Goal: Task Accomplishment & Management: Use online tool/utility

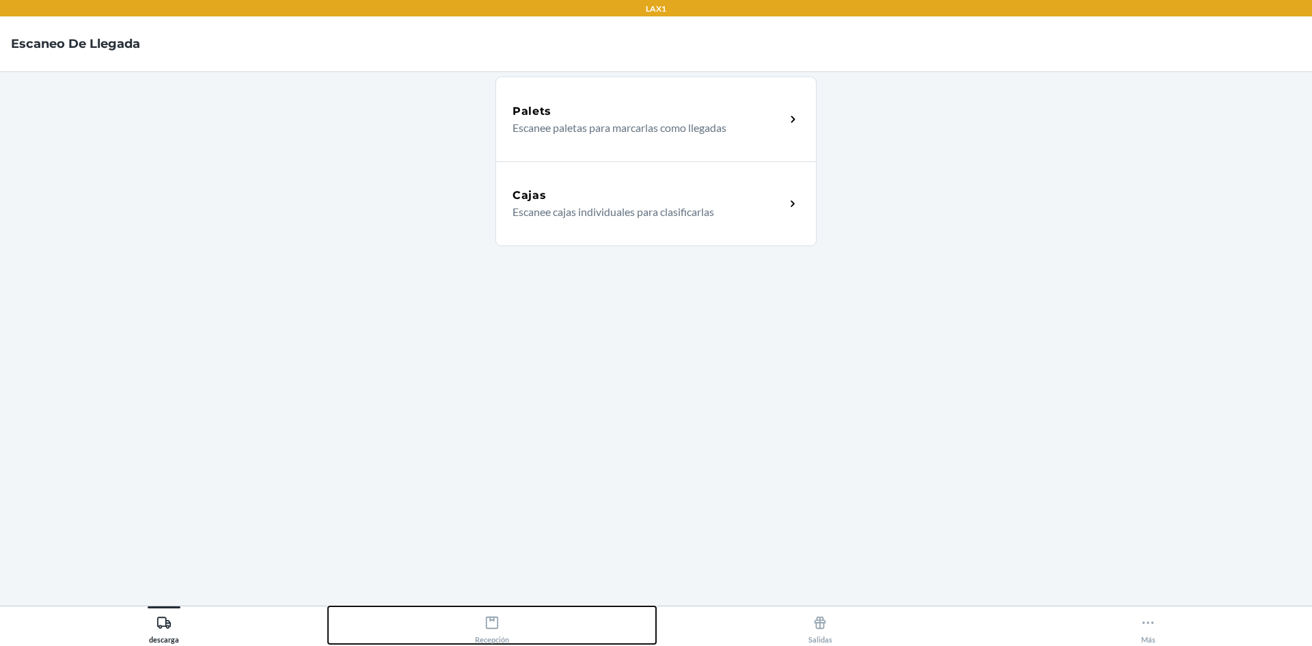
click at [511, 620] on button "Recepción" at bounding box center [492, 625] width 328 height 38
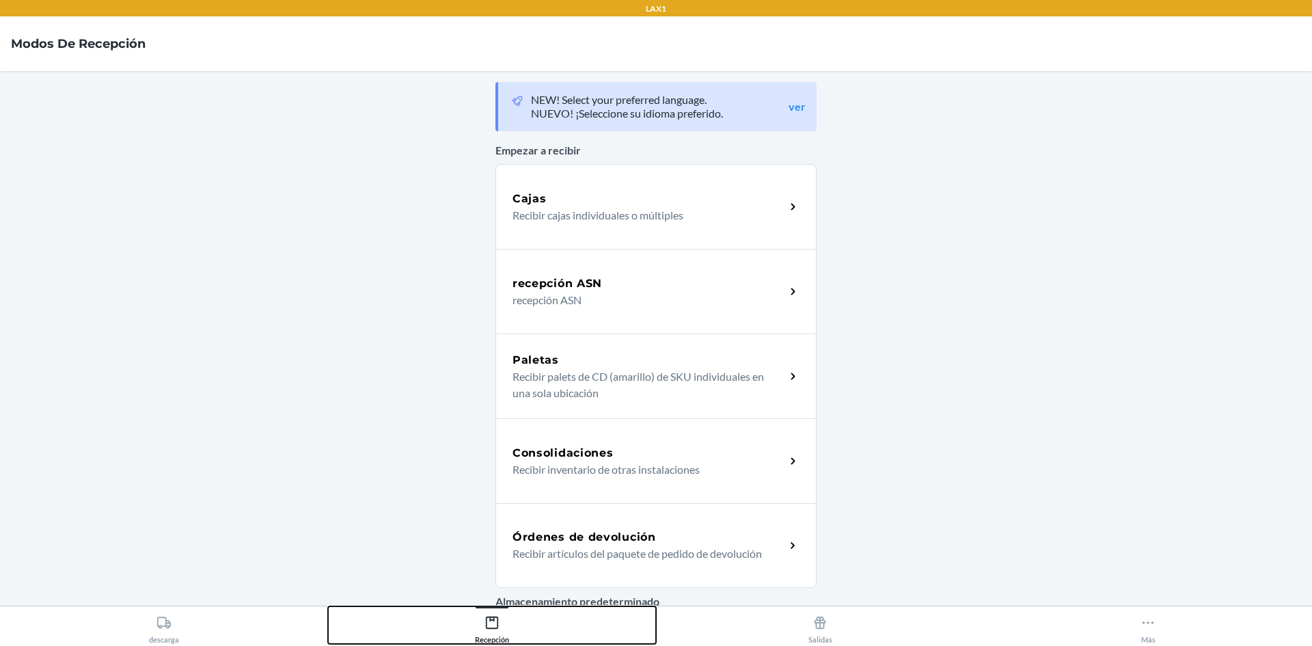
scroll to position [68, 0]
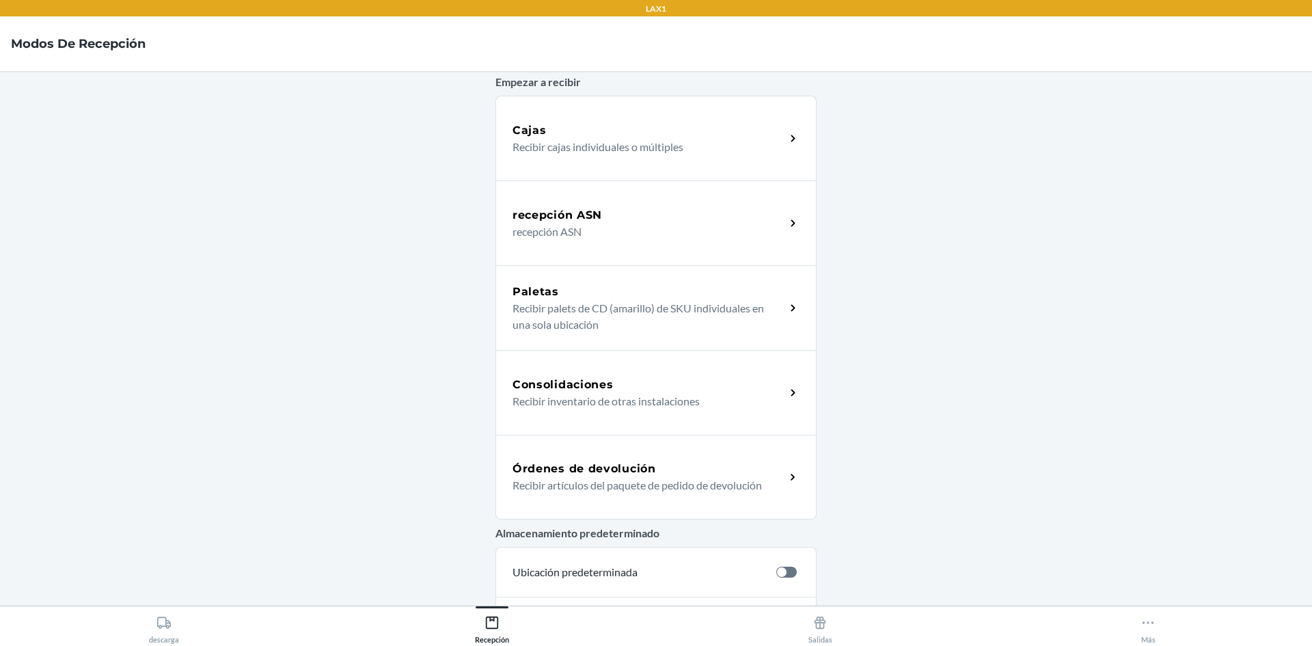
click at [630, 472] on h5 "Órdenes de devolución" at bounding box center [585, 469] width 144 height 16
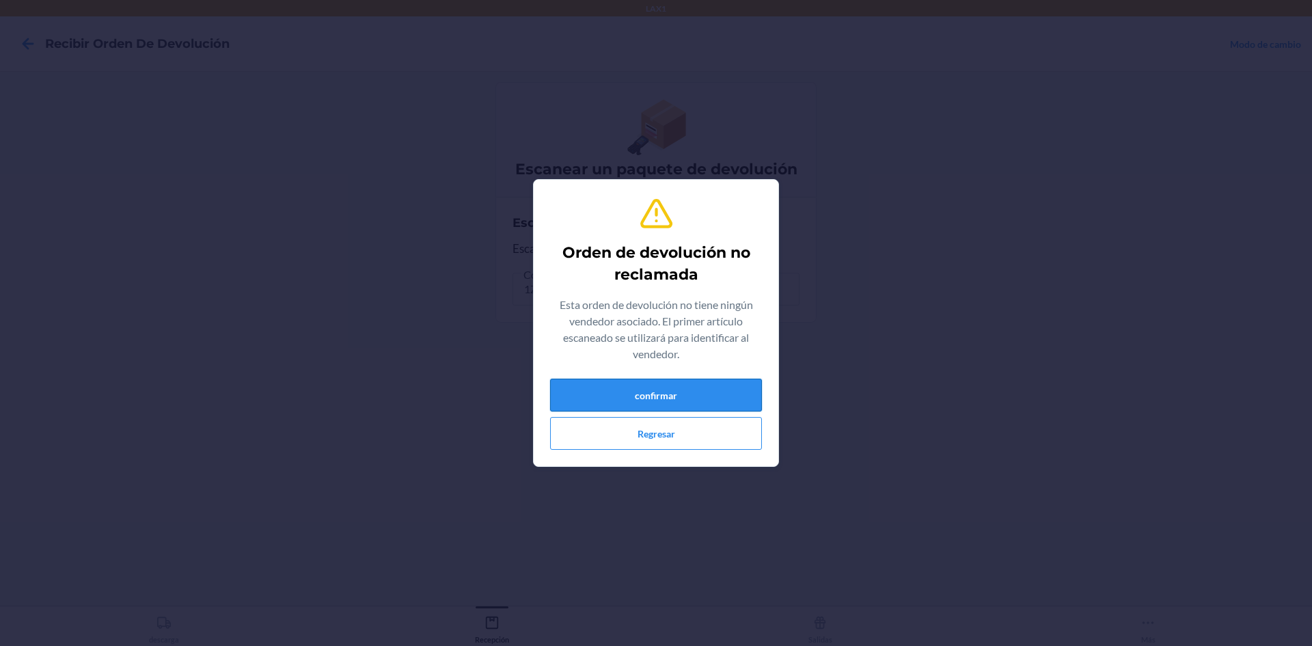
click at [688, 396] on button "confirmar" at bounding box center [656, 395] width 212 height 33
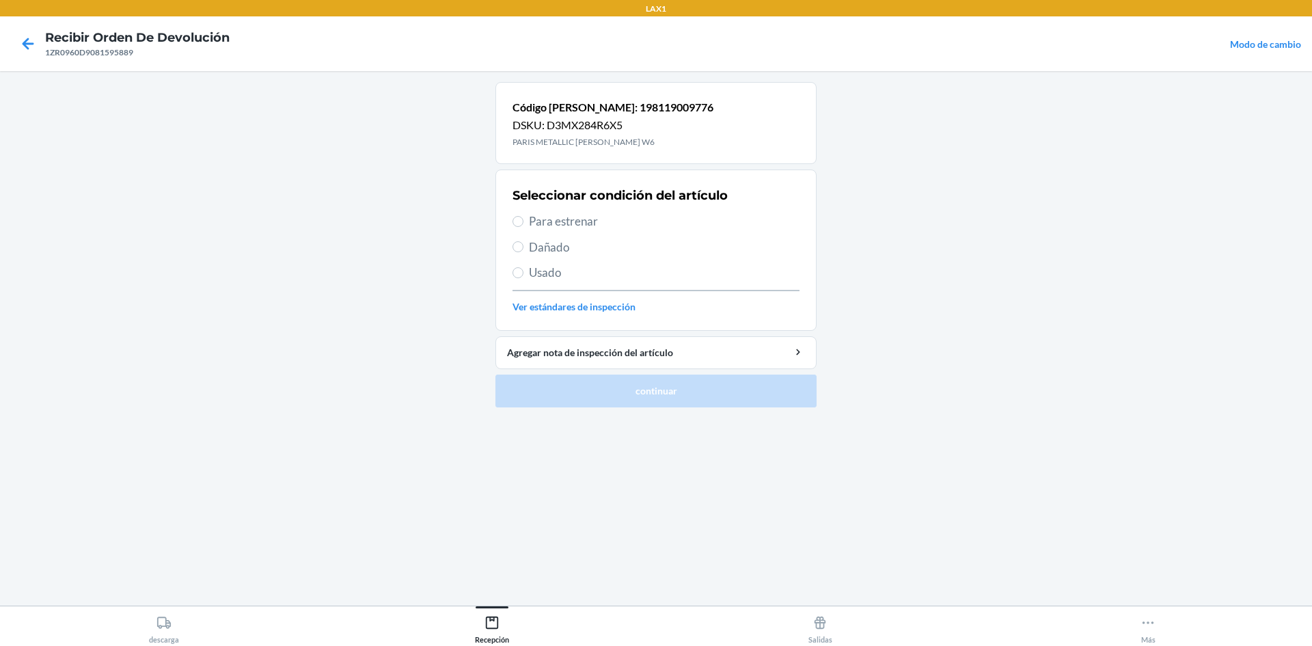
click at [575, 226] on span "Para estrenar" at bounding box center [664, 222] width 271 height 18
click at [524, 226] on input "Para estrenar" at bounding box center [518, 221] width 11 height 11
radio input "true"
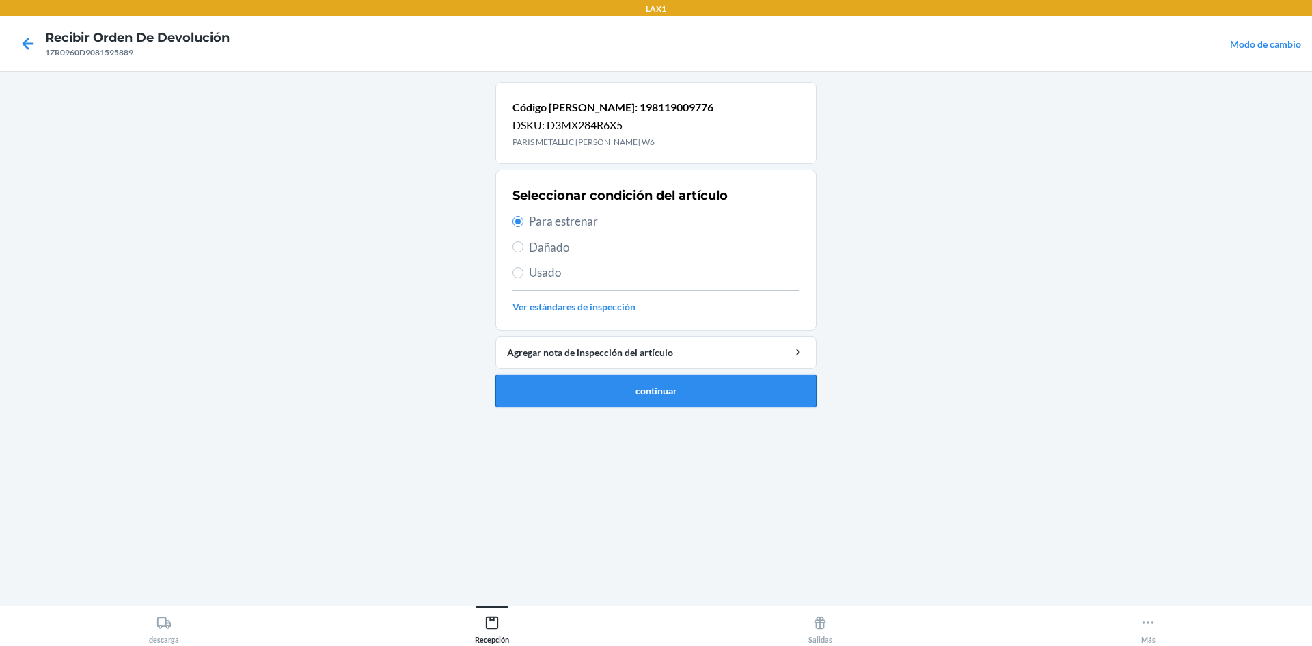
click at [777, 379] on button "continuar" at bounding box center [655, 391] width 321 height 33
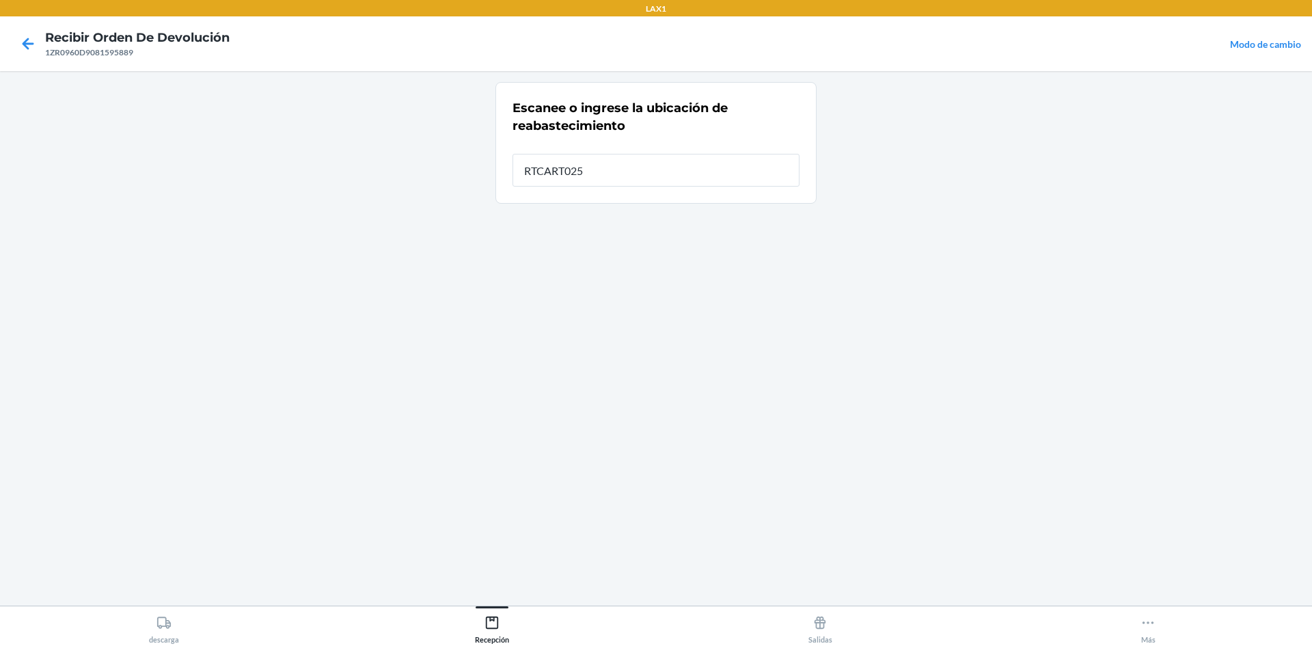
type input "RTCART025"
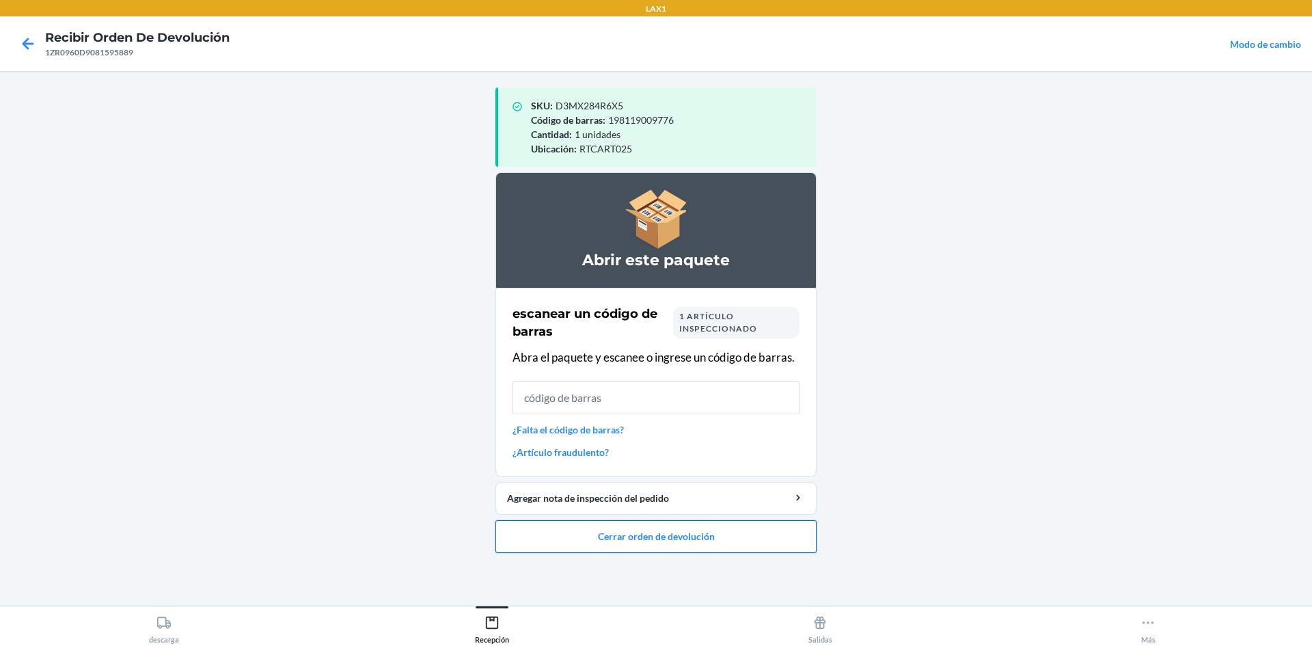
click at [584, 539] on button "Cerrar orden de devolución" at bounding box center [655, 536] width 321 height 33
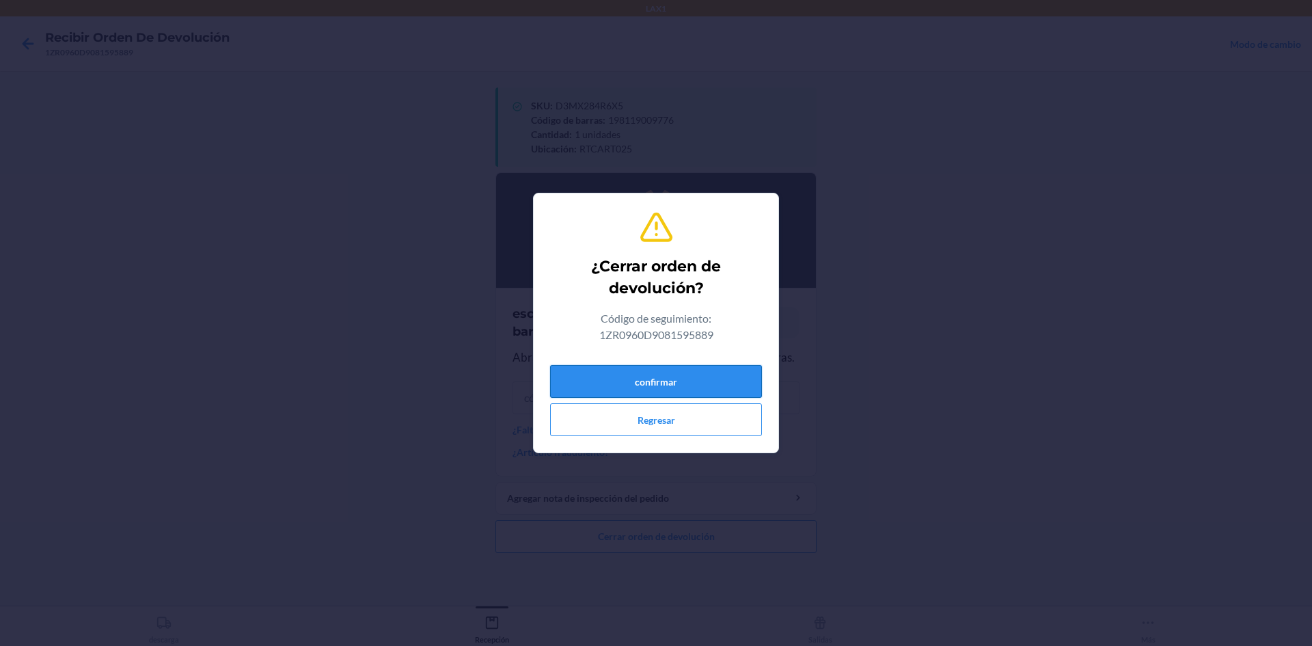
click at [635, 373] on button "confirmar" at bounding box center [656, 381] width 212 height 33
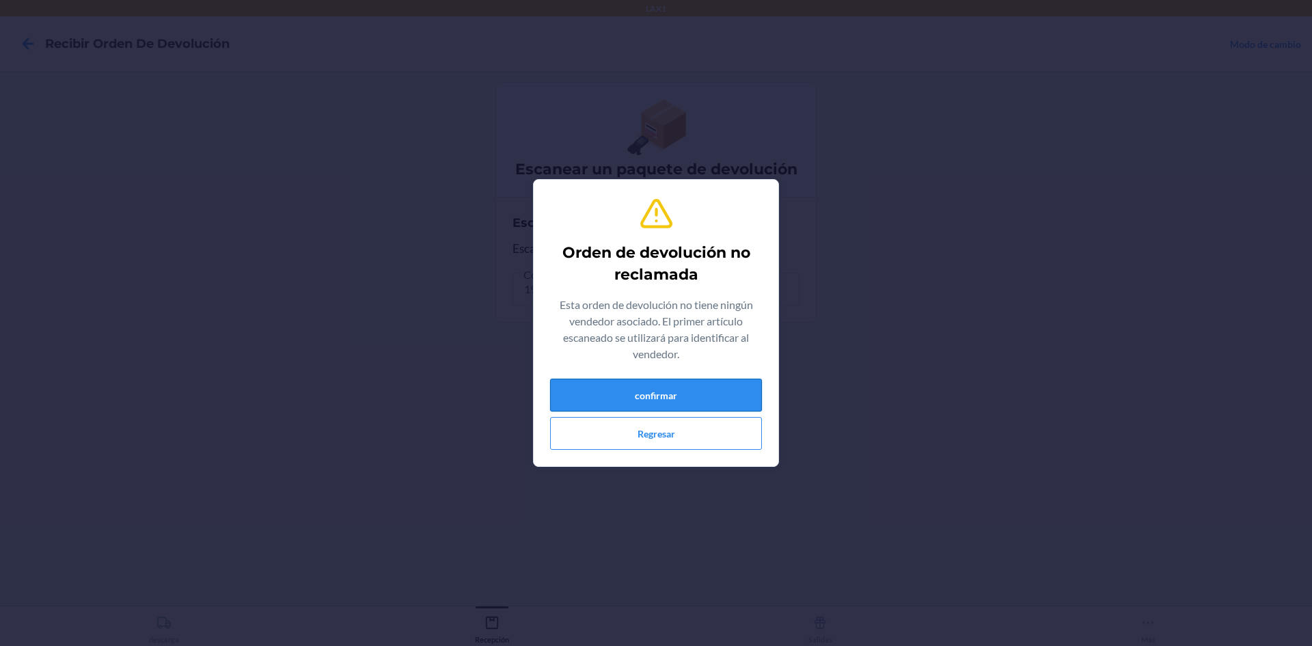
click at [668, 398] on button "confirmar" at bounding box center [656, 395] width 212 height 33
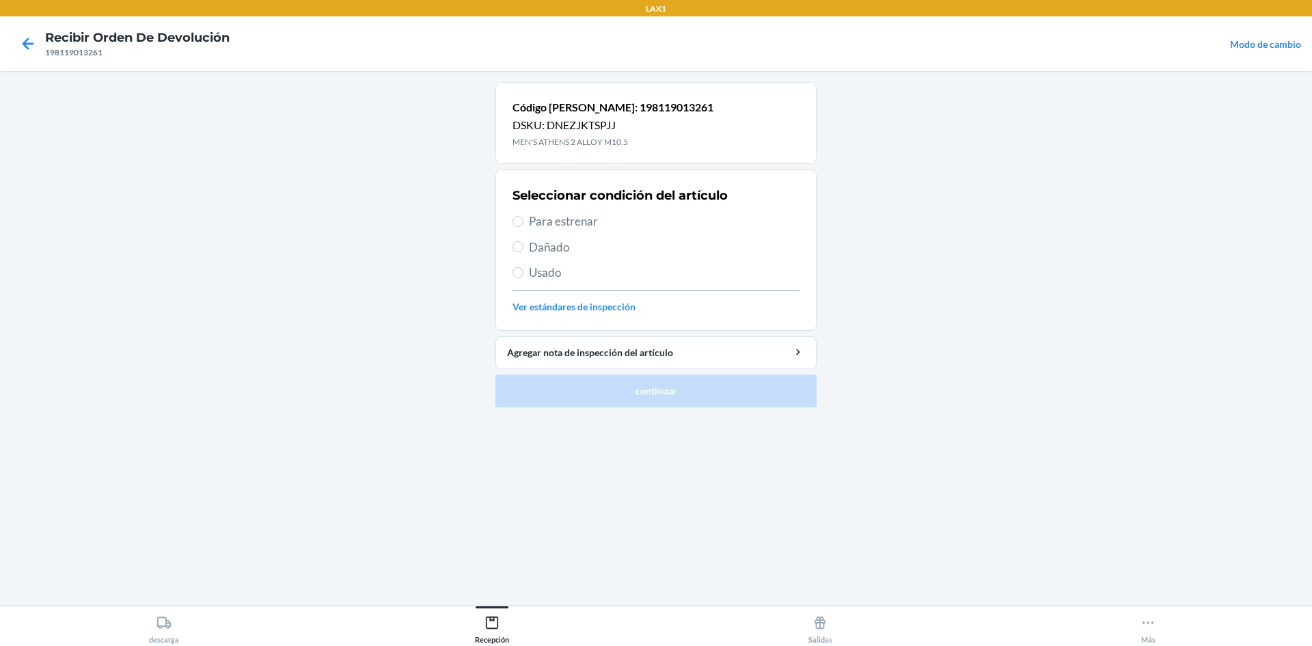
click at [536, 221] on span "Para estrenar" at bounding box center [664, 222] width 271 height 18
click at [524, 221] on input "Para estrenar" at bounding box center [518, 221] width 11 height 11
radio input "true"
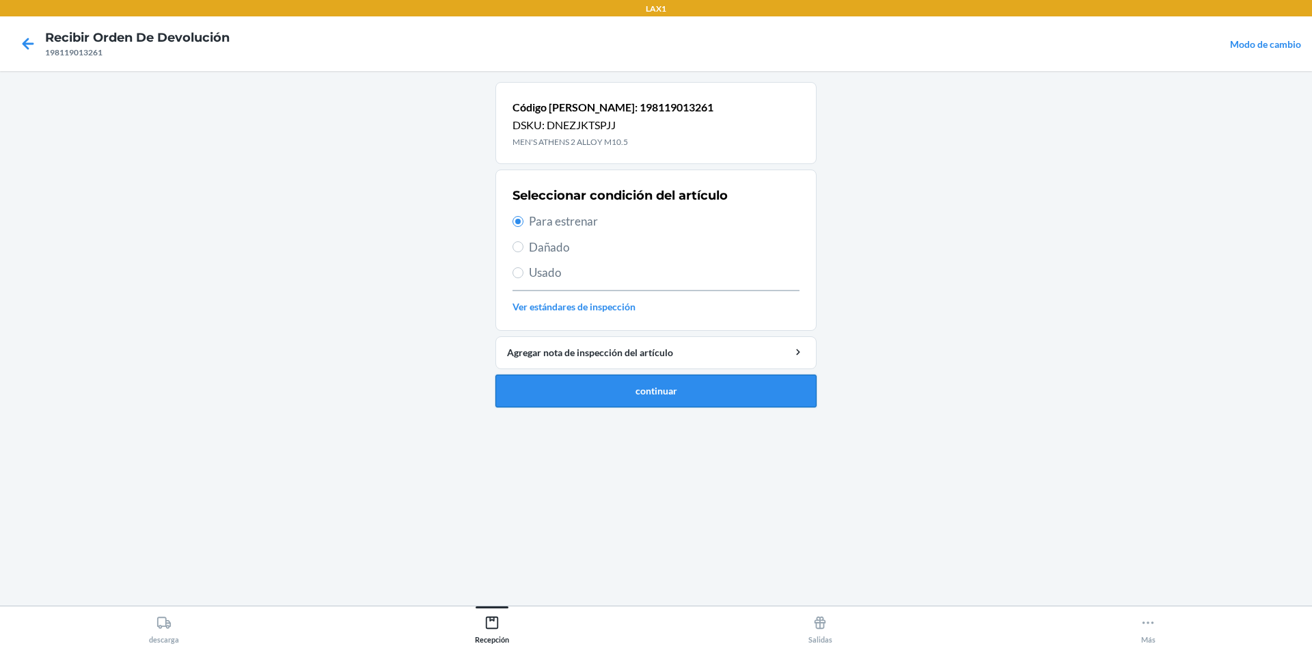
click at [670, 383] on button "continuar" at bounding box center [655, 391] width 321 height 33
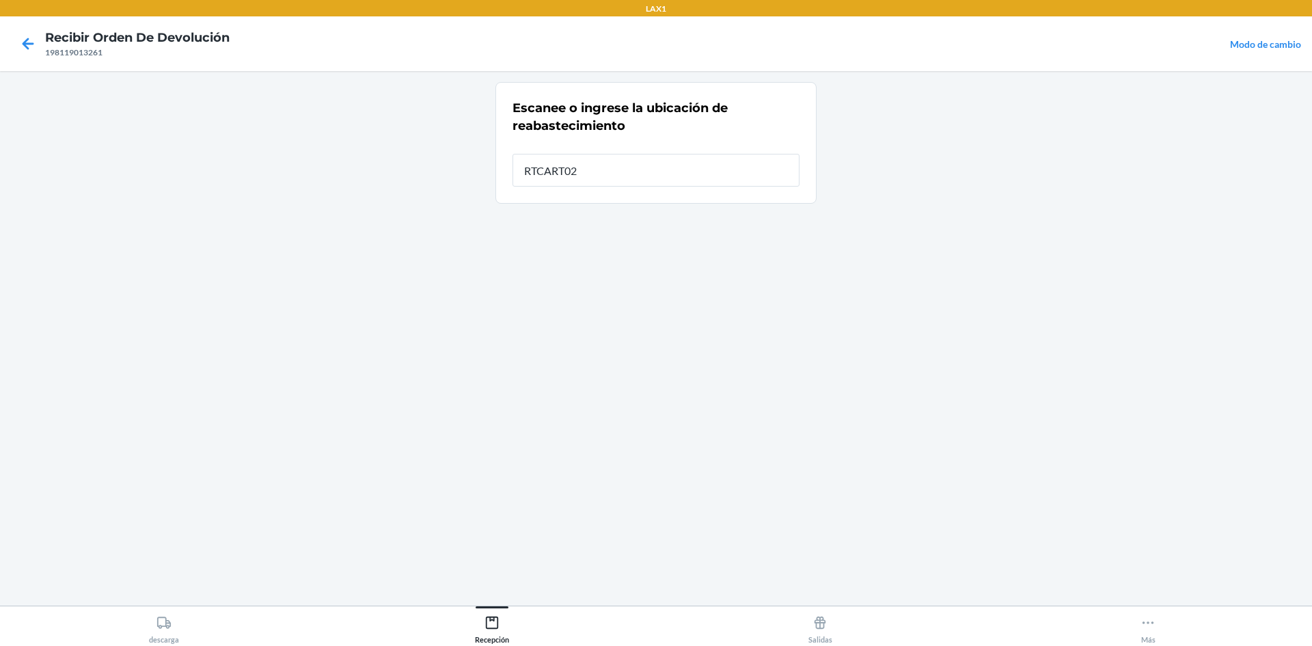
type input "RTCART025"
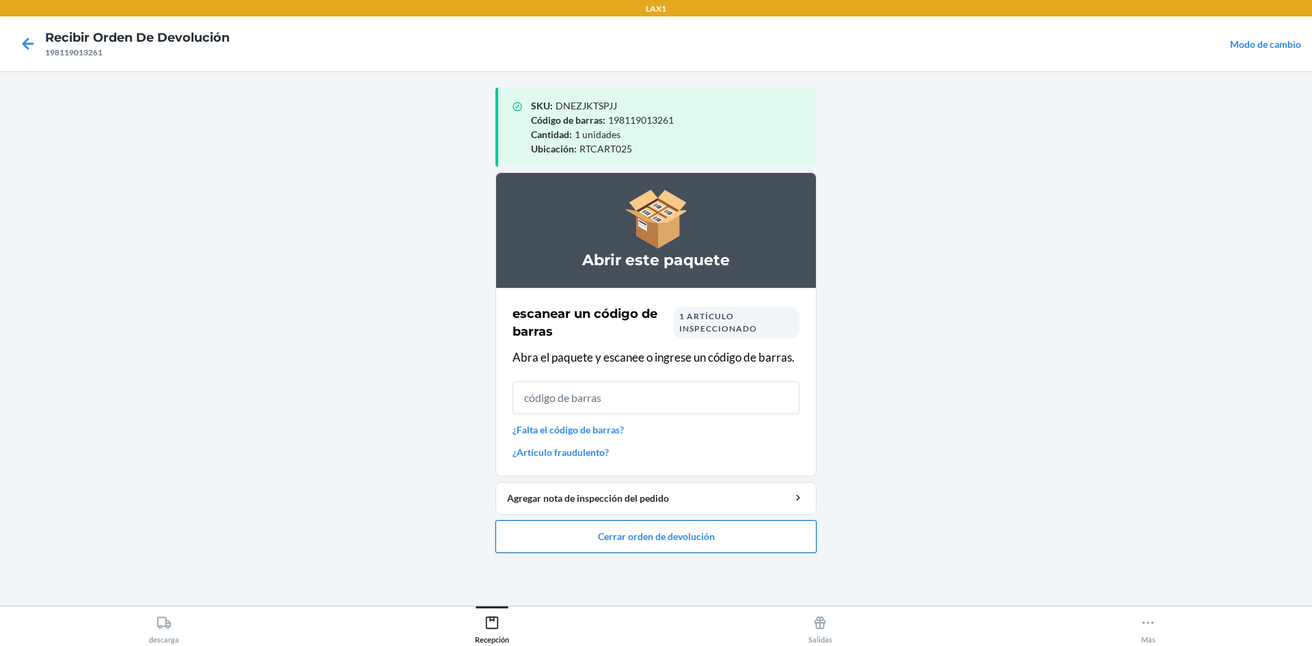
click at [729, 532] on button "Cerrar orden de devolución" at bounding box center [655, 536] width 321 height 33
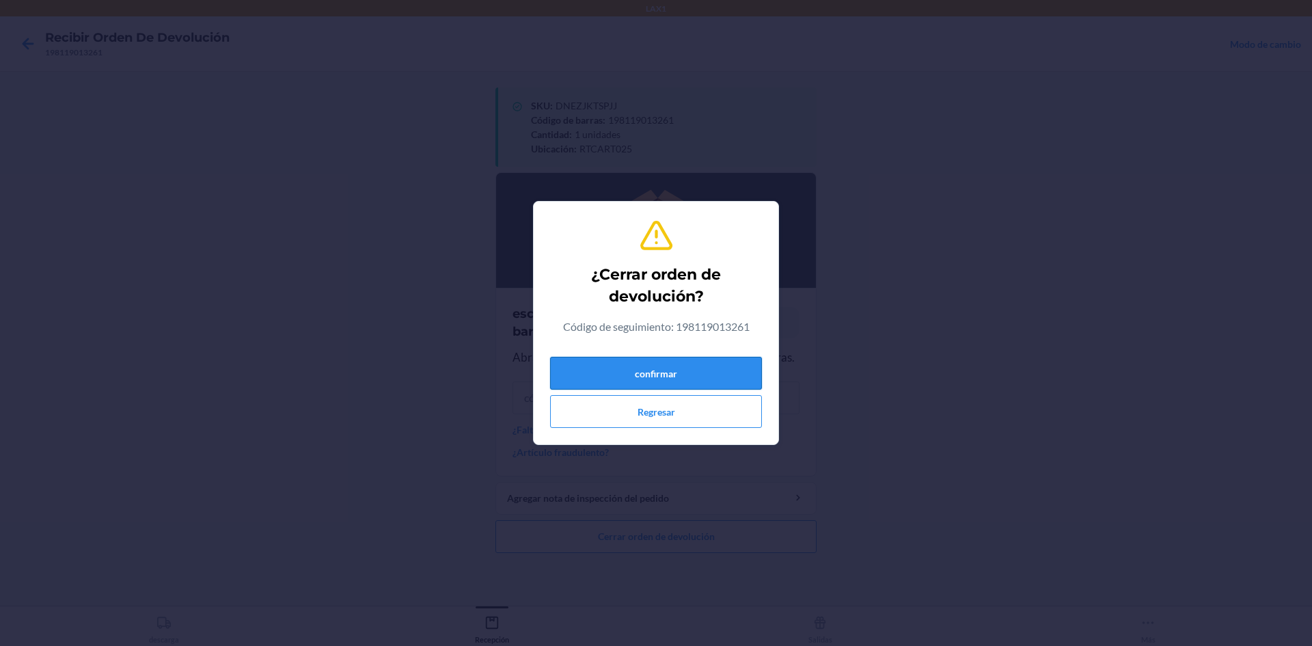
click at [698, 363] on button "confirmar" at bounding box center [656, 373] width 212 height 33
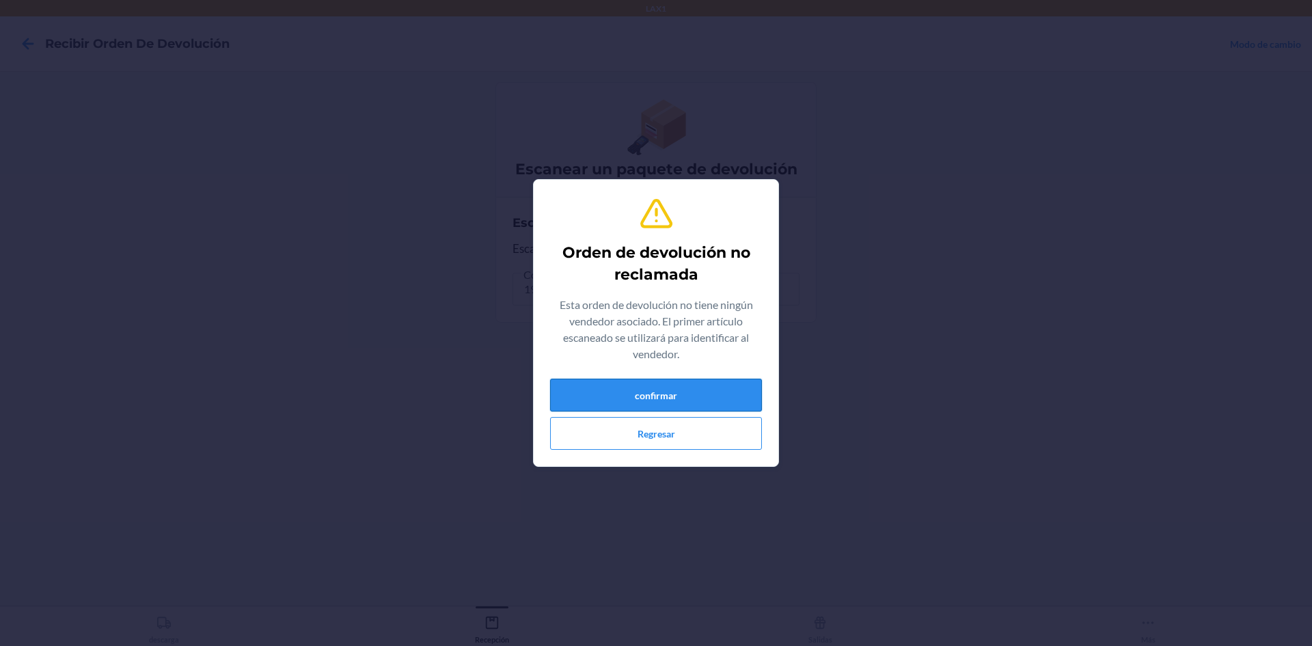
click at [683, 408] on button "confirmar" at bounding box center [656, 395] width 212 height 33
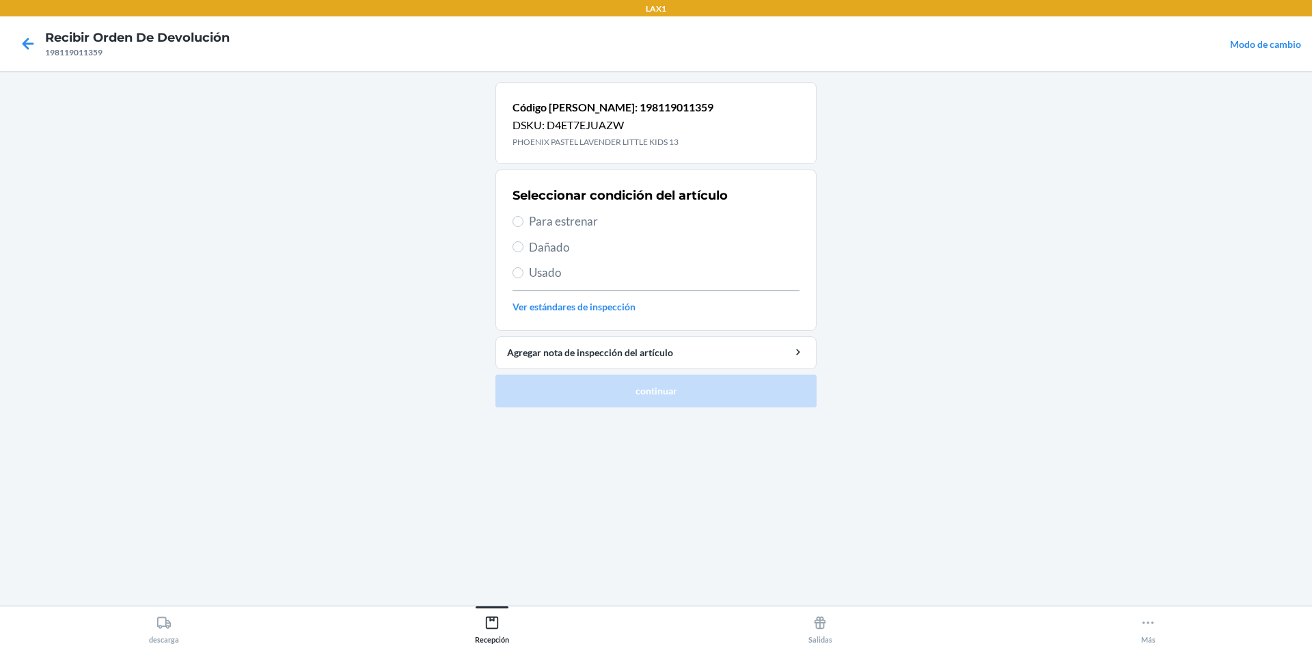
click at [588, 223] on span "Para estrenar" at bounding box center [664, 222] width 271 height 18
click at [524, 223] on input "Para estrenar" at bounding box center [518, 221] width 11 height 11
radio input "true"
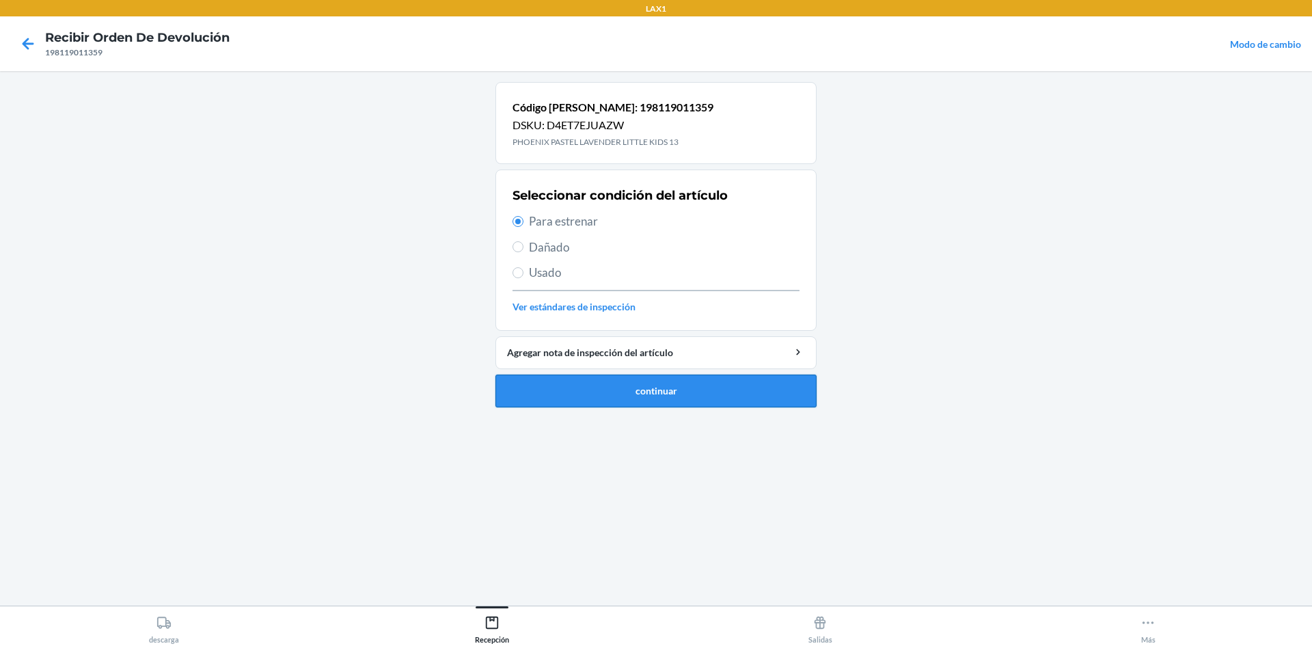
click at [630, 393] on button "continuar" at bounding box center [655, 391] width 321 height 33
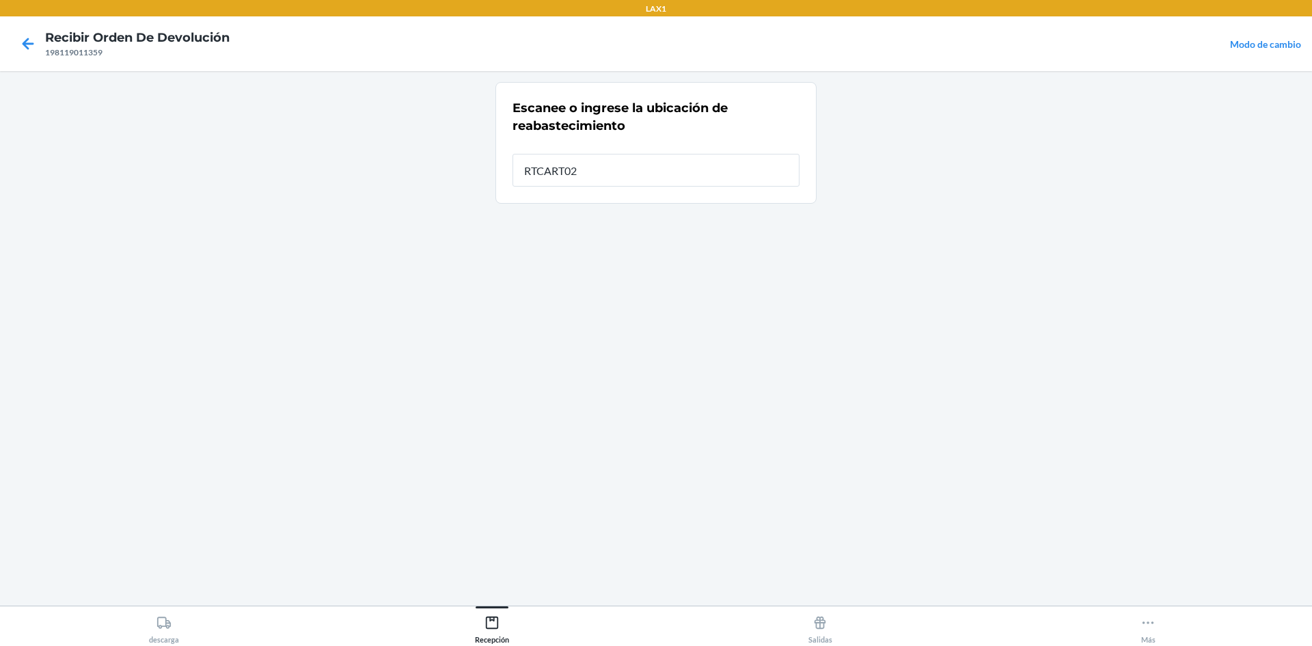
type input "RTCART025"
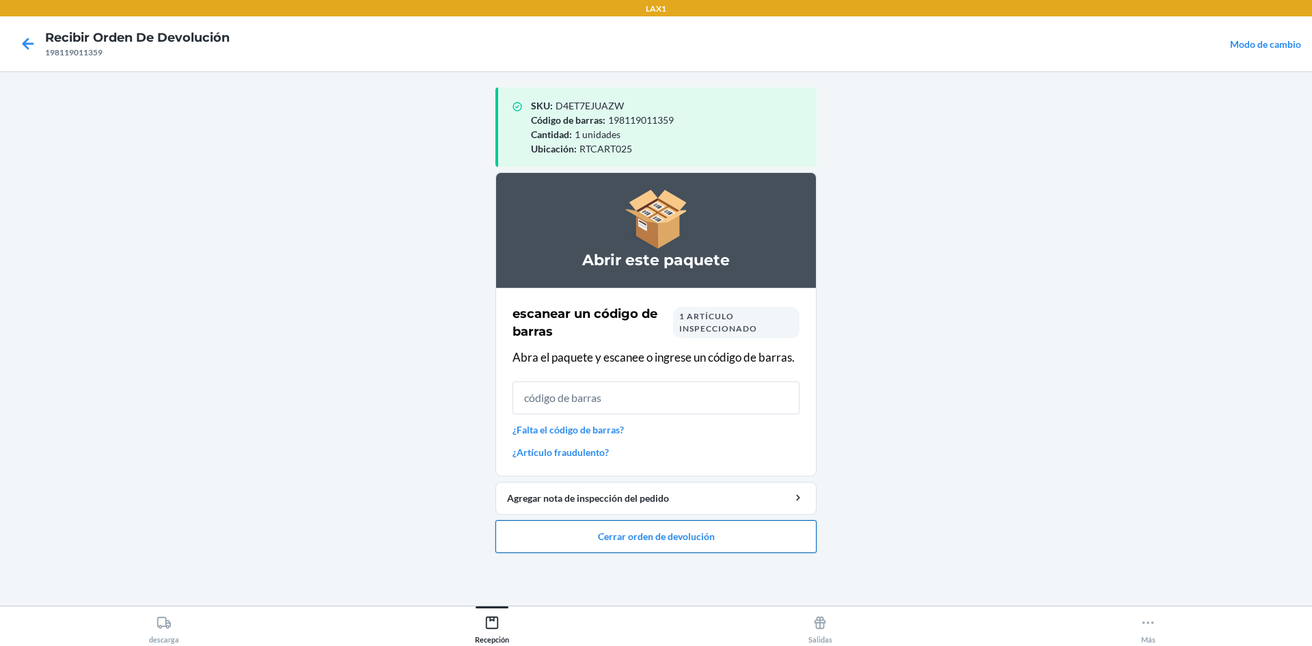
click at [621, 547] on button "Cerrar orden de devolución" at bounding box center [655, 536] width 321 height 33
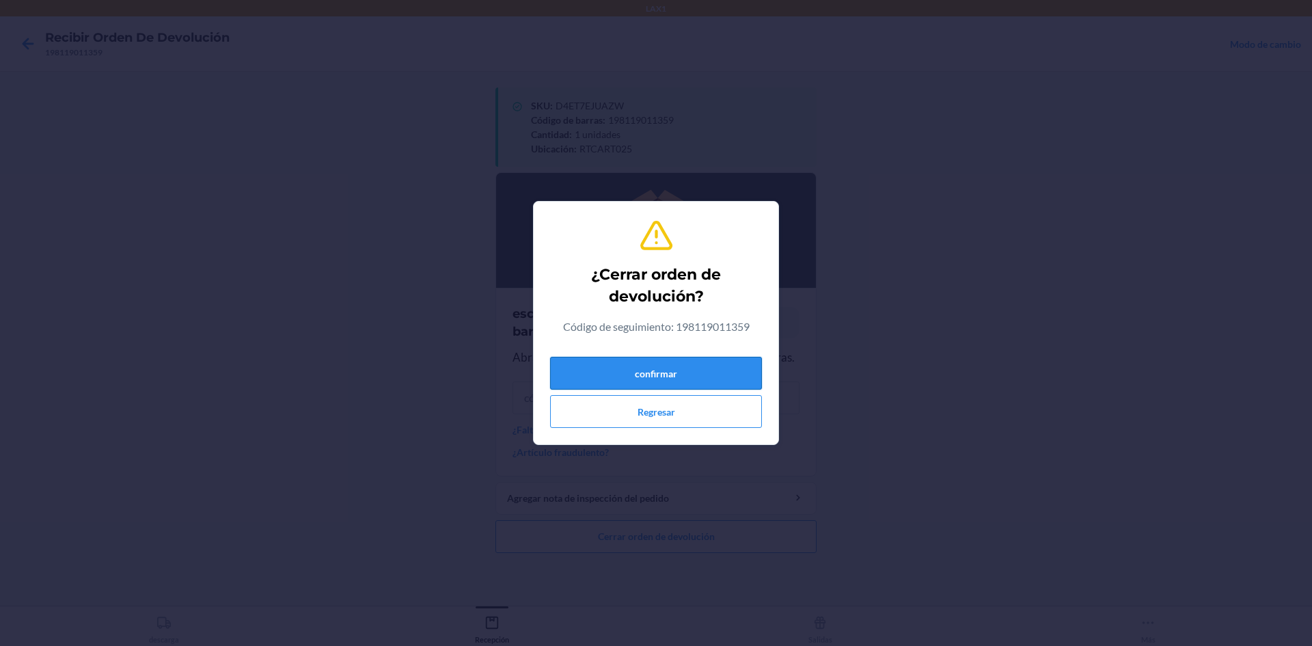
click at [619, 357] on button "confirmar" at bounding box center [656, 373] width 212 height 33
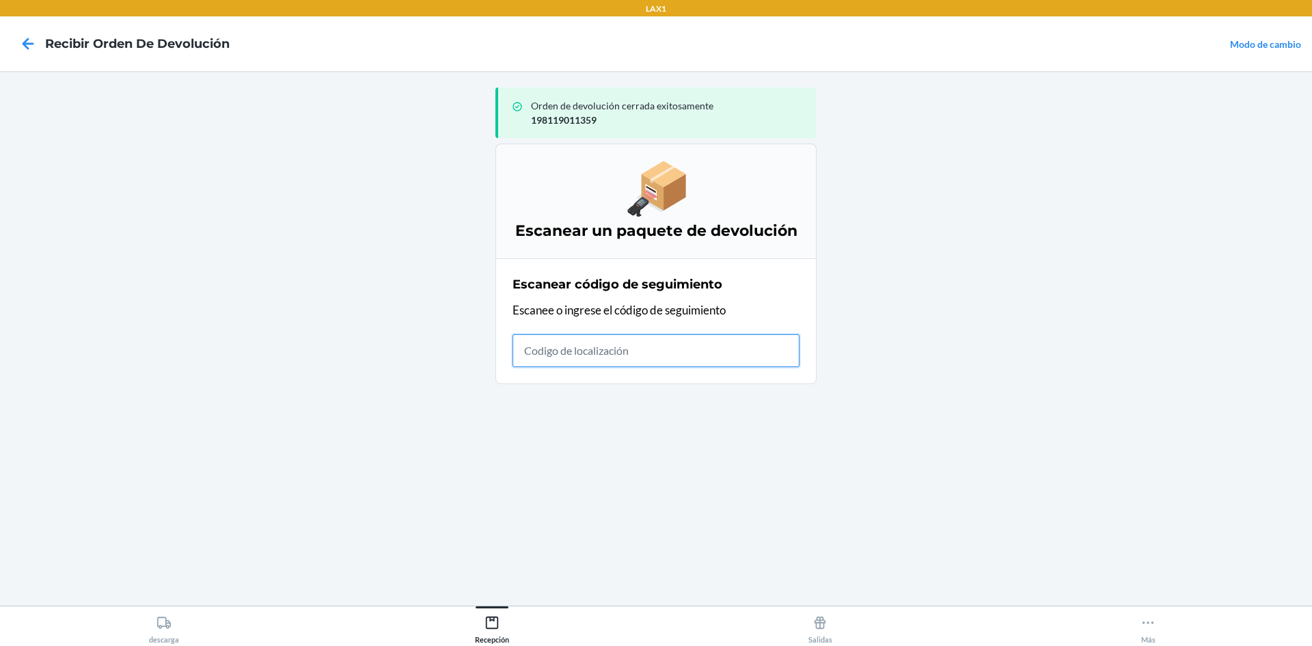
click at [619, 368] on div "Escanear código de seguimiento Escanee o ingrese el código de seguimiento" at bounding box center [656, 321] width 287 height 100
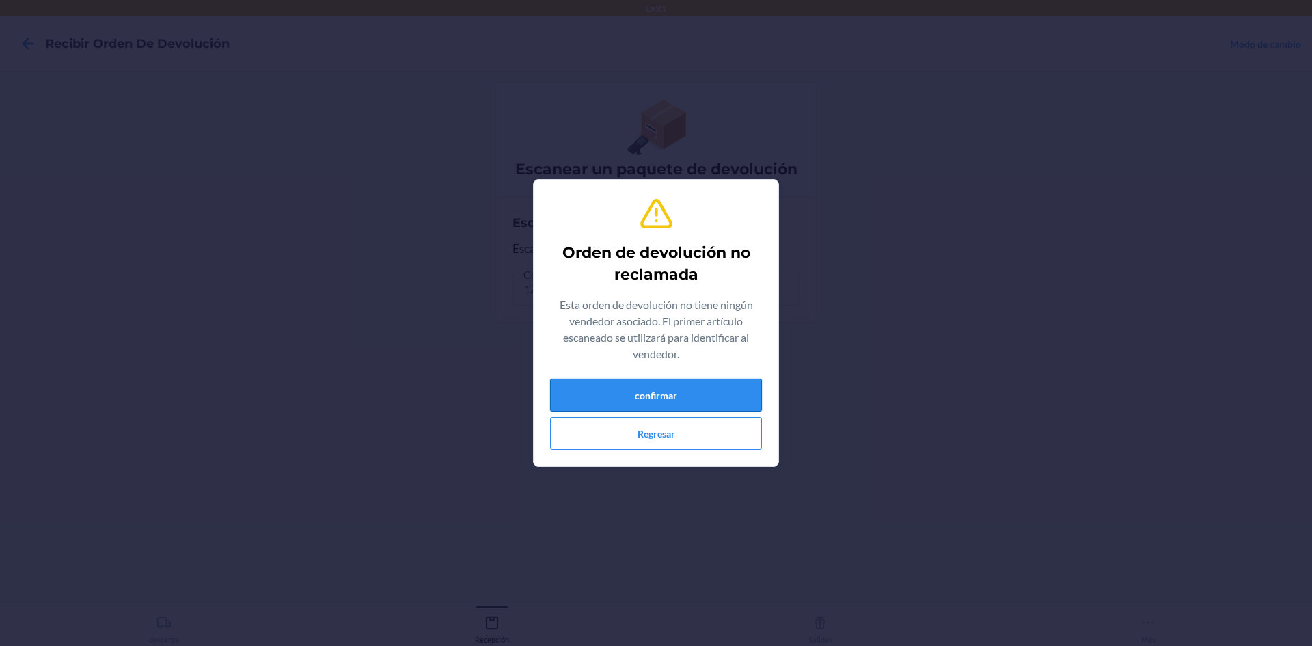
click at [668, 396] on button "confirmar" at bounding box center [656, 395] width 212 height 33
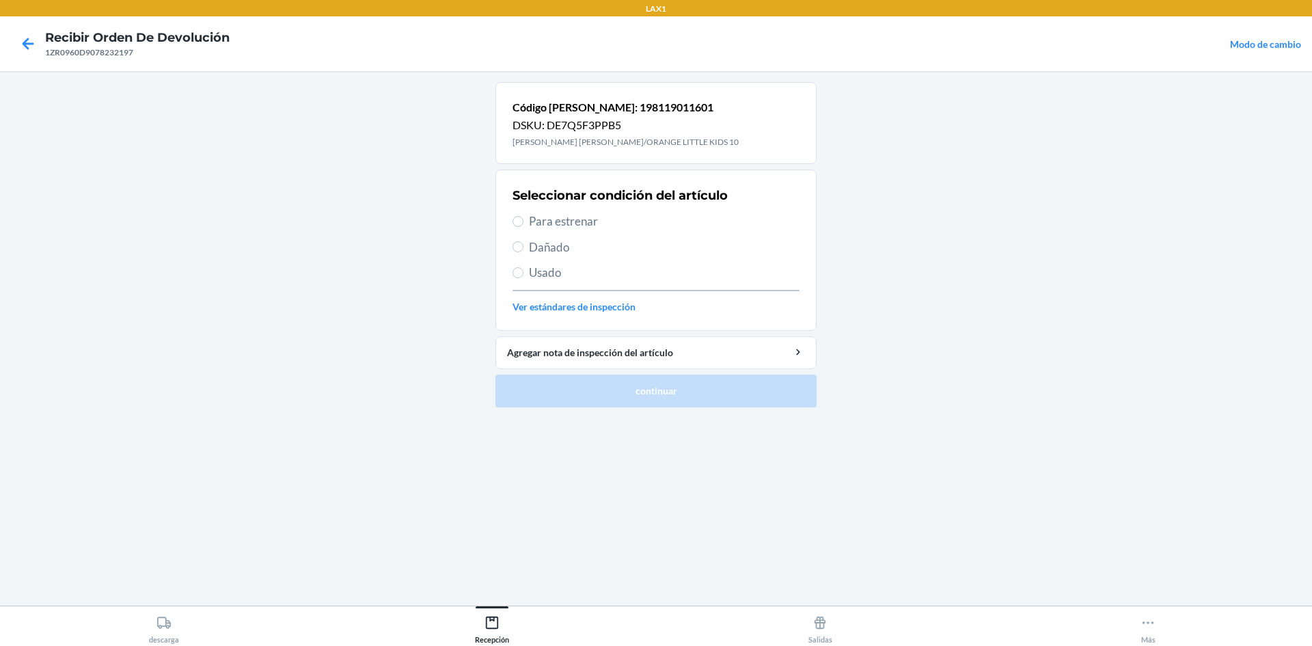
click at [572, 215] on span "Para estrenar" at bounding box center [664, 222] width 271 height 18
click at [524, 216] on input "Para estrenar" at bounding box center [518, 221] width 11 height 11
radio input "true"
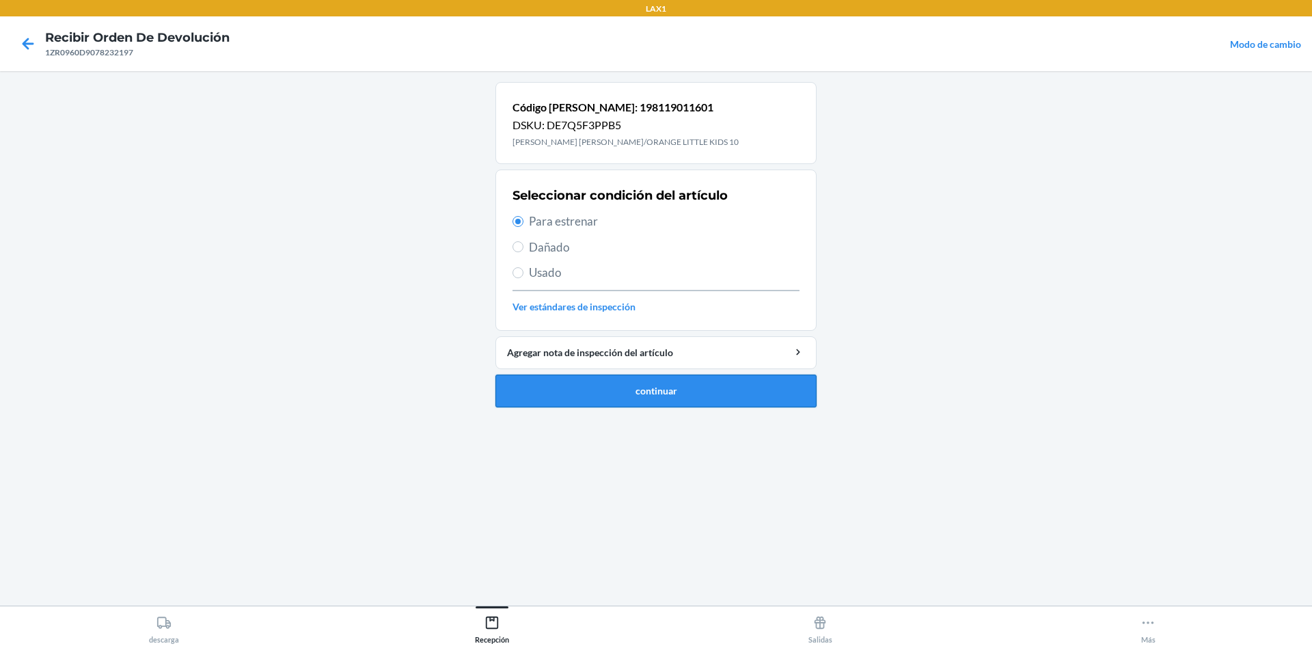
click at [707, 392] on button "continuar" at bounding box center [655, 391] width 321 height 33
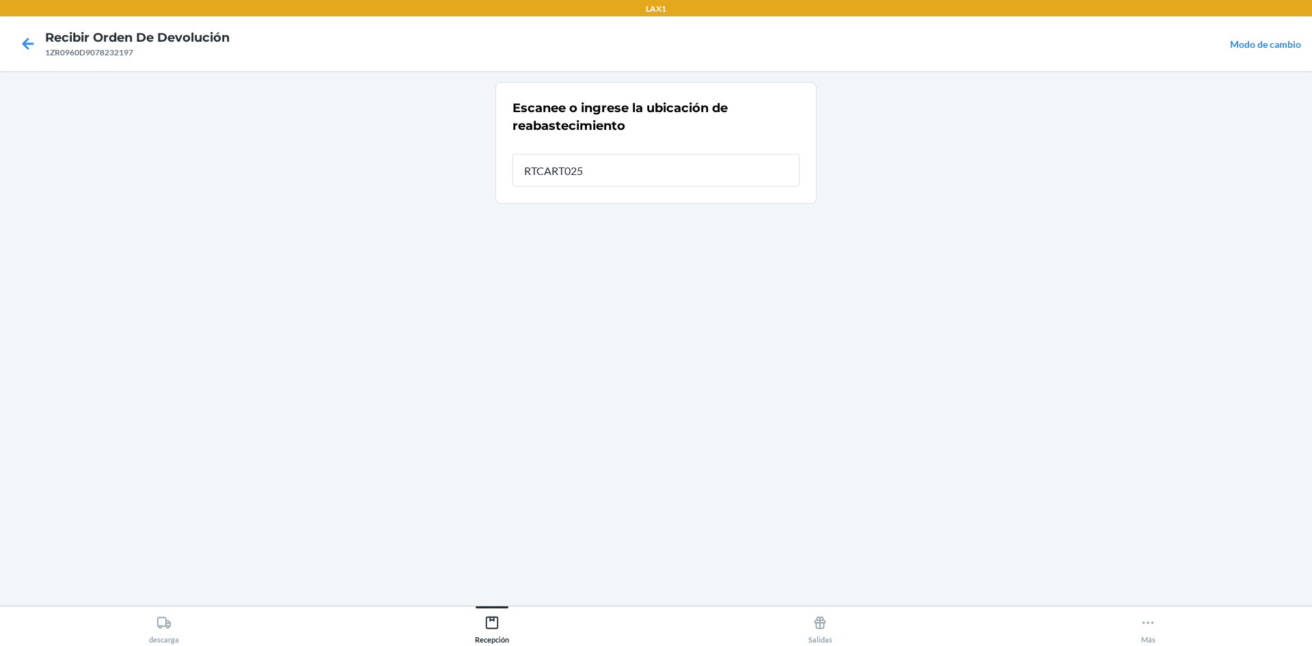
type input "RTCART025"
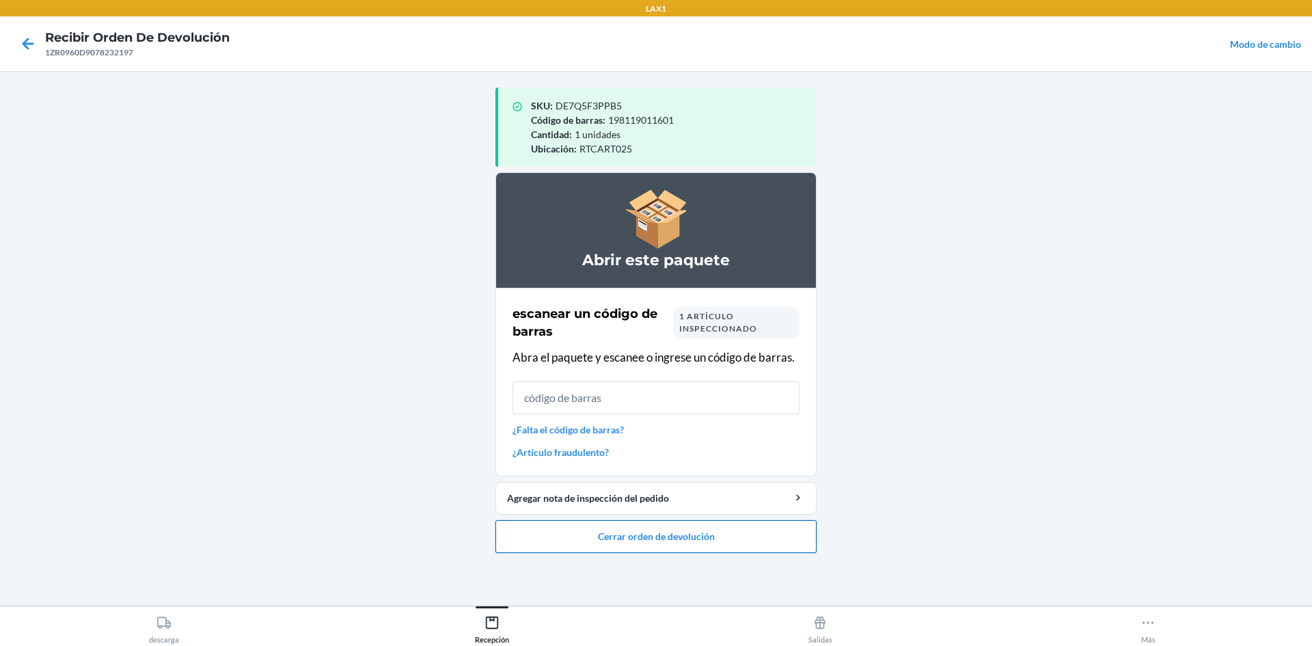
click at [737, 533] on button "Cerrar orden de devolución" at bounding box center [655, 536] width 321 height 33
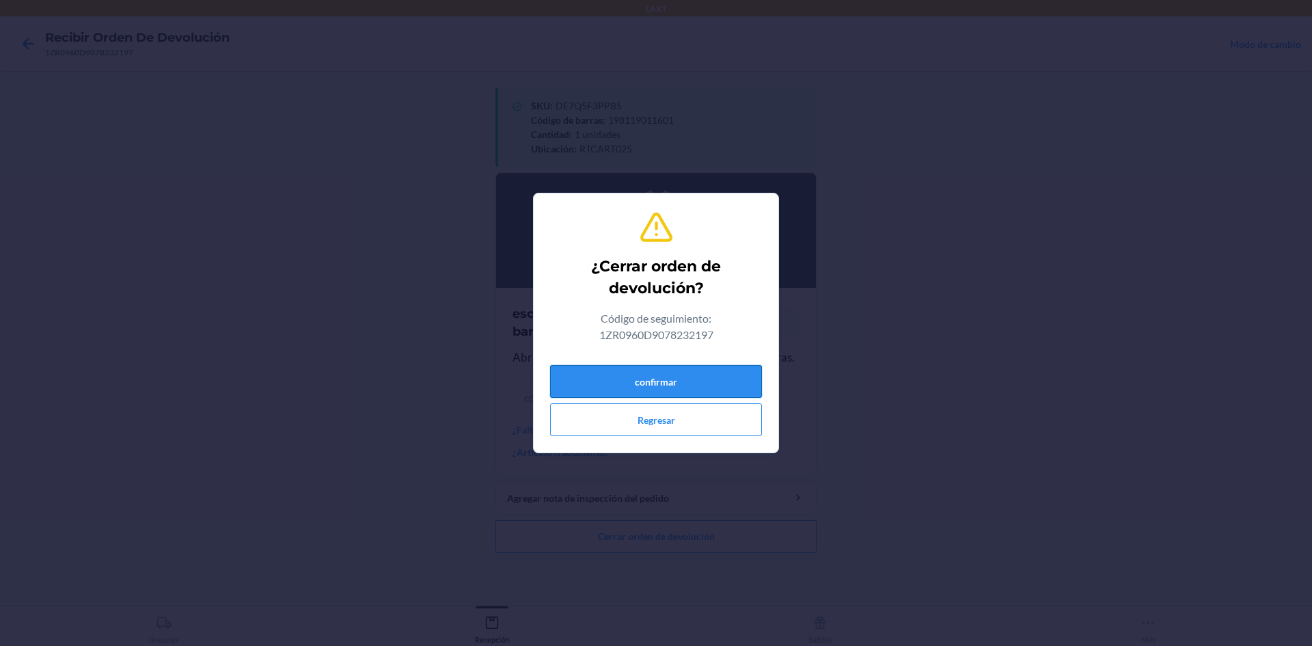
click at [716, 391] on button "confirmar" at bounding box center [656, 381] width 212 height 33
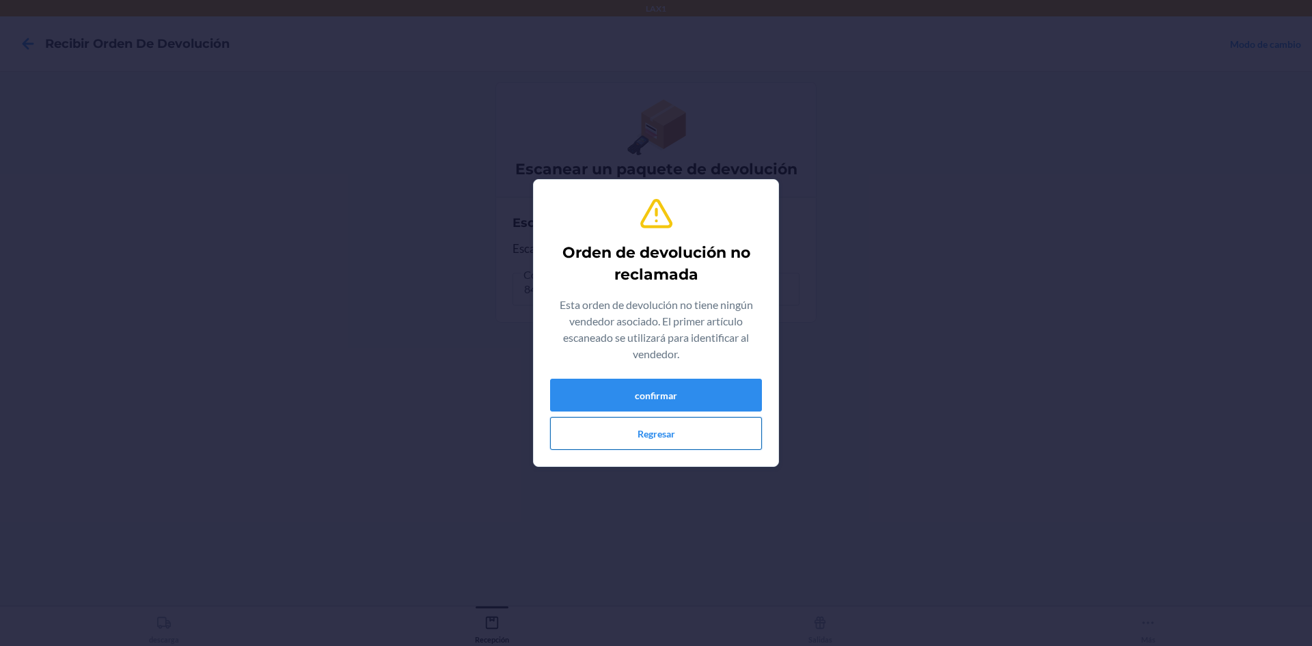
click at [657, 430] on button "Regresar" at bounding box center [656, 433] width 212 height 33
click at [666, 394] on button "confirmar" at bounding box center [656, 395] width 212 height 33
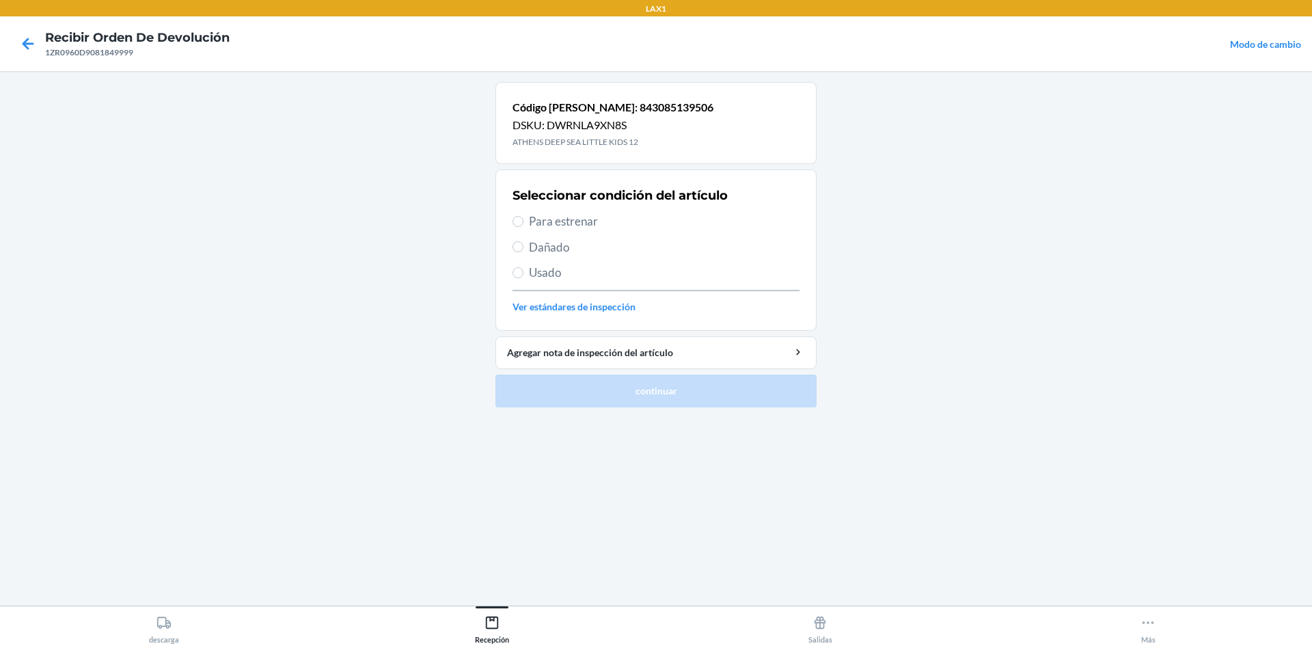
click at [576, 213] on span "Para estrenar" at bounding box center [664, 222] width 271 height 18
click at [524, 216] on input "Para estrenar" at bounding box center [518, 221] width 11 height 11
radio input "true"
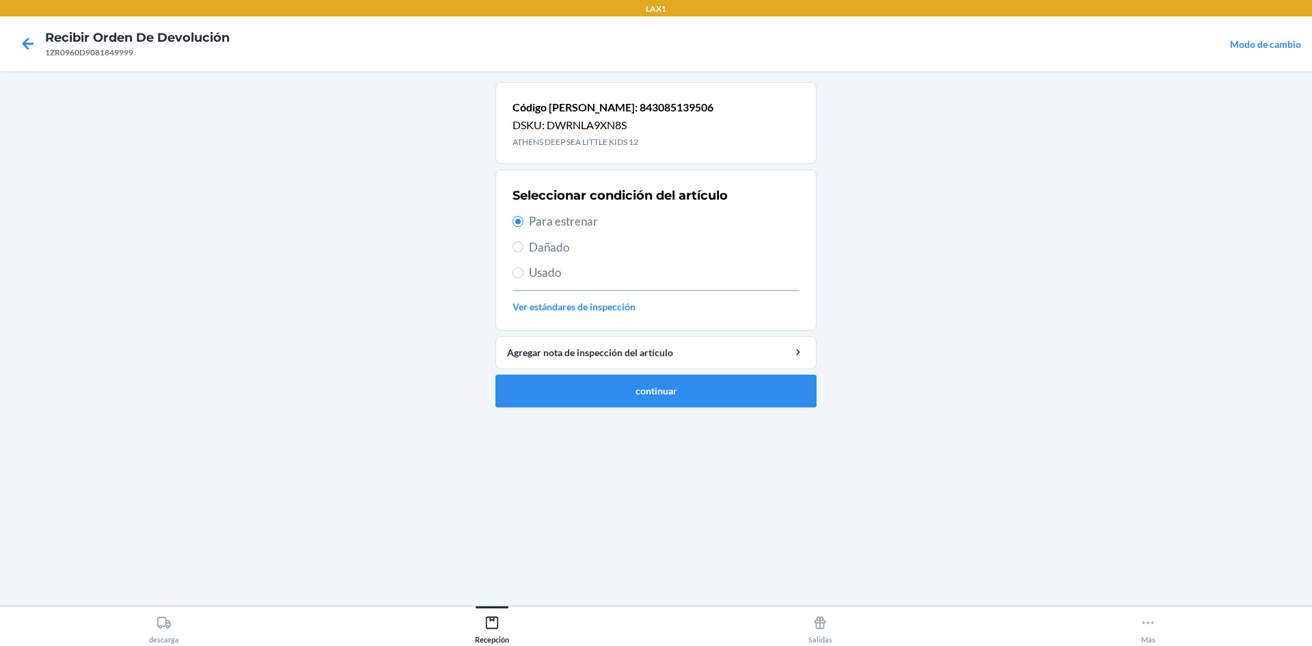
drag, startPoint x: 746, startPoint y: 450, endPoint x: 748, endPoint y: 416, distance: 33.5
click at [748, 429] on div "Código [PERSON_NAME]: 843085139506 DSKU: DWRNLA9XN8S ATHENS DEEP SEA LITTLE KID…" at bounding box center [655, 338] width 321 height 513
click at [748, 396] on button "continuar" at bounding box center [655, 391] width 321 height 33
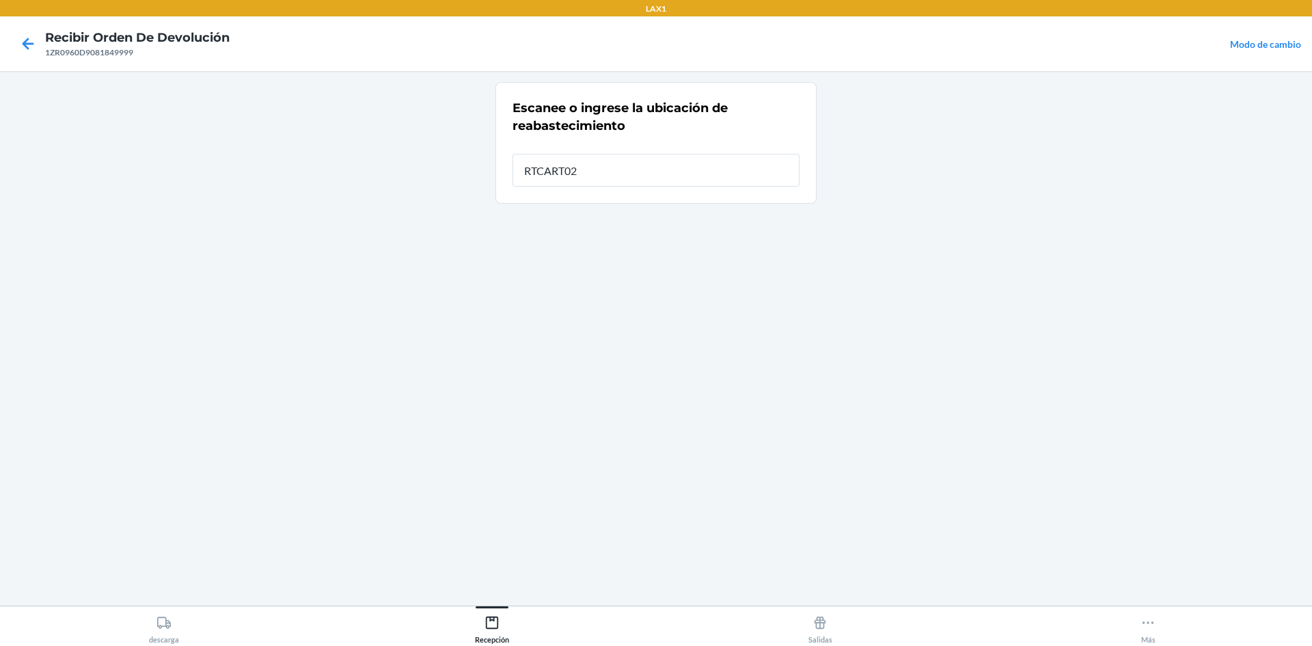
type input "RTCART025"
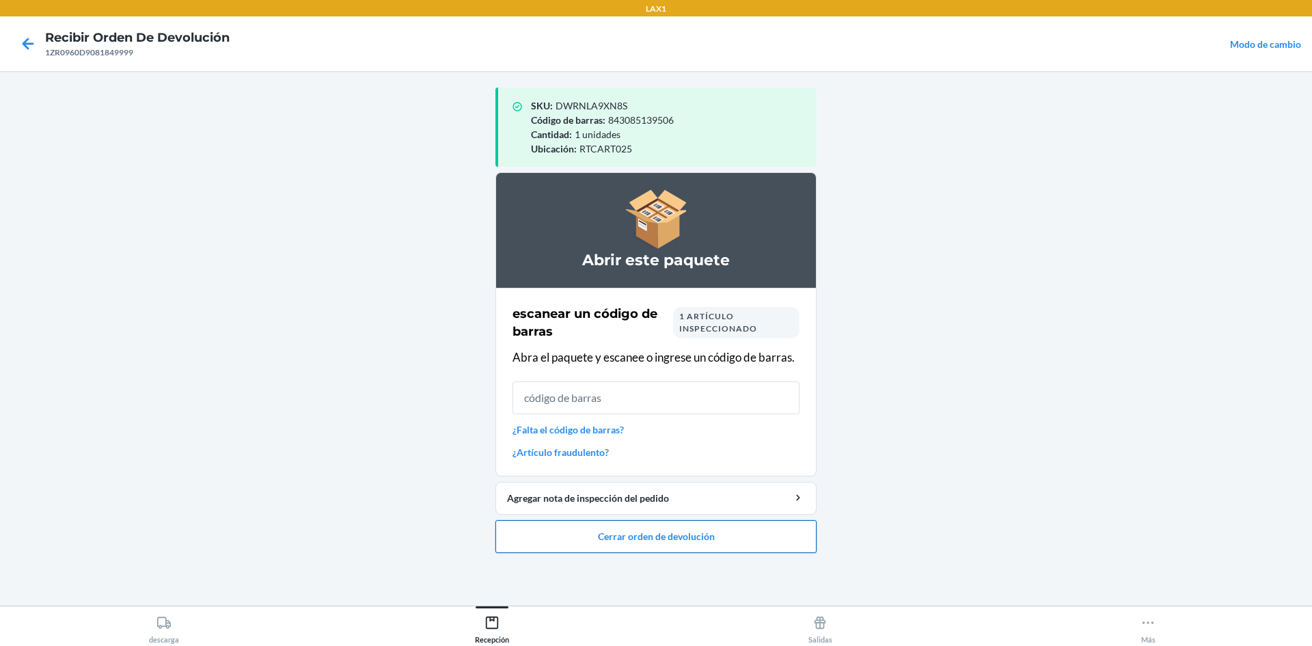
click at [787, 550] on button "Cerrar orden de devolución" at bounding box center [655, 536] width 321 height 33
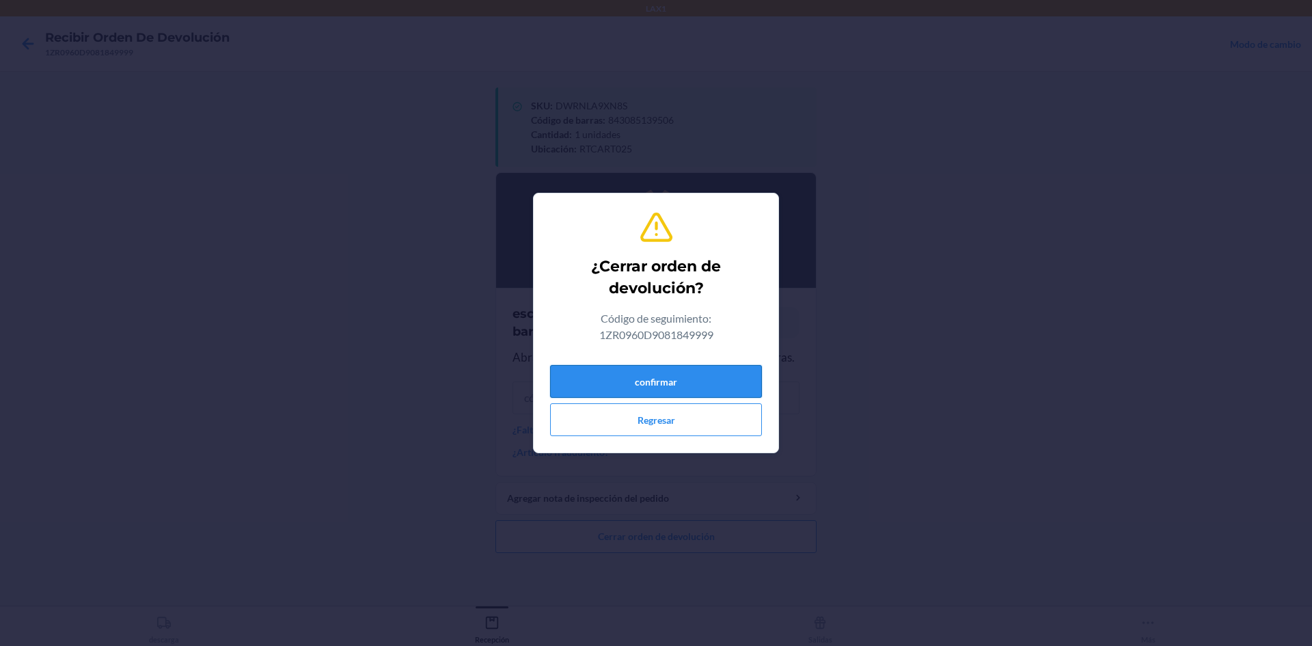
click at [689, 375] on button "confirmar" at bounding box center [656, 381] width 212 height 33
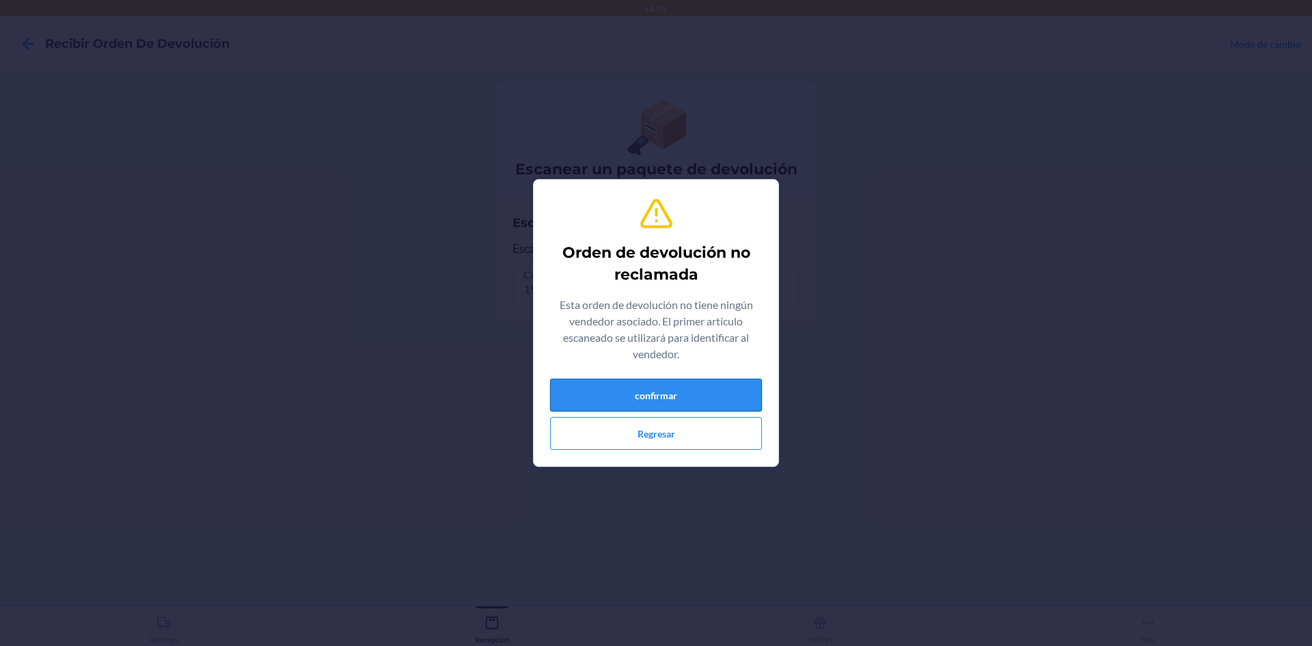
click at [684, 389] on button "confirmar" at bounding box center [656, 395] width 212 height 33
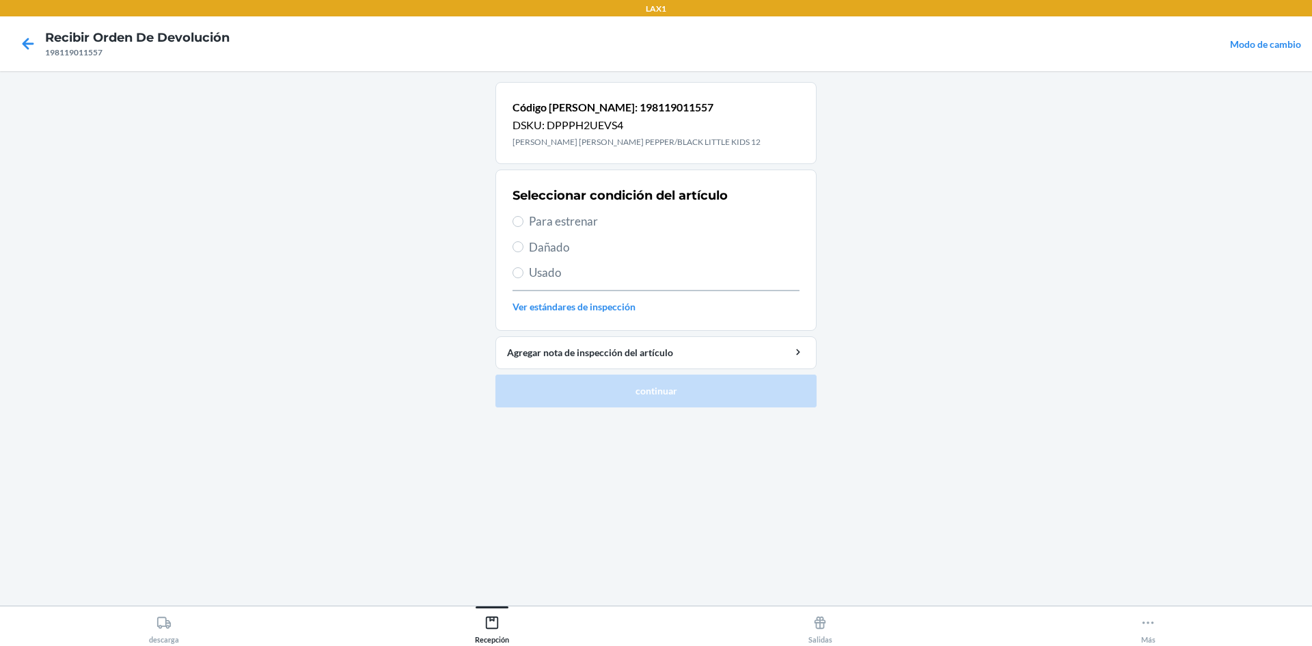
click at [539, 273] on span "Usado" at bounding box center [664, 273] width 271 height 18
click at [524, 273] on input "Usado" at bounding box center [518, 272] width 11 height 11
radio input "true"
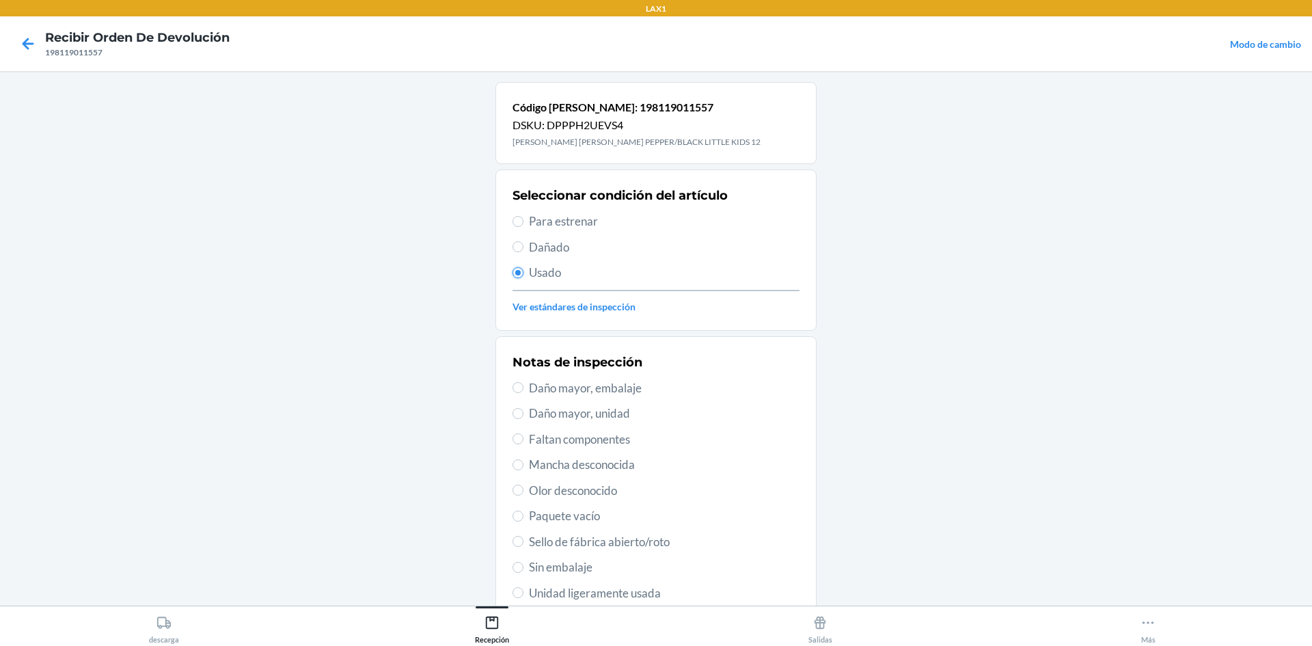
scroll to position [137, 0]
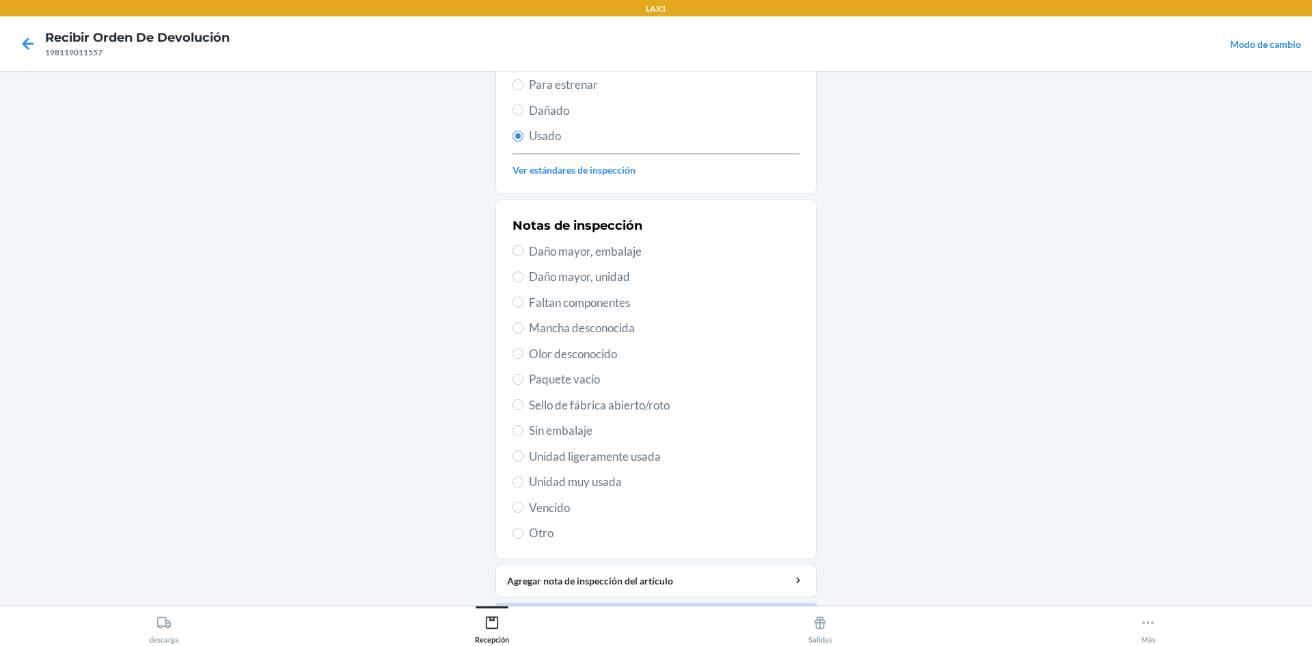
click at [549, 472] on div "Notas de inspección Daño mayor, embalaje Daño mayor, unidad Faltan componentes …" at bounding box center [656, 380] width 287 height 334
click at [547, 481] on span "Unidad muy usada" at bounding box center [664, 482] width 271 height 18
click at [524, 481] on input "Unidad muy usada" at bounding box center [518, 481] width 11 height 11
radio input "true"
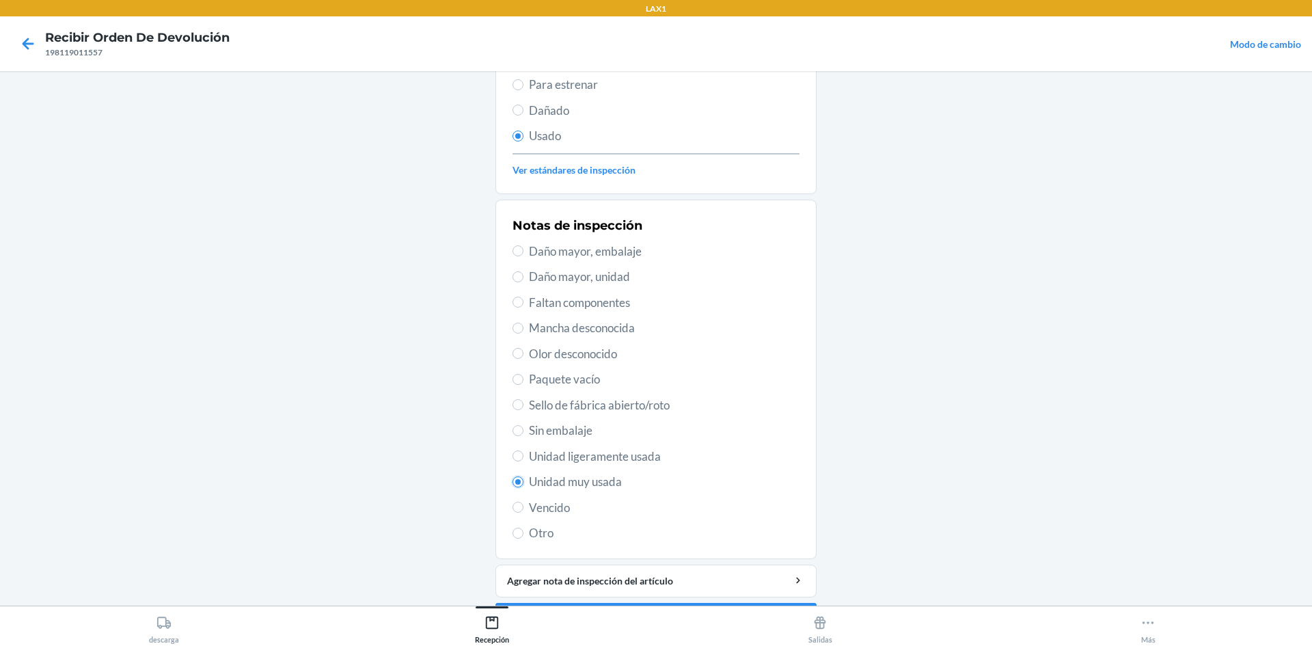
scroll to position [178, 0]
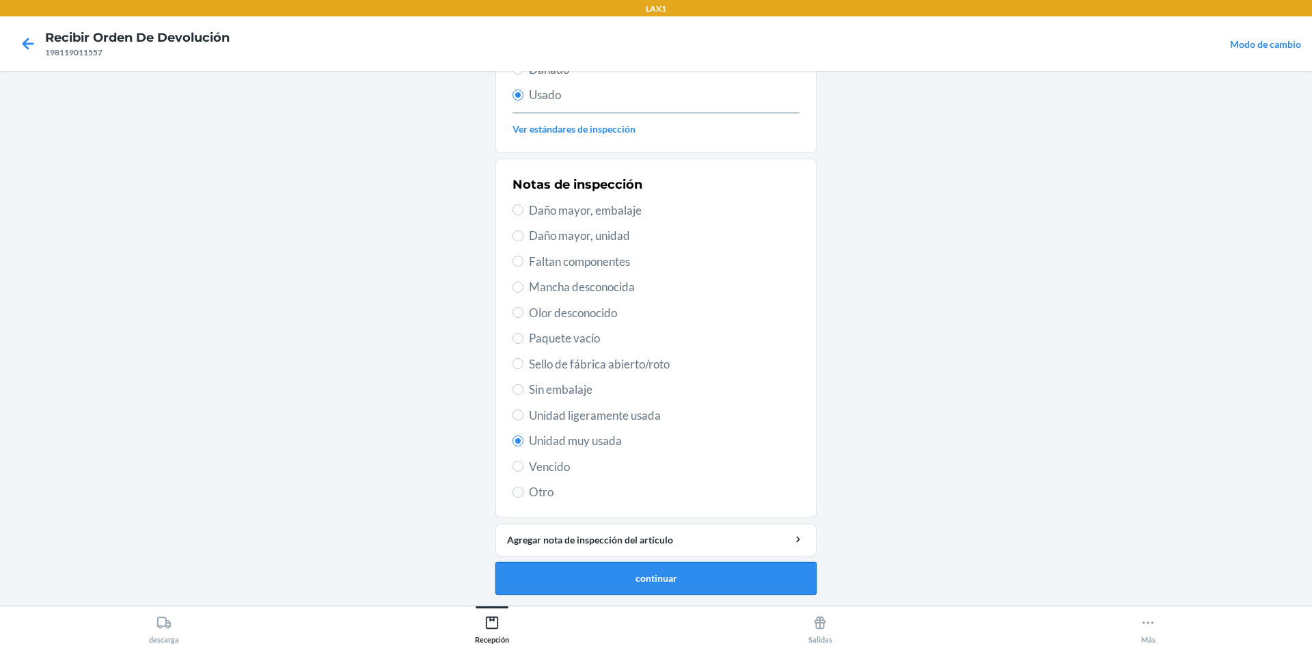
click at [638, 582] on button "continuar" at bounding box center [655, 578] width 321 height 33
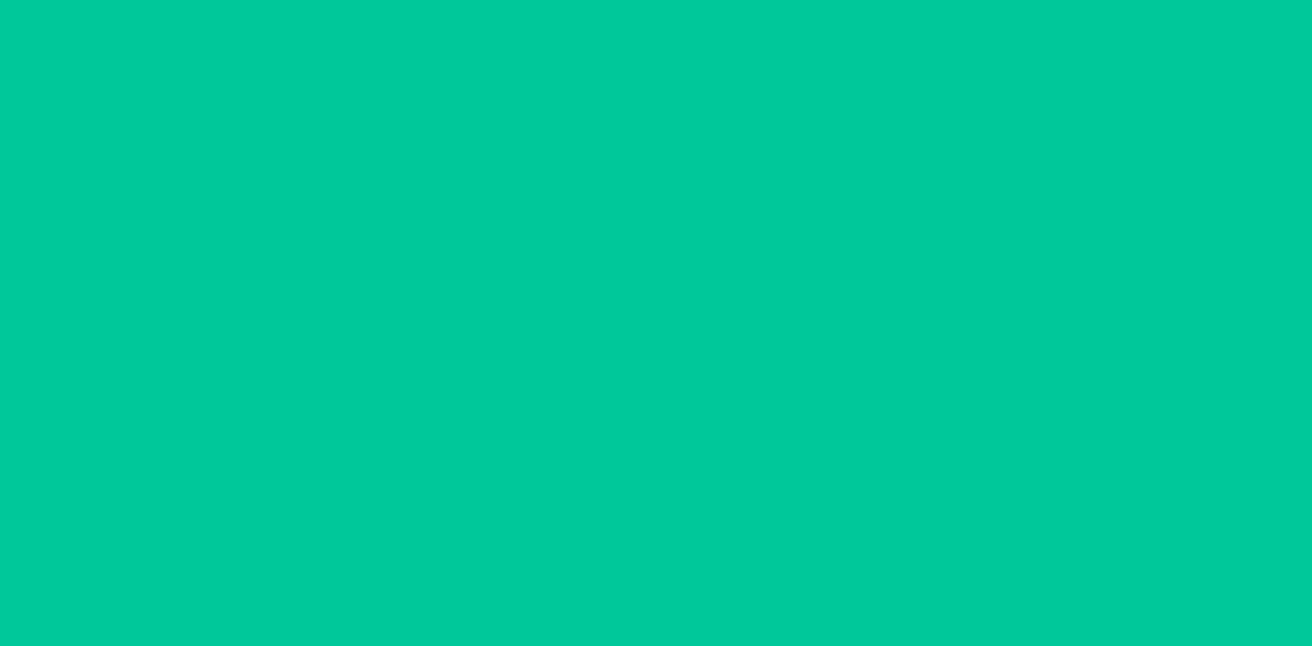
scroll to position [0, 0]
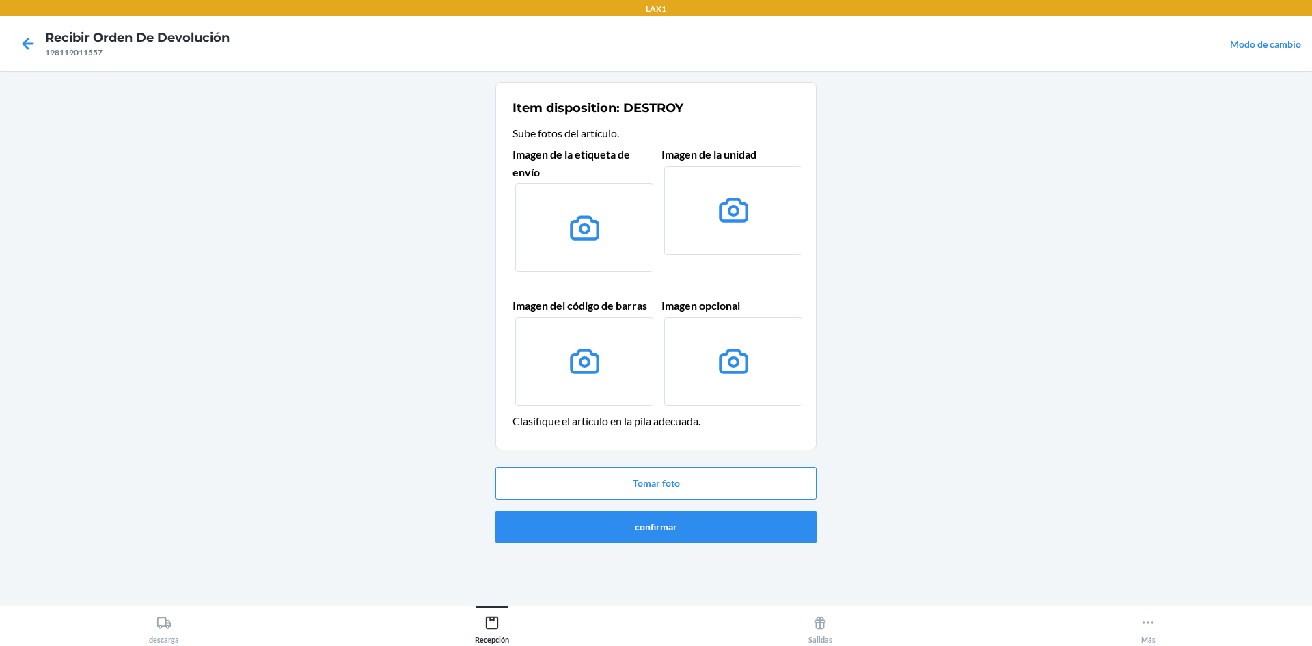
click at [623, 509] on div "Tomar foto confirmar" at bounding box center [655, 504] width 321 height 87
click at [625, 520] on button "confirmar" at bounding box center [655, 527] width 321 height 33
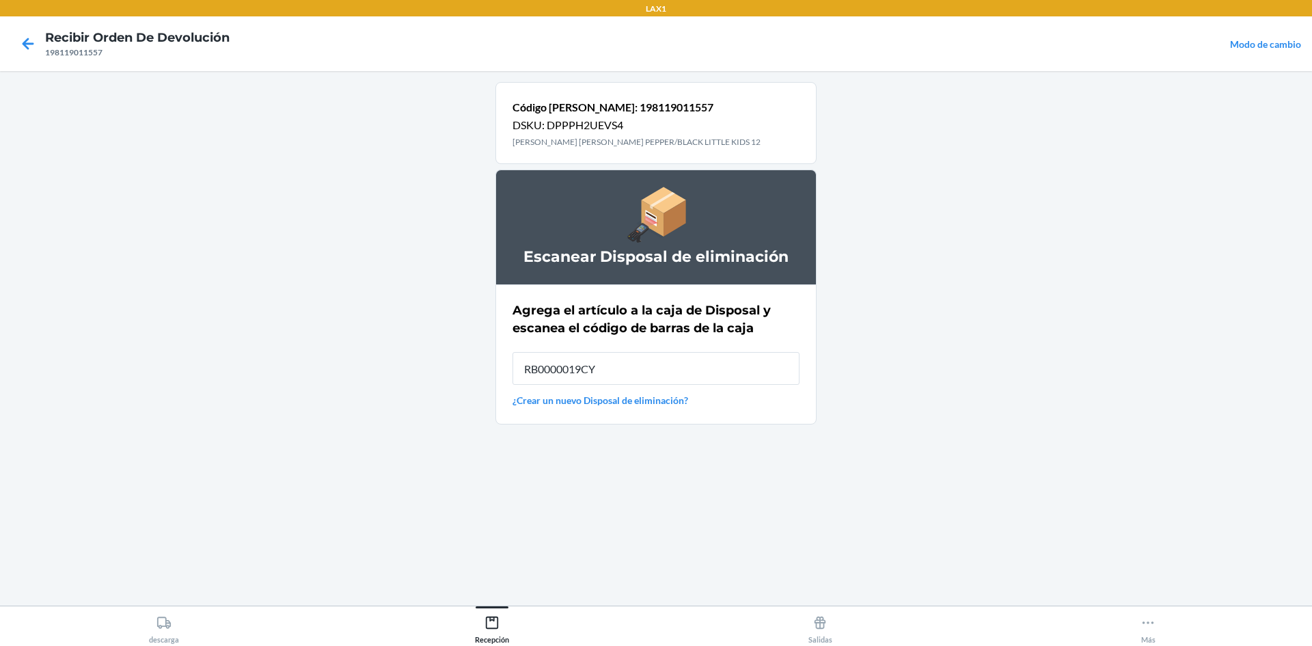
type input "RB0000019CY"
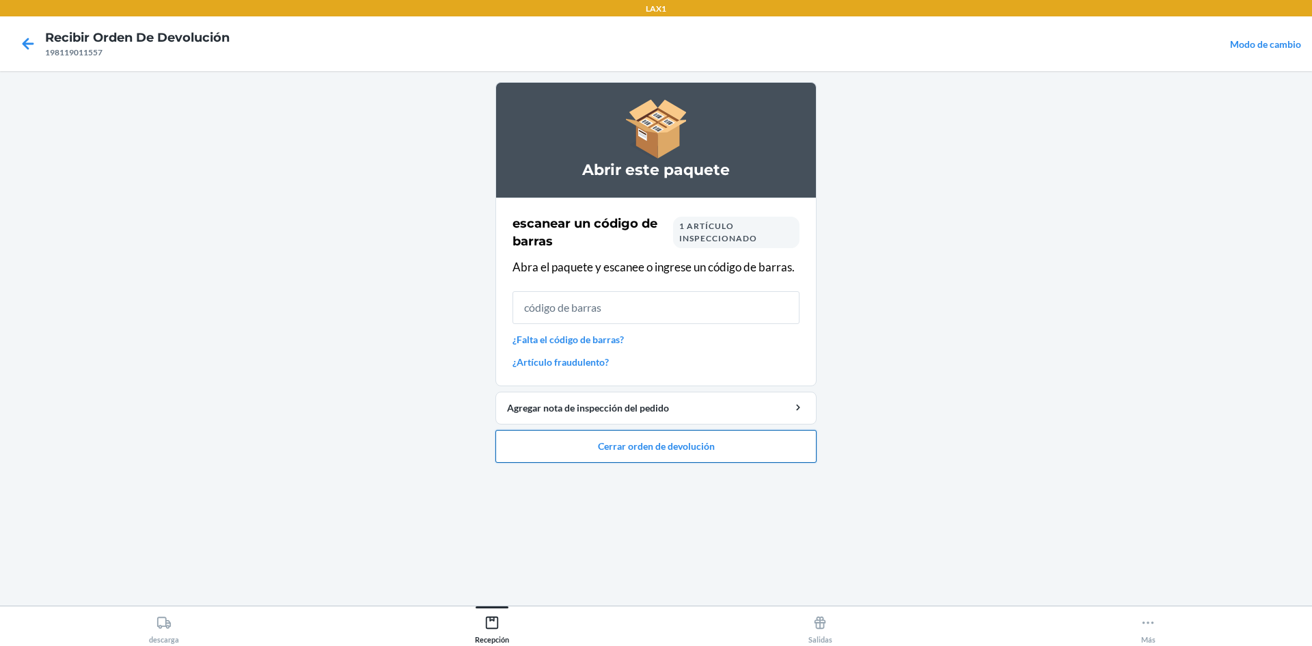
click at [668, 448] on button "Cerrar orden de devolución" at bounding box center [655, 446] width 321 height 33
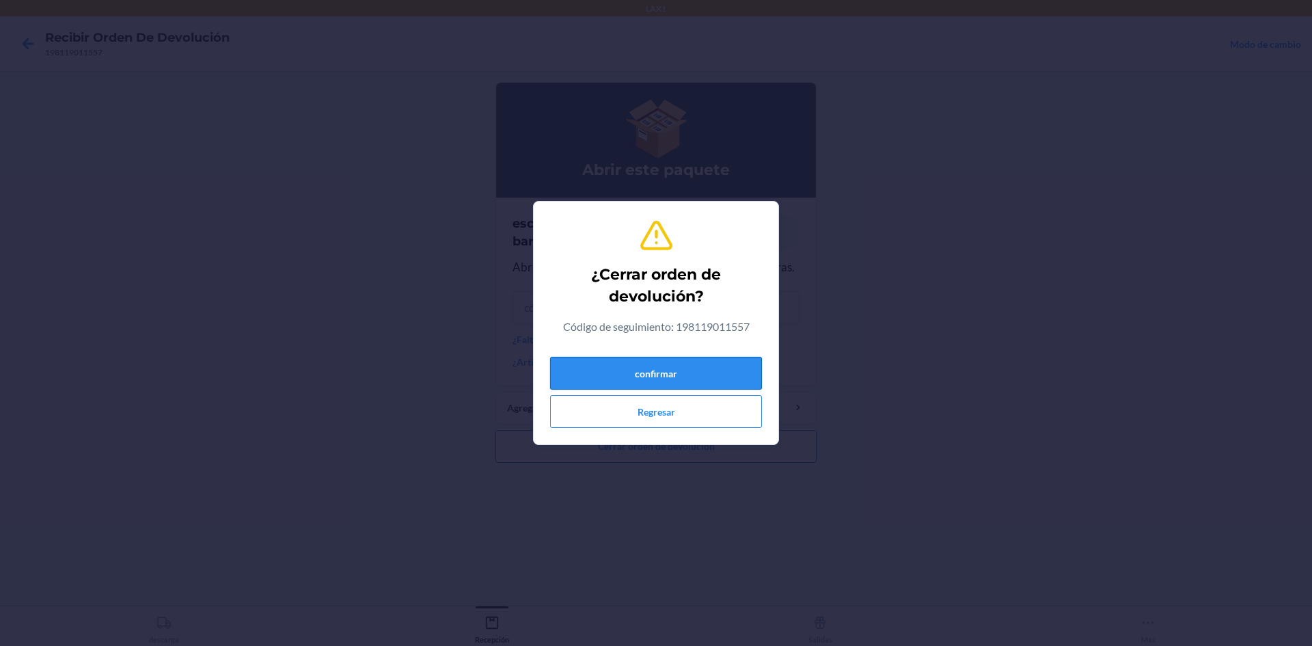
click at [675, 379] on button "confirmar" at bounding box center [656, 373] width 212 height 33
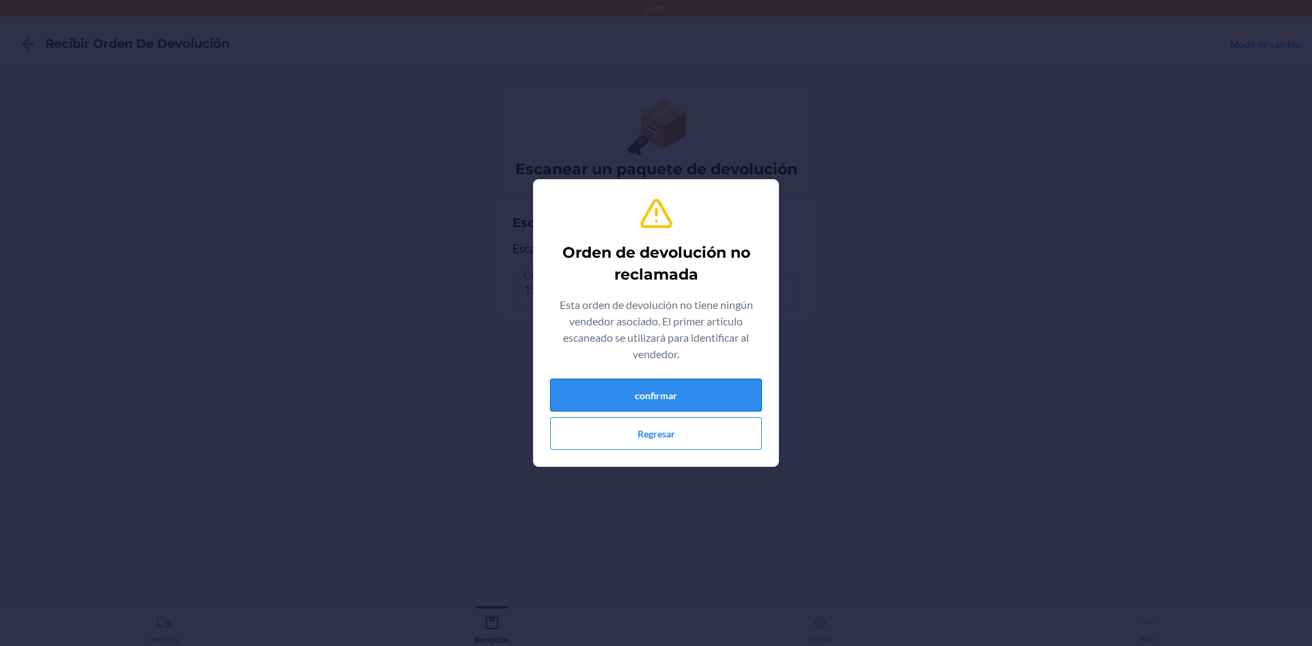
click at [707, 388] on button "confirmar" at bounding box center [656, 395] width 212 height 33
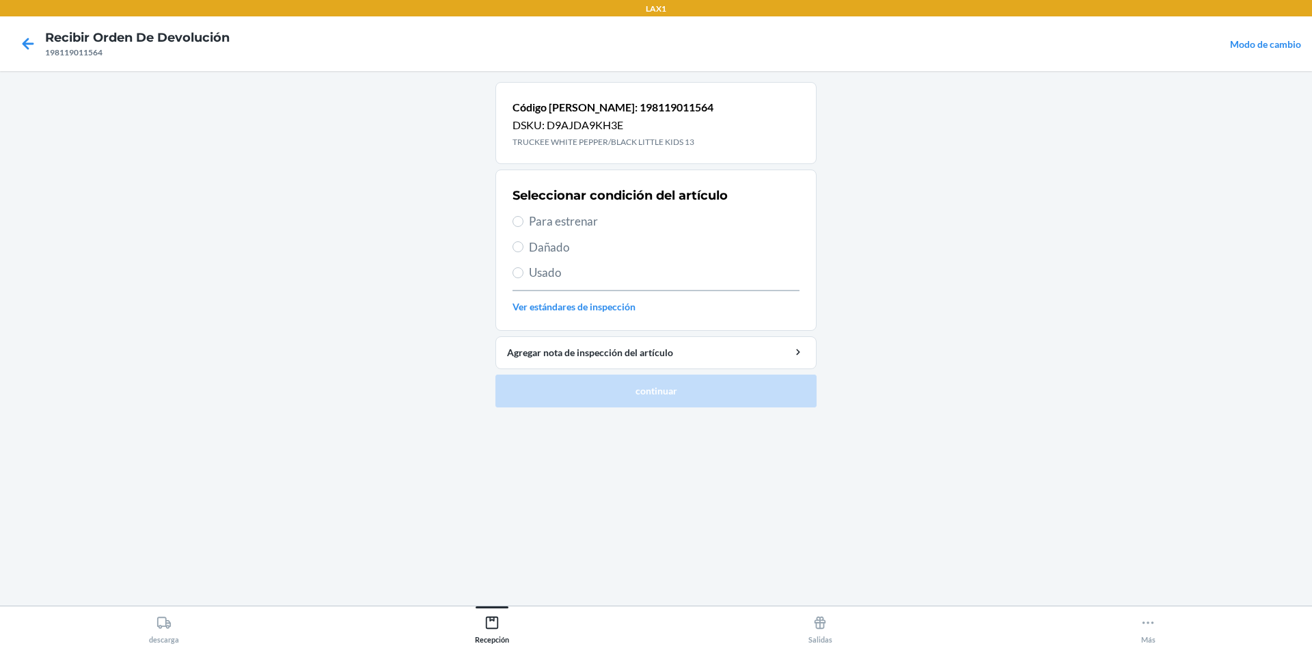
click at [535, 267] on span "Usado" at bounding box center [664, 273] width 271 height 18
click at [524, 267] on input "Usado" at bounding box center [518, 272] width 11 height 11
radio input "true"
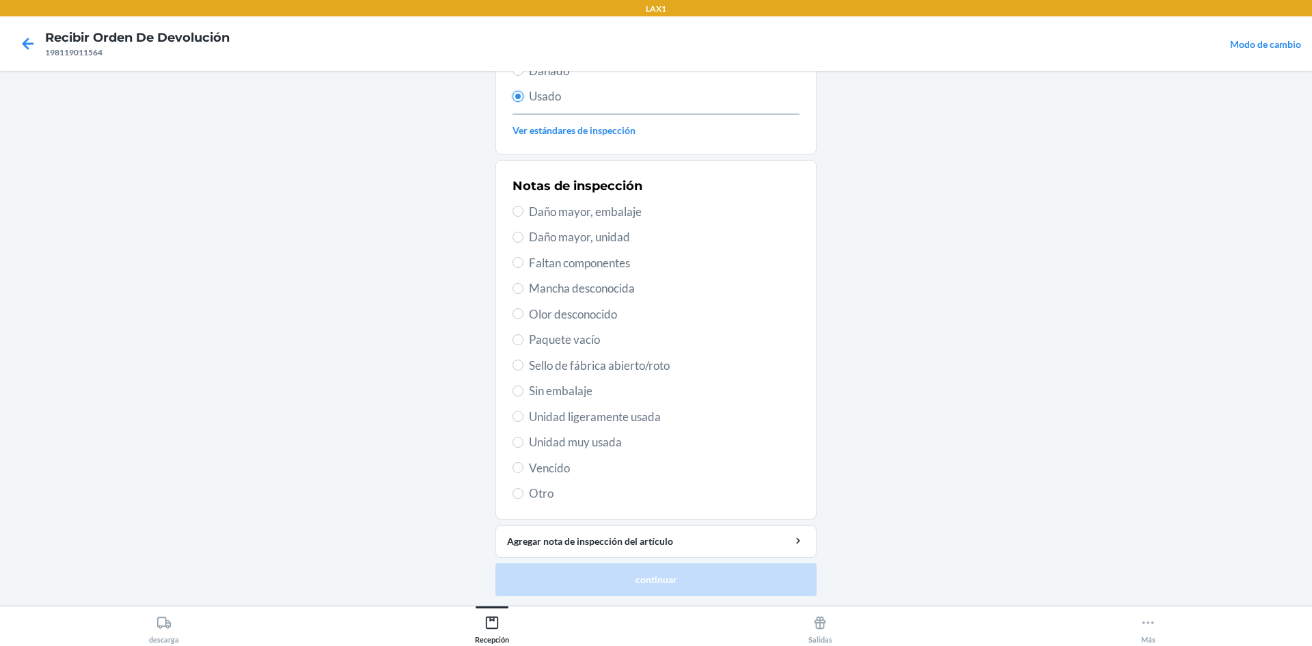
scroll to position [178, 0]
click at [576, 445] on span "Unidad muy usada" at bounding box center [664, 441] width 271 height 18
click at [524, 445] on input "Unidad muy usada" at bounding box center [518, 440] width 11 height 11
radio input "true"
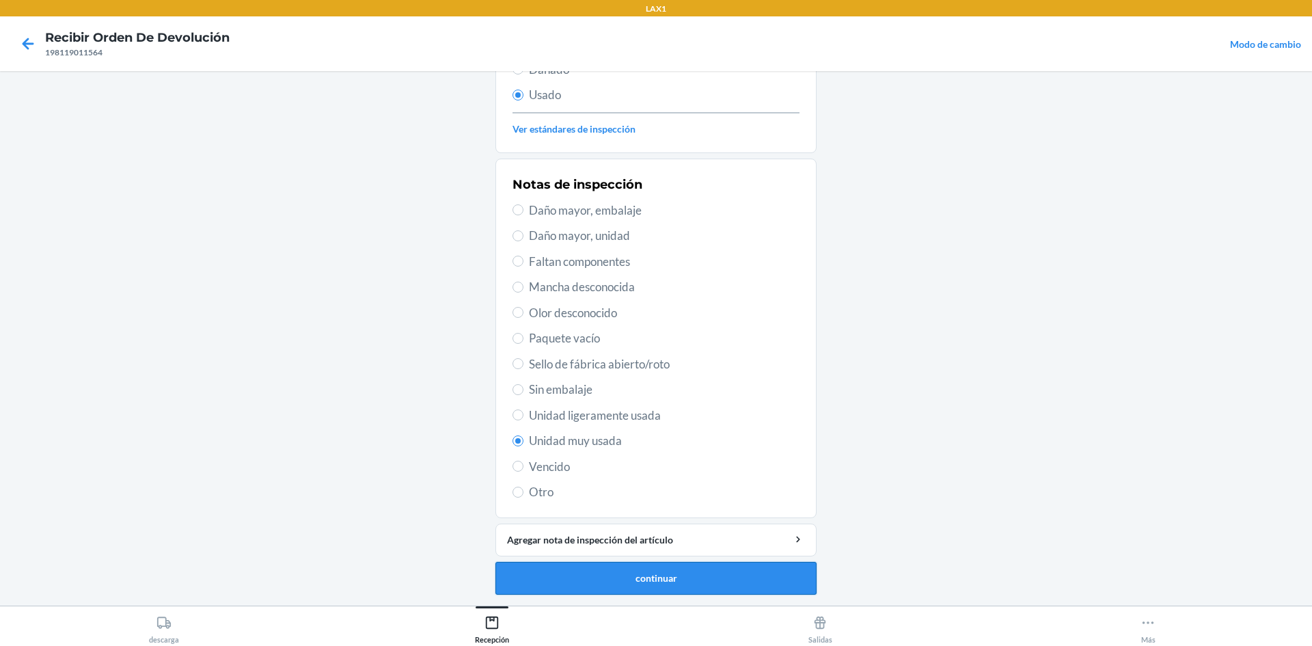
click at [648, 587] on button "continuar" at bounding box center [655, 578] width 321 height 33
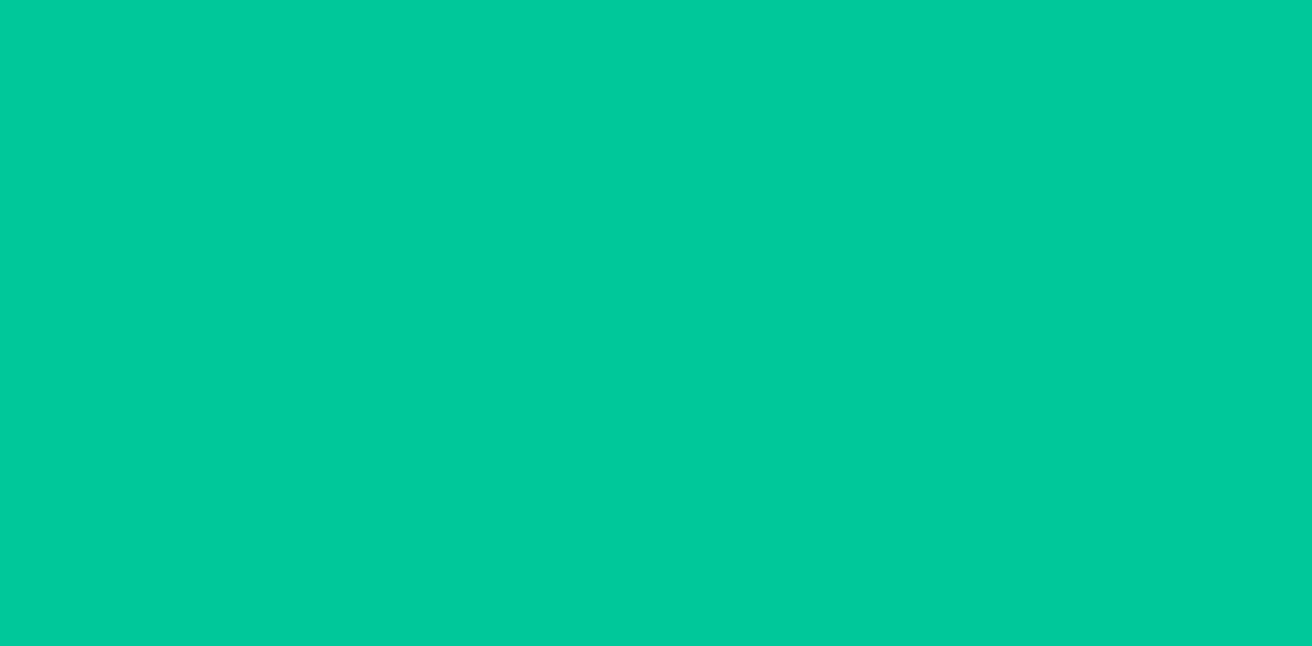
scroll to position [0, 0]
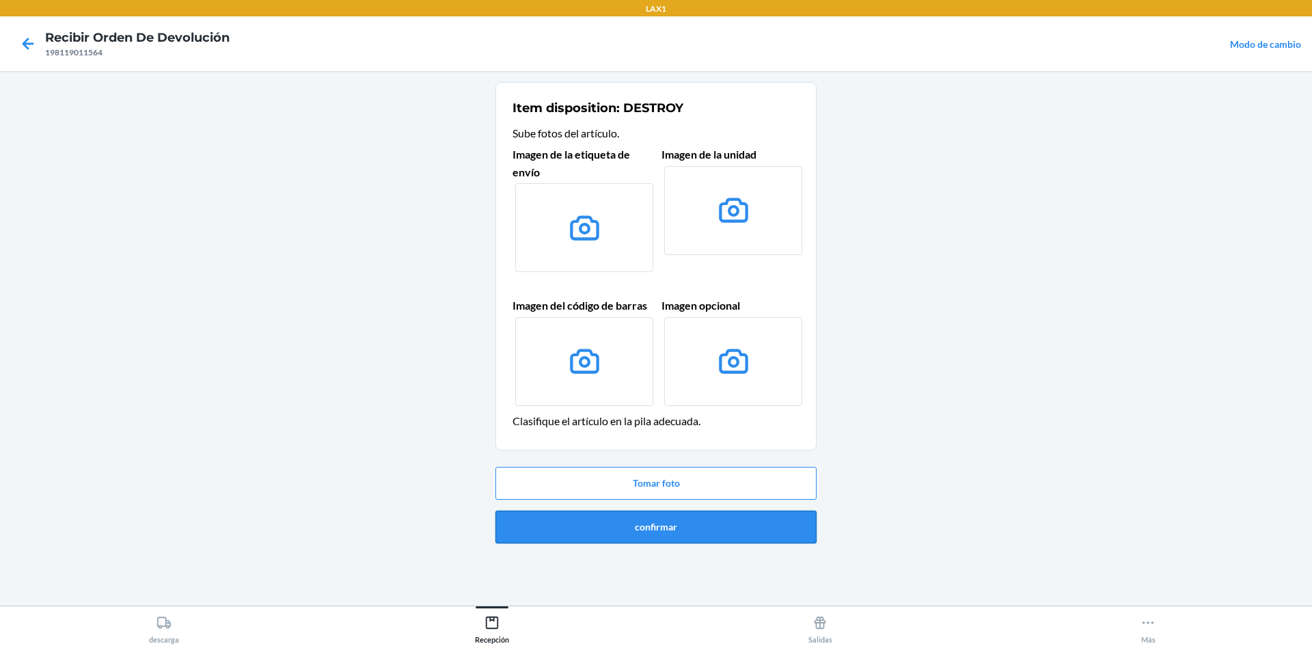
click at [661, 532] on button "confirmar" at bounding box center [655, 527] width 321 height 33
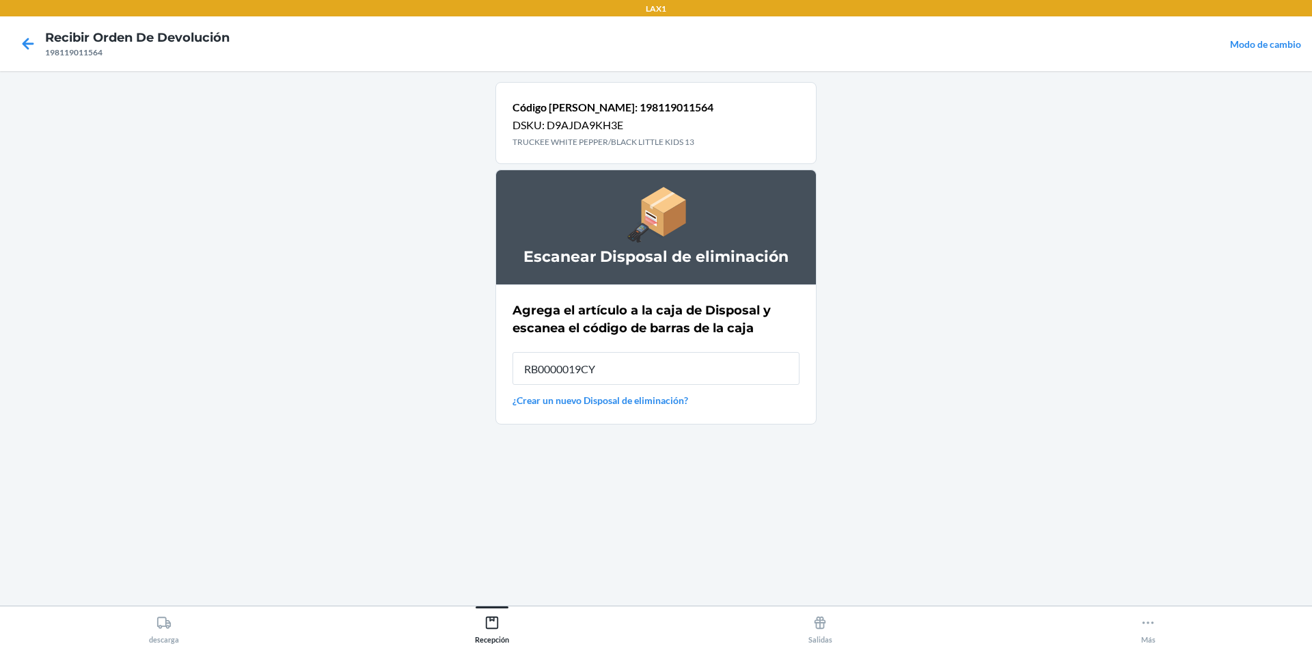
type input "RB0000019CY"
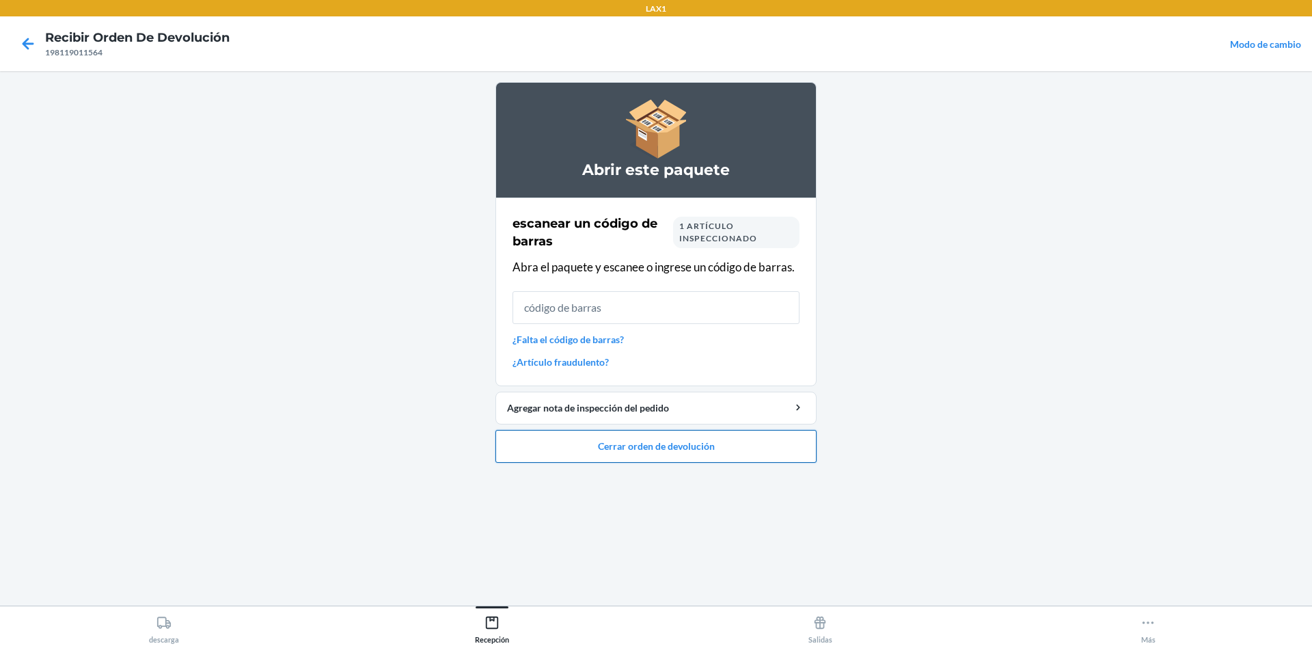
click at [715, 450] on button "Cerrar orden de devolución" at bounding box center [655, 446] width 321 height 33
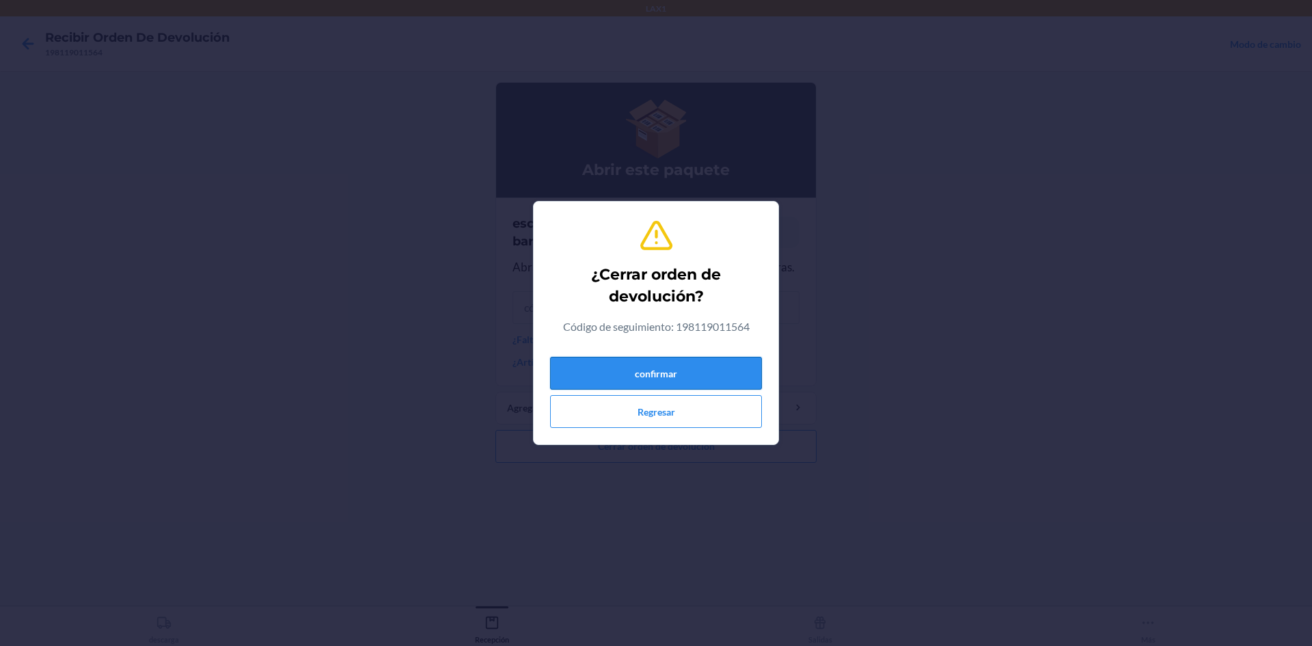
click at [733, 364] on button "confirmar" at bounding box center [656, 373] width 212 height 33
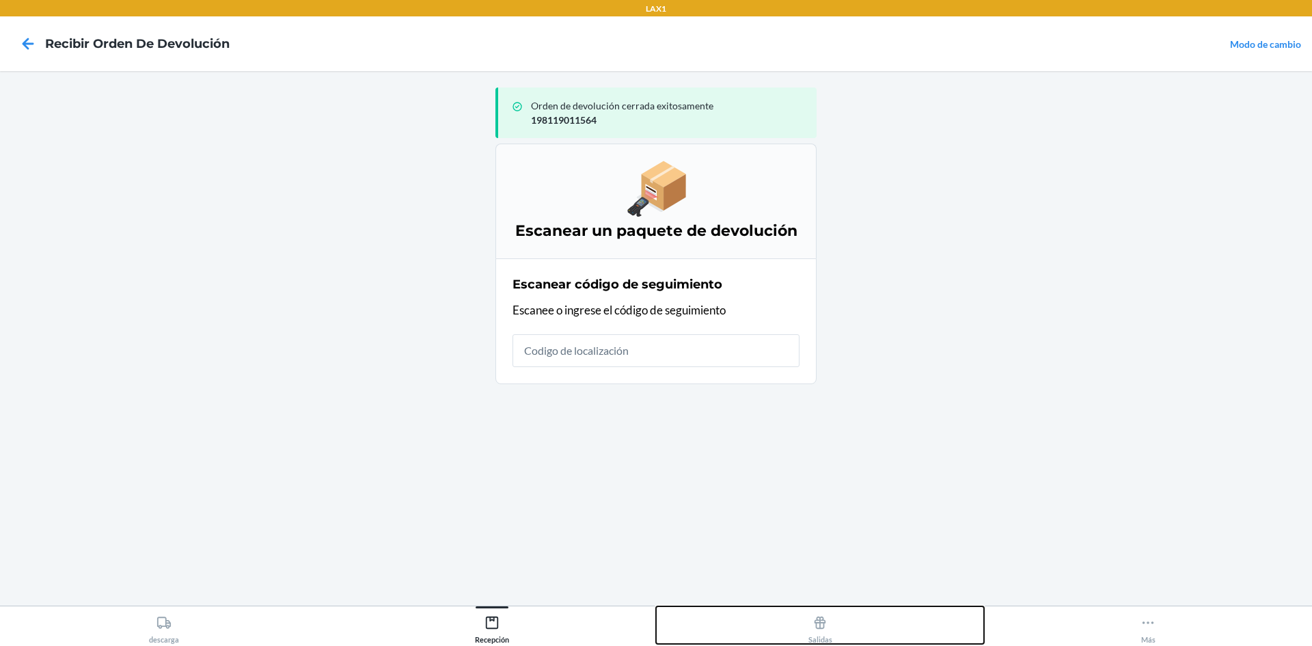
click at [884, 621] on button "Salidas" at bounding box center [820, 625] width 328 height 38
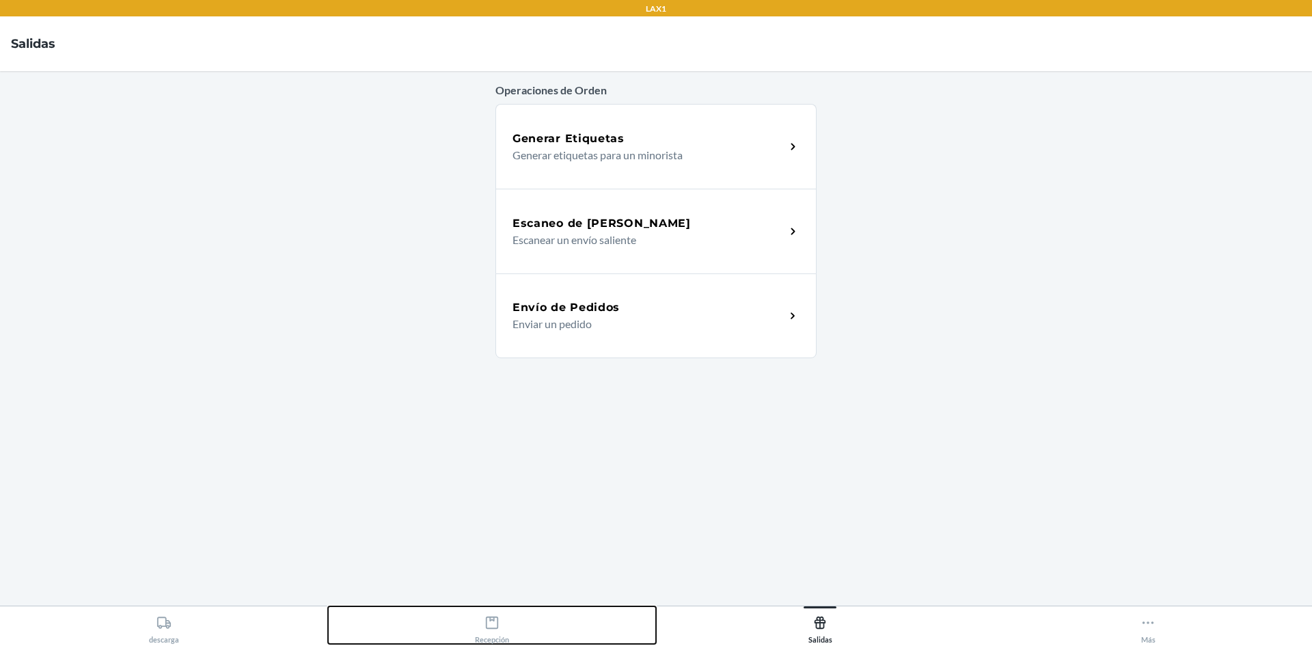
click at [507, 625] on div "Recepción" at bounding box center [492, 627] width 34 height 34
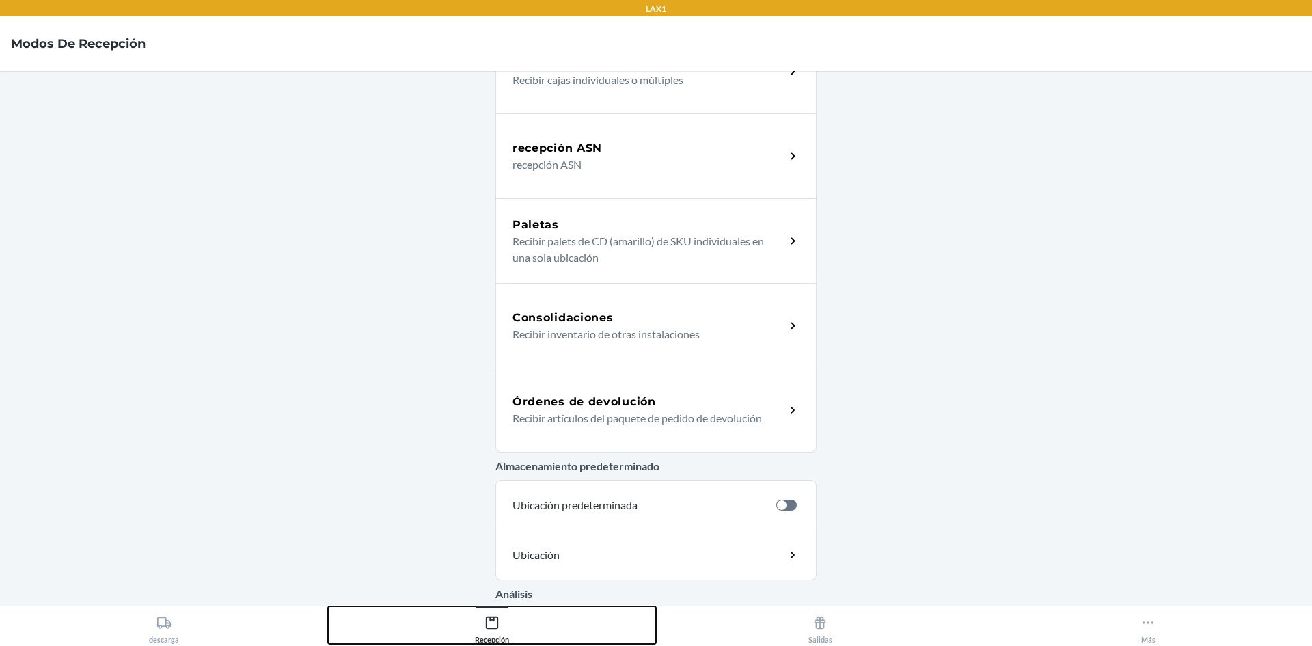
scroll to position [137, 0]
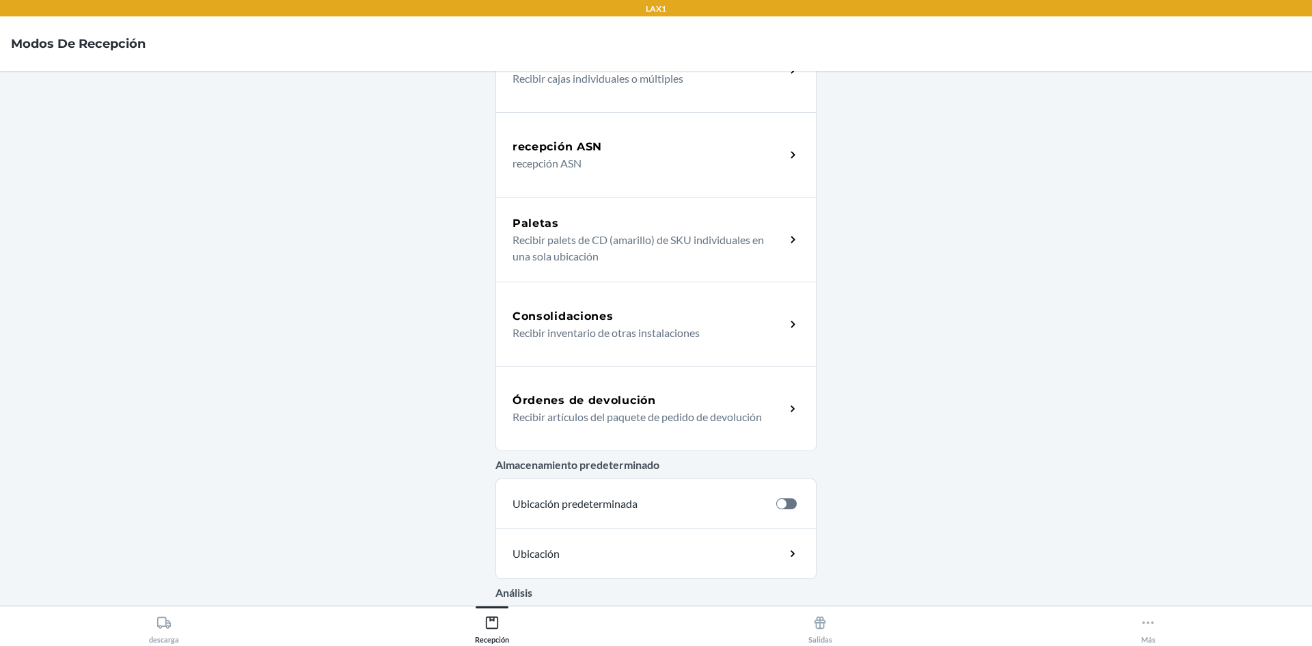
click at [615, 383] on div "Órdenes de devolución Recibir artículos del paquete de pedido de devolución" at bounding box center [655, 408] width 321 height 85
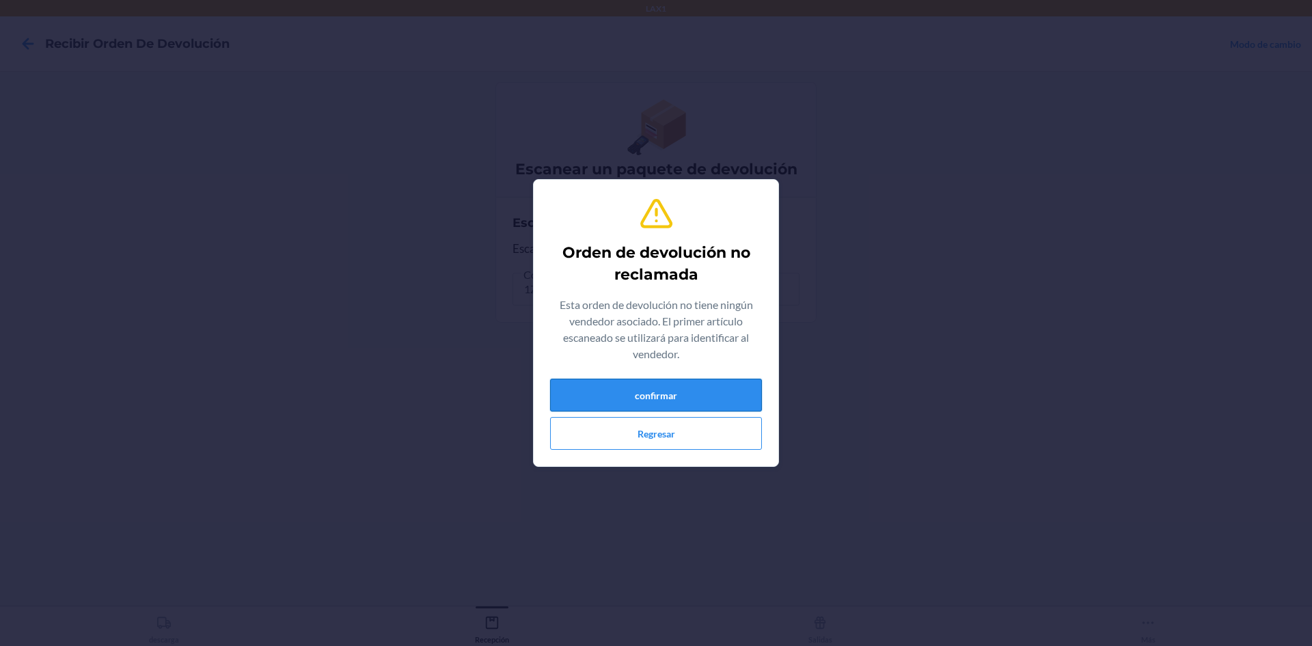
click at [683, 405] on button "confirmar" at bounding box center [656, 395] width 212 height 33
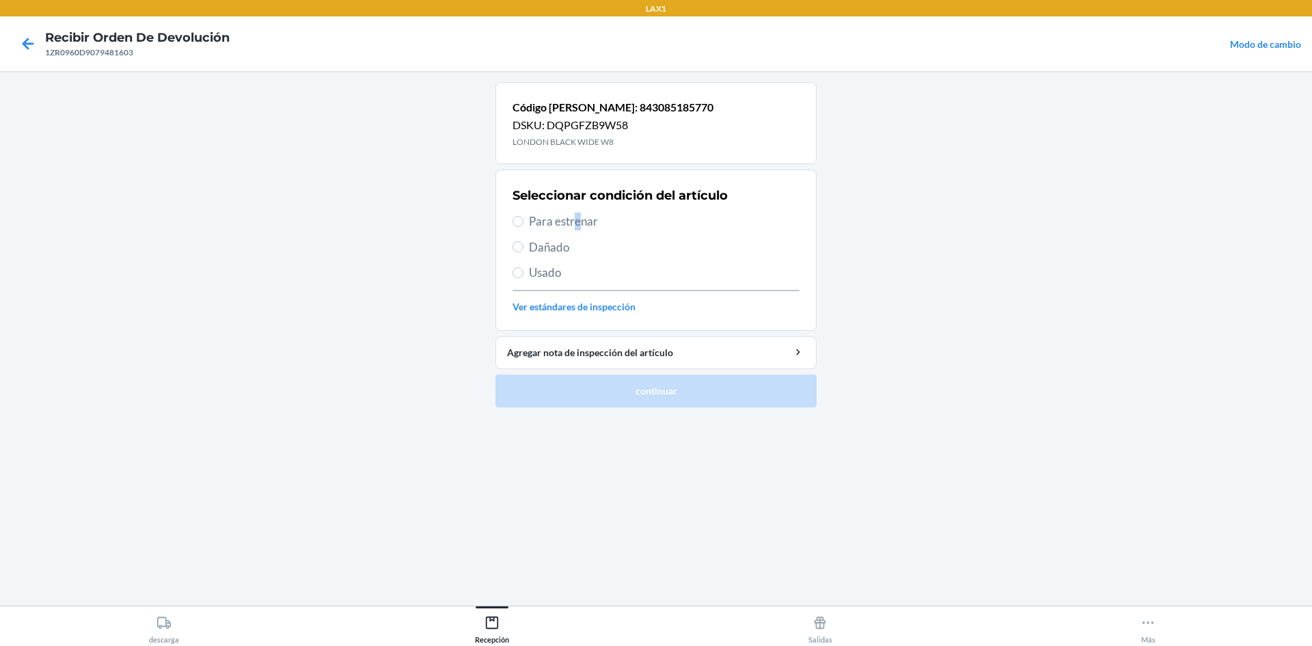
click at [579, 218] on span "Para estrenar" at bounding box center [664, 222] width 271 height 18
click at [511, 223] on section "Seleccionar condición del artículo Para estrenar Dañado Usado Ver estándares de…" at bounding box center [655, 249] width 321 height 161
click at [516, 222] on input "Para estrenar" at bounding box center [518, 221] width 11 height 11
radio input "true"
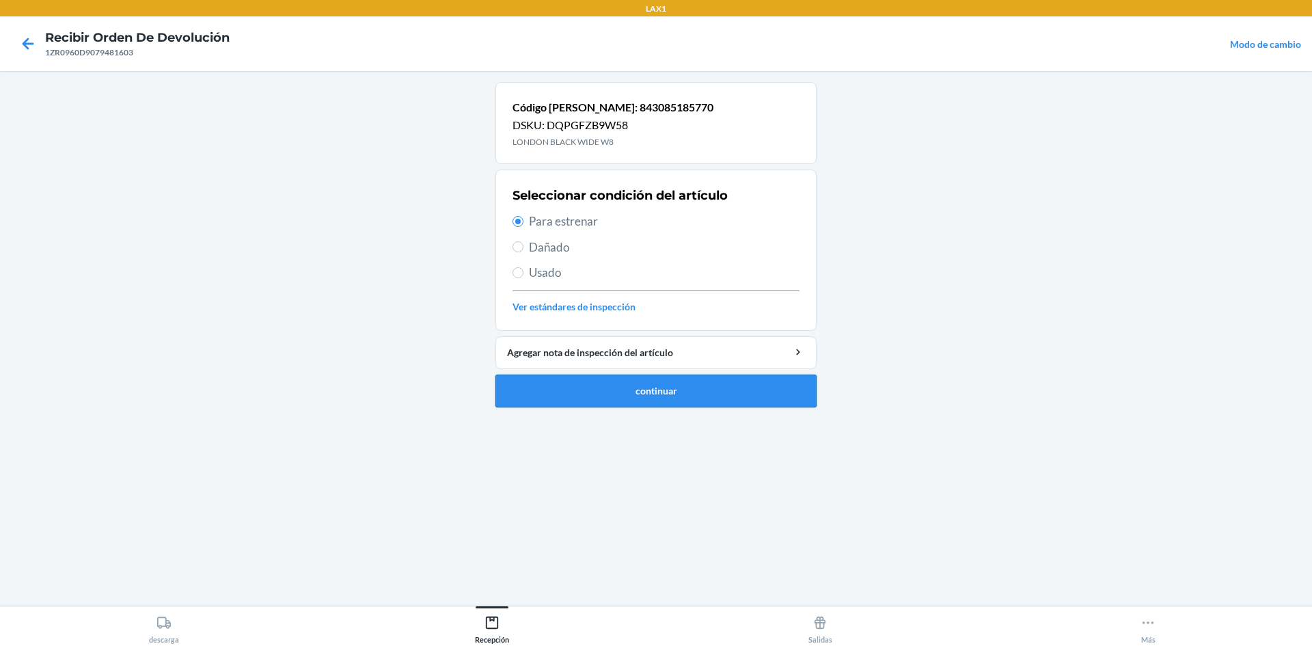
click at [664, 382] on button "continuar" at bounding box center [655, 391] width 321 height 33
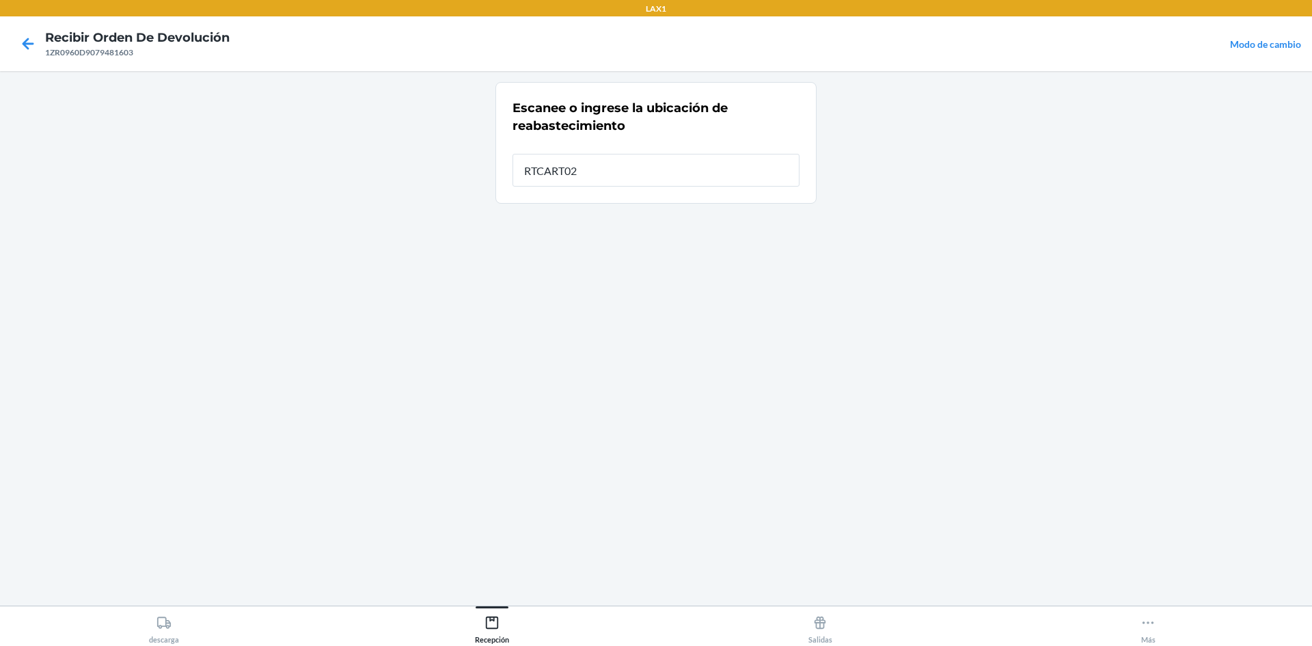
type input "RTCART025"
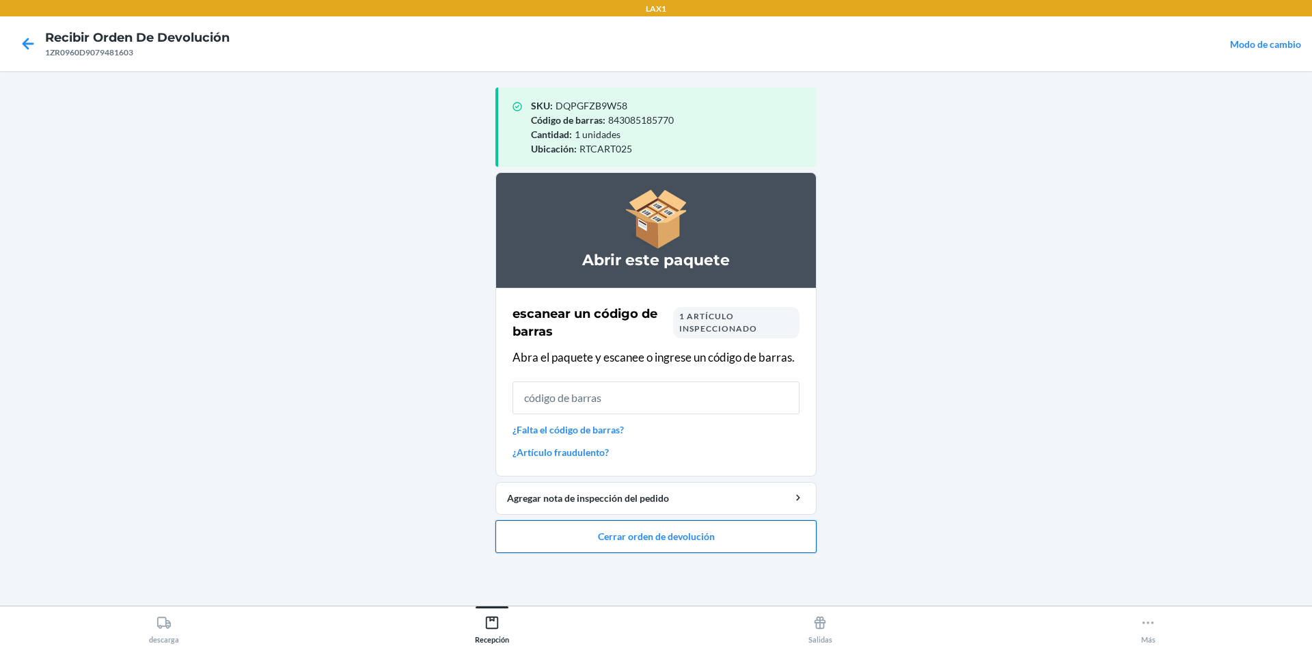
click at [531, 539] on button "Cerrar orden de devolución" at bounding box center [655, 536] width 321 height 33
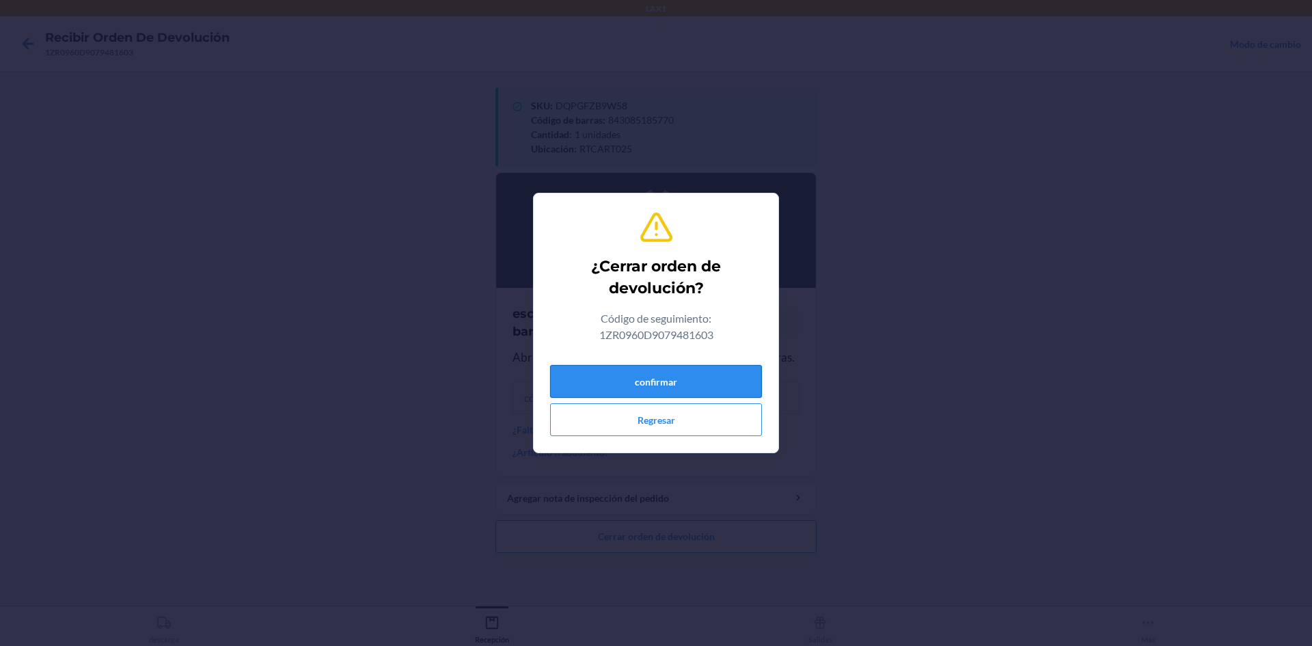
click at [554, 379] on button "confirmar" at bounding box center [656, 381] width 212 height 33
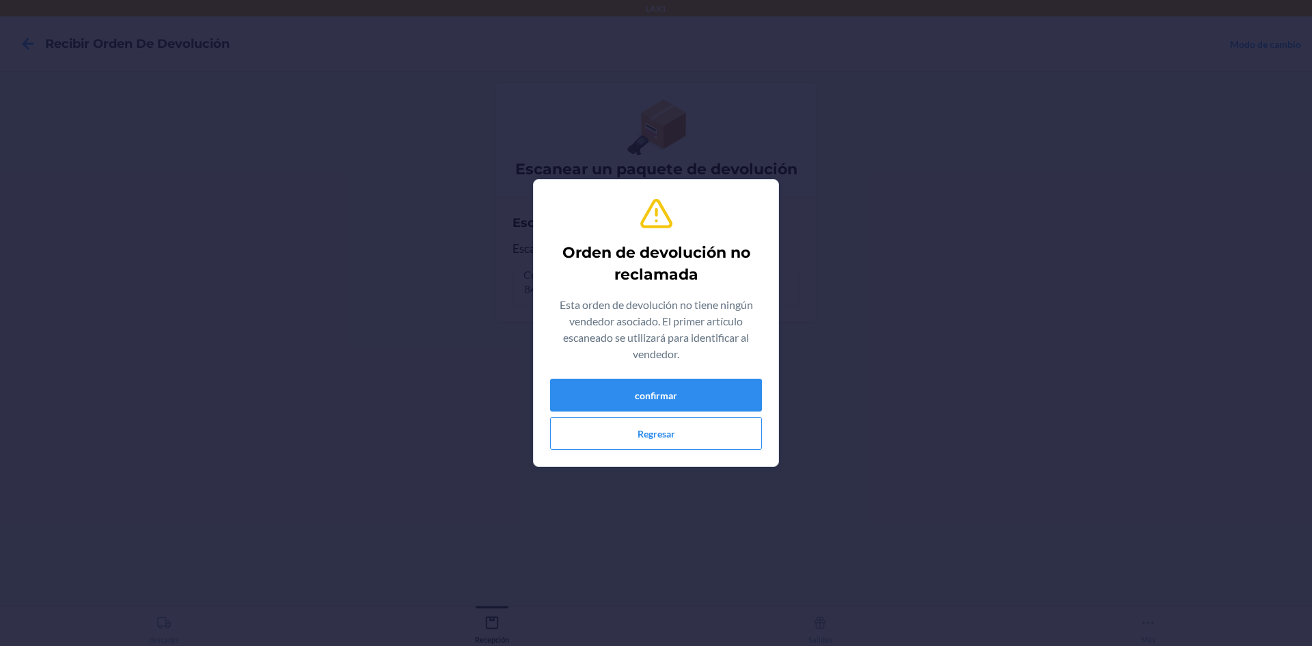
click at [674, 413] on div "confirmar Regresar" at bounding box center [656, 414] width 212 height 71
click at [674, 428] on button "Regresar" at bounding box center [656, 433] width 212 height 33
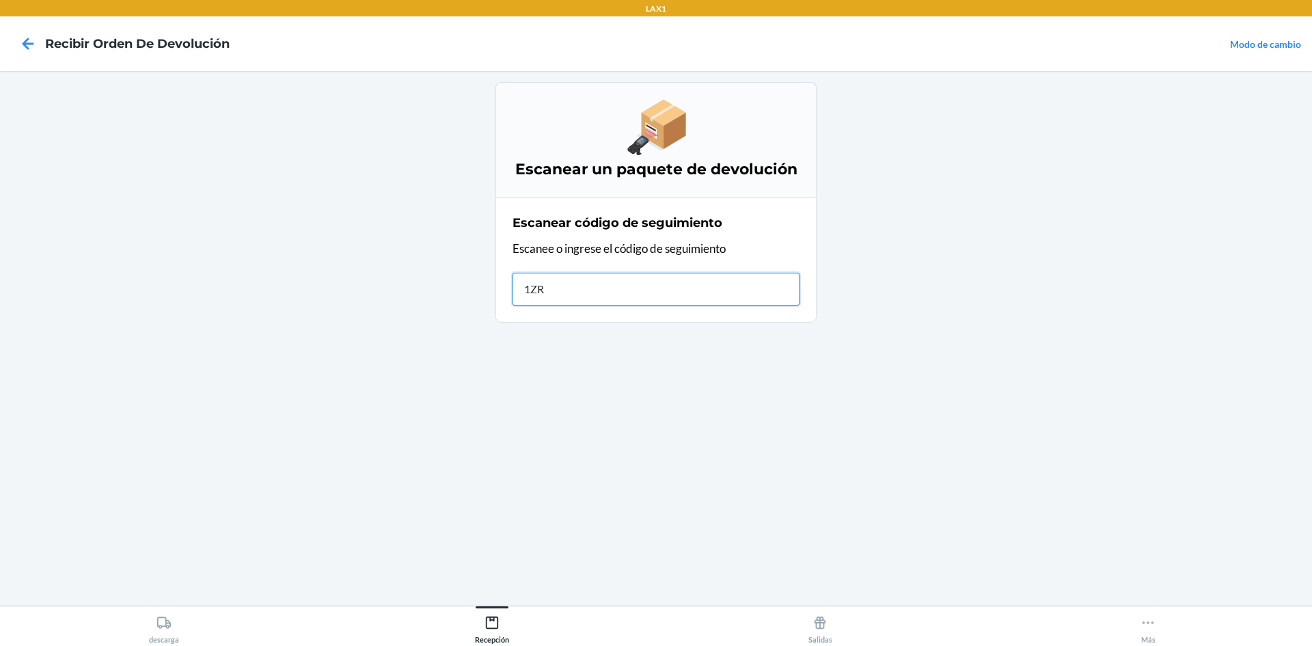
type input "1ZR0"
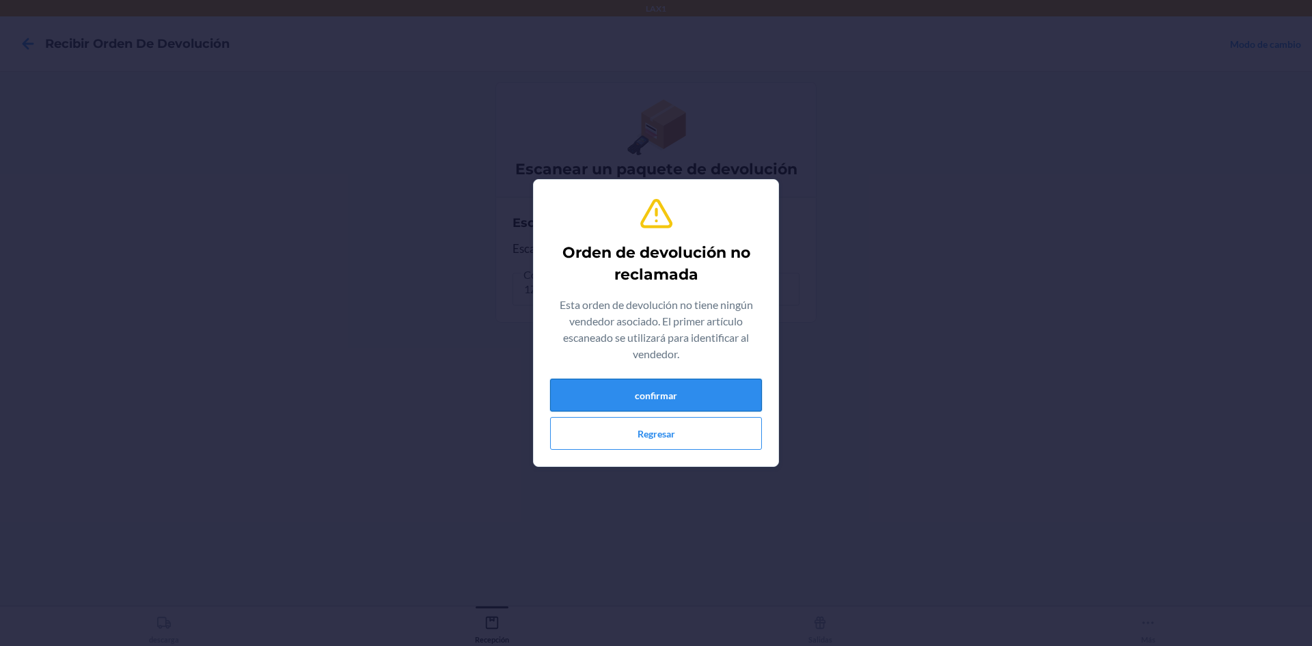
click at [708, 396] on button "confirmar" at bounding box center [656, 395] width 212 height 33
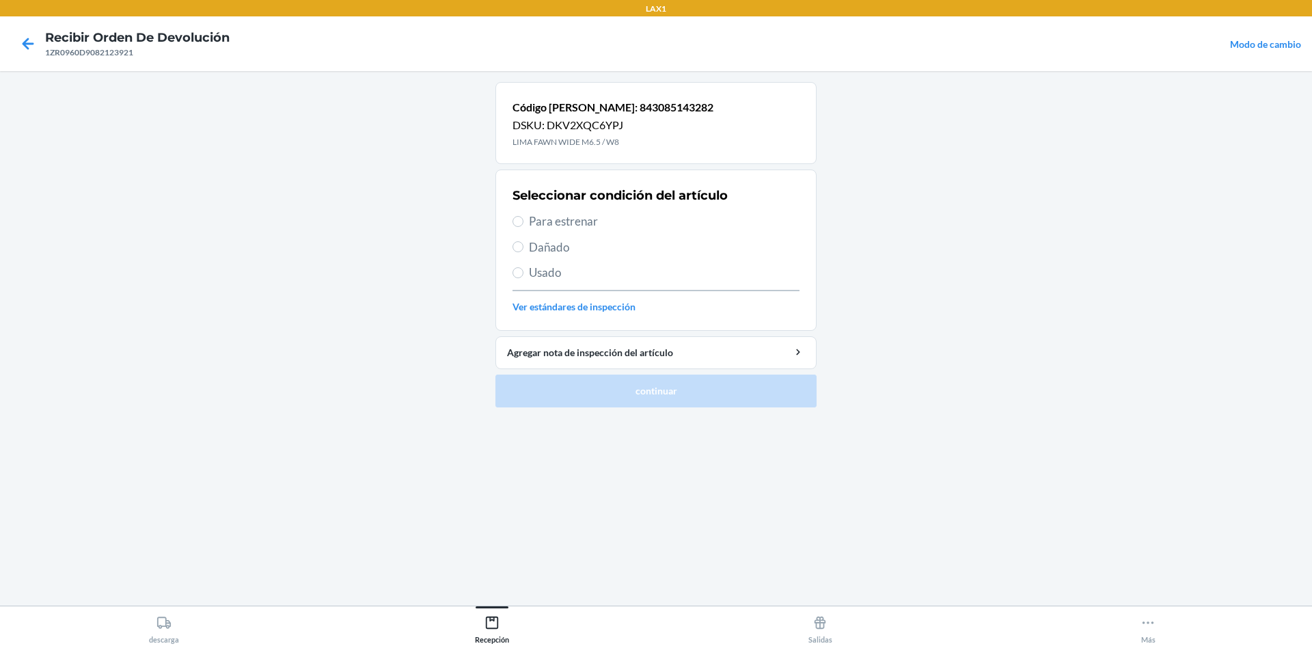
click at [556, 217] on span "Para estrenar" at bounding box center [664, 222] width 271 height 18
click at [524, 217] on input "Para estrenar" at bounding box center [518, 221] width 11 height 11
radio input "true"
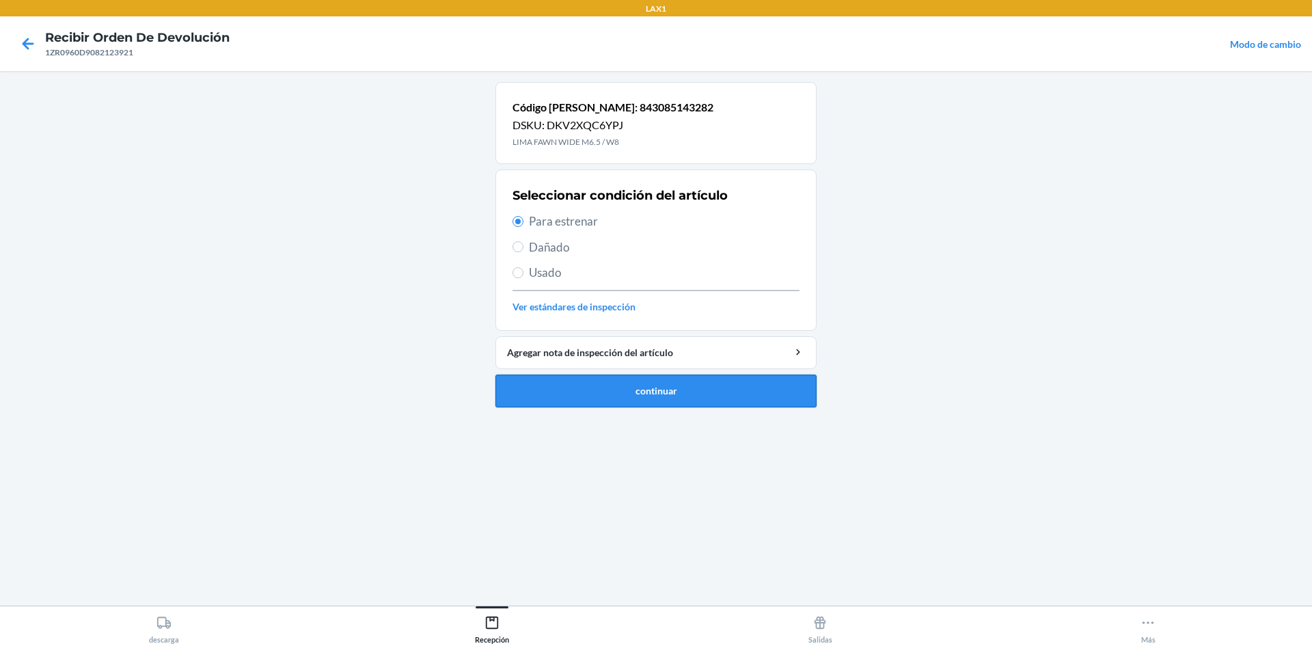
click at [646, 379] on button "continuar" at bounding box center [655, 391] width 321 height 33
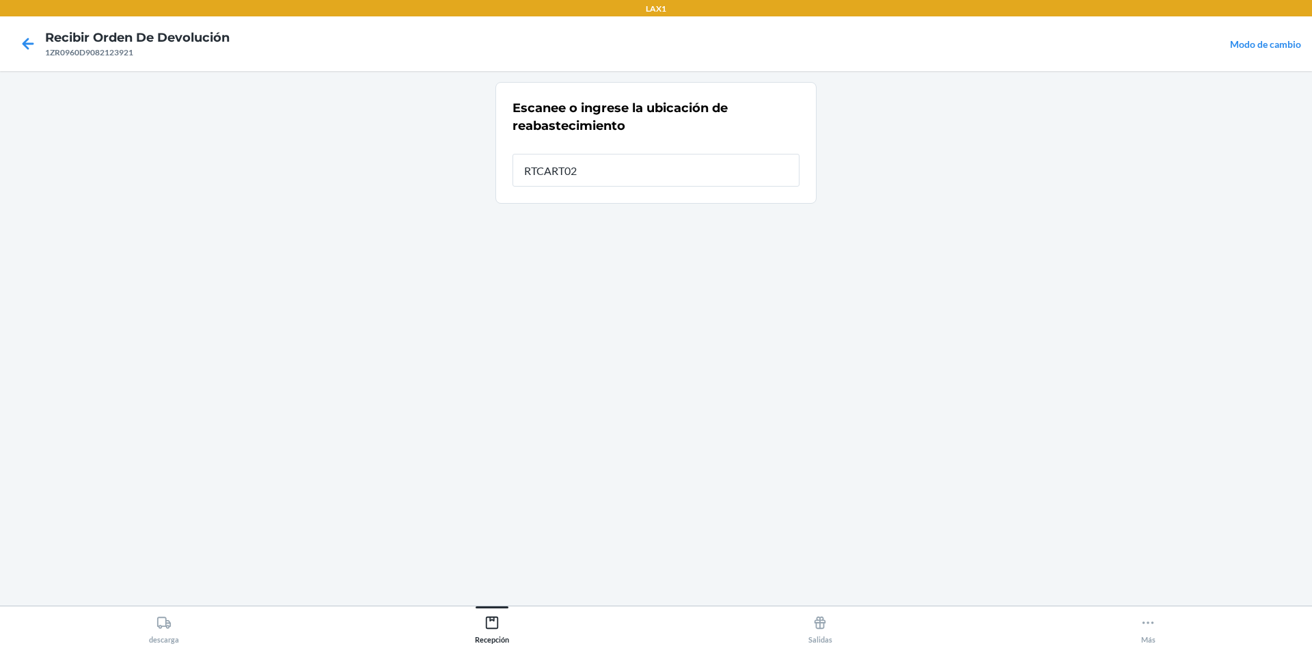
type input "RTCART025"
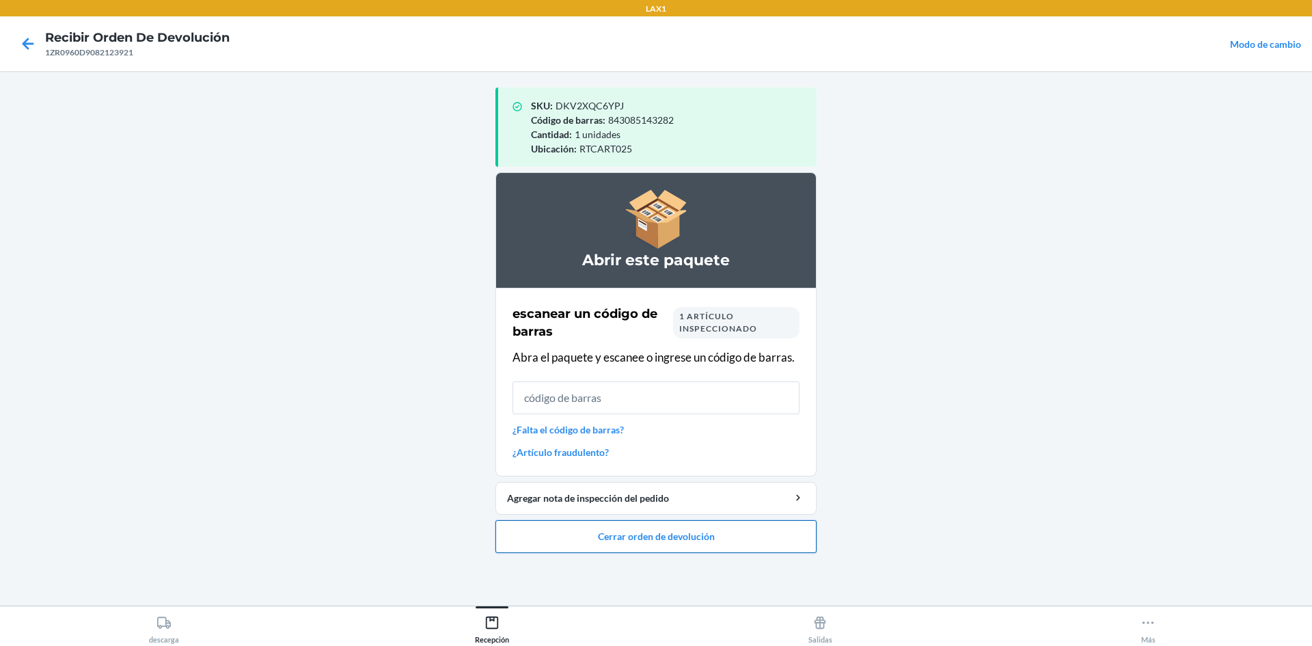
click at [680, 529] on button "Cerrar orden de devolución" at bounding box center [655, 536] width 321 height 33
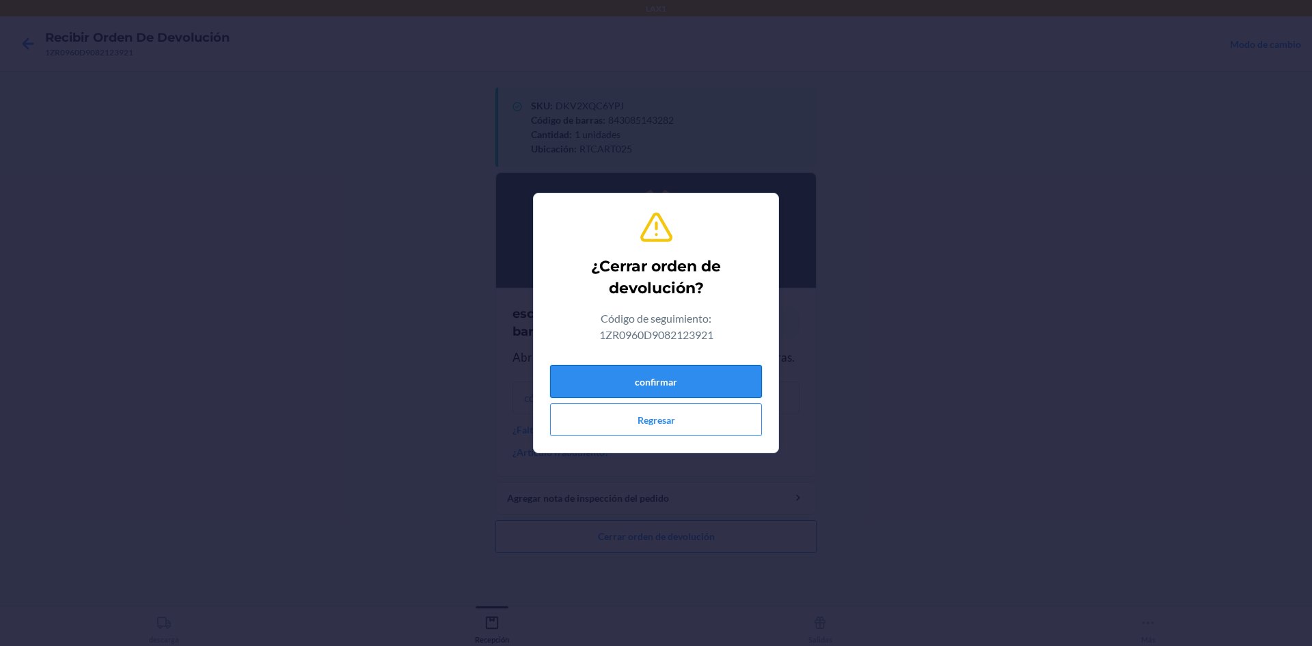
click at [646, 385] on button "confirmar" at bounding box center [656, 381] width 212 height 33
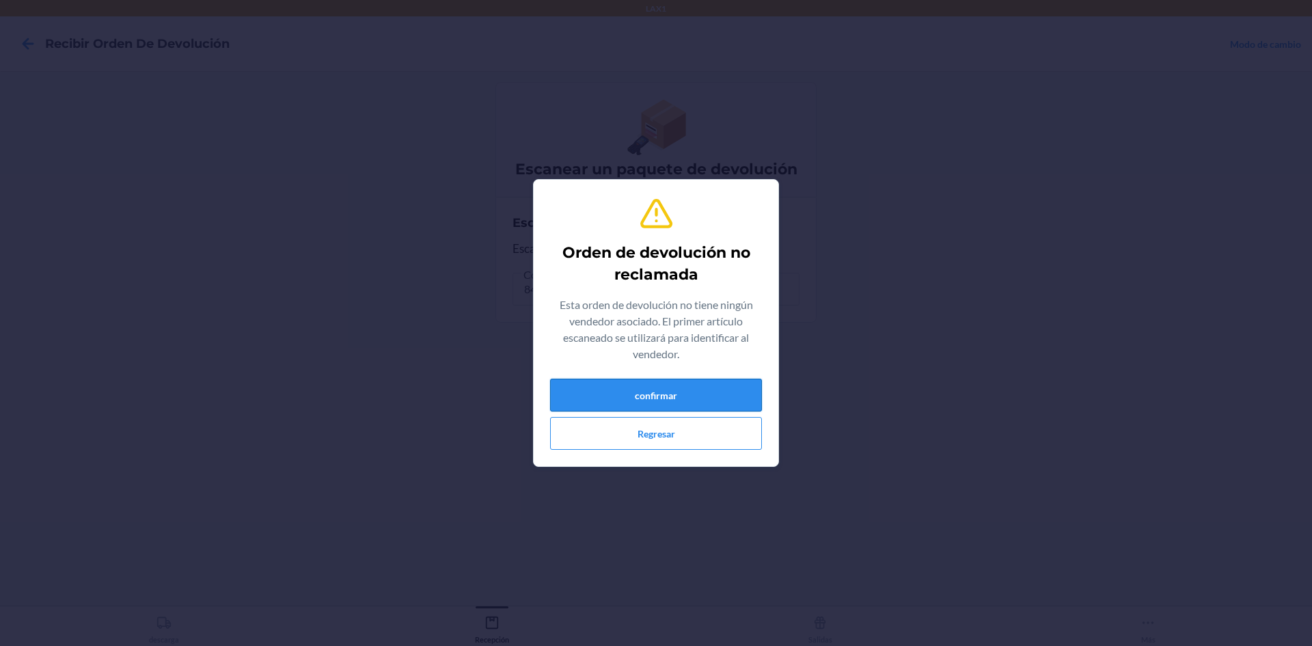
click at [636, 404] on button "confirmar" at bounding box center [656, 395] width 212 height 33
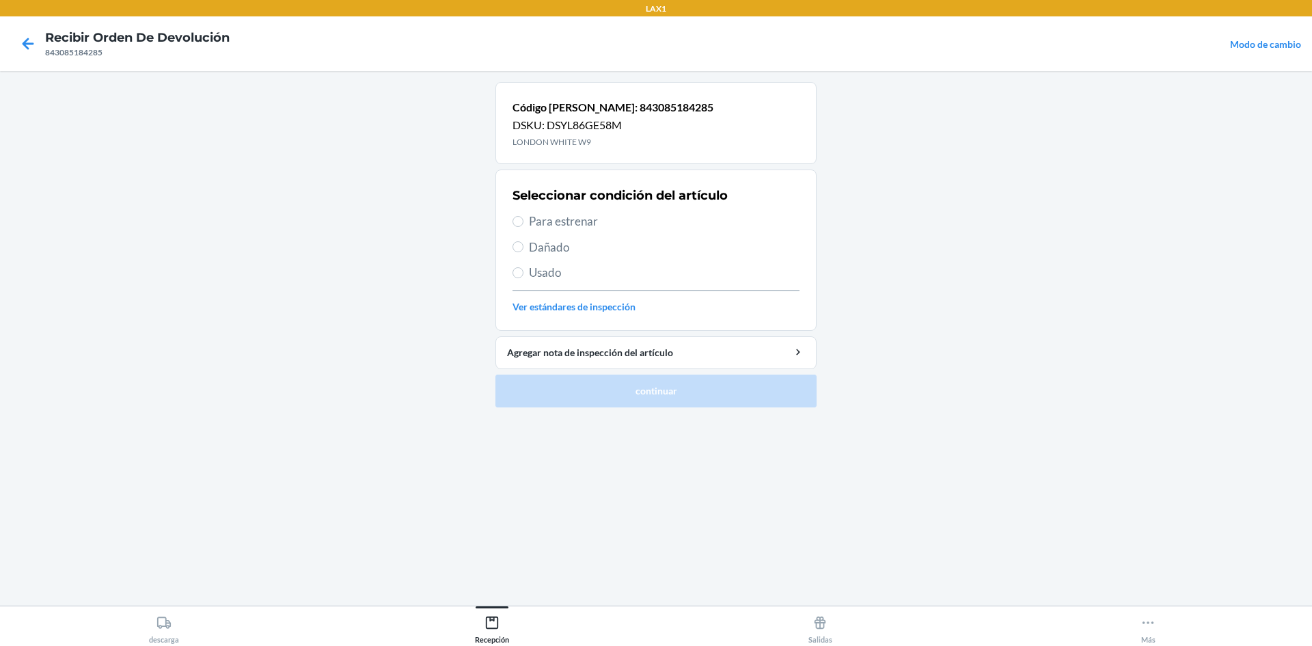
click at [548, 248] on span "Dañado" at bounding box center [664, 248] width 271 height 18
click at [524, 248] on input "Dañado" at bounding box center [518, 246] width 11 height 11
radio input "true"
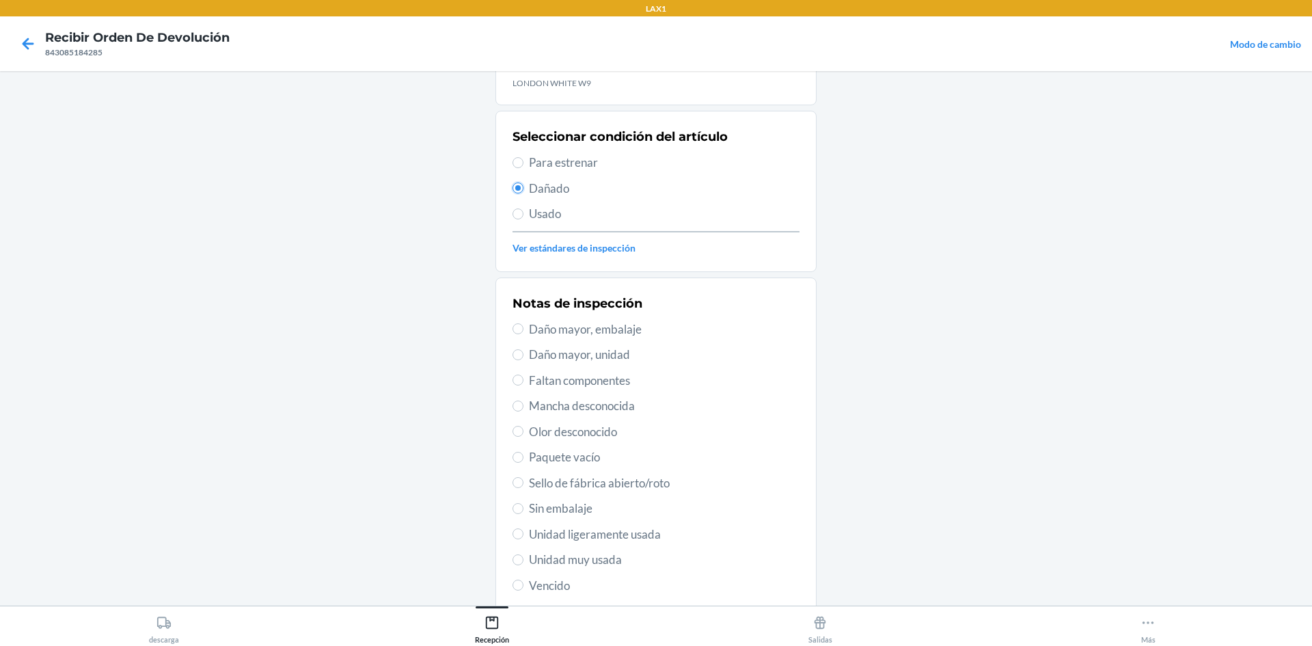
scroll to position [137, 0]
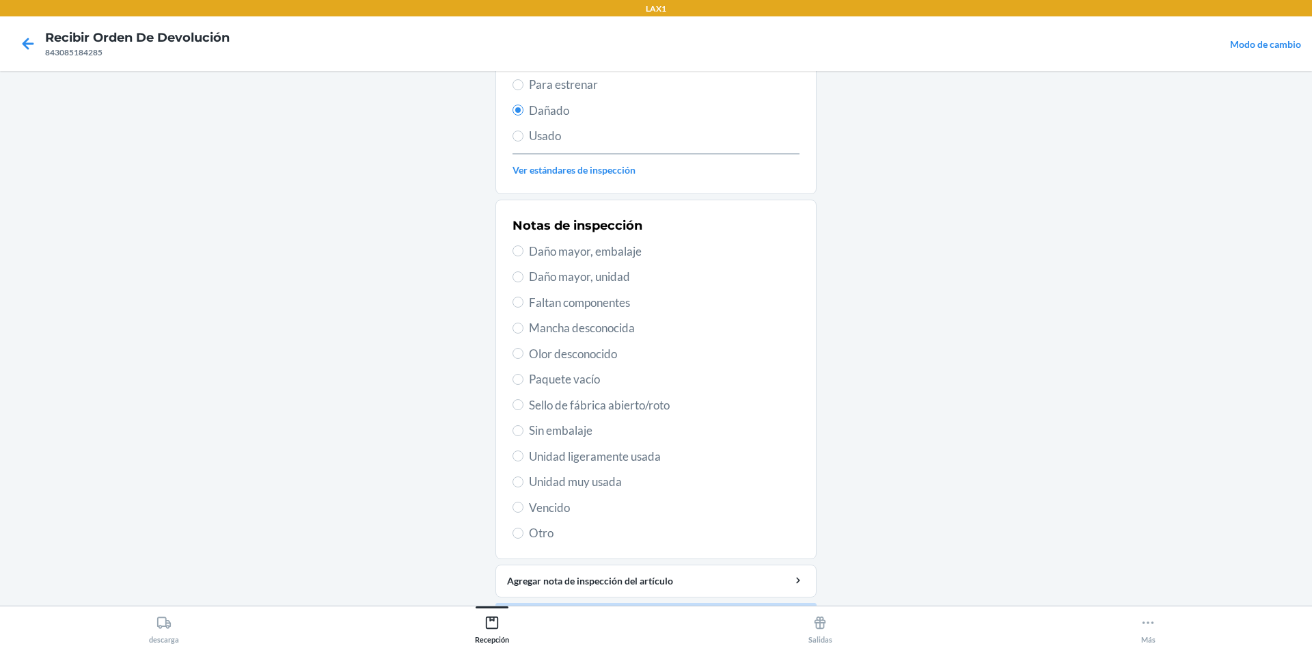
click at [569, 478] on span "Unidad muy usada" at bounding box center [664, 482] width 271 height 18
click at [524, 478] on input "Unidad muy usada" at bounding box center [518, 481] width 11 height 11
radio input "true"
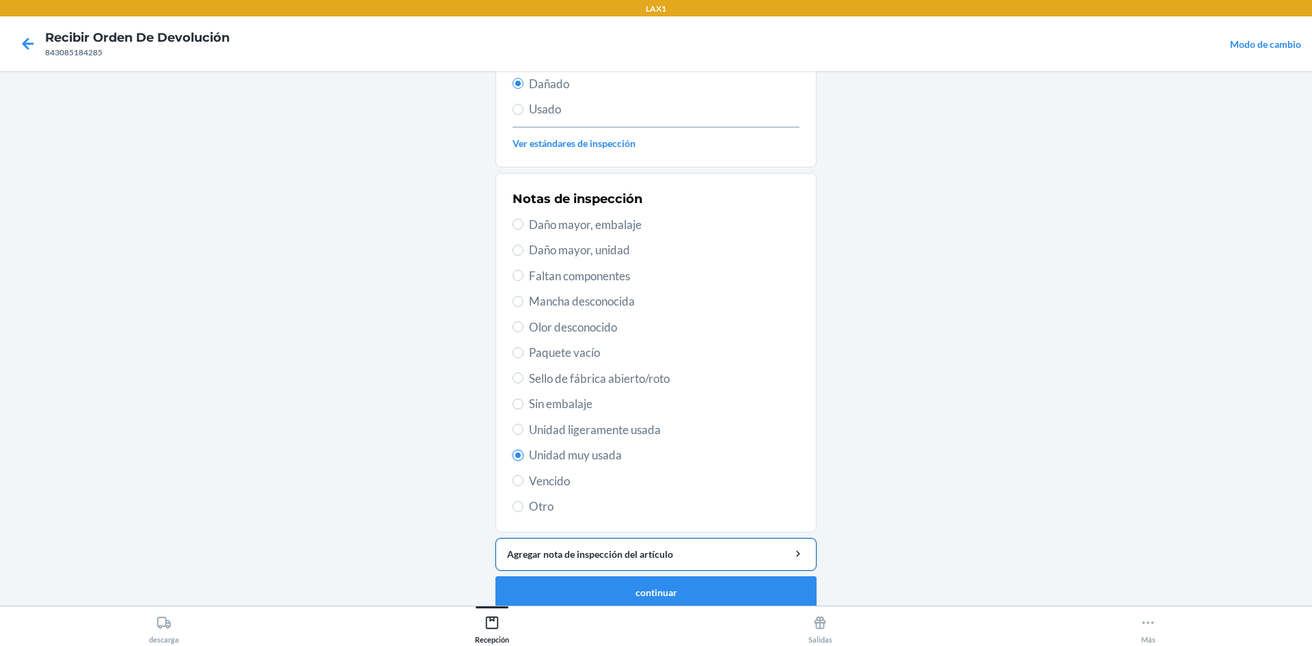
scroll to position [178, 0]
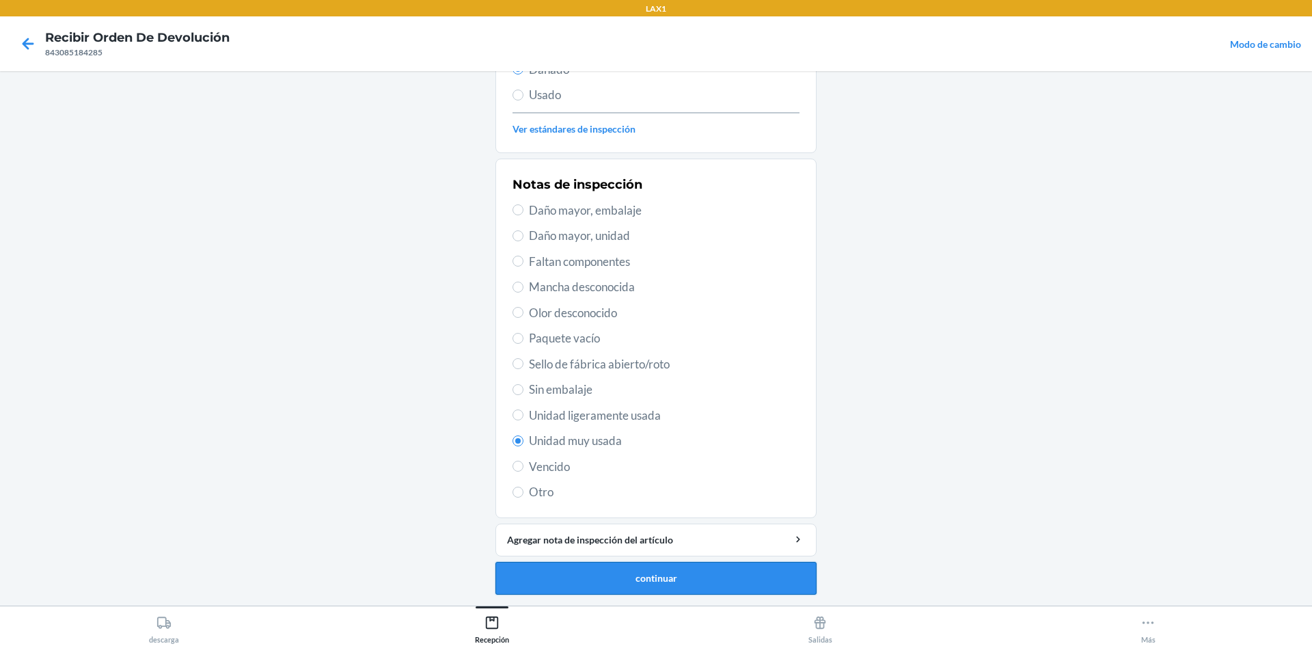
click at [590, 576] on button "continuar" at bounding box center [655, 578] width 321 height 33
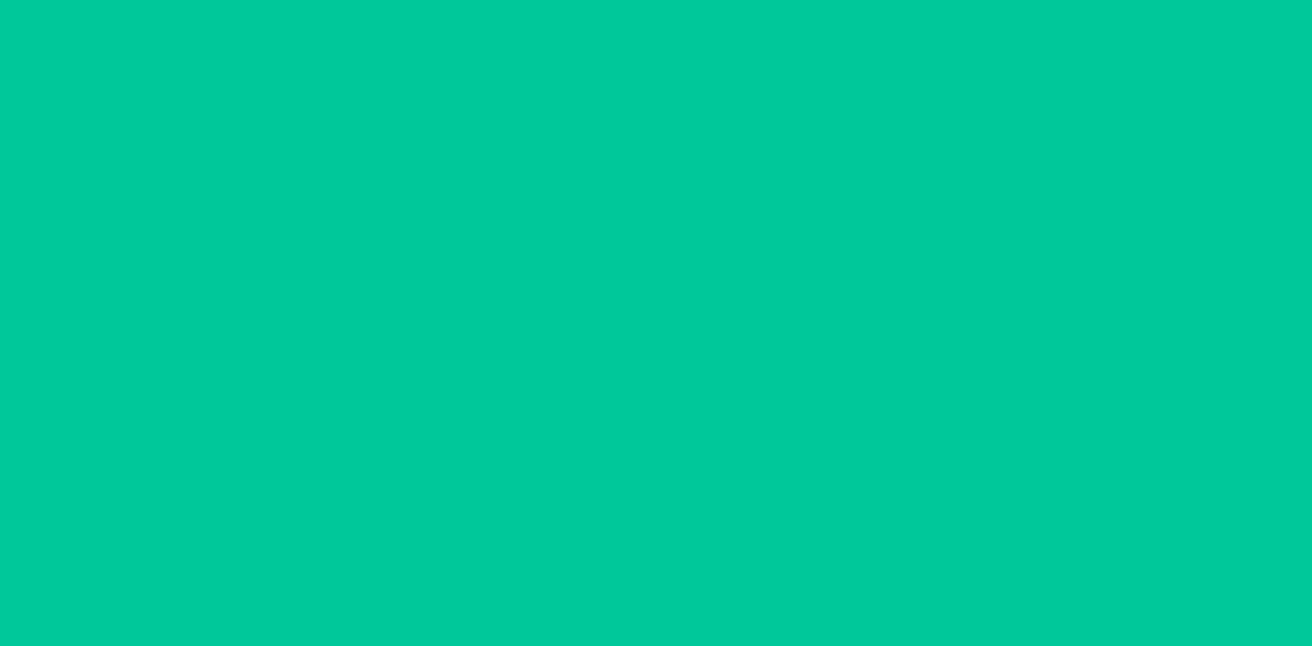
scroll to position [100, 0]
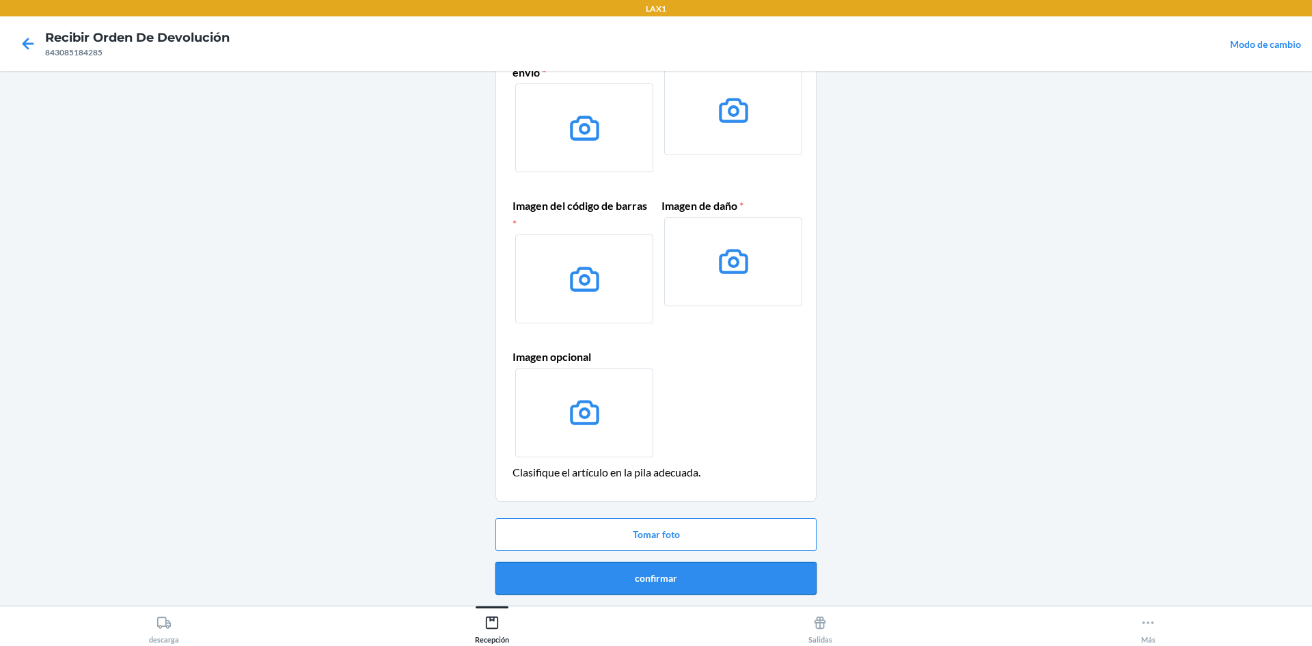
click at [679, 572] on button "confirmar" at bounding box center [655, 578] width 321 height 33
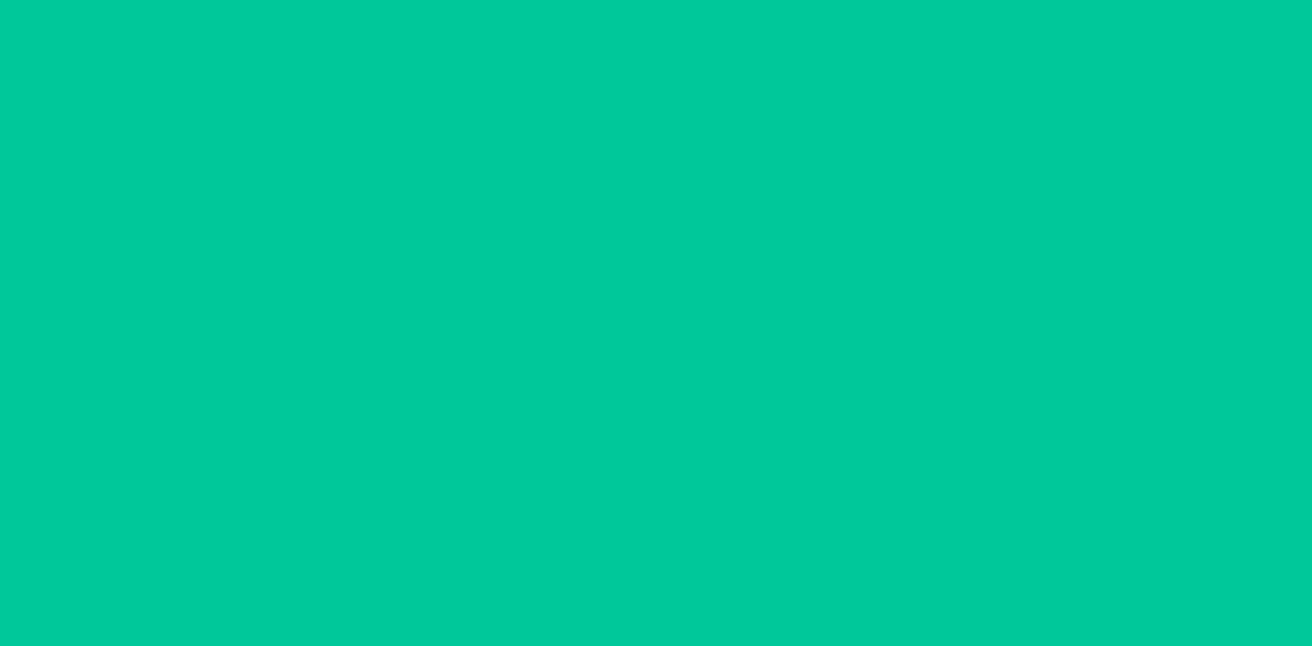
scroll to position [0, 0]
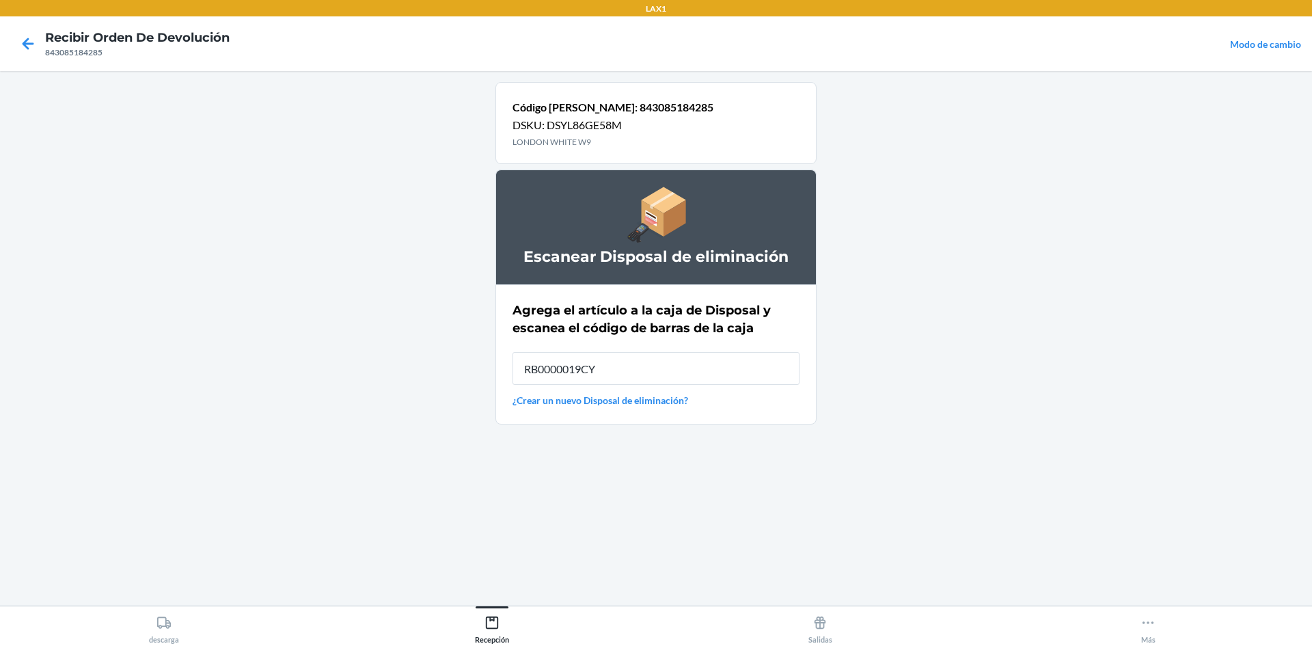
type input "RB0000019CY"
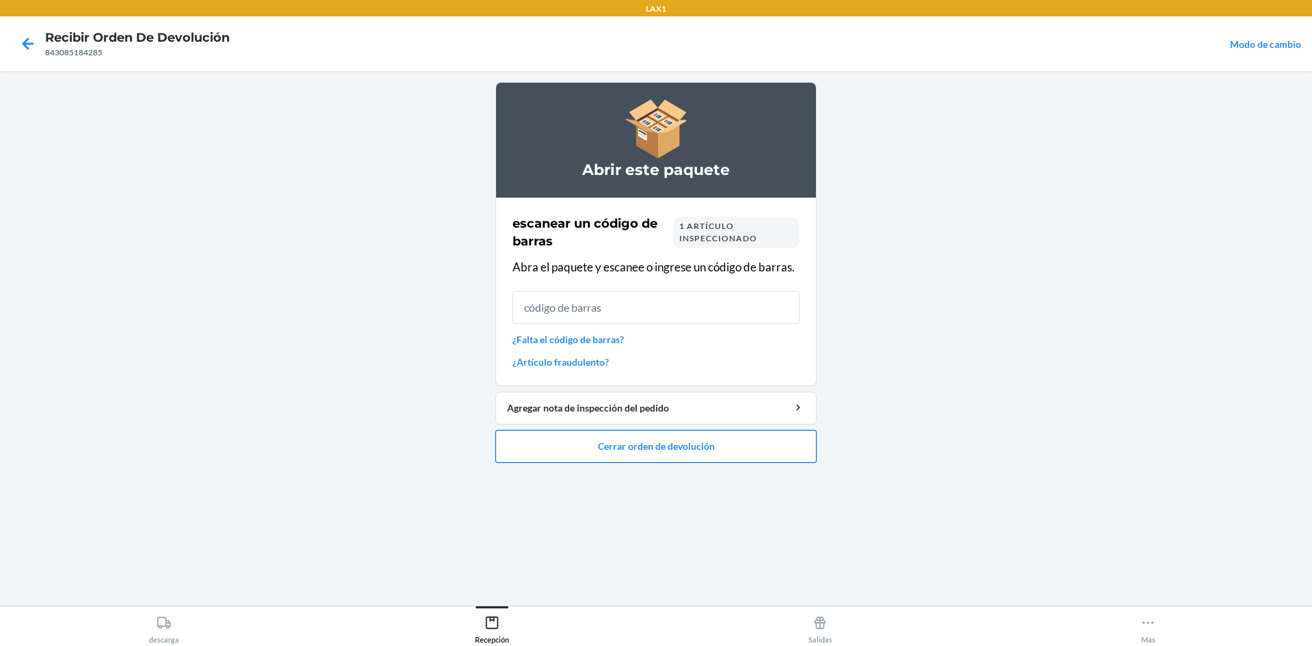
click at [707, 452] on button "Cerrar orden de devolución" at bounding box center [655, 446] width 321 height 33
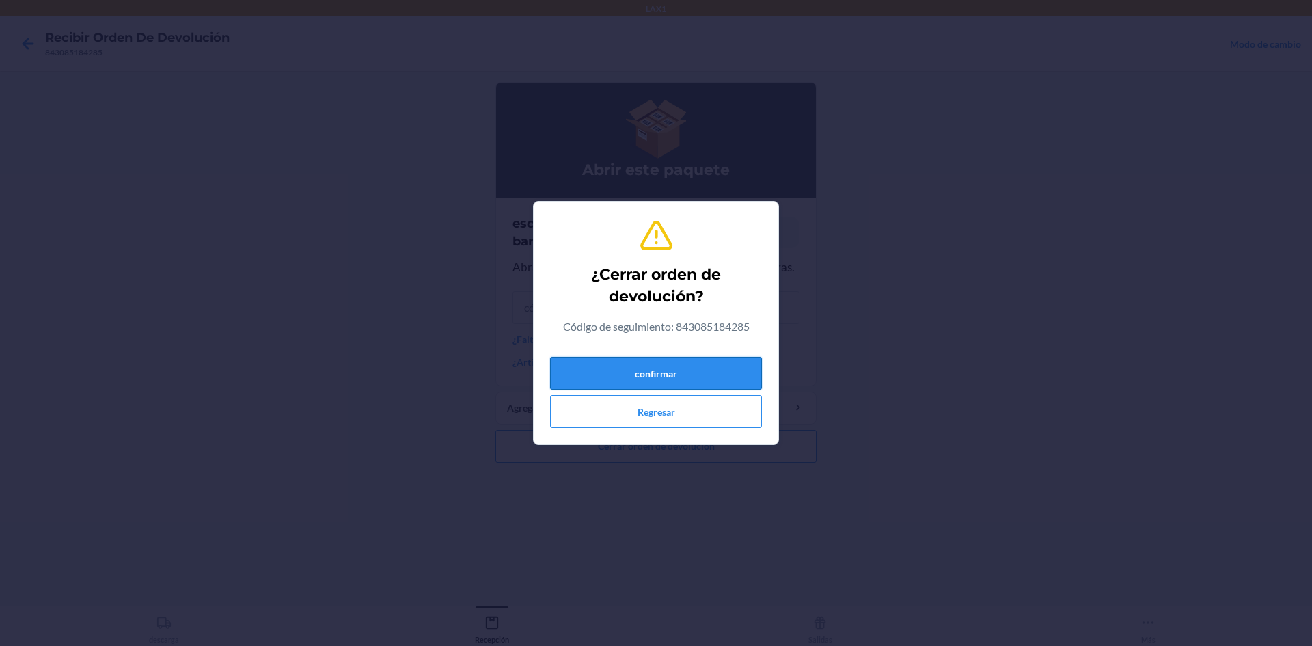
click at [692, 378] on button "confirmar" at bounding box center [656, 373] width 212 height 33
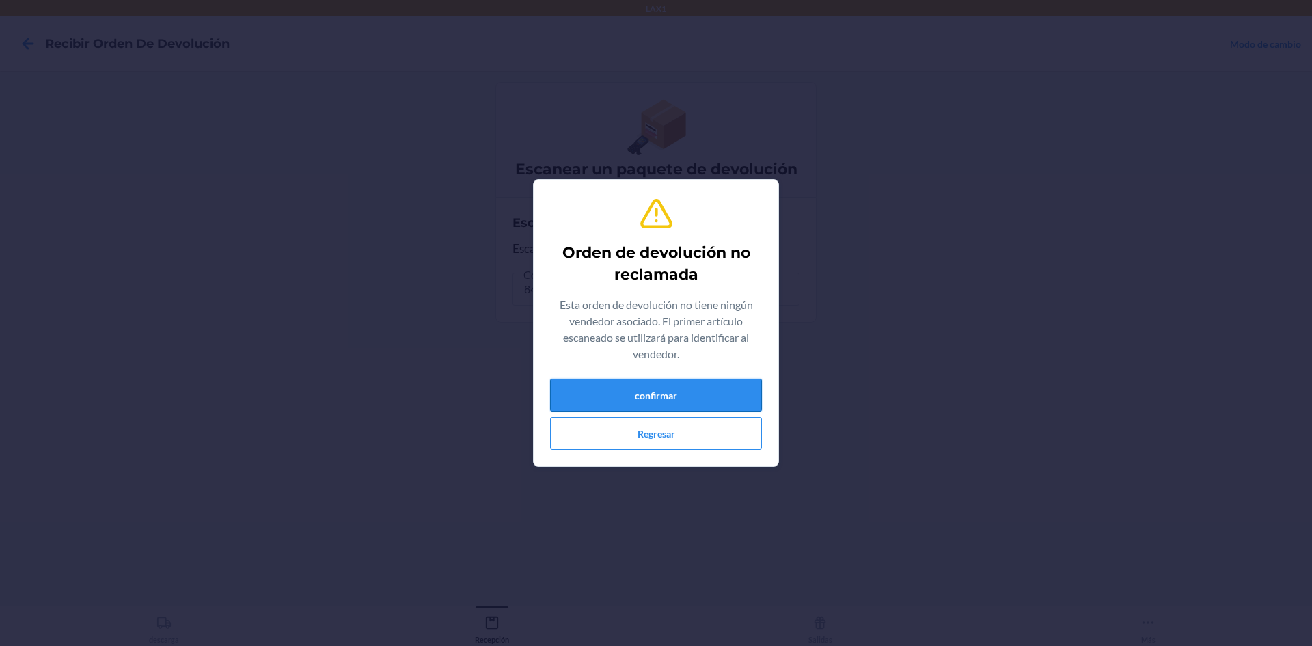
click at [751, 400] on button "confirmar" at bounding box center [656, 395] width 212 height 33
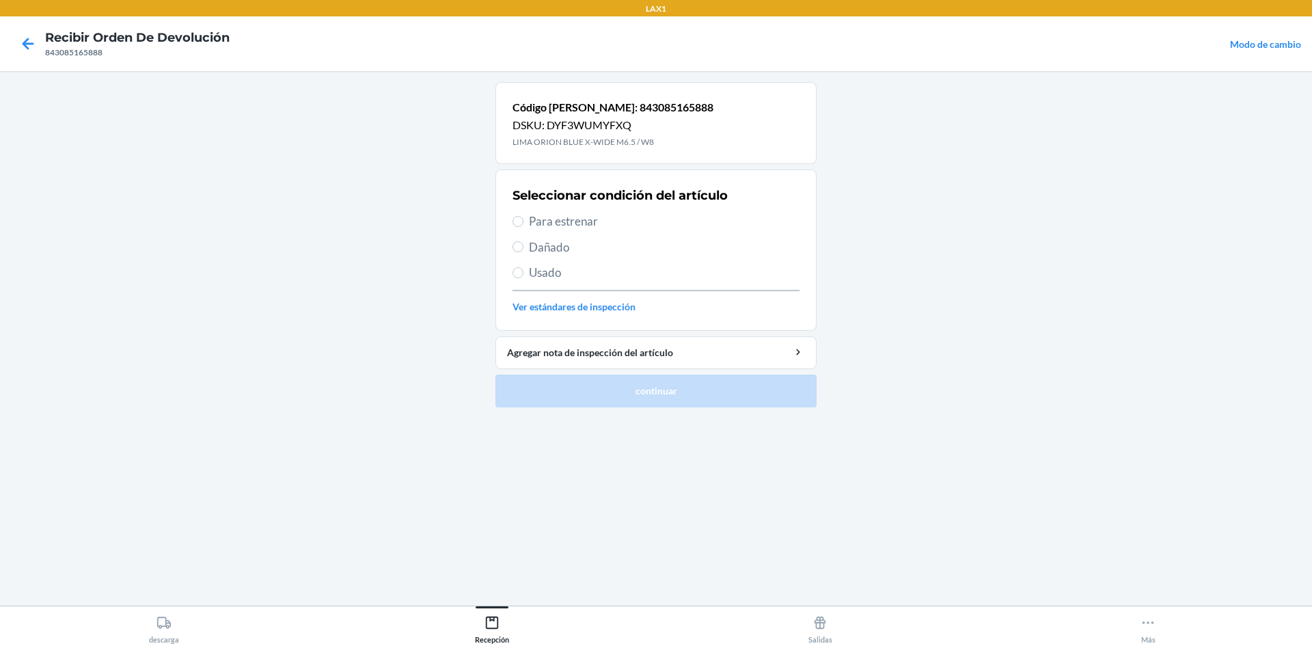
click at [579, 220] on span "Para estrenar" at bounding box center [664, 222] width 271 height 18
click at [524, 220] on input "Para estrenar" at bounding box center [518, 221] width 11 height 11
radio input "true"
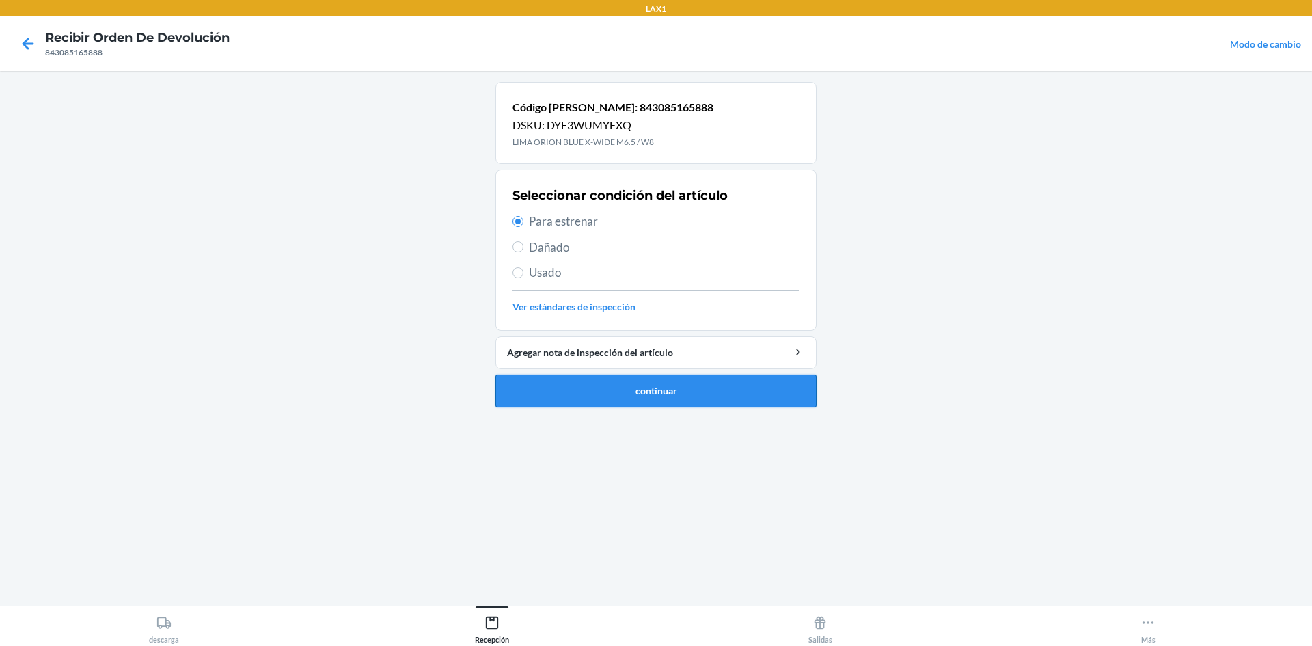
click at [597, 400] on button "continuar" at bounding box center [655, 391] width 321 height 33
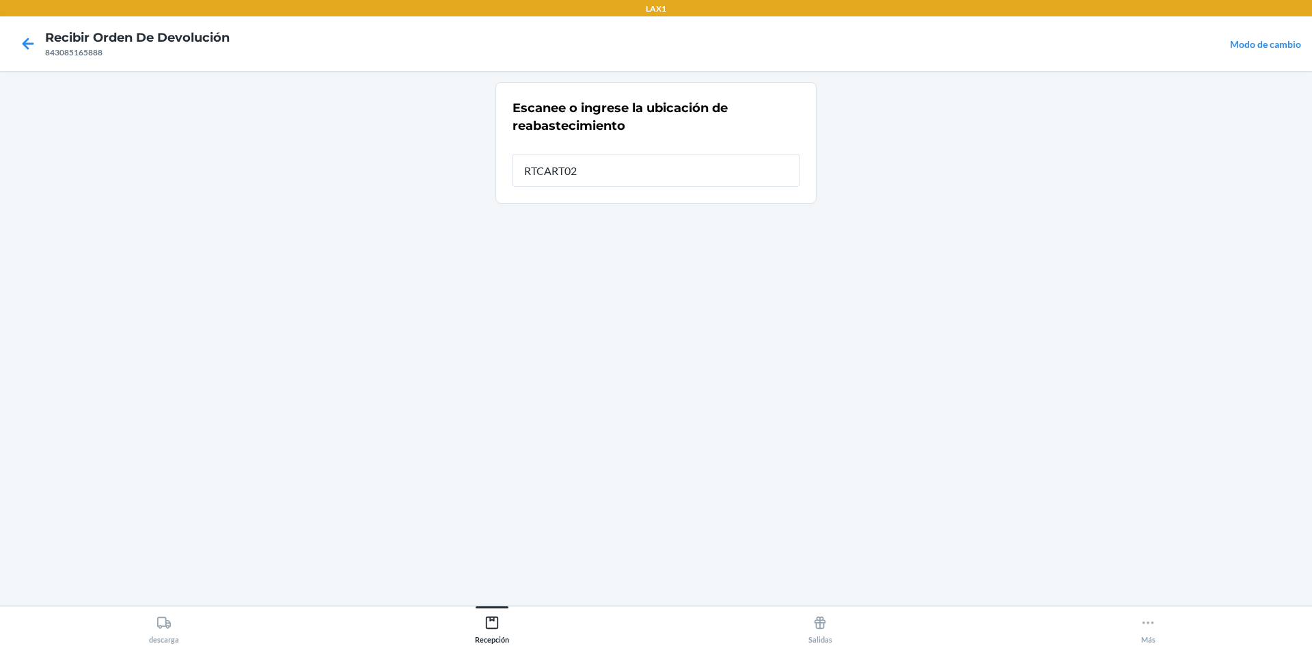
type input "RTCART025"
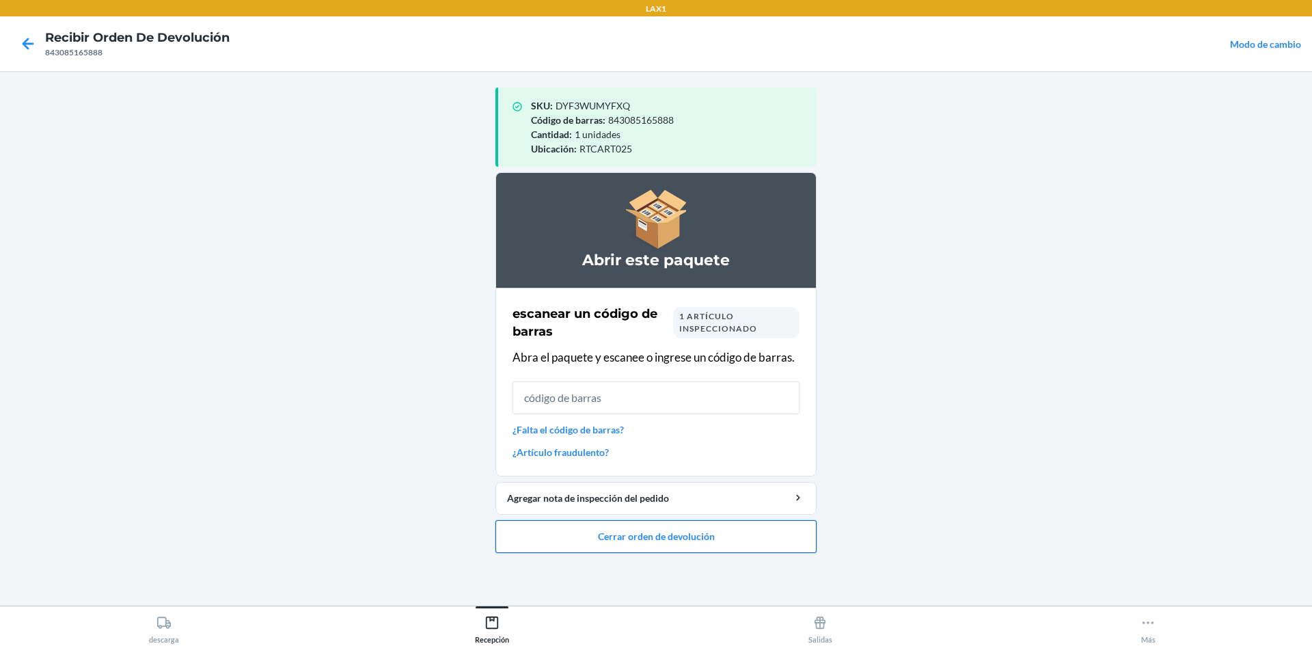
click at [711, 537] on button "Cerrar orden de devolución" at bounding box center [655, 536] width 321 height 33
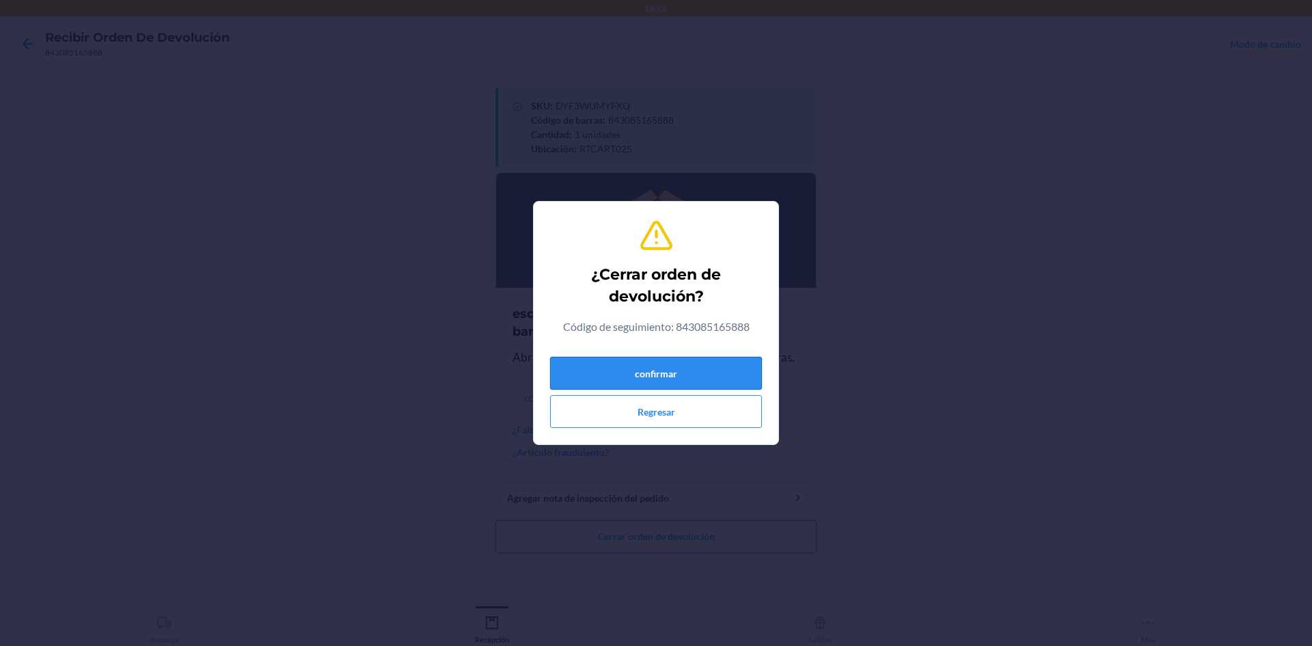
click at [718, 370] on button "confirmar" at bounding box center [656, 373] width 212 height 33
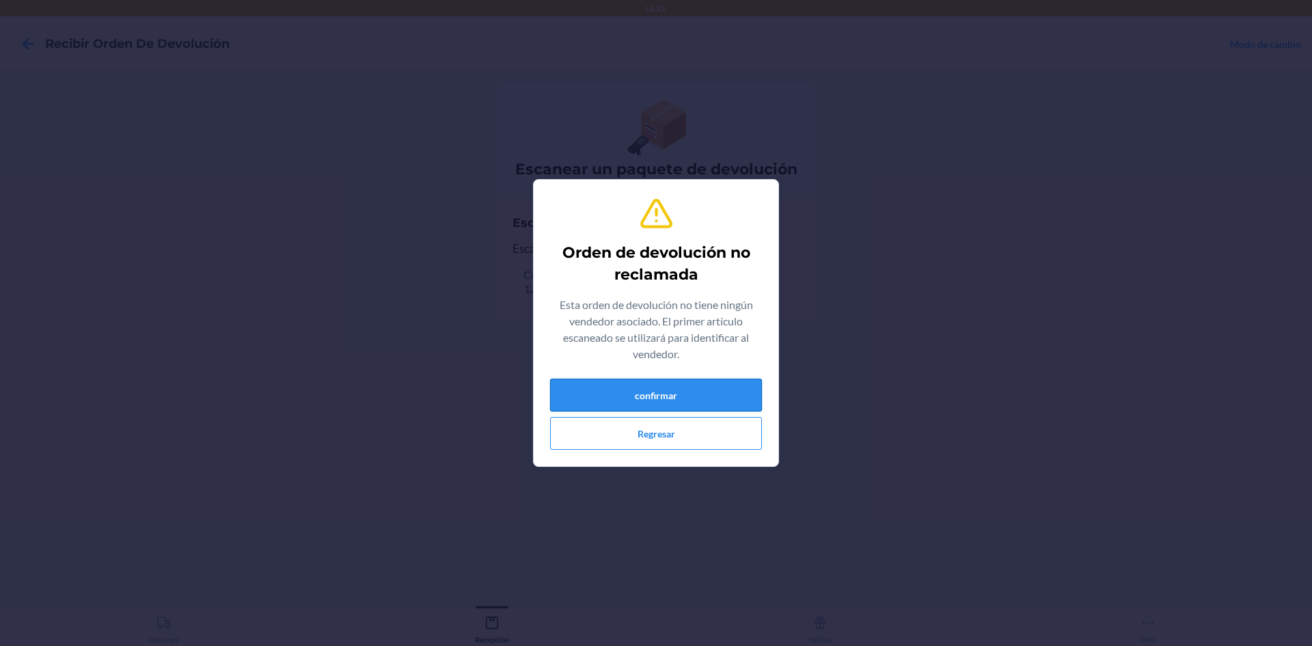
click at [718, 384] on button "confirmar" at bounding box center [656, 395] width 212 height 33
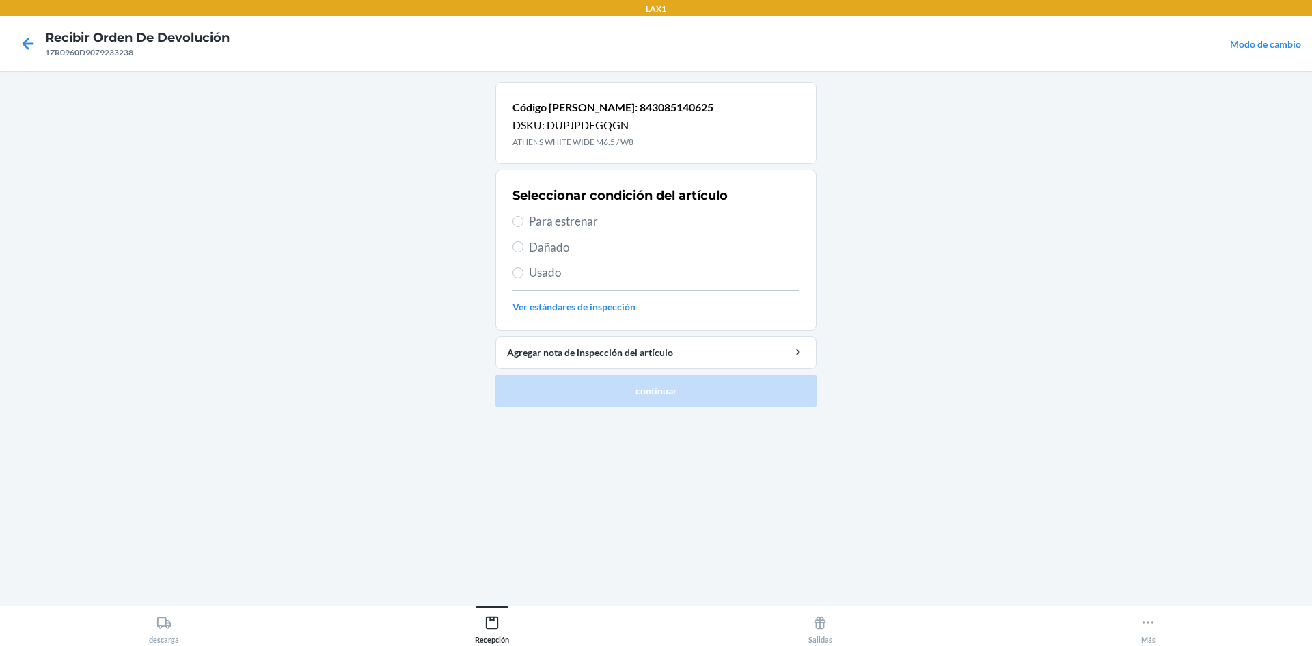
click at [543, 227] on span "Para estrenar" at bounding box center [664, 222] width 271 height 18
click at [524, 227] on input "Para estrenar" at bounding box center [518, 221] width 11 height 11
radio input "true"
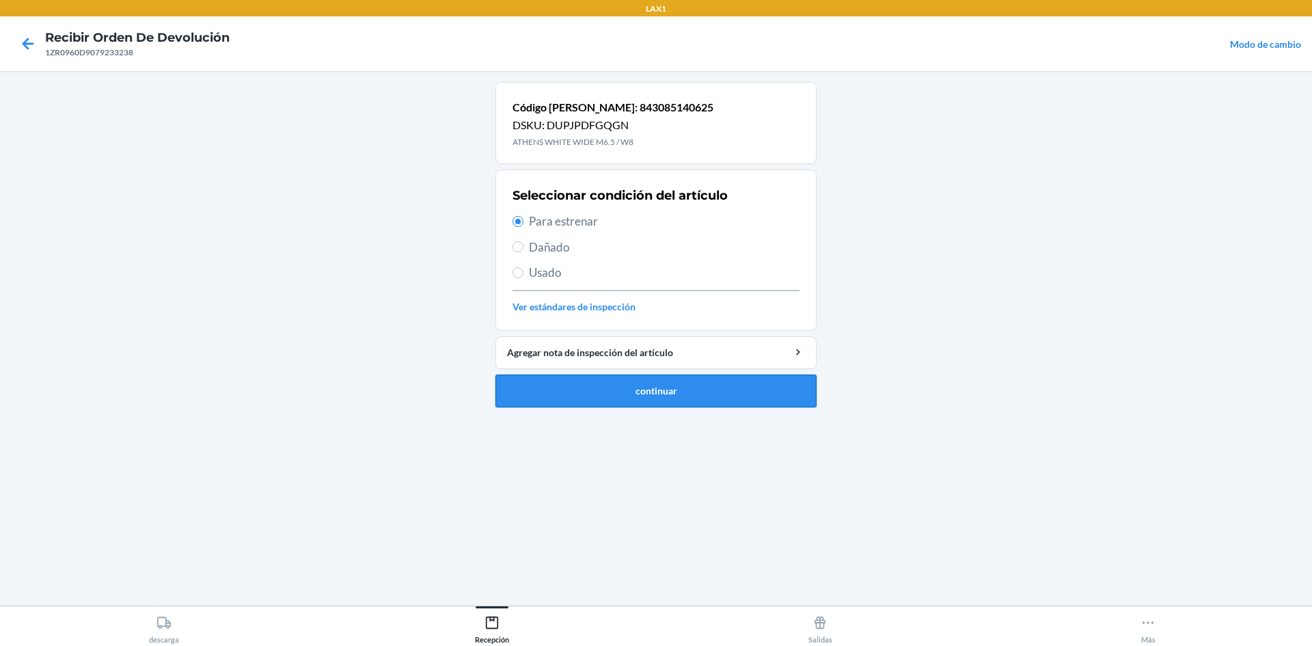
click at [716, 396] on button "continuar" at bounding box center [655, 391] width 321 height 33
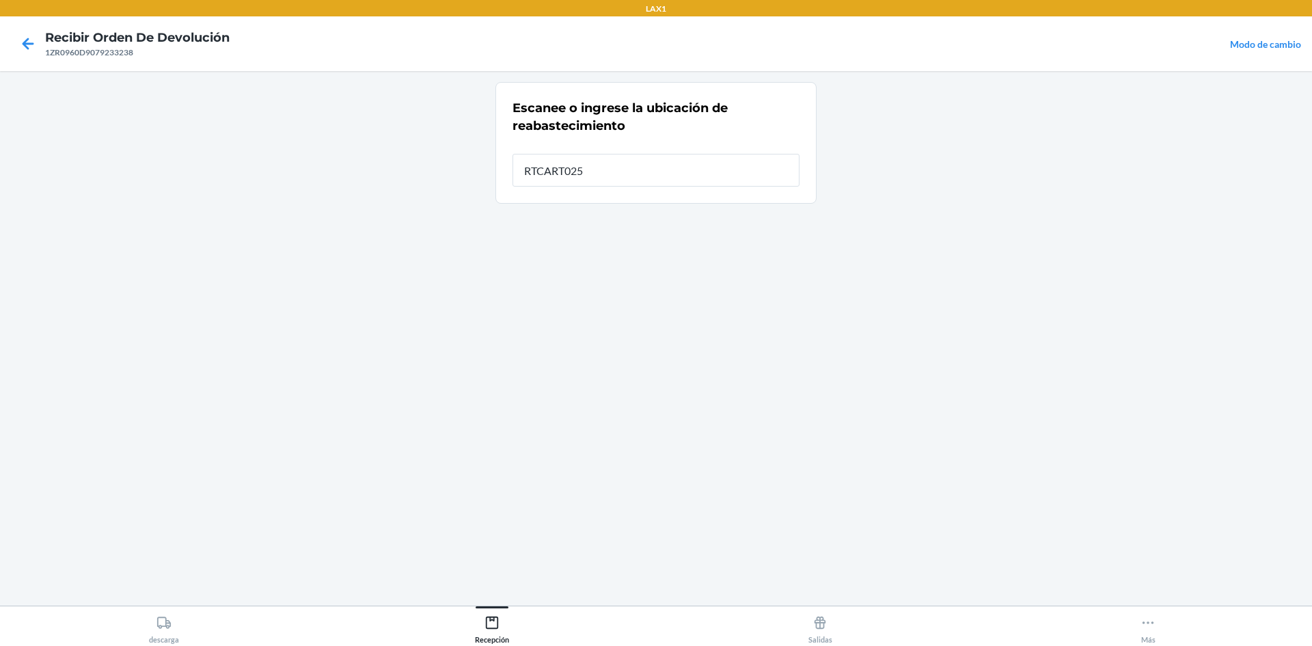
type input "RTCART025"
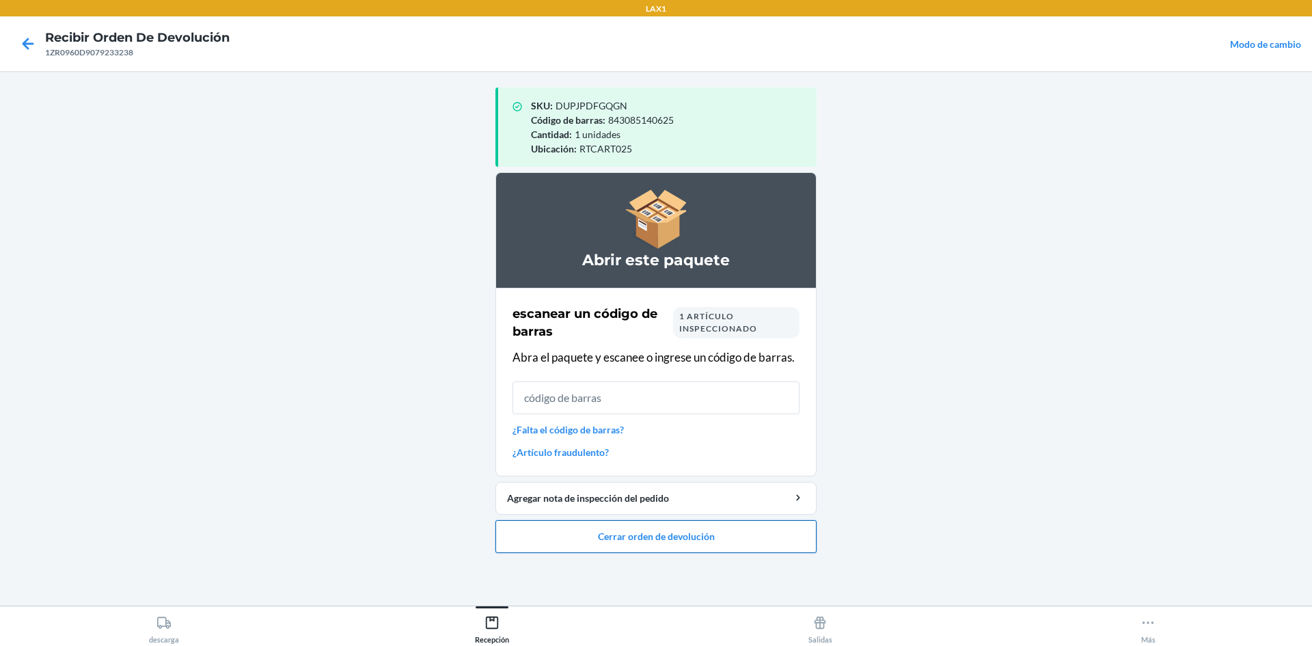
click at [667, 528] on button "Cerrar orden de devolución" at bounding box center [655, 536] width 321 height 33
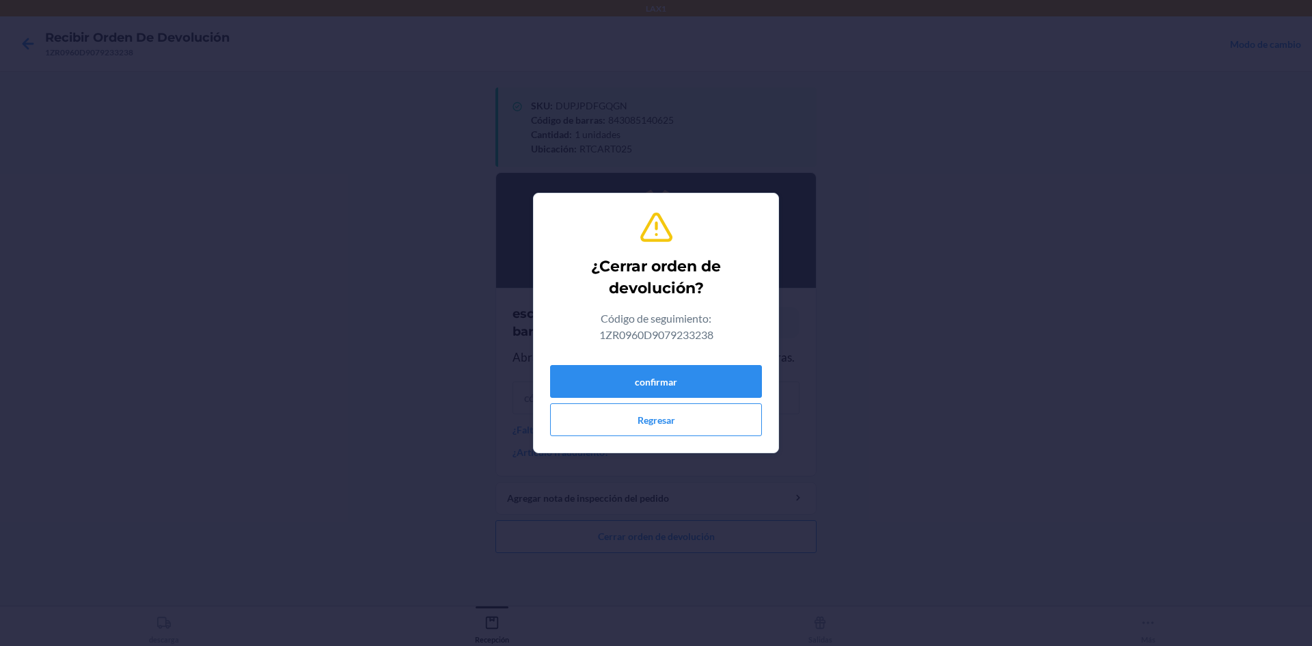
click at [671, 355] on div "¿Cerrar orden de devolución? Código de seguimiento: 1ZR0960D9079233238 confirma…" at bounding box center [656, 322] width 212 height 237
click at [669, 368] on button "confirmar" at bounding box center [656, 381] width 212 height 33
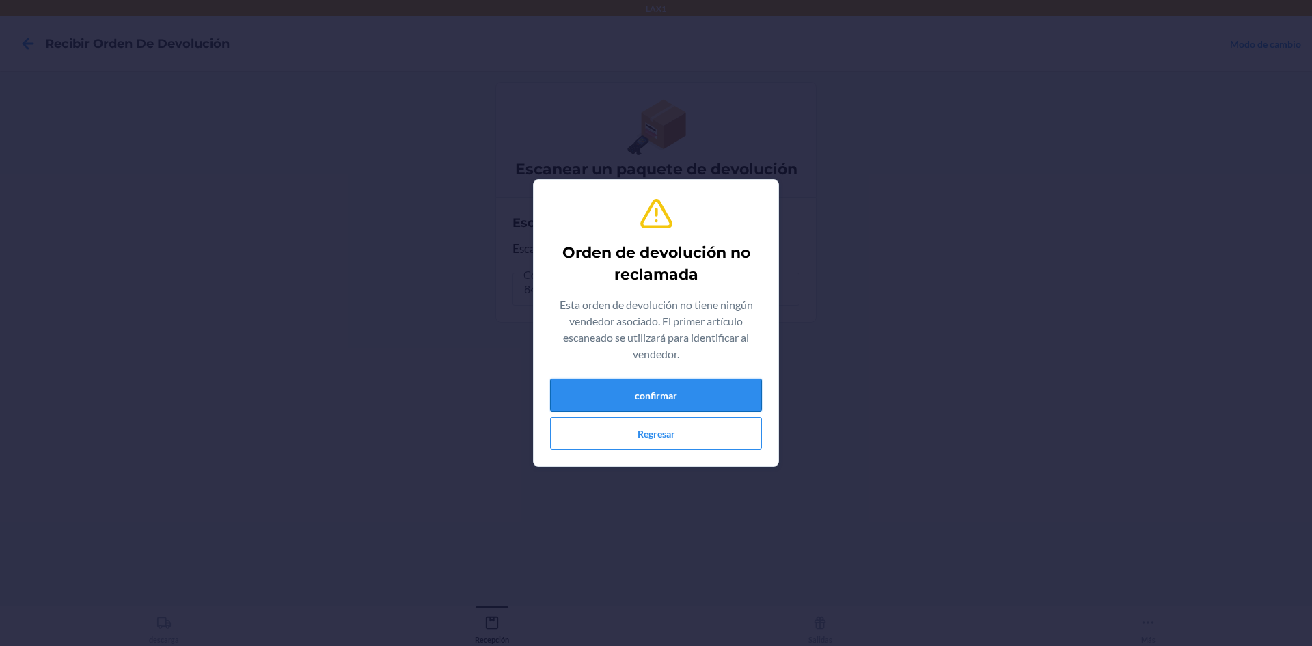
click at [587, 391] on button "confirmar" at bounding box center [656, 395] width 212 height 33
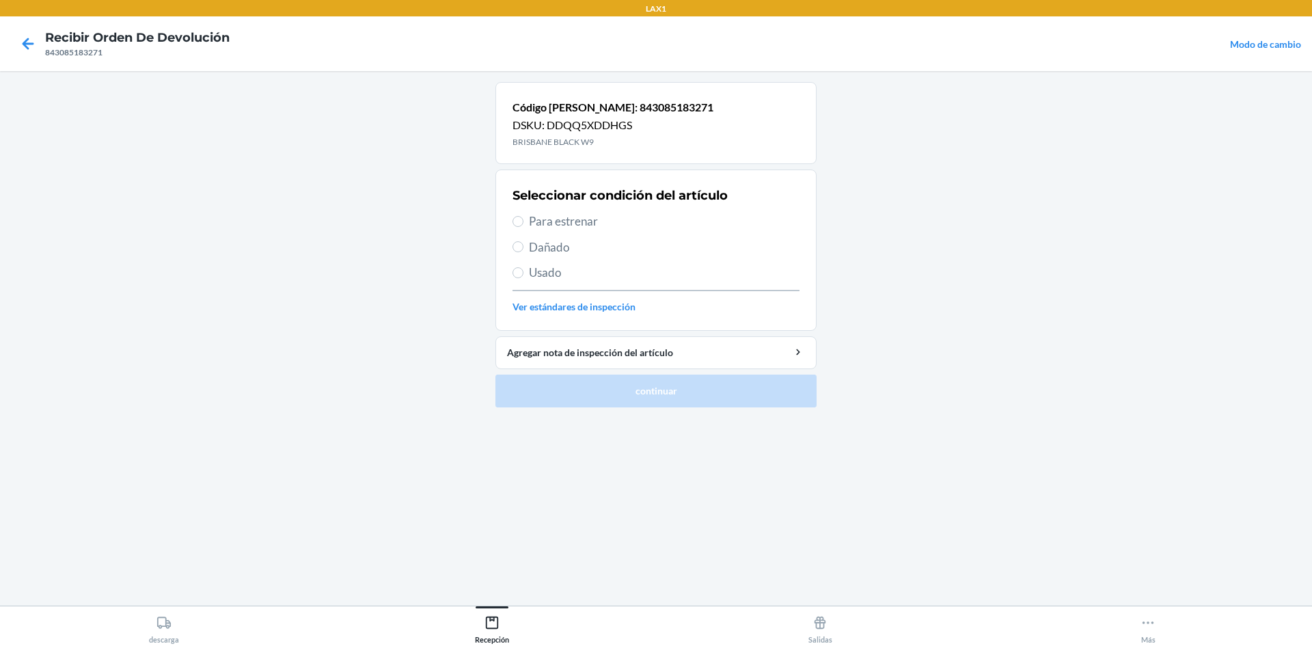
click at [564, 225] on span "Para estrenar" at bounding box center [664, 222] width 271 height 18
click at [524, 225] on input "Para estrenar" at bounding box center [518, 221] width 11 height 11
radio input "true"
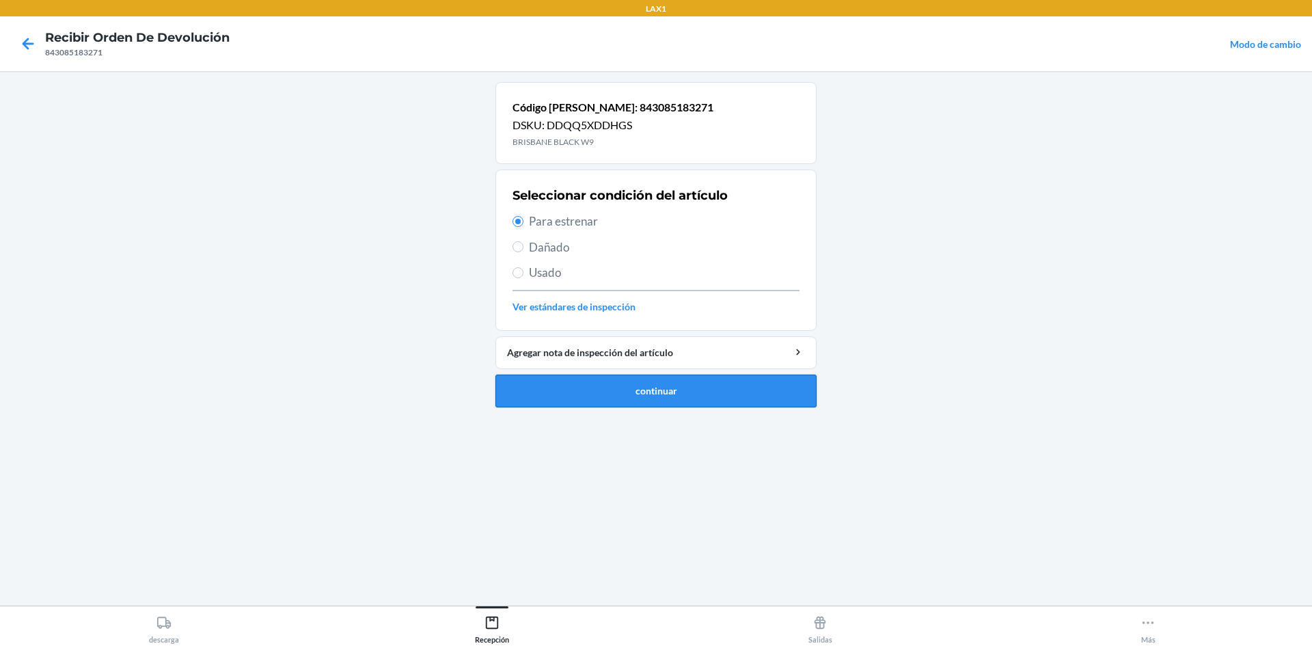
click at [649, 394] on button "continuar" at bounding box center [655, 391] width 321 height 33
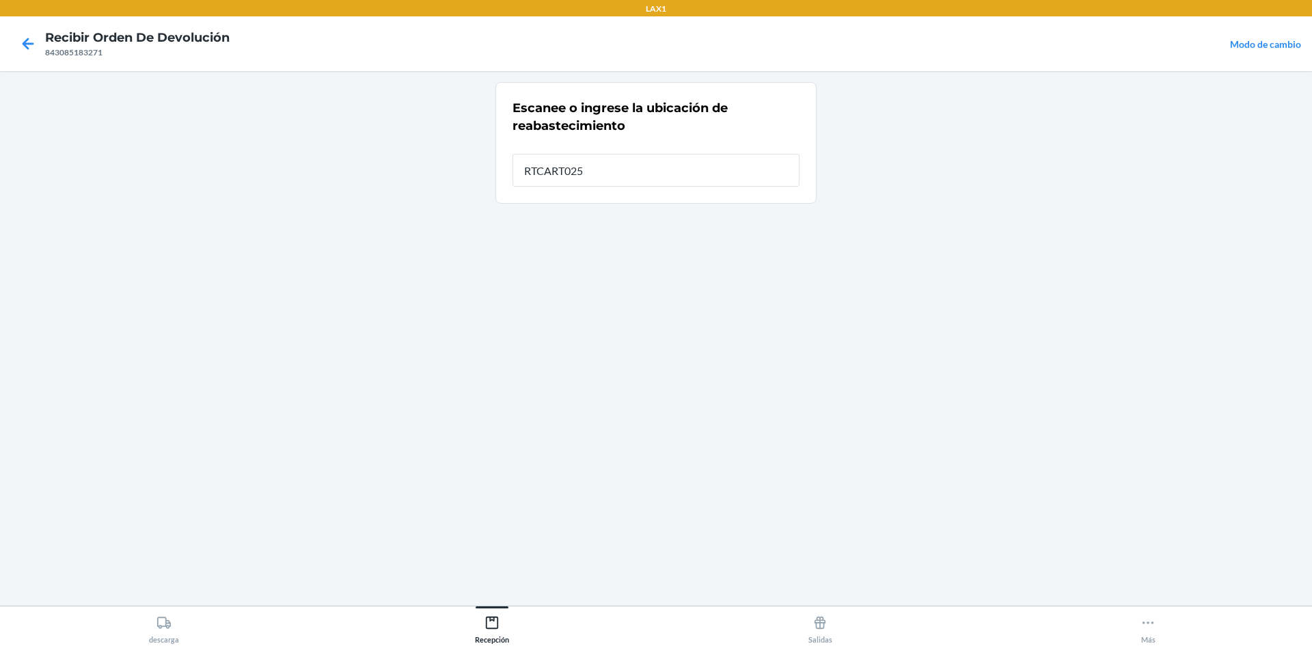
type input "RTCART025"
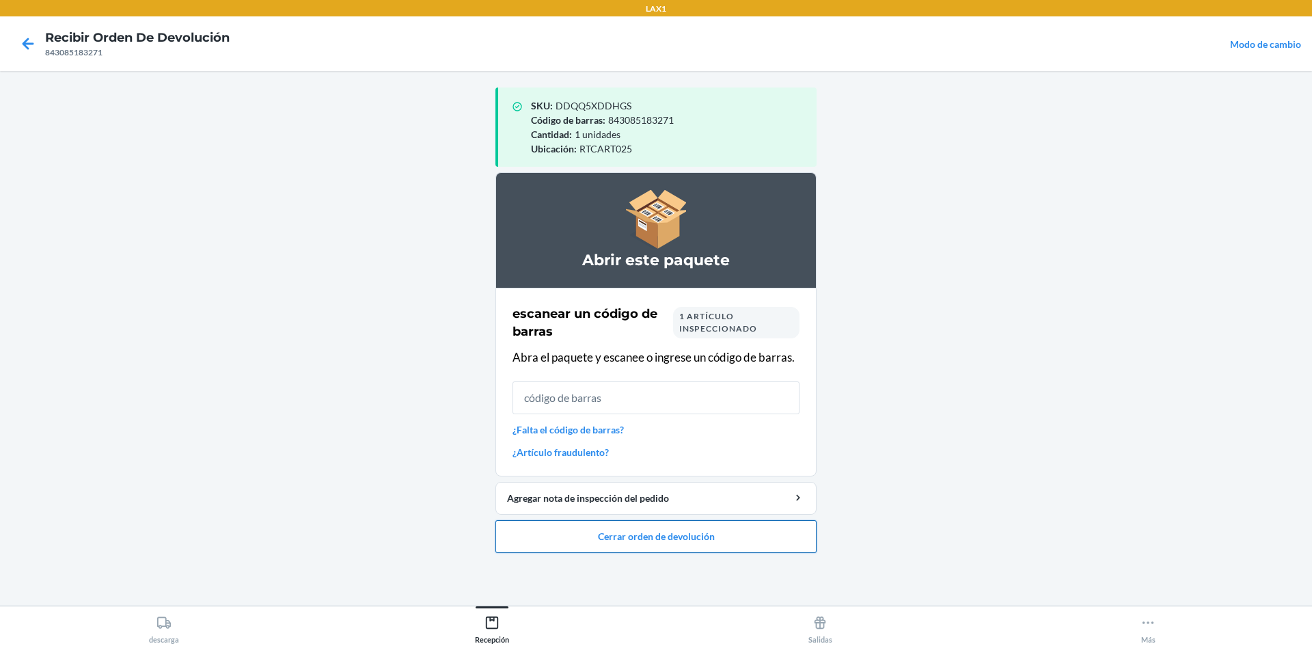
click at [649, 533] on button "Cerrar orden de devolución" at bounding box center [655, 536] width 321 height 33
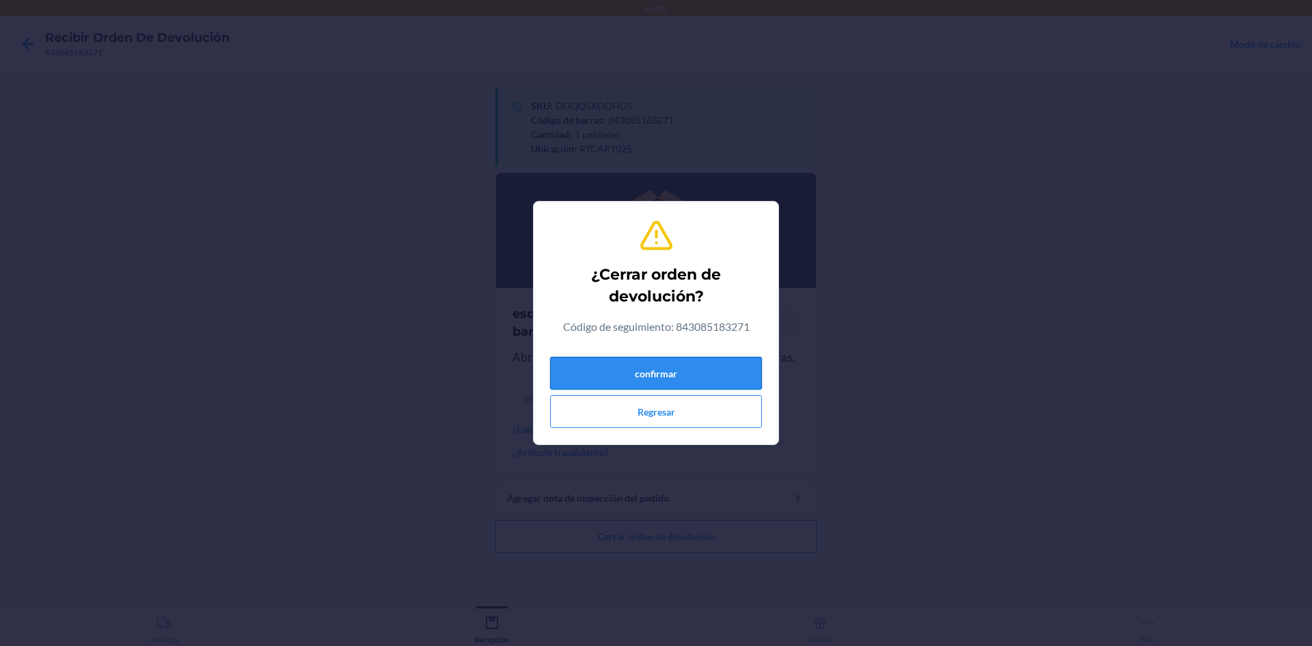
click at [634, 381] on button "confirmar" at bounding box center [656, 373] width 212 height 33
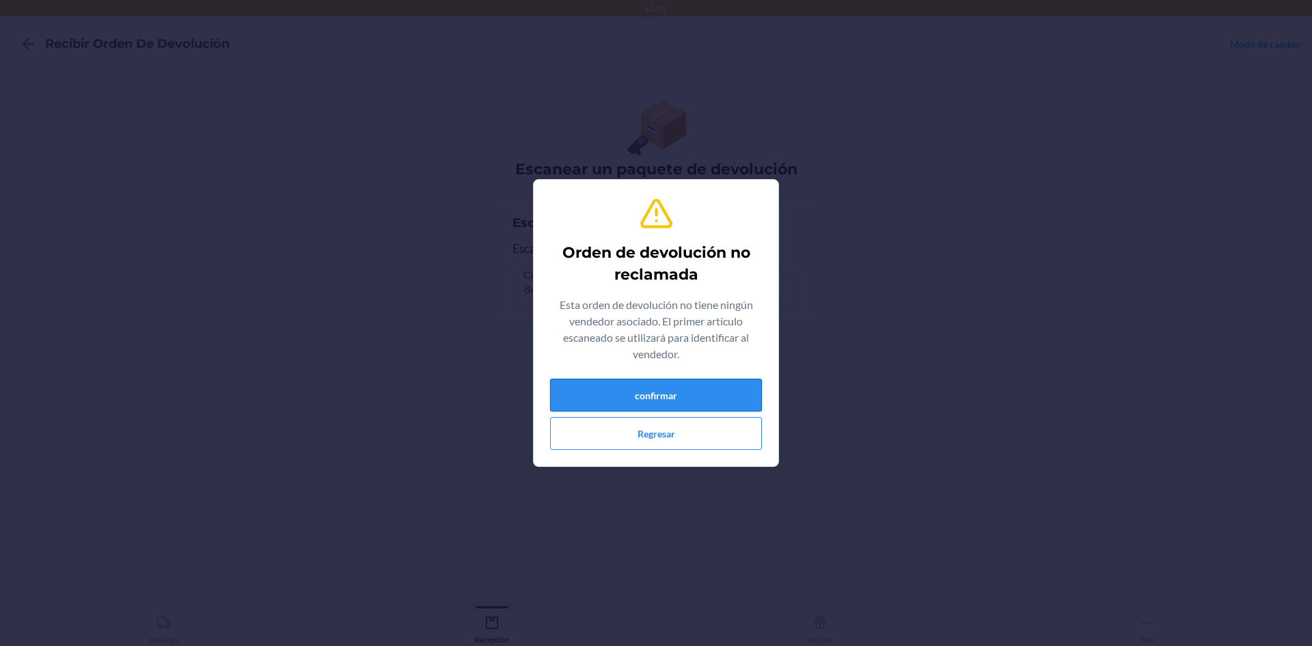
click at [612, 398] on button "confirmar" at bounding box center [656, 395] width 212 height 33
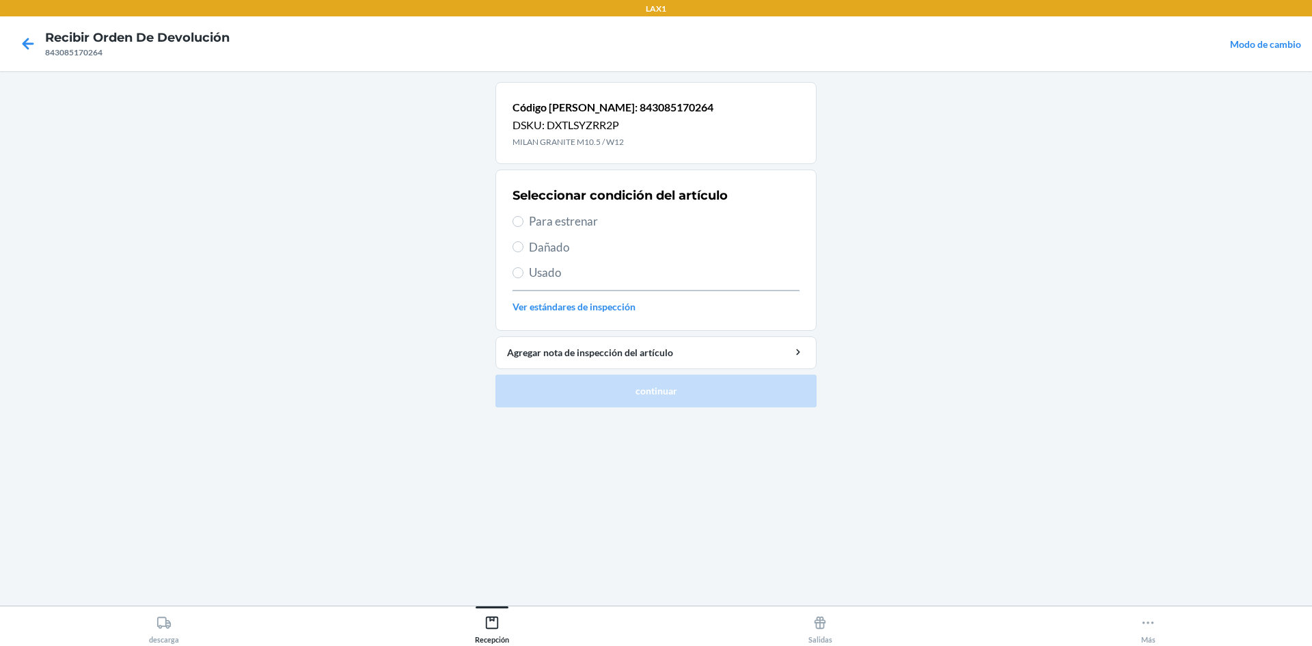
click at [548, 222] on span "Para estrenar" at bounding box center [664, 222] width 271 height 18
click at [524, 222] on input "Para estrenar" at bounding box center [518, 221] width 11 height 11
radio input "true"
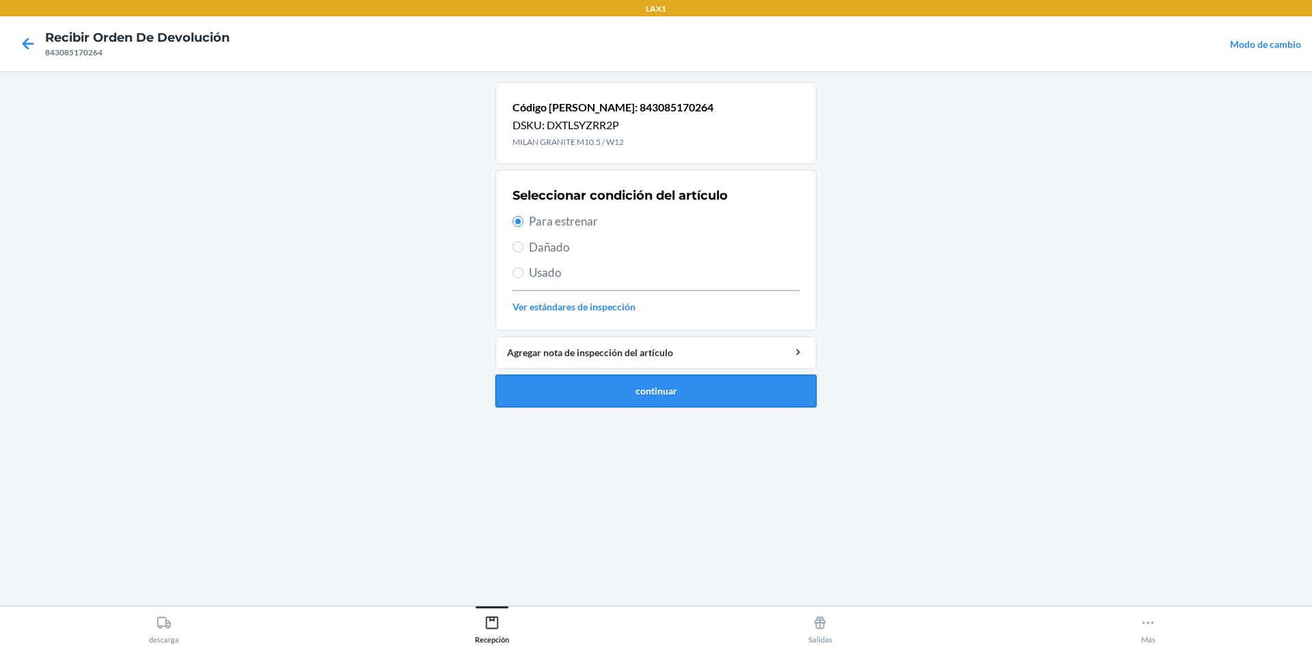
click at [642, 383] on button "continuar" at bounding box center [655, 391] width 321 height 33
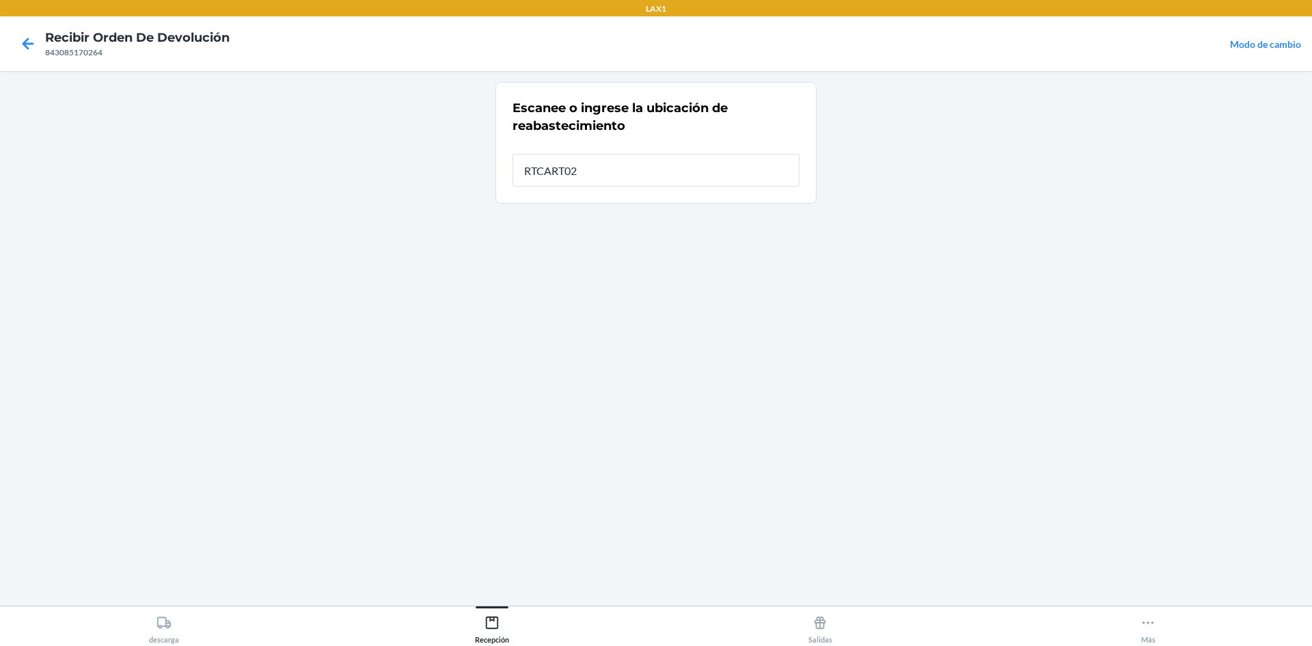
type input "RTCART025"
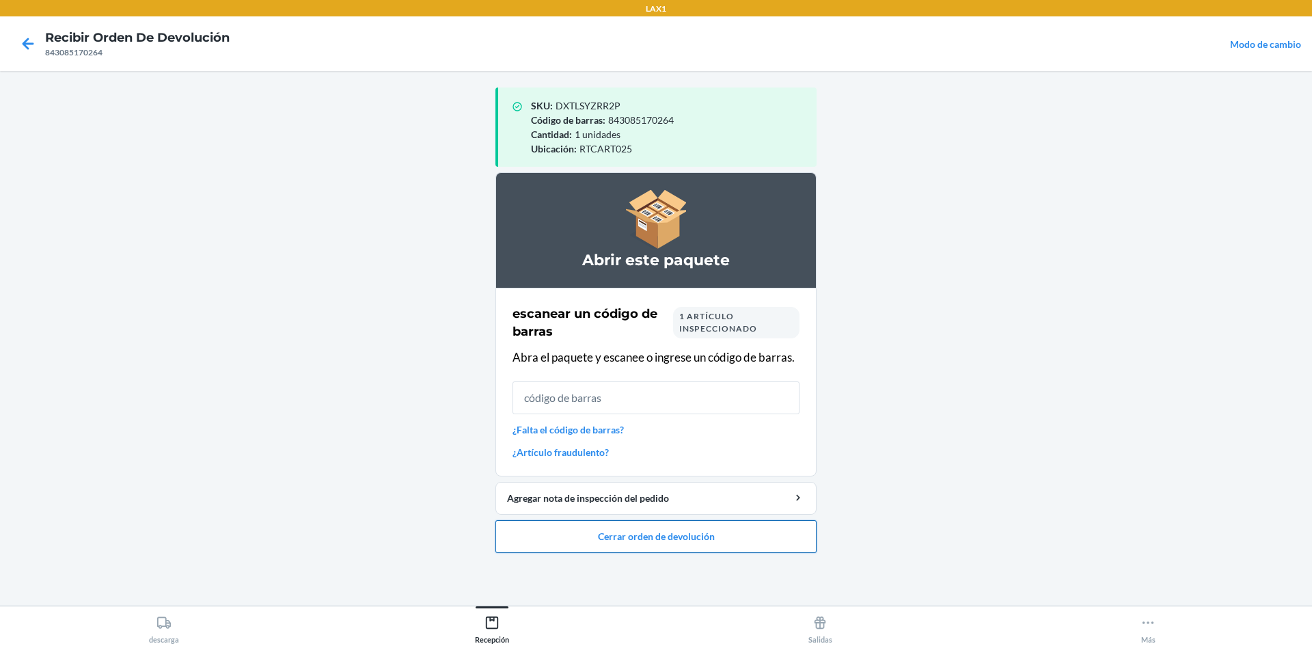
click at [661, 526] on button "Cerrar orden de devolución" at bounding box center [655, 536] width 321 height 33
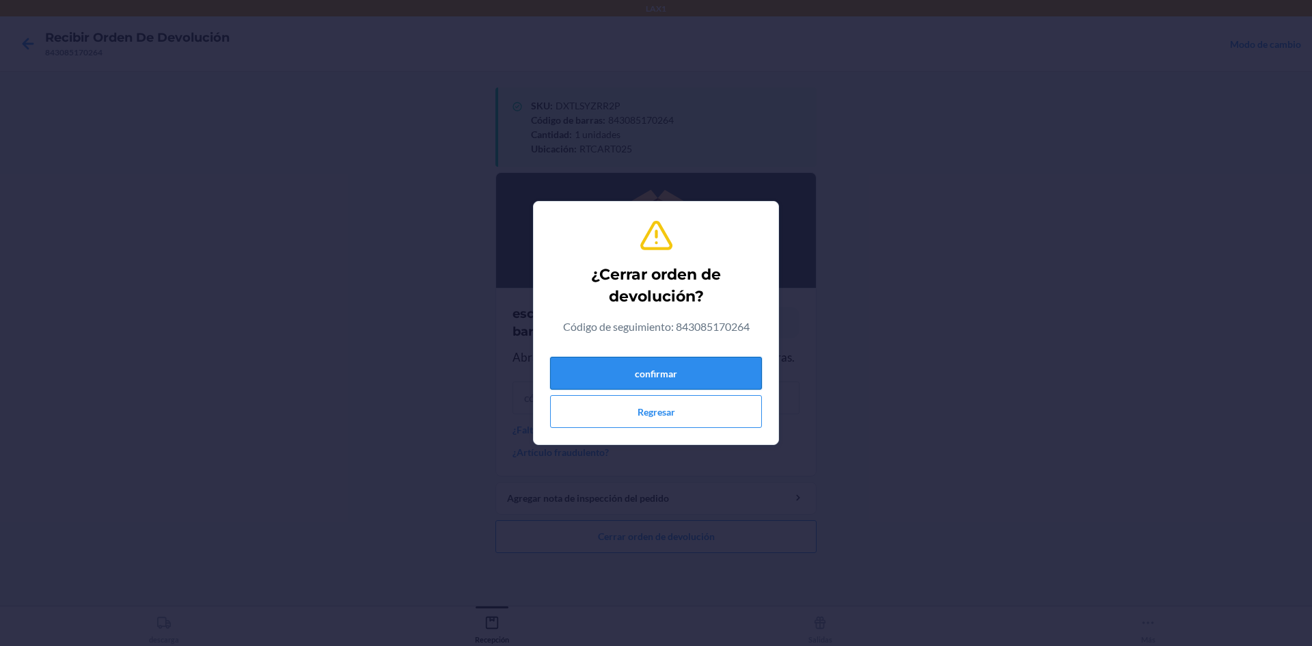
click at [693, 374] on button "confirmar" at bounding box center [656, 373] width 212 height 33
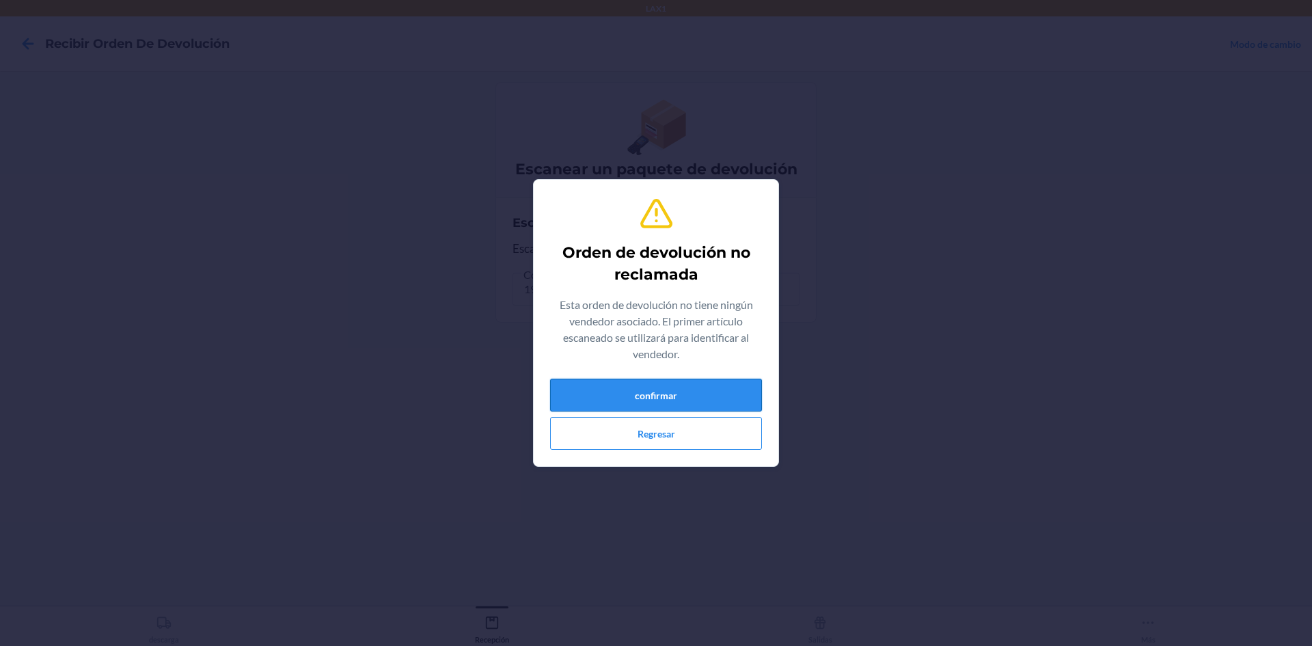
click at [591, 396] on button "confirmar" at bounding box center [656, 395] width 212 height 33
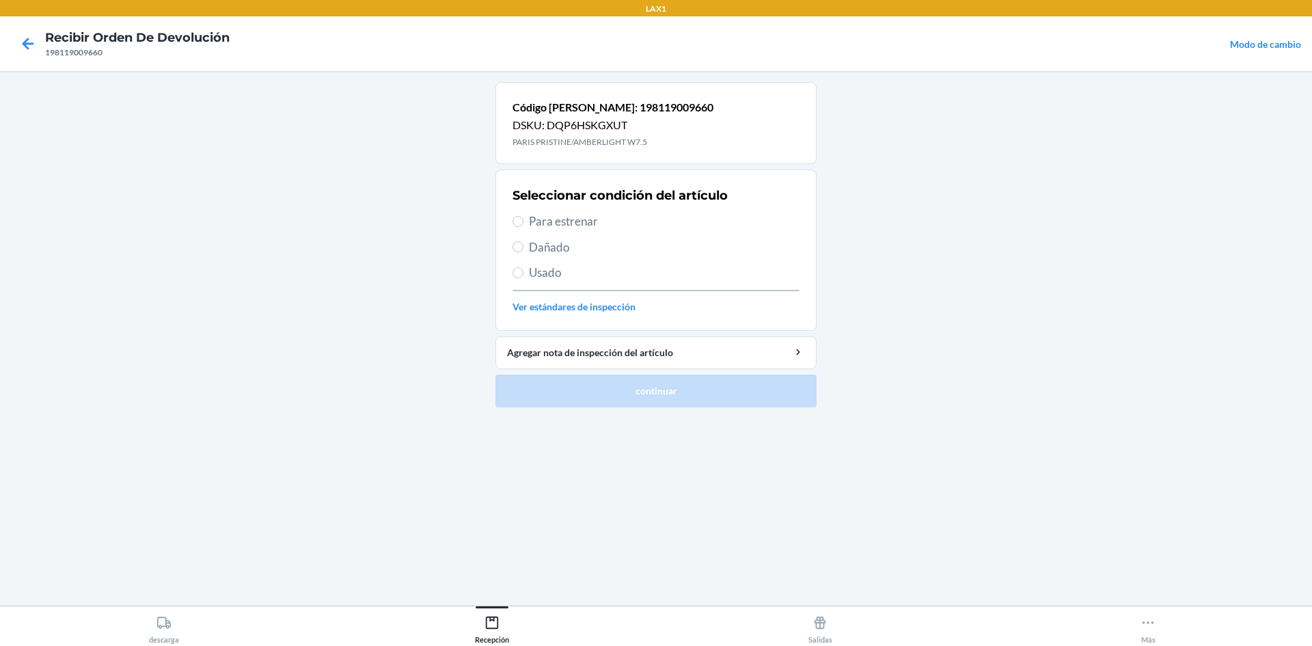
click at [567, 212] on div "Seleccionar condición del artículo Para estrenar Dañado Usado Ver estándares de…" at bounding box center [656, 249] width 287 height 135
click at [568, 218] on span "Para estrenar" at bounding box center [664, 222] width 271 height 18
click at [524, 218] on input "Para estrenar" at bounding box center [518, 221] width 11 height 11
radio input "true"
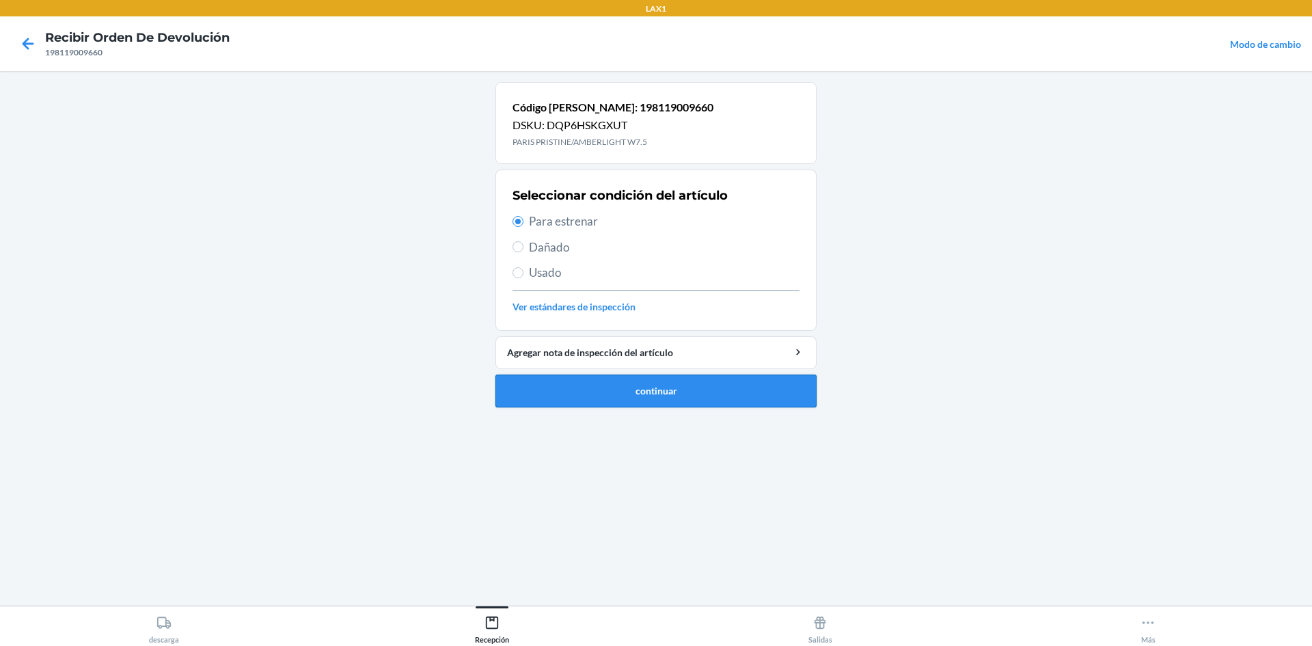
click at [666, 393] on button "continuar" at bounding box center [655, 391] width 321 height 33
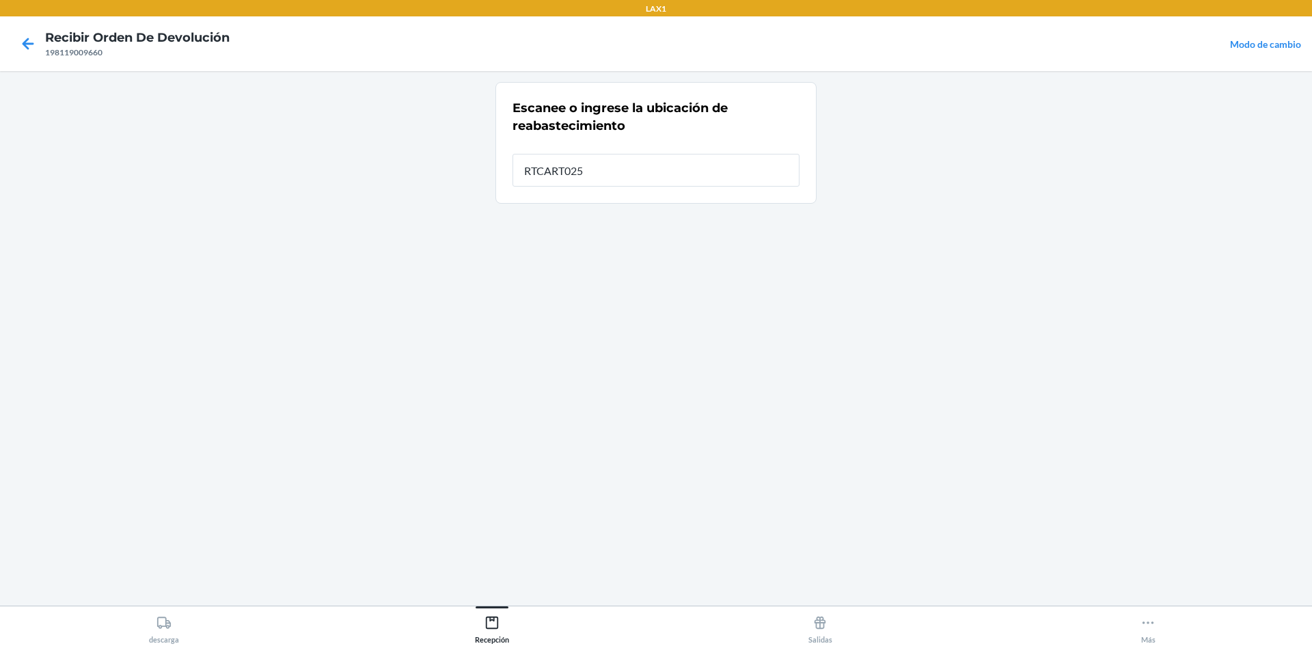
type input "RTCART025"
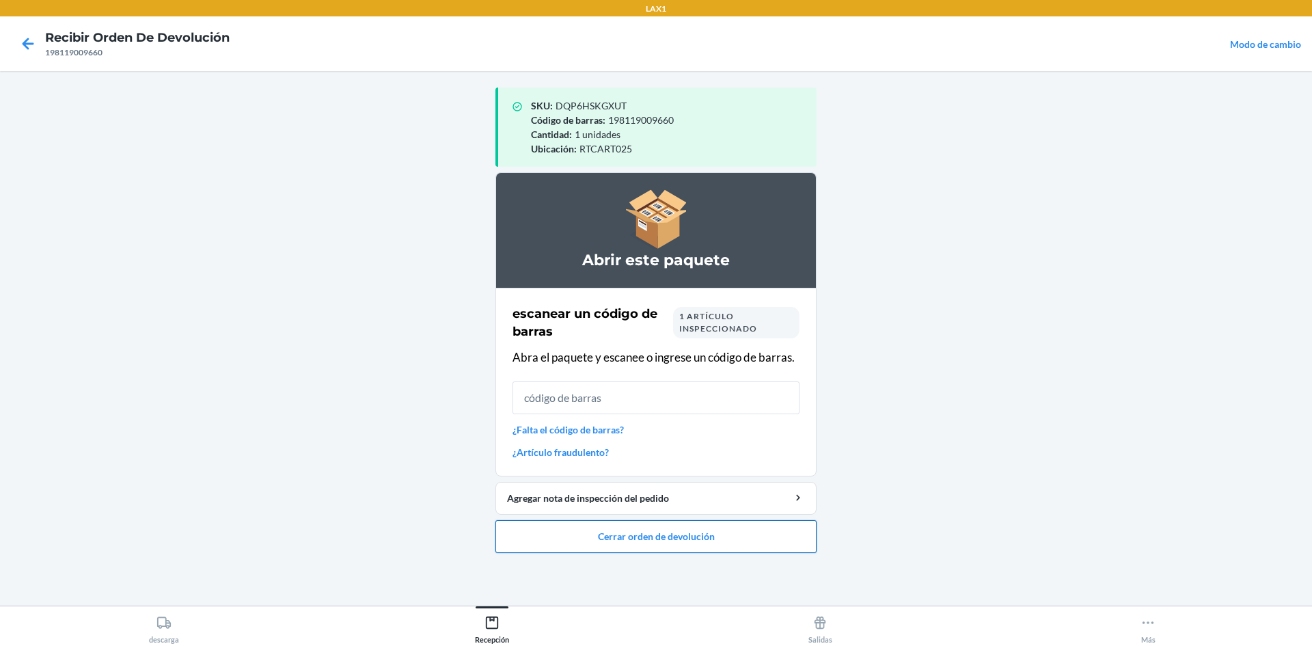
click at [798, 533] on button "Cerrar orden de devolución" at bounding box center [655, 536] width 321 height 33
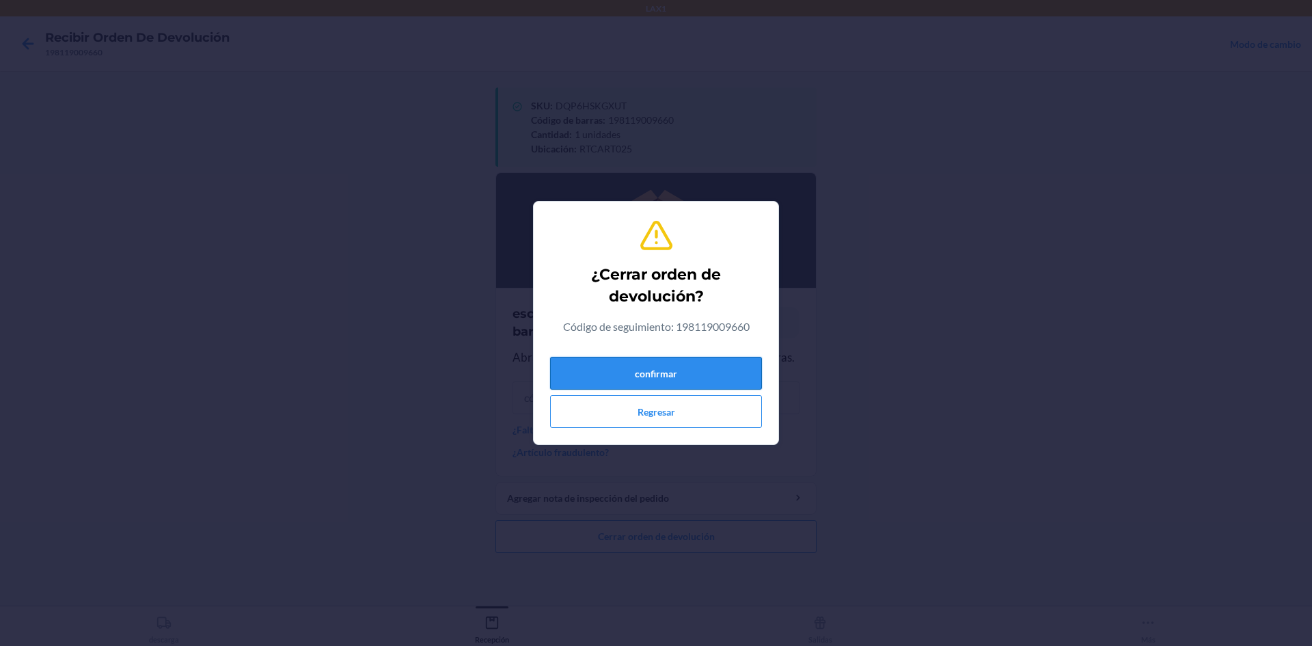
click at [725, 373] on button "confirmar" at bounding box center [656, 373] width 212 height 33
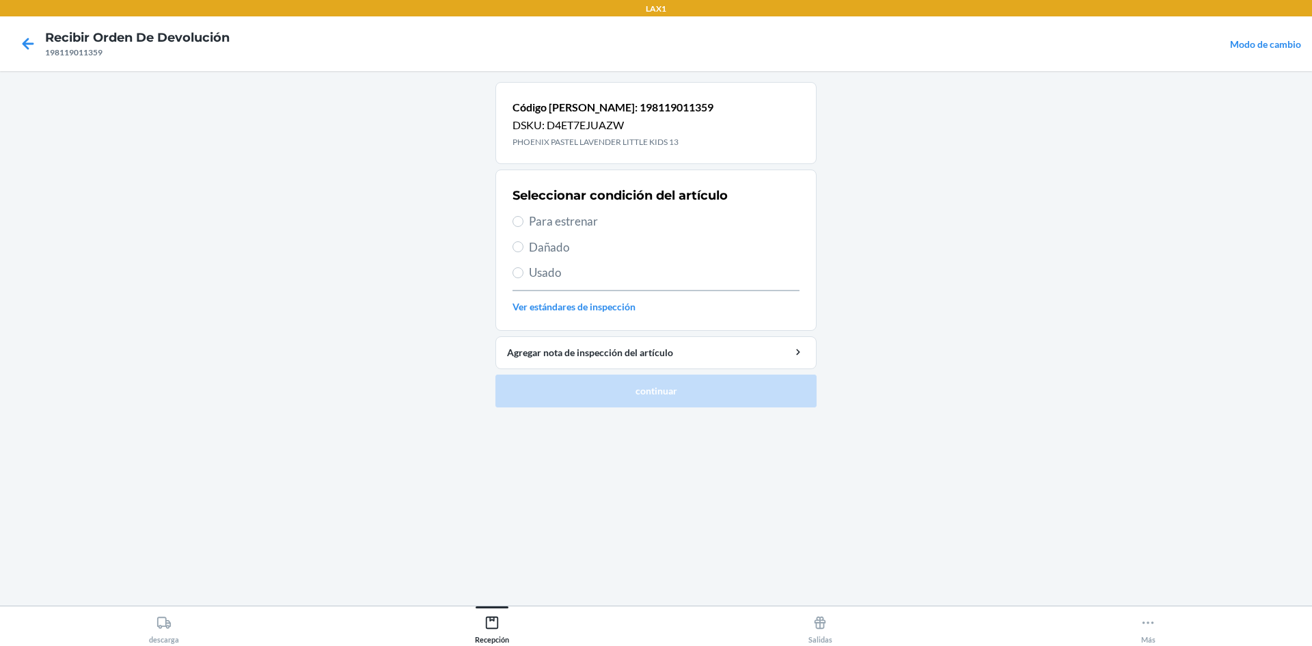
click at [538, 223] on span "Para estrenar" at bounding box center [664, 222] width 271 height 18
click at [524, 223] on input "Para estrenar" at bounding box center [518, 221] width 11 height 11
radio input "true"
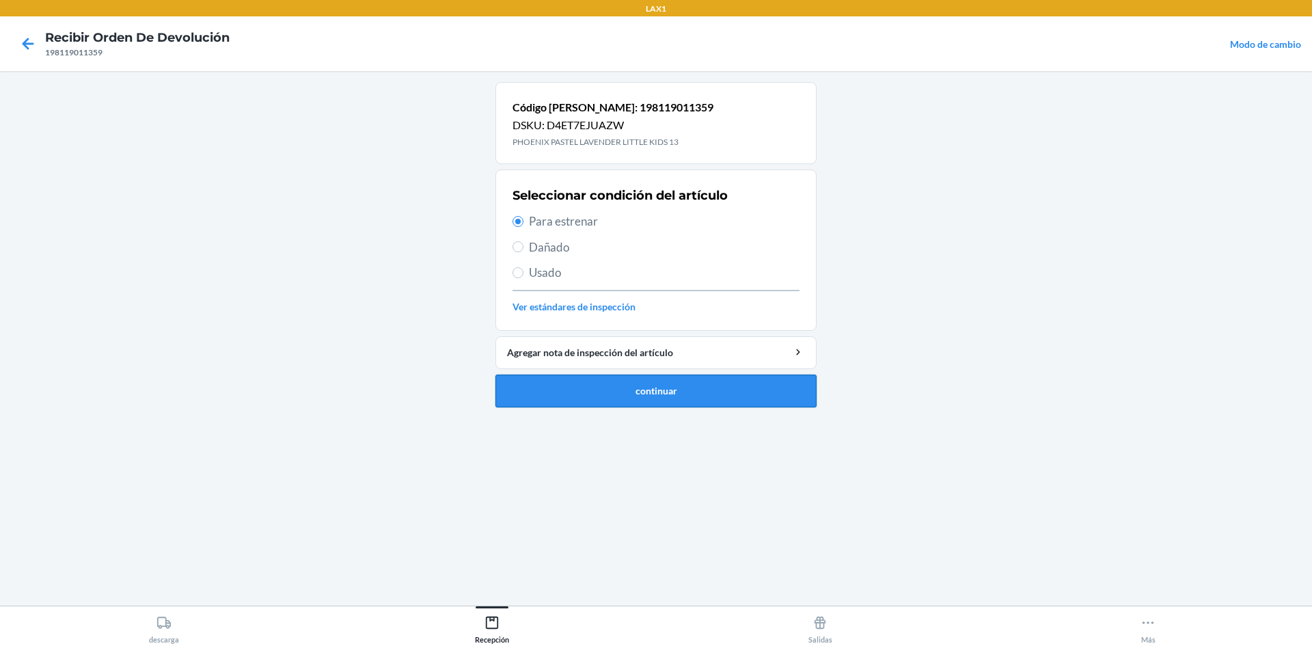
click at [698, 385] on button "continuar" at bounding box center [655, 391] width 321 height 33
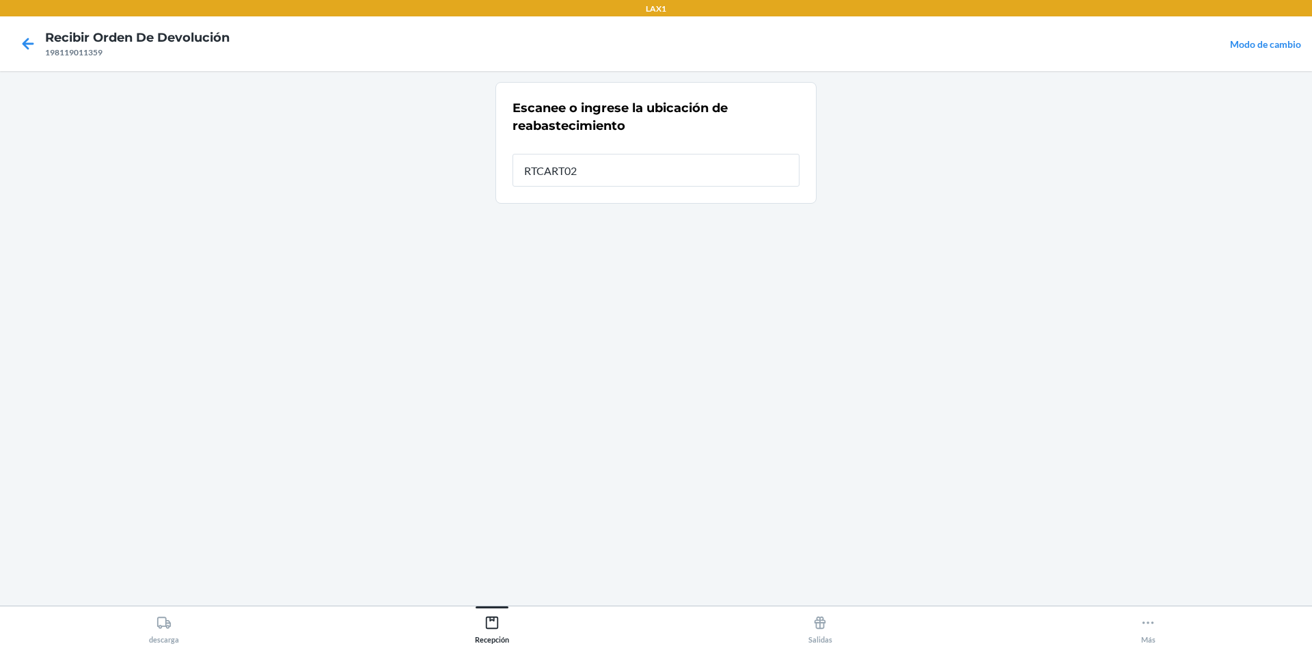
type input "RTCART025"
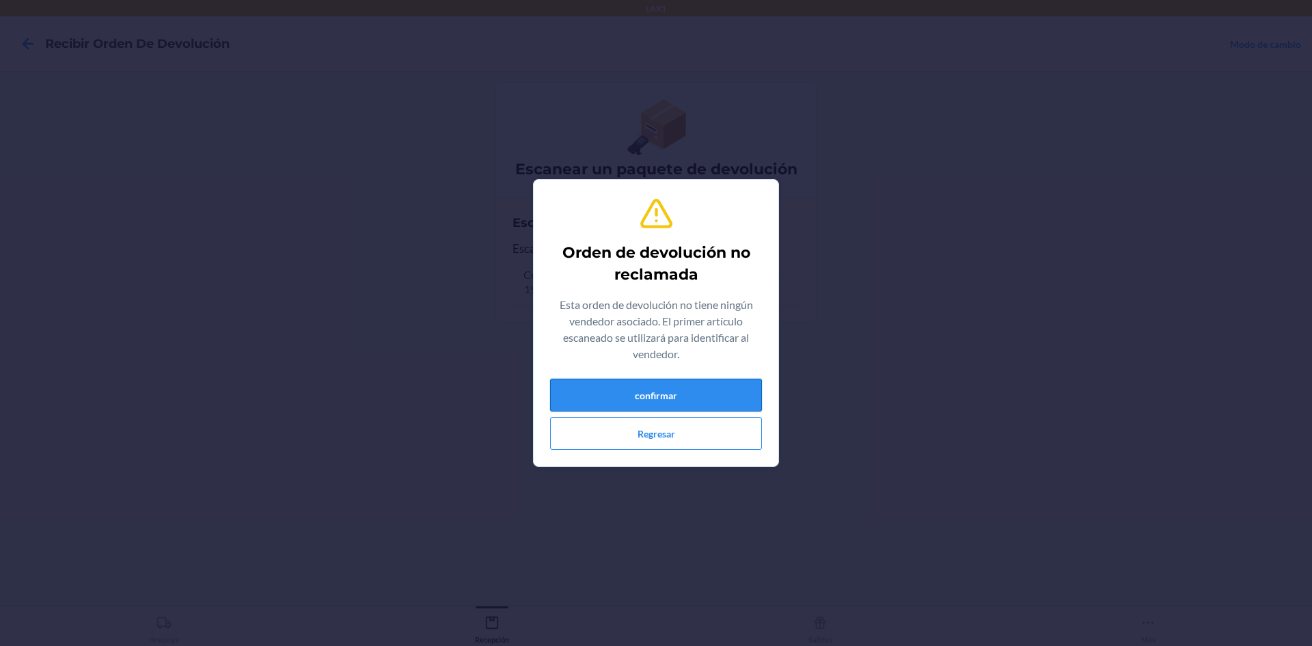
click at [653, 405] on button "confirmar" at bounding box center [656, 395] width 212 height 33
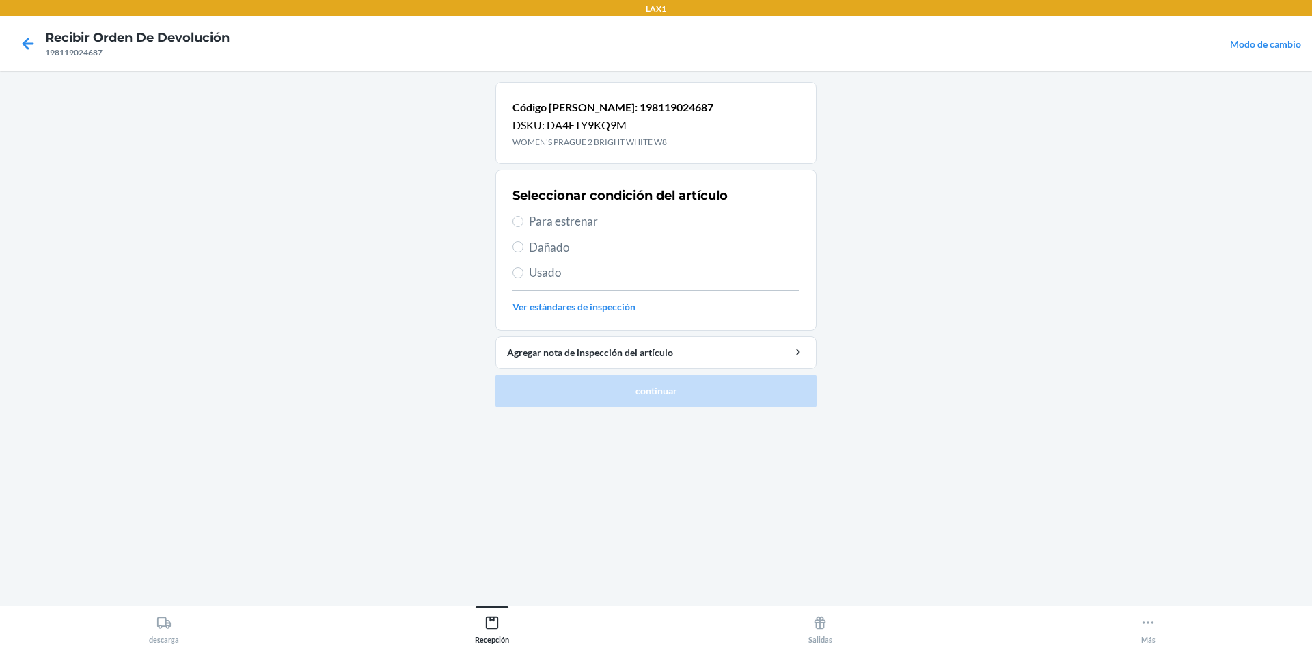
click at [526, 215] on label "Para estrenar" at bounding box center [656, 222] width 287 height 18
click at [524, 216] on input "Para estrenar" at bounding box center [518, 221] width 11 height 11
radio input "true"
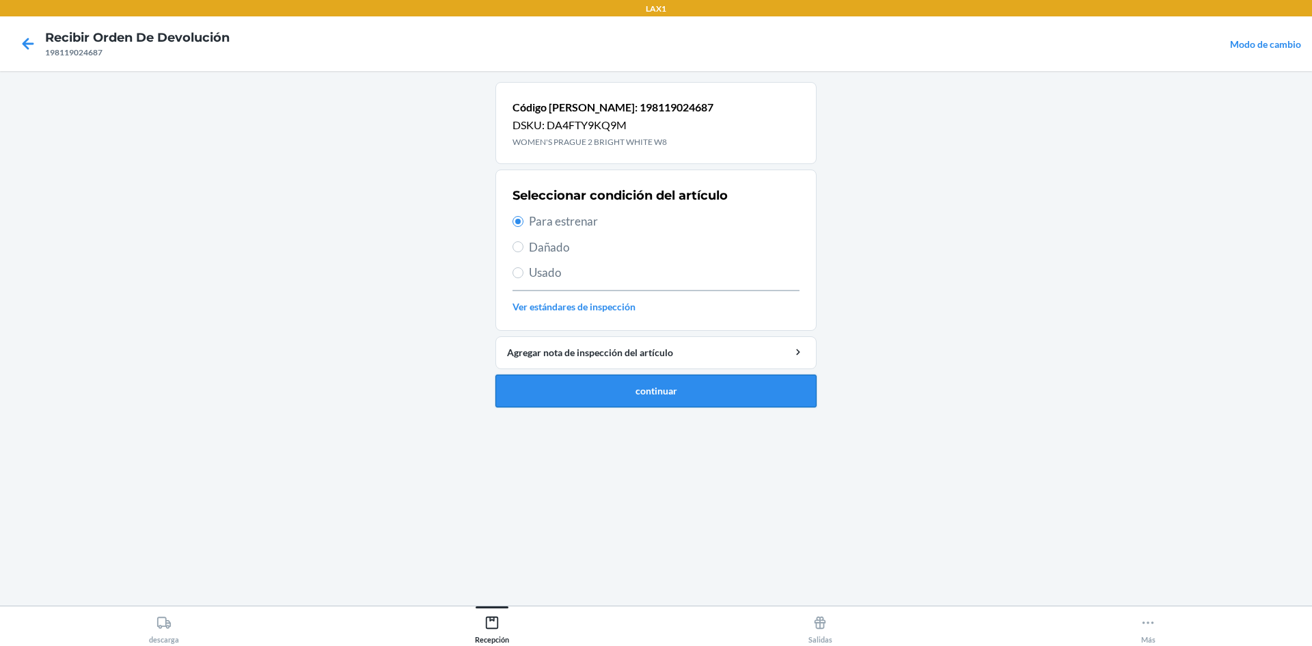
click at [772, 399] on button "continuar" at bounding box center [655, 391] width 321 height 33
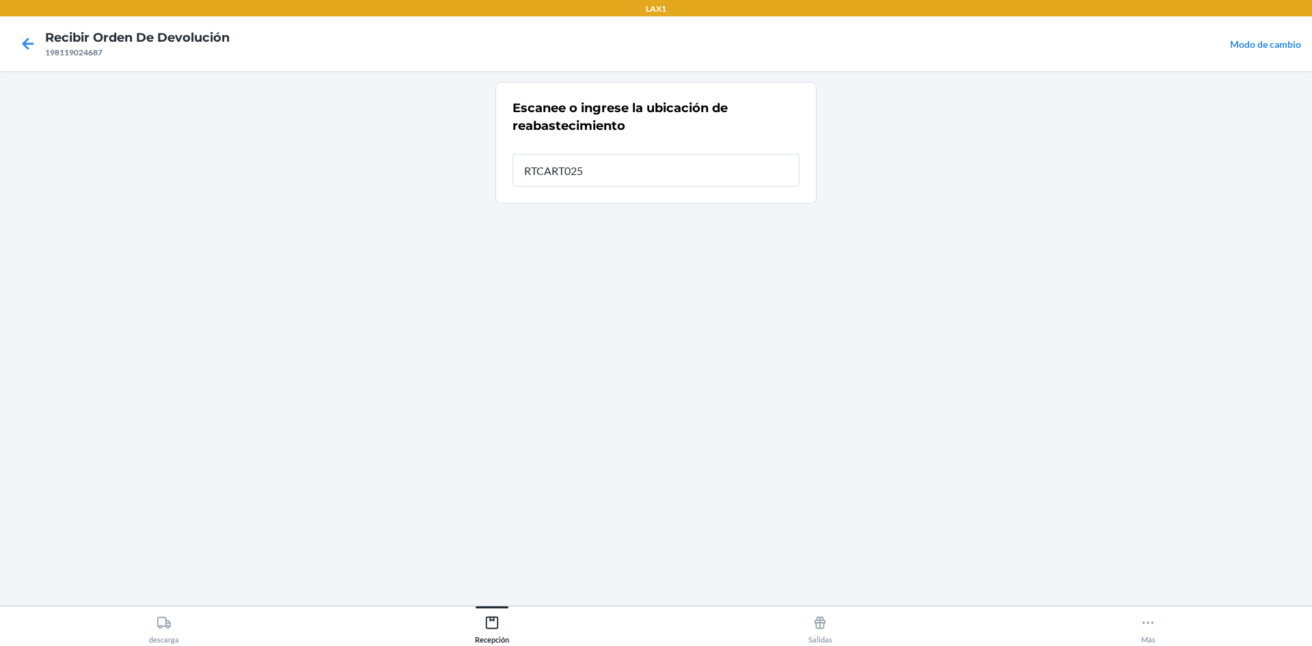
type input "RTCART025"
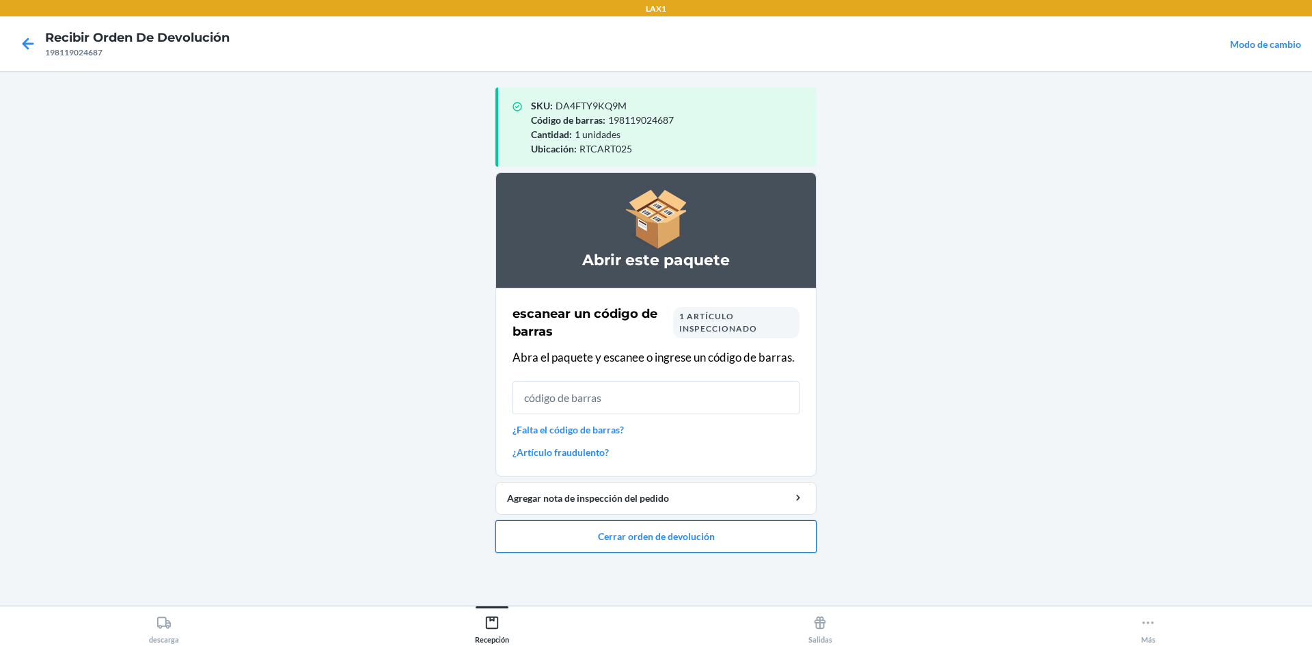
click at [740, 548] on button "Cerrar orden de devolución" at bounding box center [655, 536] width 321 height 33
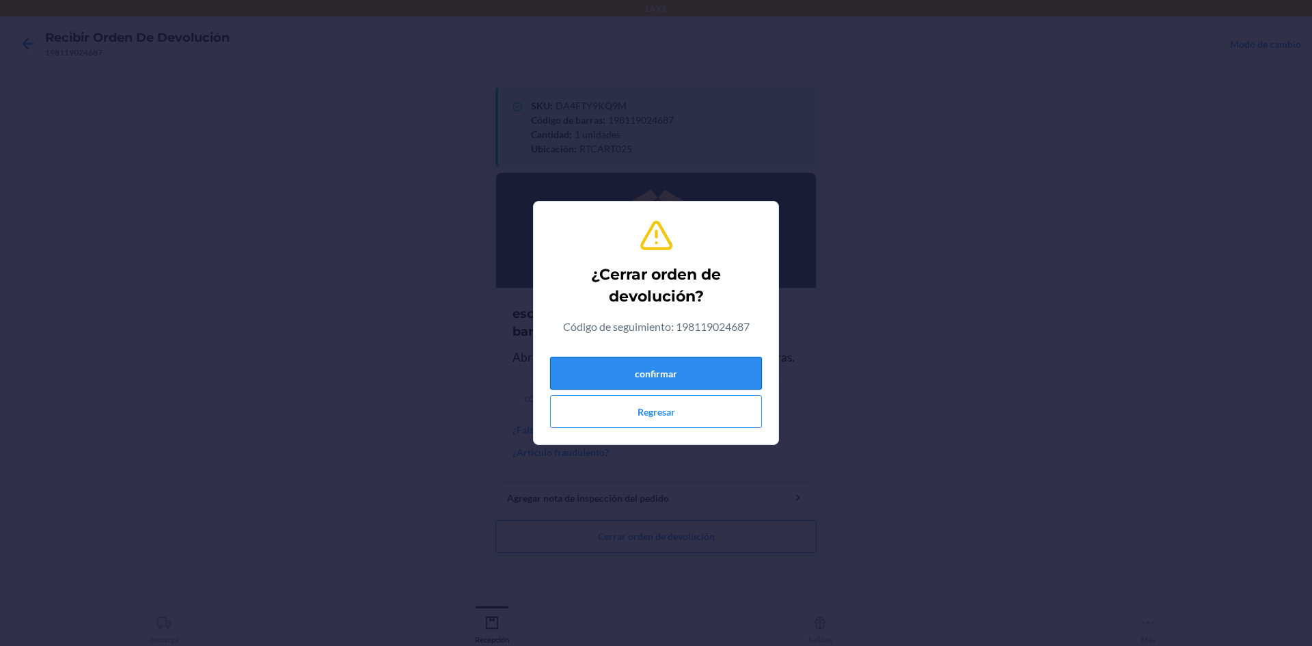
click at [720, 367] on button "confirmar" at bounding box center [656, 373] width 212 height 33
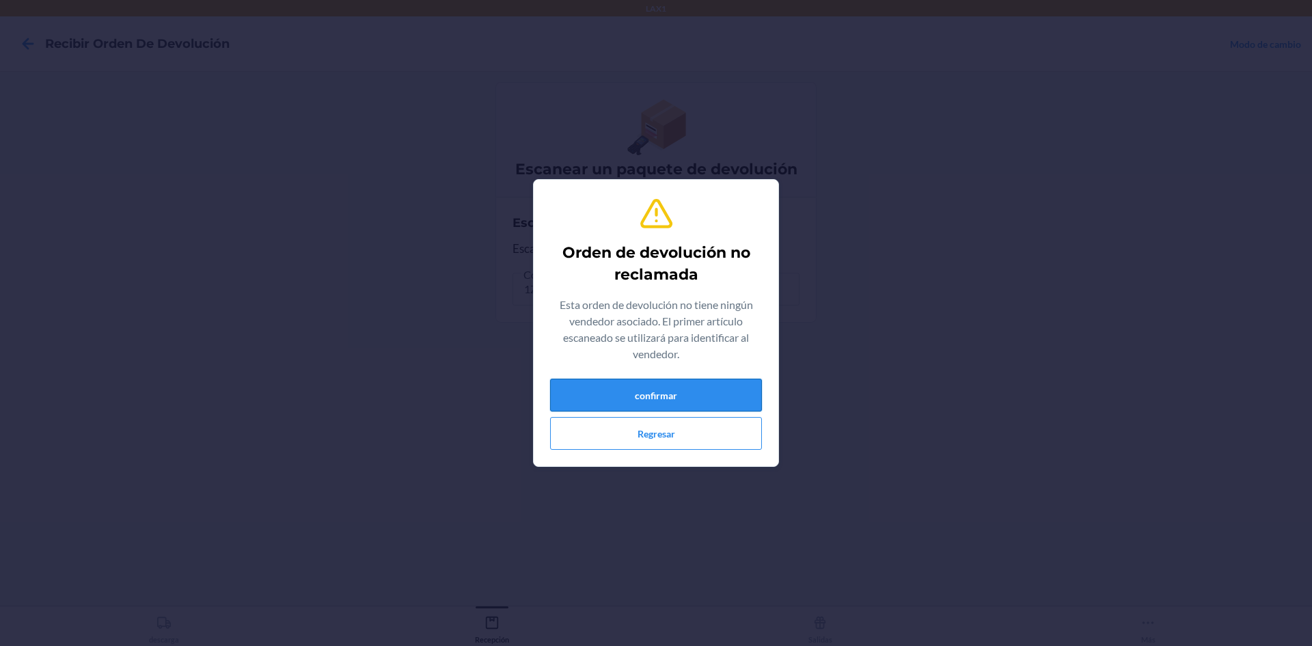
click at [627, 385] on button "confirmar" at bounding box center [656, 395] width 212 height 33
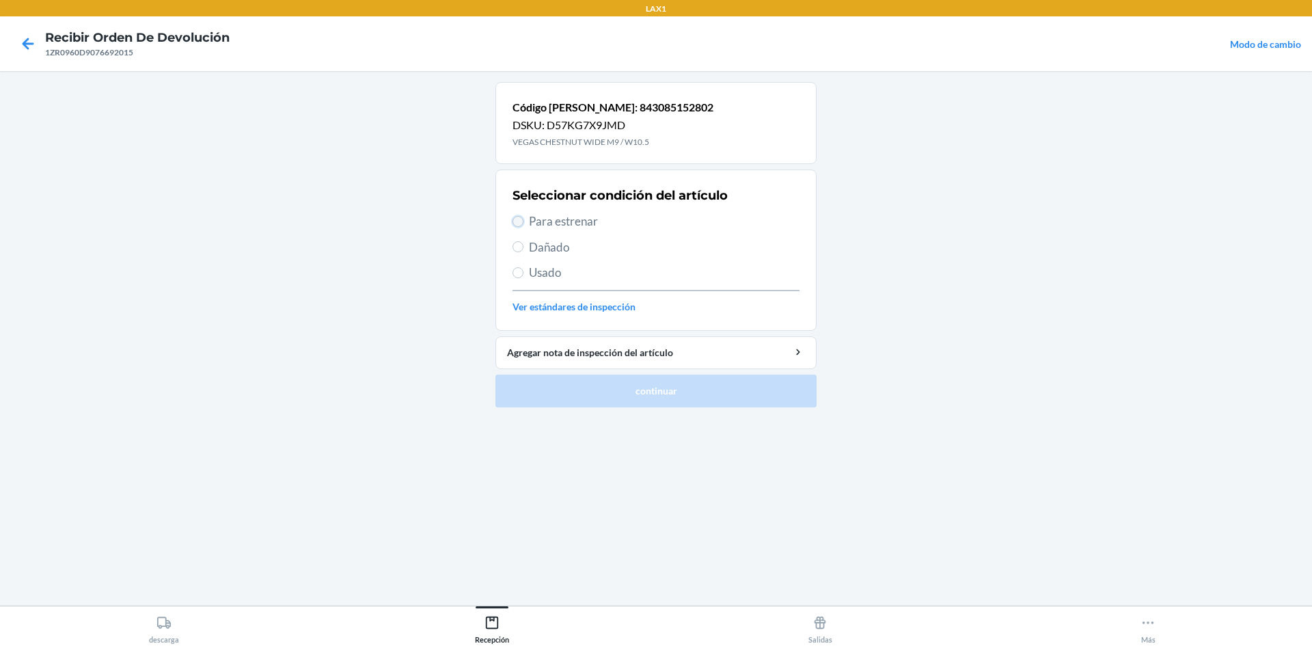
click at [517, 219] on input "Para estrenar" at bounding box center [518, 221] width 11 height 11
radio input "true"
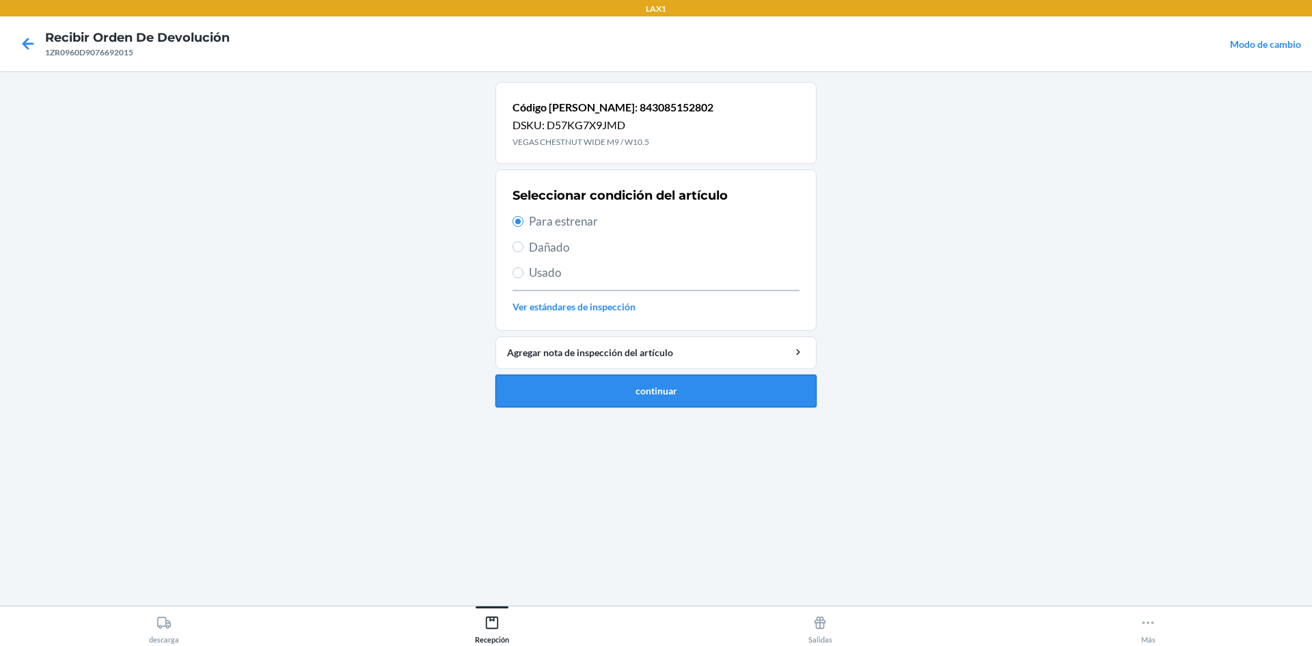
click at [603, 396] on button "continuar" at bounding box center [655, 391] width 321 height 33
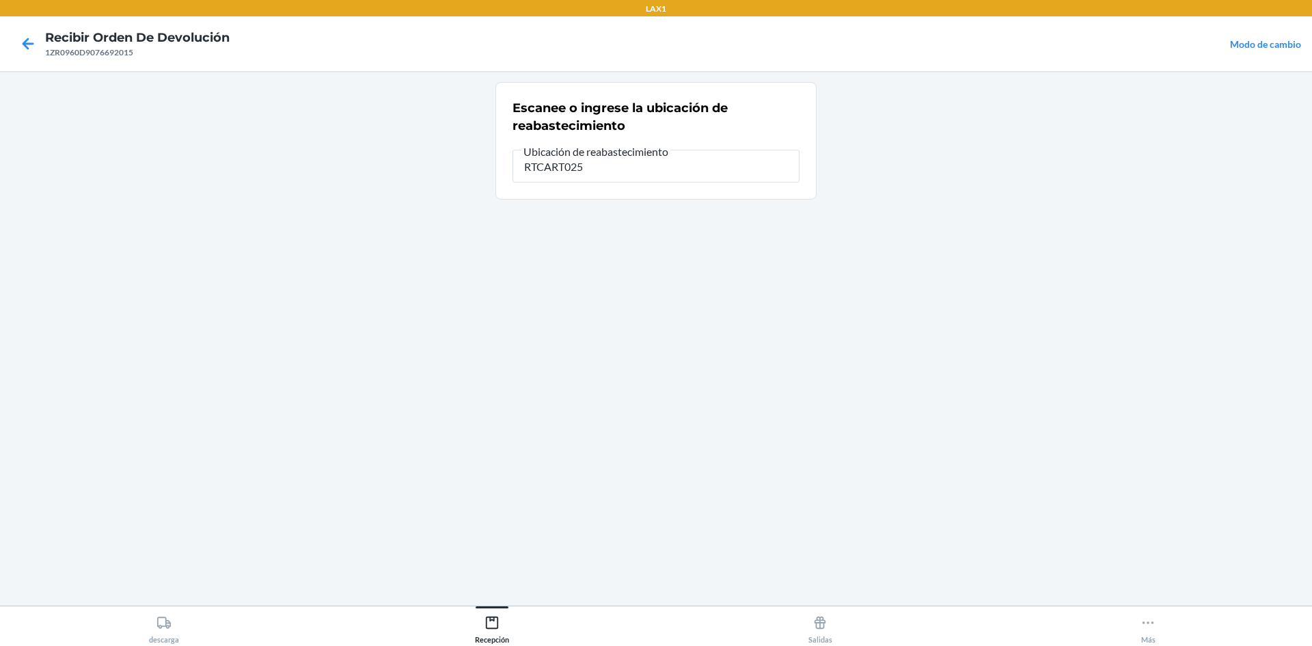
type input "RTCART025"
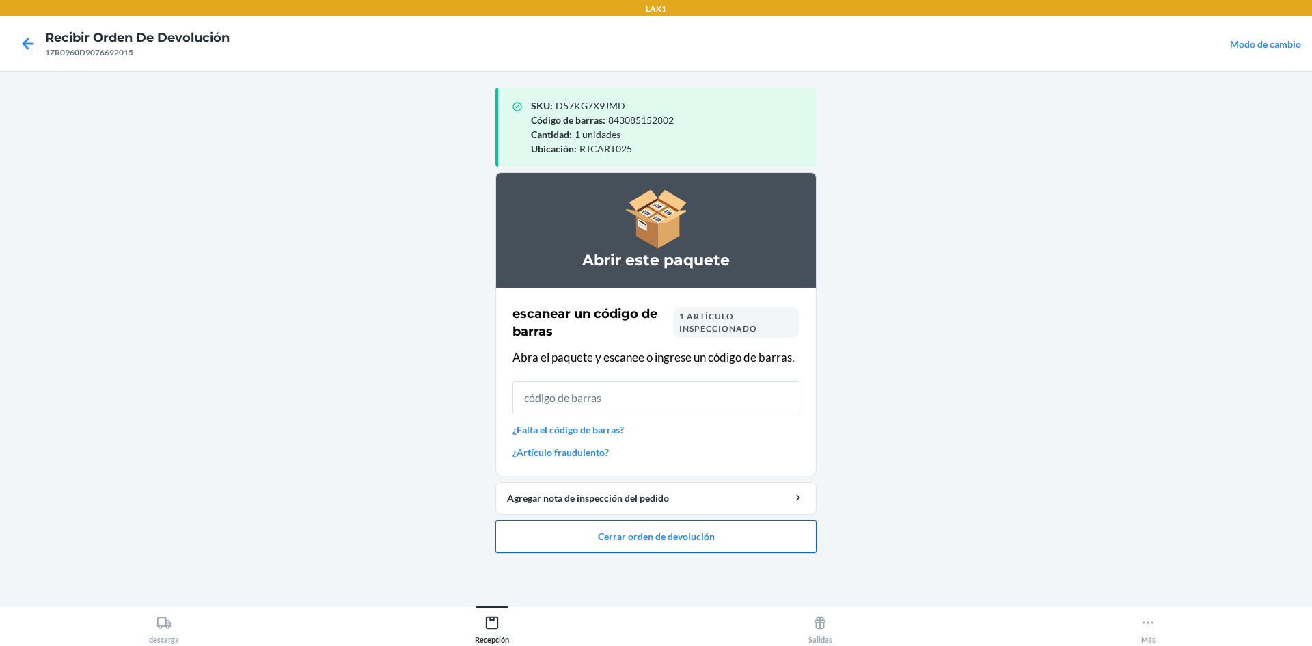
click at [746, 528] on button "Cerrar orden de devolución" at bounding box center [655, 536] width 321 height 33
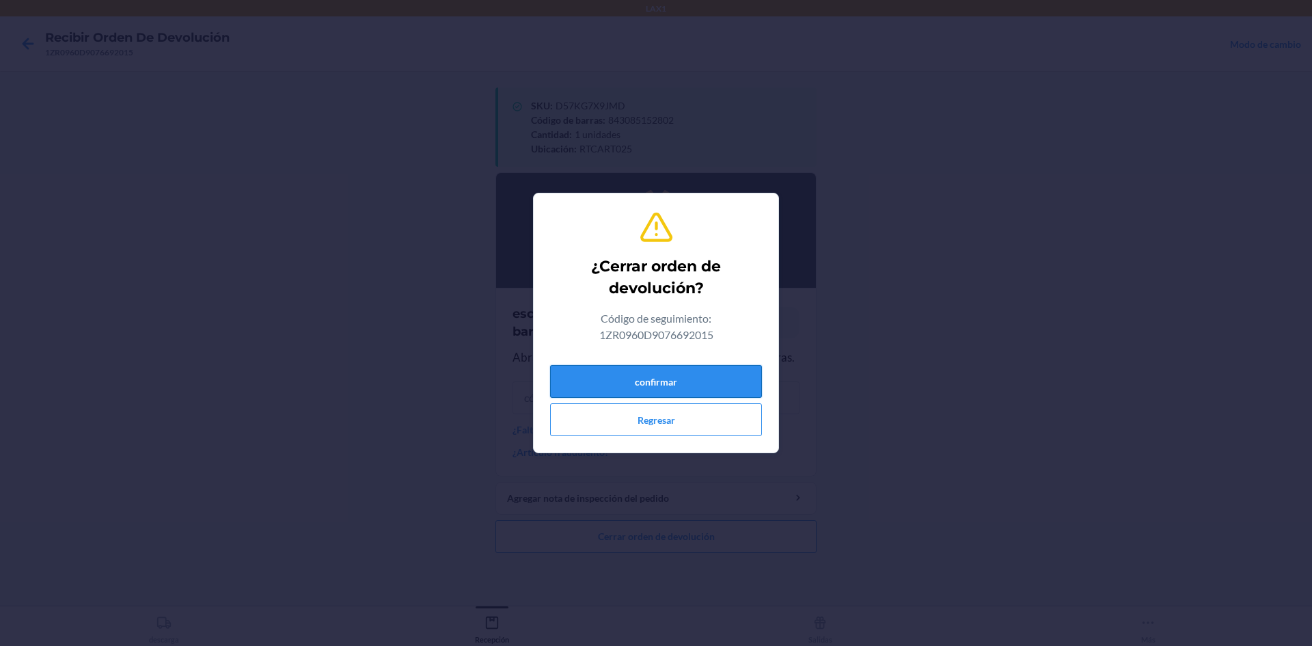
click at [677, 384] on button "confirmar" at bounding box center [656, 381] width 212 height 33
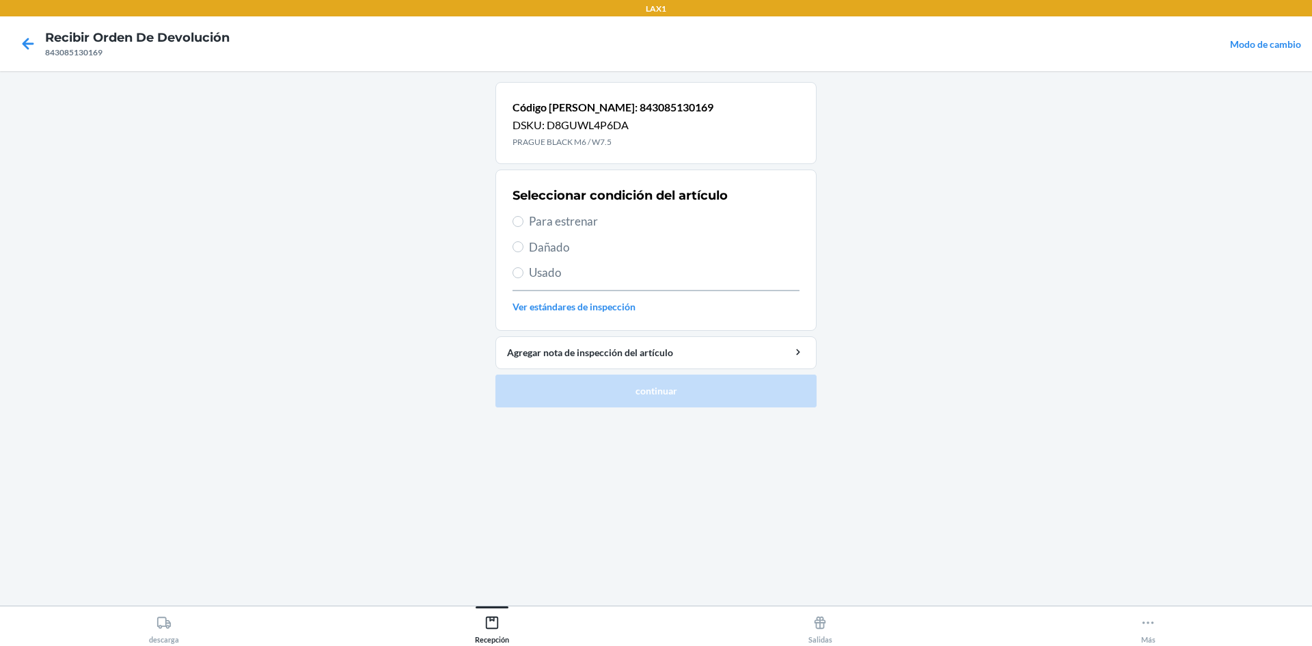
click at [597, 217] on span "Para estrenar" at bounding box center [664, 222] width 271 height 18
click at [524, 217] on input "Para estrenar" at bounding box center [518, 221] width 11 height 11
radio input "true"
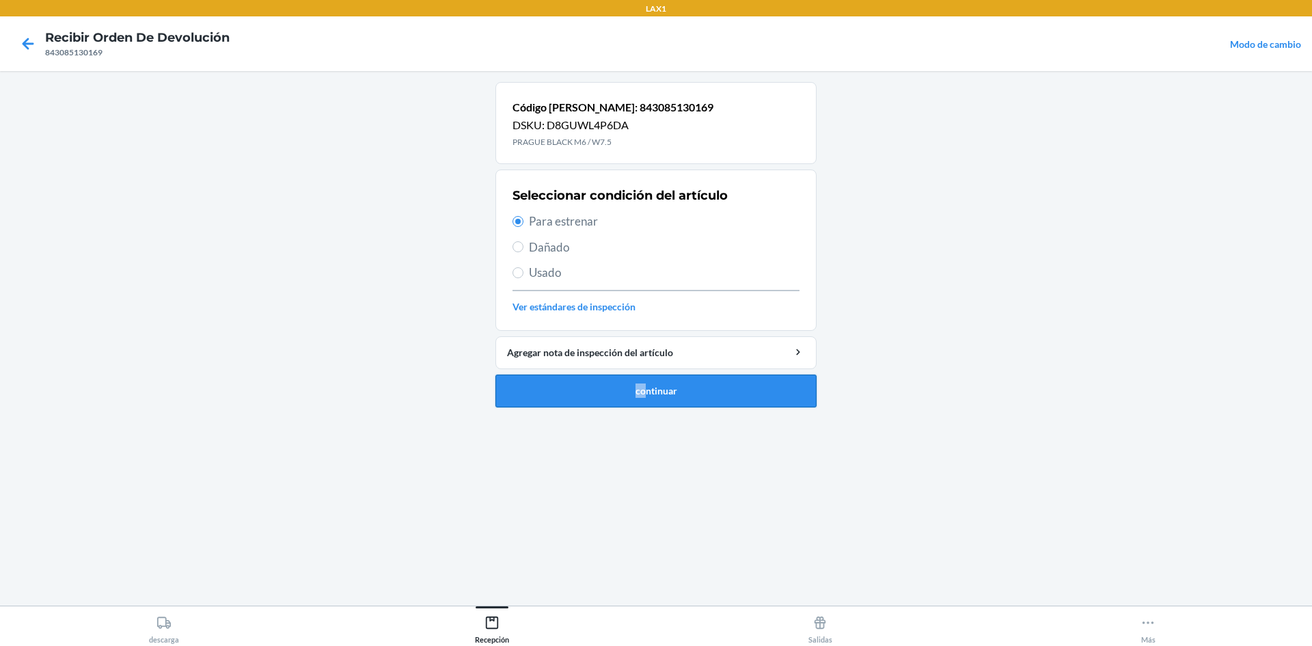
click at [647, 377] on li "Código [PERSON_NAME]: 843085130169 DSKU: D8GUWL4P6DA PRAGUE BLACK M6 / W7.5 Sel…" at bounding box center [655, 244] width 321 height 325
click at [647, 383] on button "continuar" at bounding box center [655, 391] width 321 height 33
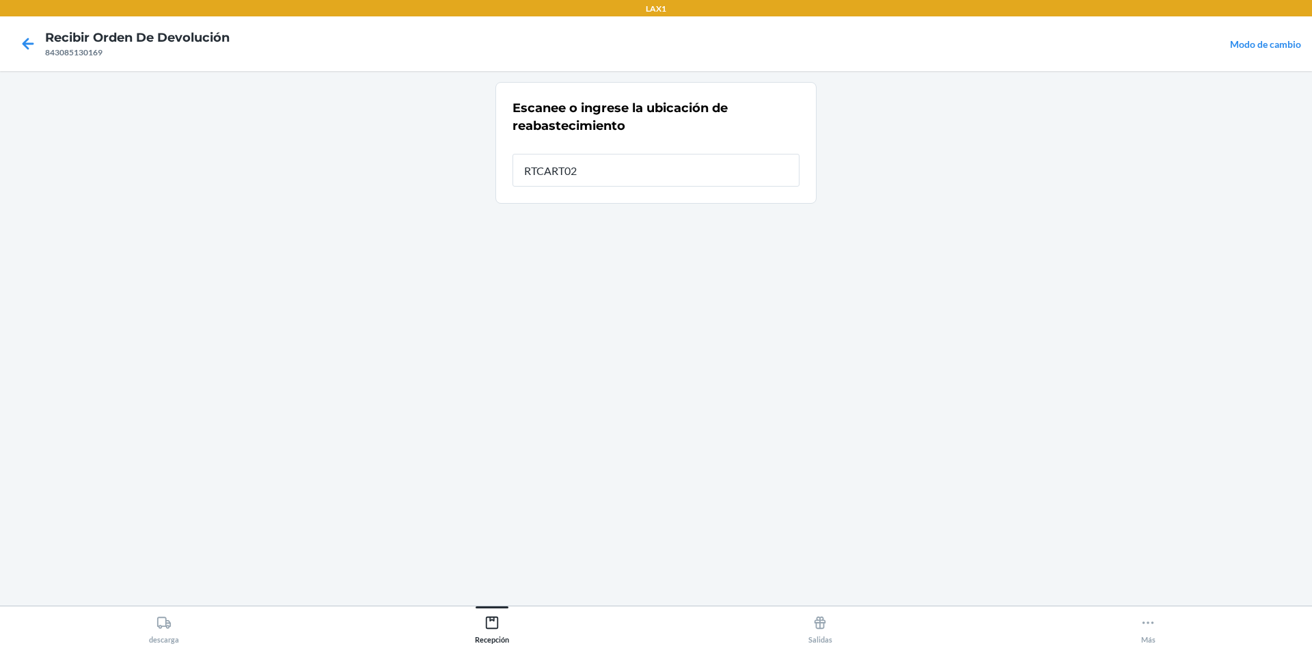
type input "RTCART025"
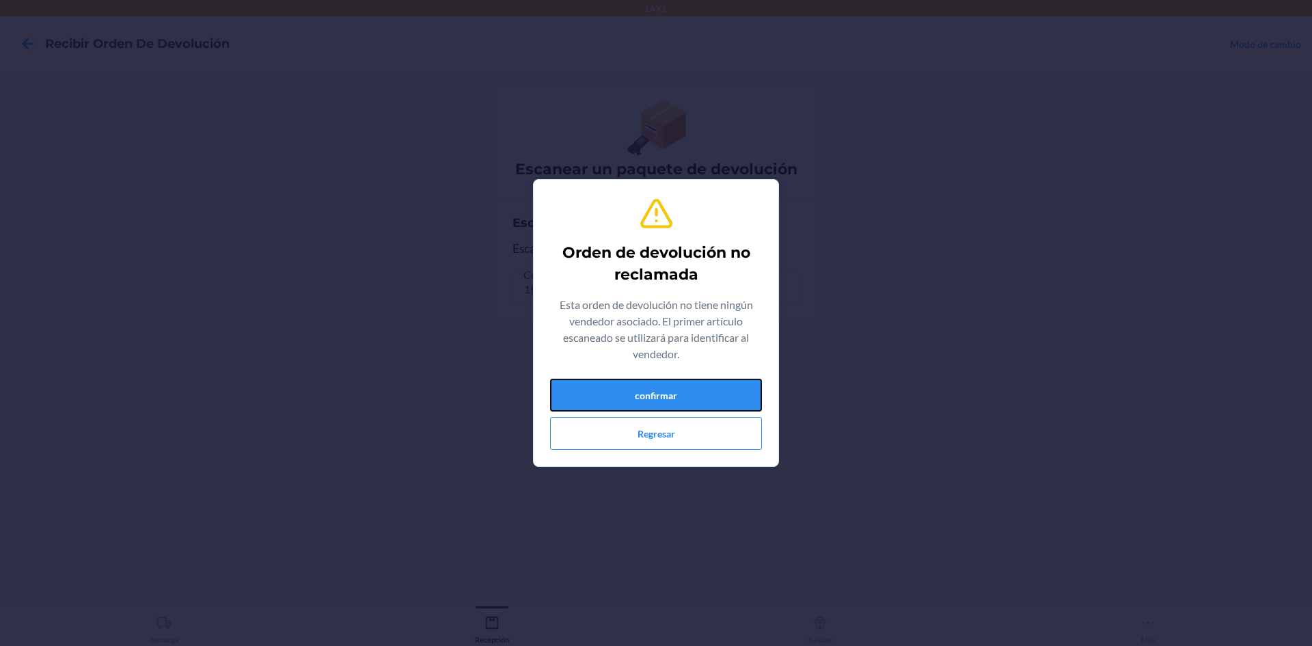
click at [606, 390] on button "confirmar" at bounding box center [656, 395] width 212 height 33
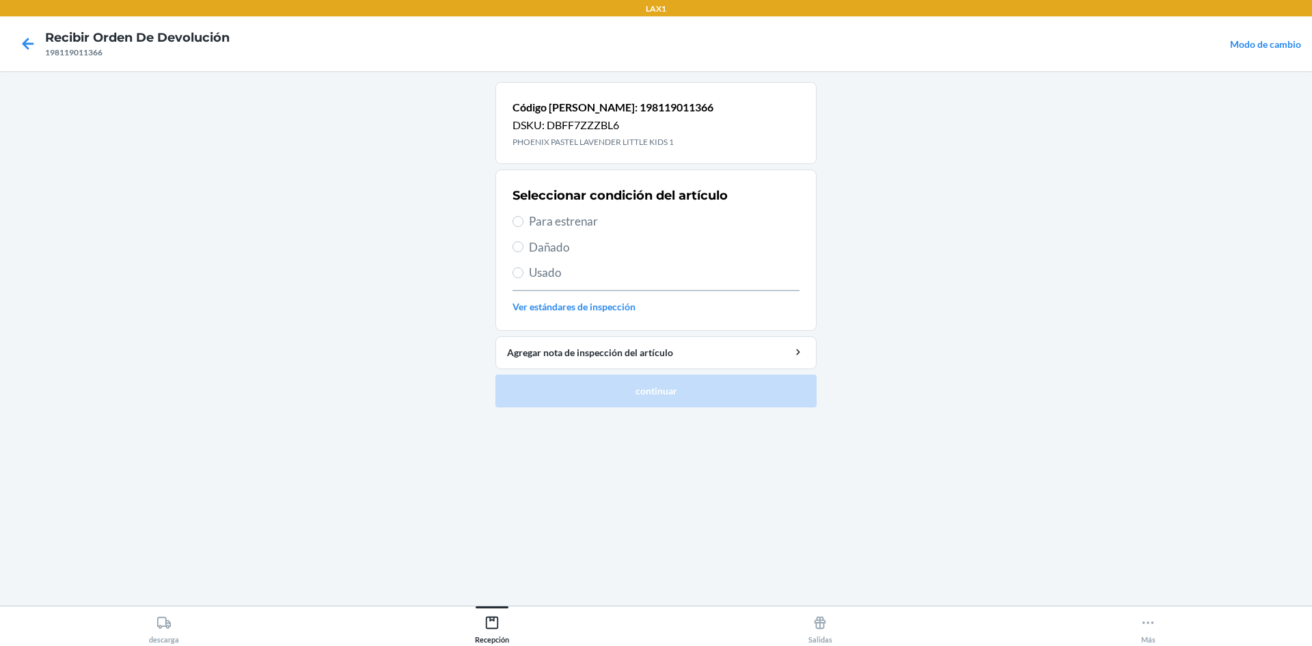
click at [595, 220] on span "Para estrenar" at bounding box center [664, 222] width 271 height 18
click at [524, 220] on input "Para estrenar" at bounding box center [518, 221] width 11 height 11
radio input "true"
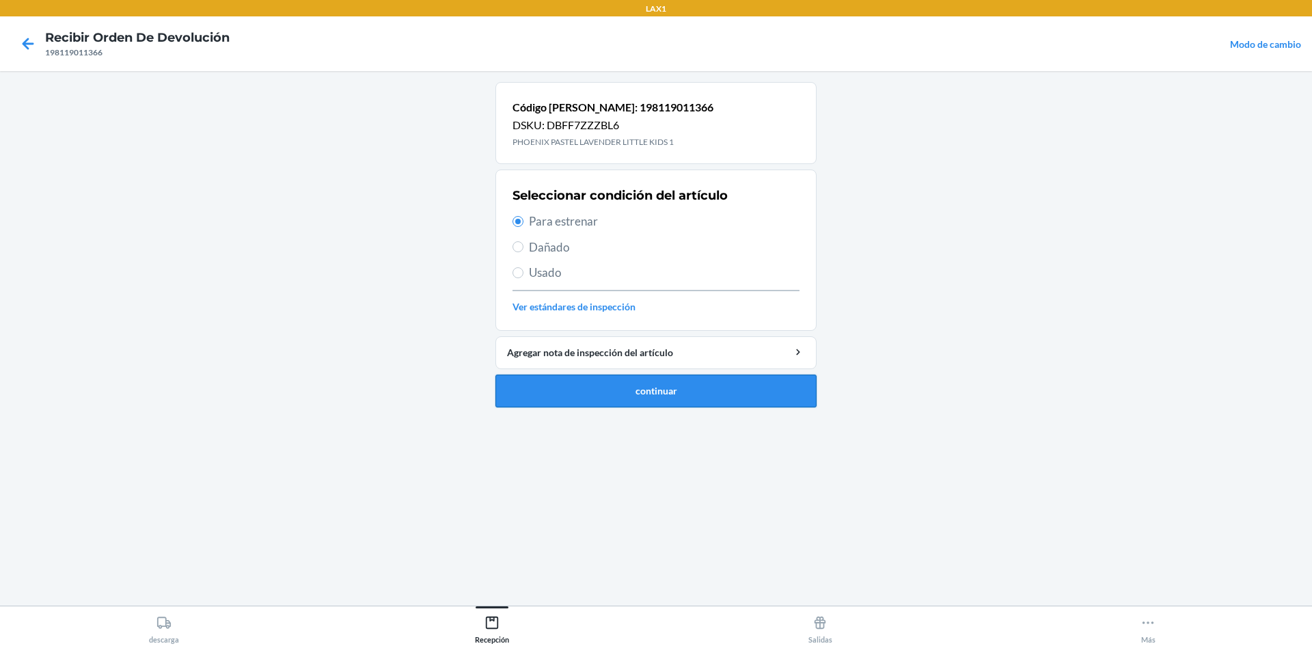
click at [617, 398] on button "continuar" at bounding box center [655, 391] width 321 height 33
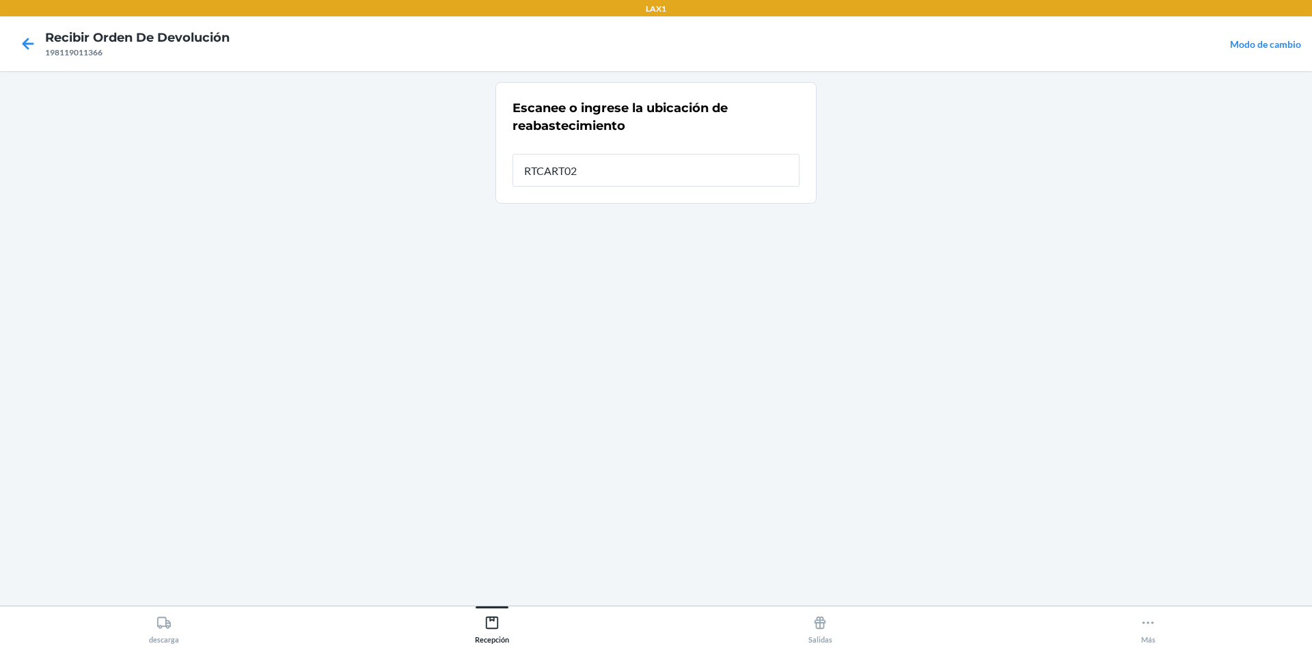
type input "RTCART025"
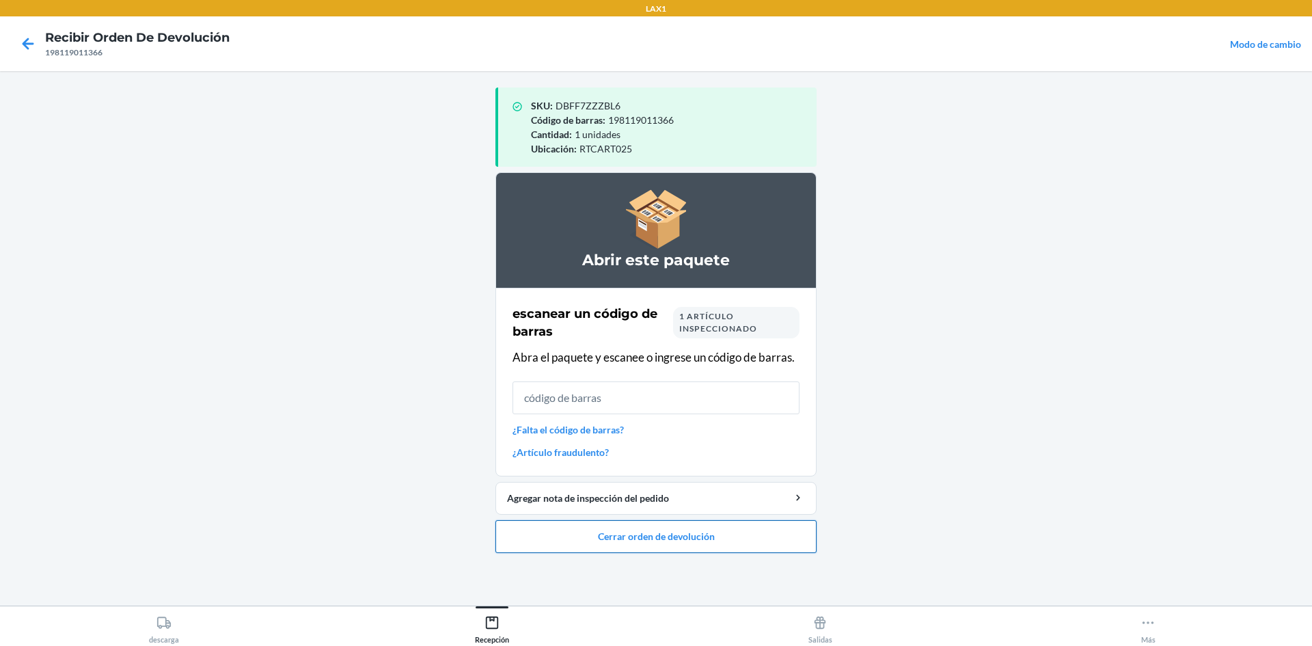
click at [694, 526] on button "Cerrar orden de devolución" at bounding box center [655, 536] width 321 height 33
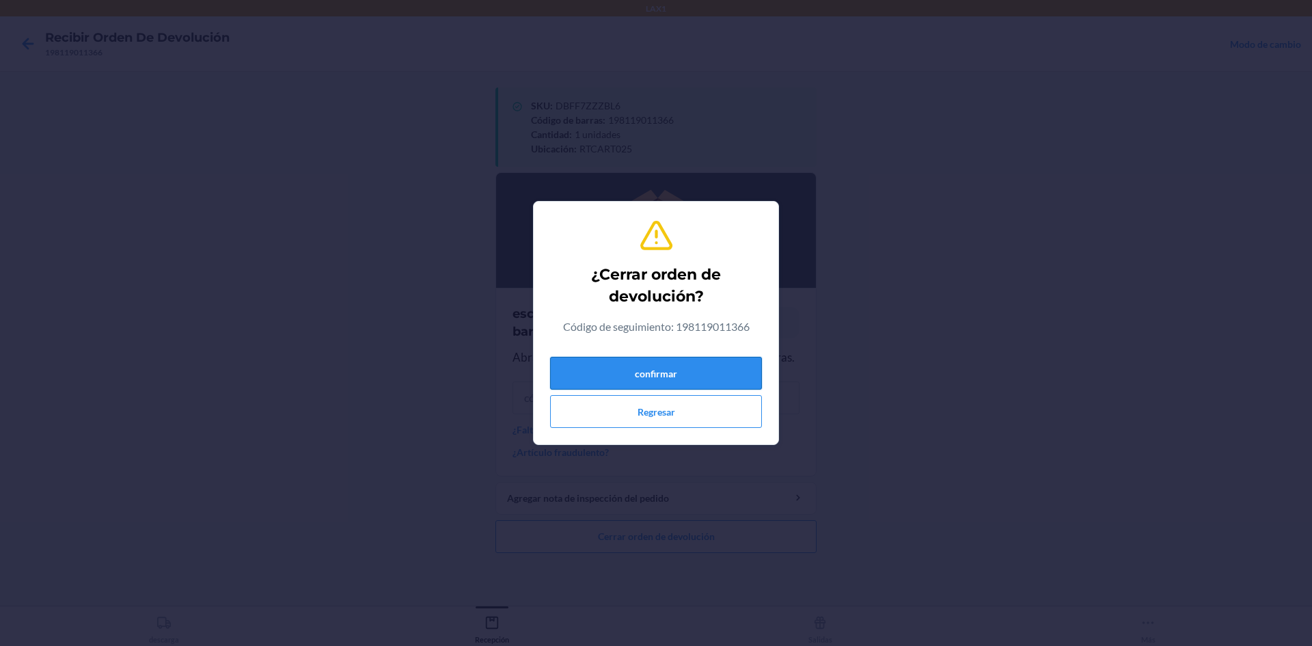
click at [666, 378] on button "confirmar" at bounding box center [656, 373] width 212 height 33
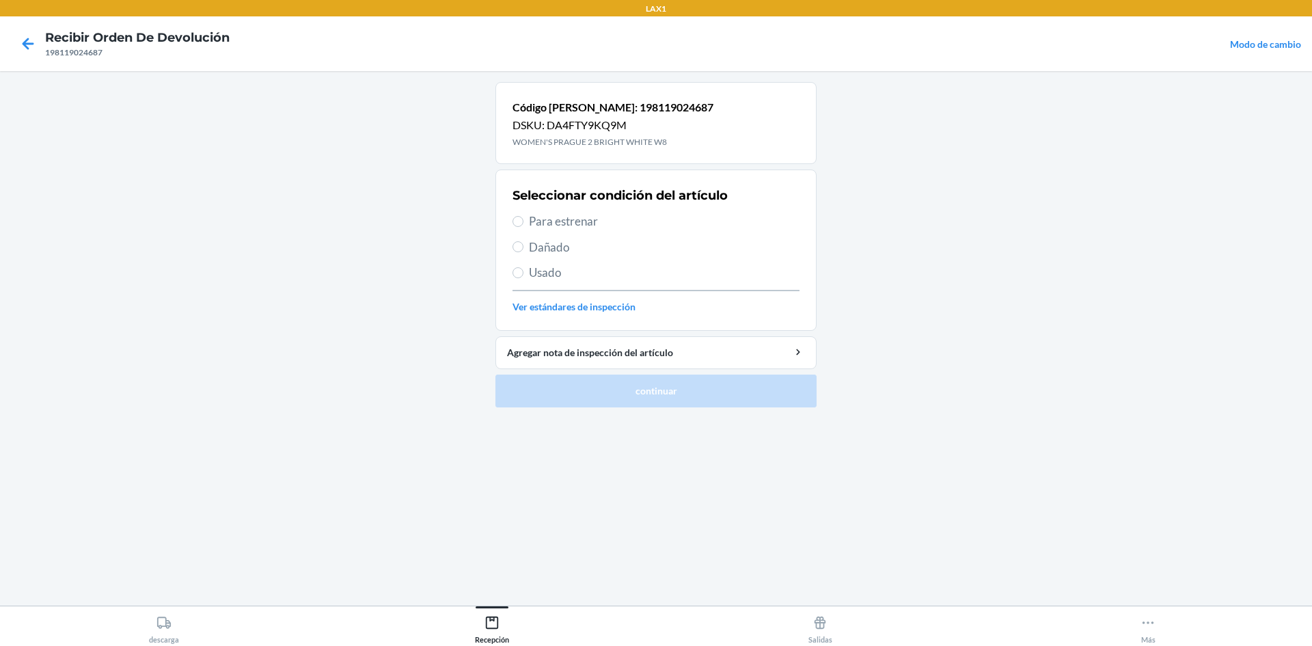
click at [547, 221] on span "Para estrenar" at bounding box center [664, 222] width 271 height 18
click at [524, 221] on input "Para estrenar" at bounding box center [518, 221] width 11 height 11
radio input "true"
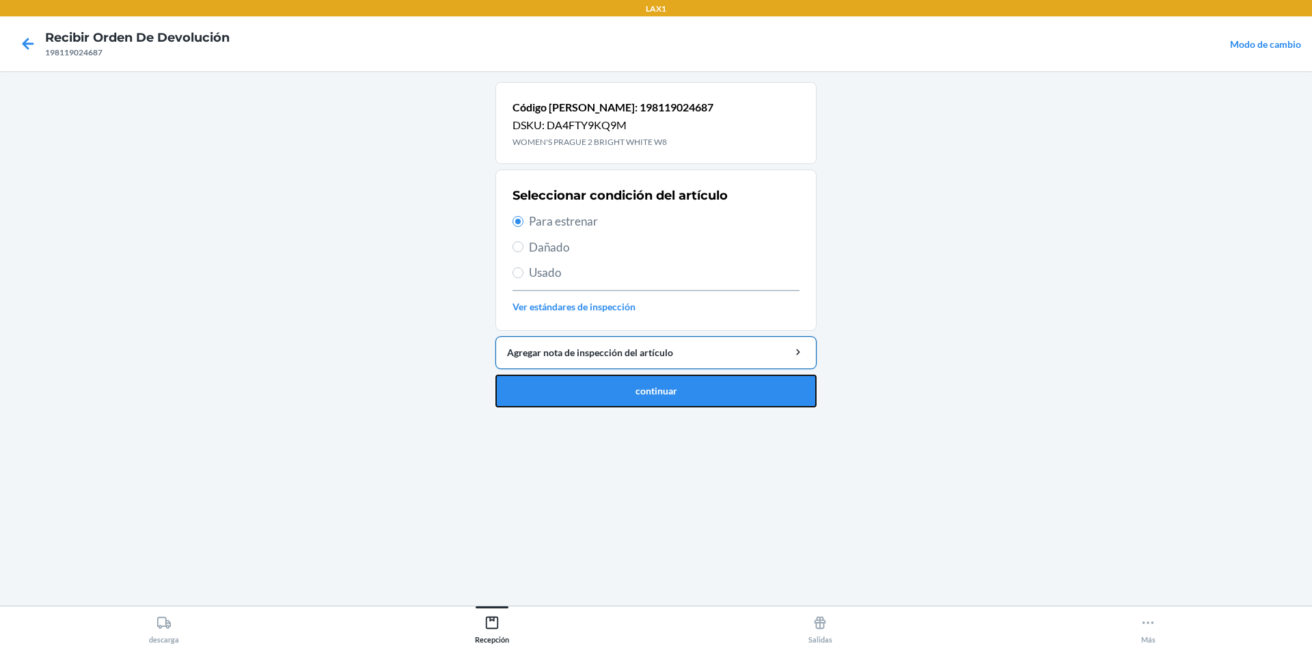
click at [691, 358] on li "Código [PERSON_NAME]: 198119024687 DSKU: DA4FTY9KQ9M WOMEN'S PRAGUE 2 BRIGHT [P…" at bounding box center [655, 244] width 321 height 325
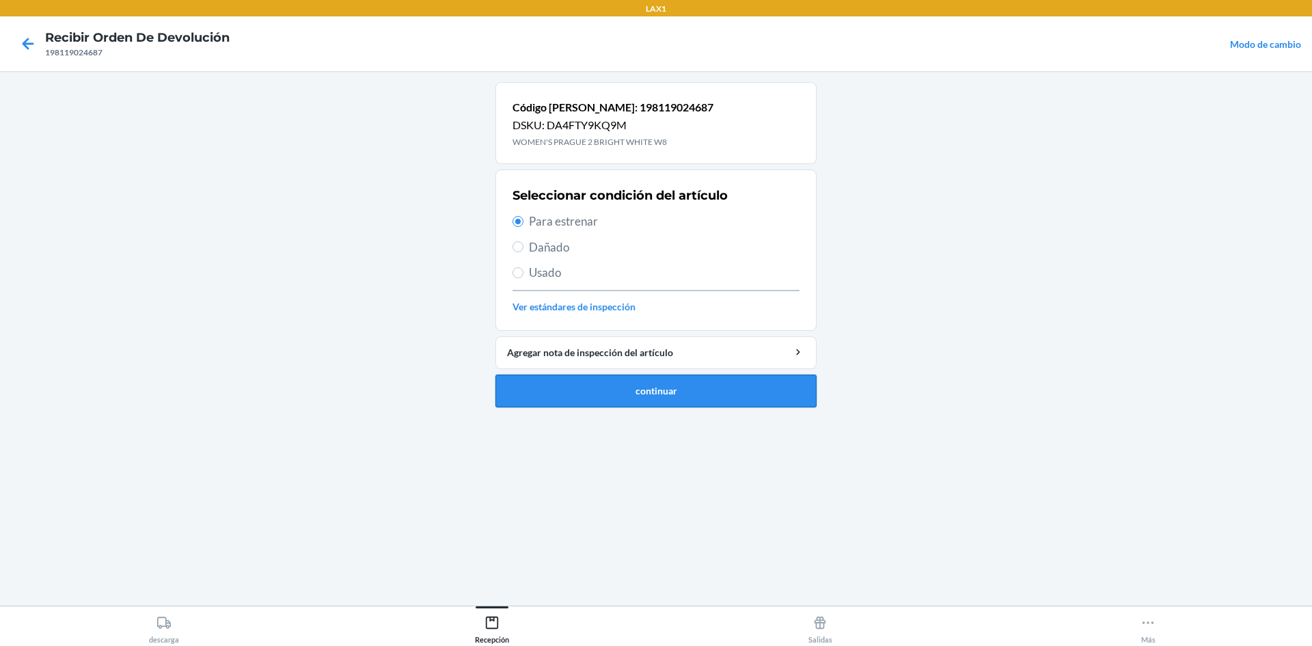
click at [684, 382] on button "continuar" at bounding box center [655, 391] width 321 height 33
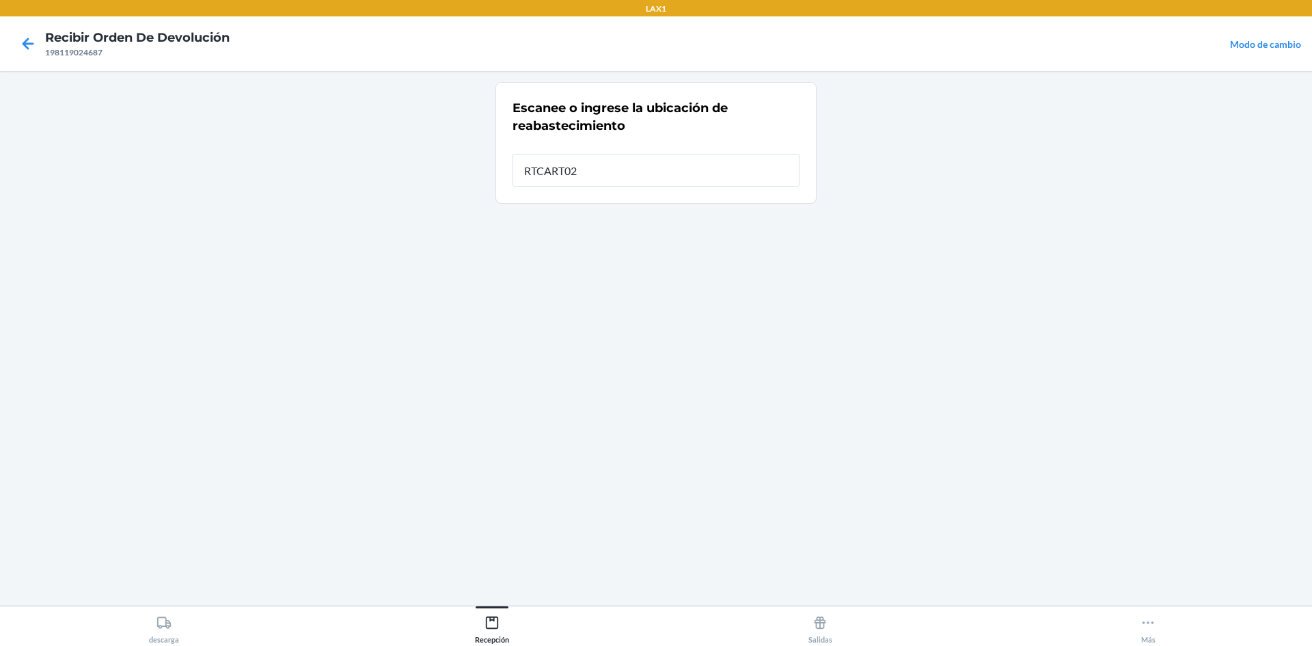
type input "RTCART025"
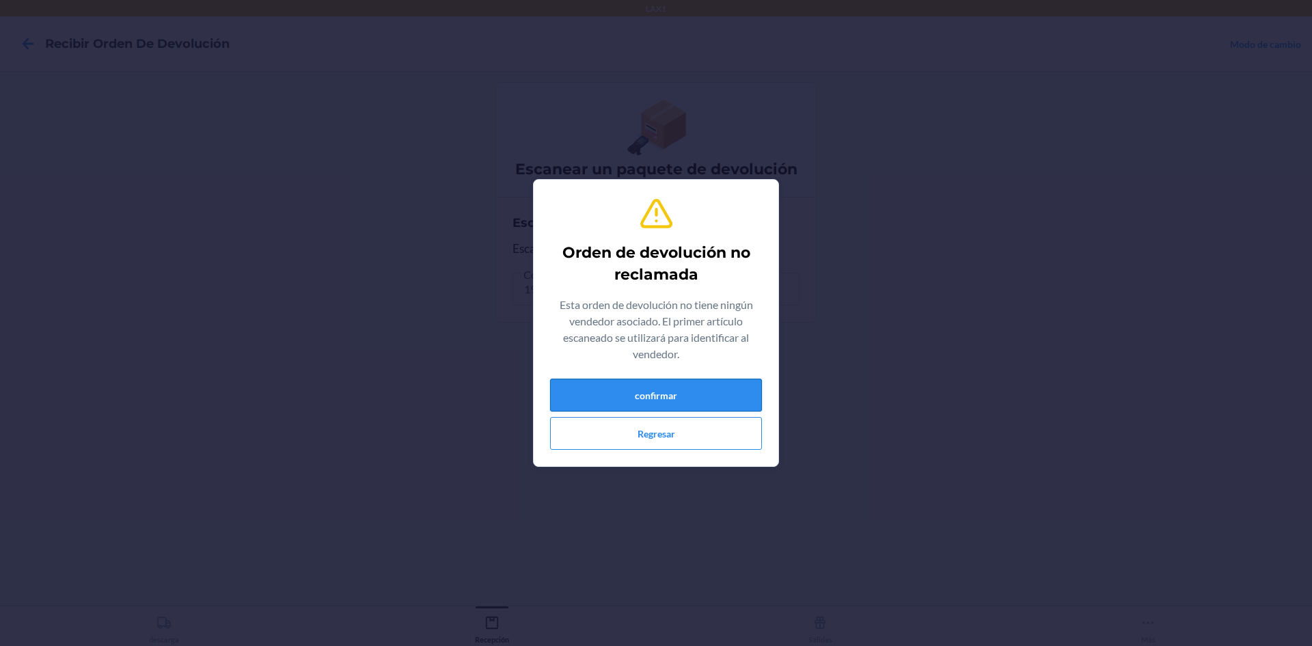
click at [679, 398] on button "confirmar" at bounding box center [656, 395] width 212 height 33
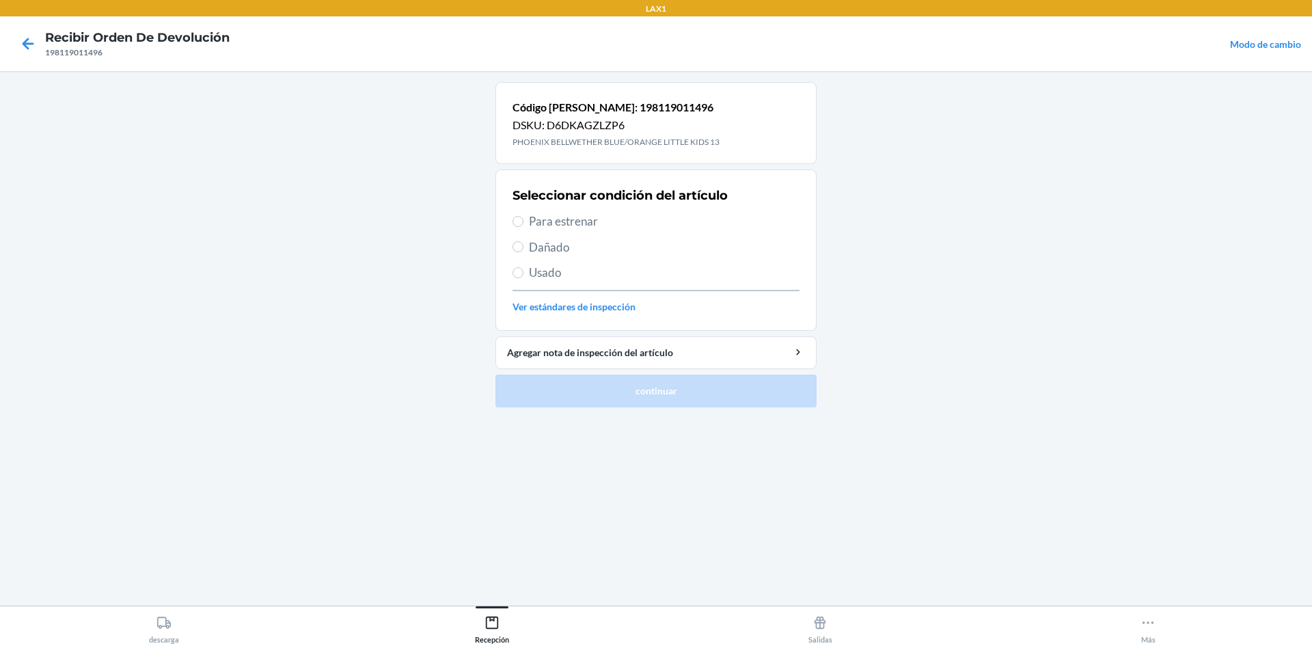
click at [528, 256] on div "Seleccionar condición del artículo Para estrenar Dañado Usado Ver estándares de…" at bounding box center [656, 249] width 287 height 135
click at [529, 236] on div "Seleccionar condición del artículo Para estrenar Dañado Usado Ver estándares de…" at bounding box center [656, 249] width 287 height 135
click at [519, 248] on input "Dañado" at bounding box center [518, 246] width 11 height 11
radio input "true"
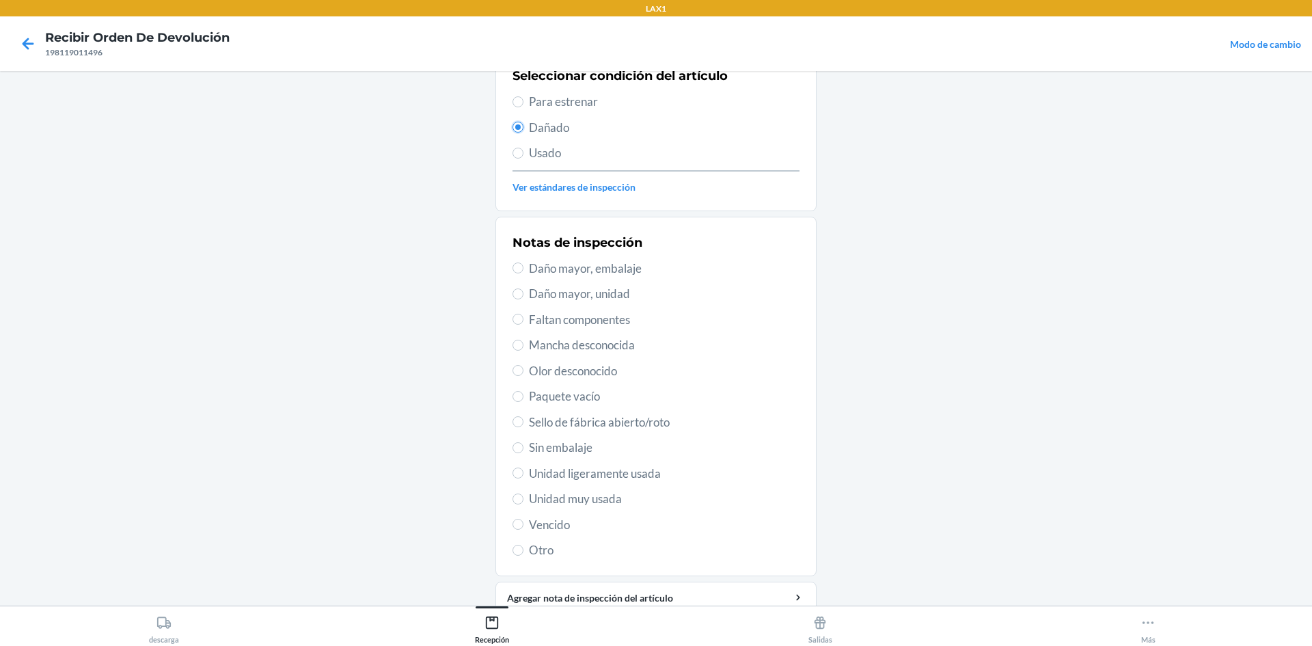
scroll to position [178, 0]
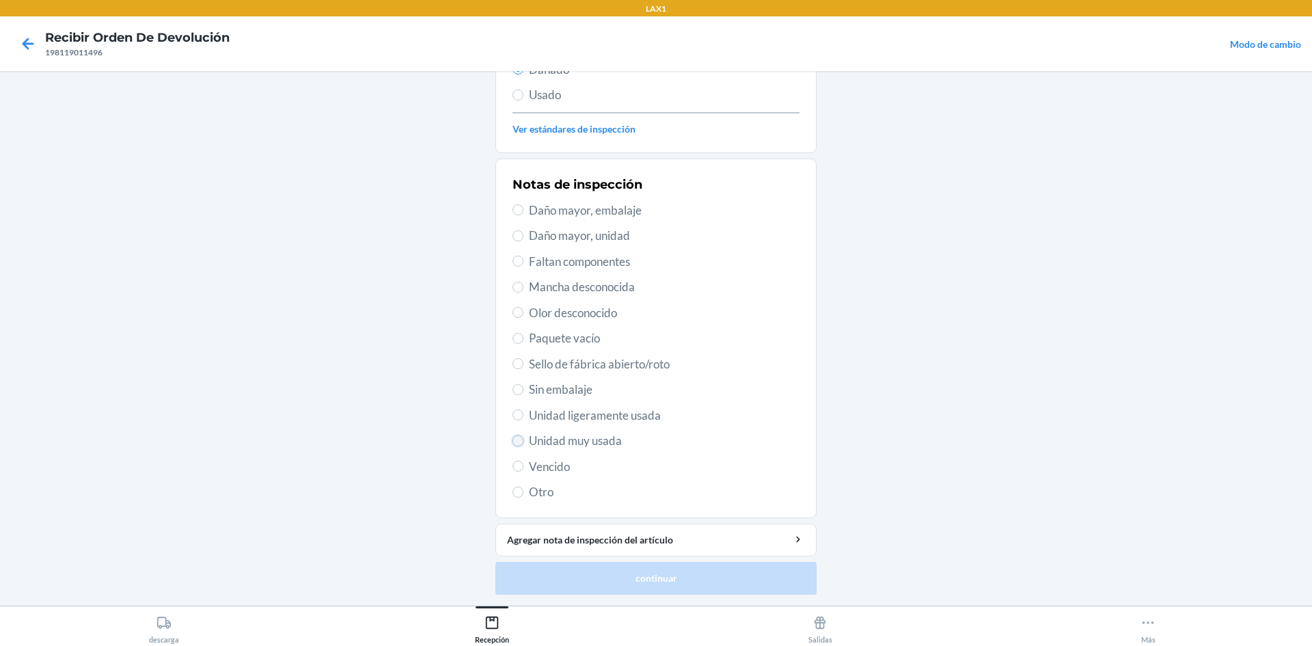
click at [518, 441] on input "Unidad muy usada" at bounding box center [518, 440] width 11 height 11
radio input "true"
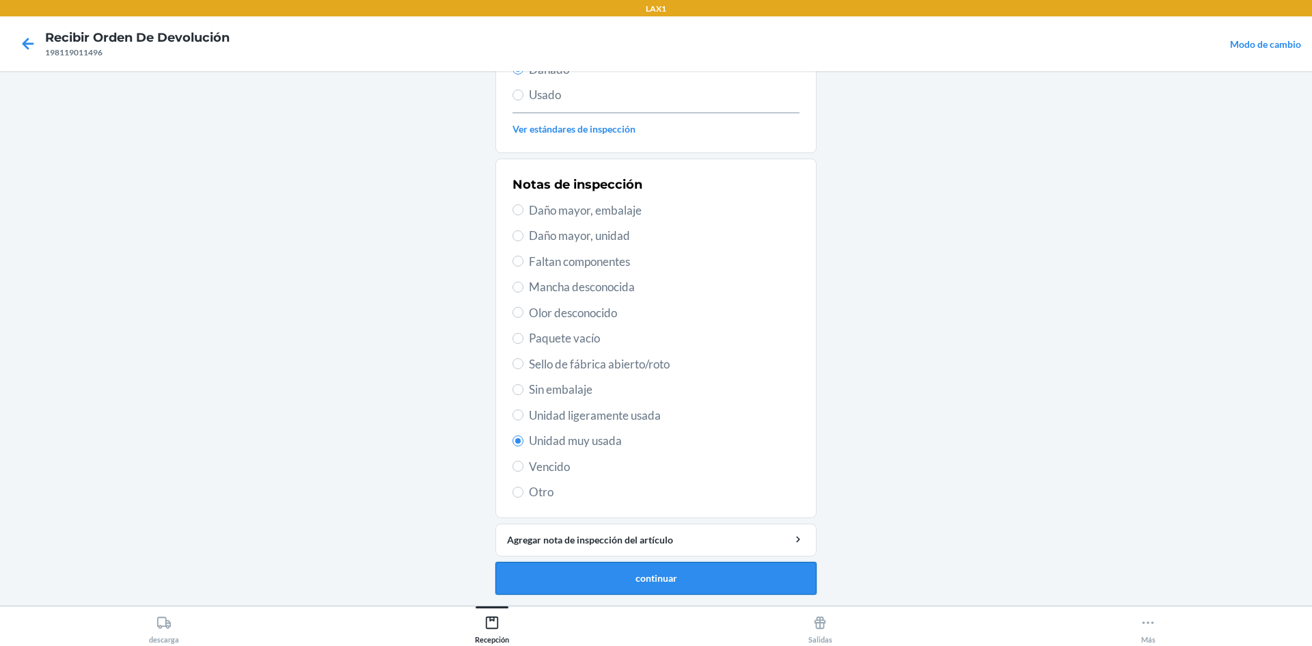
click at [661, 582] on button "continuar" at bounding box center [655, 578] width 321 height 33
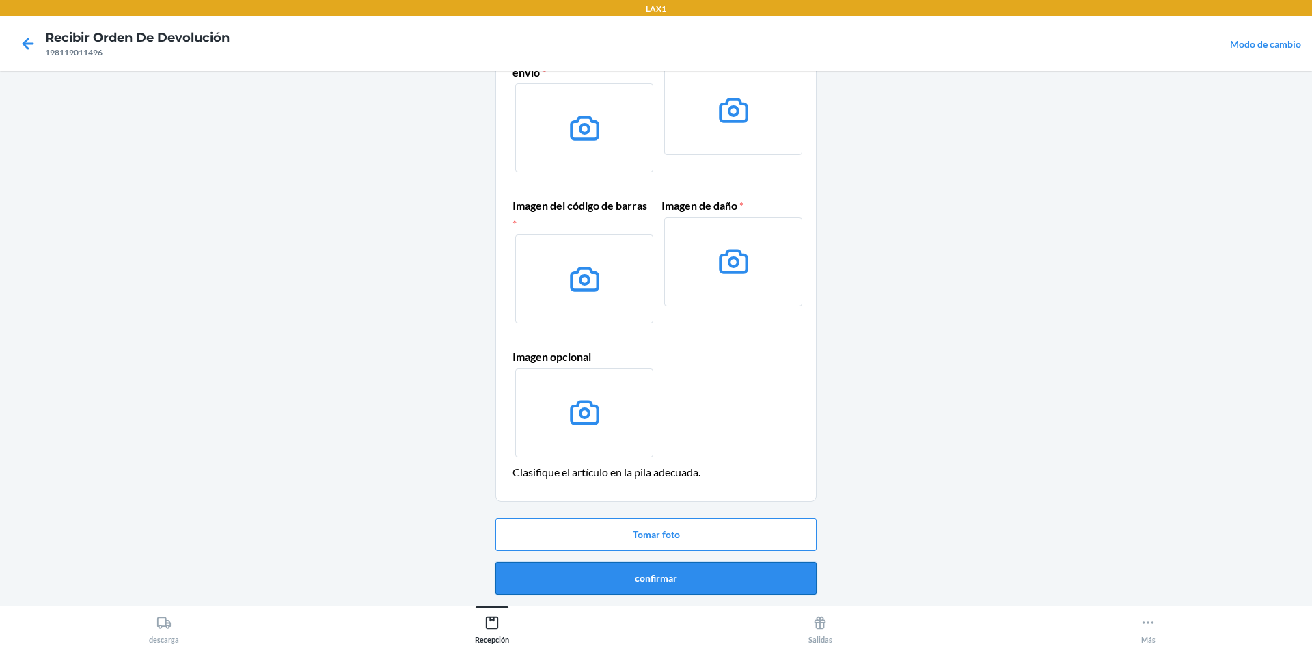
click at [698, 571] on button "confirmar" at bounding box center [655, 578] width 321 height 33
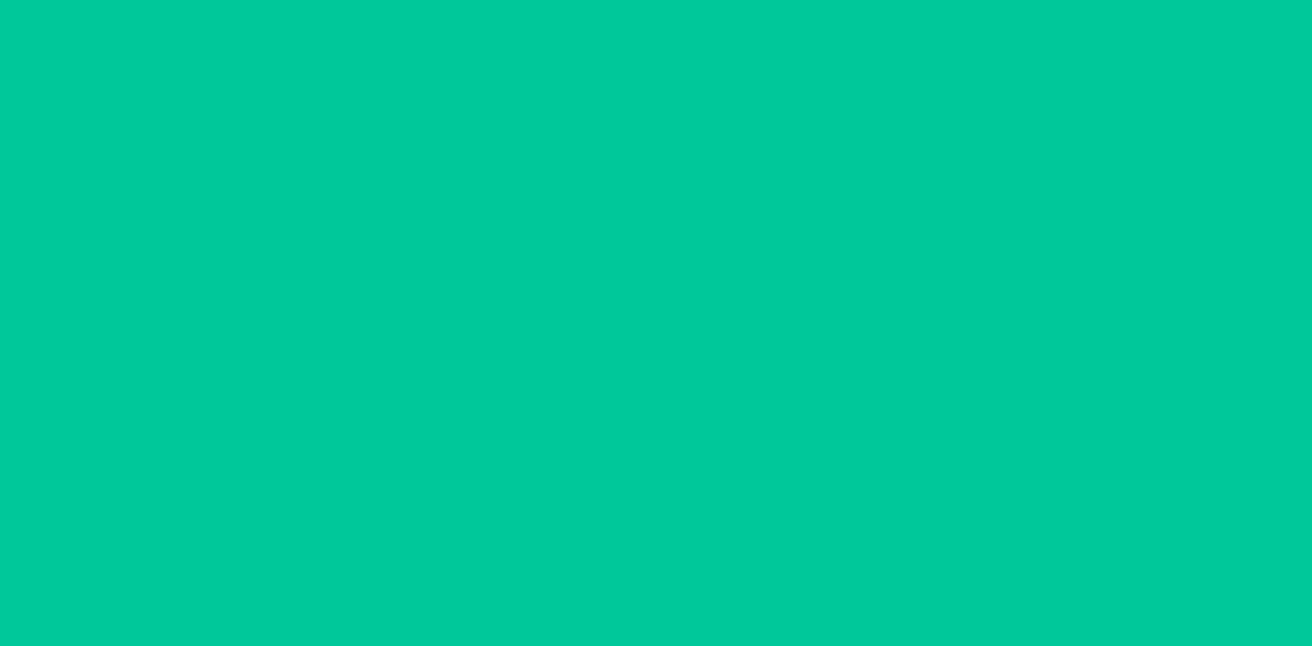
scroll to position [0, 0]
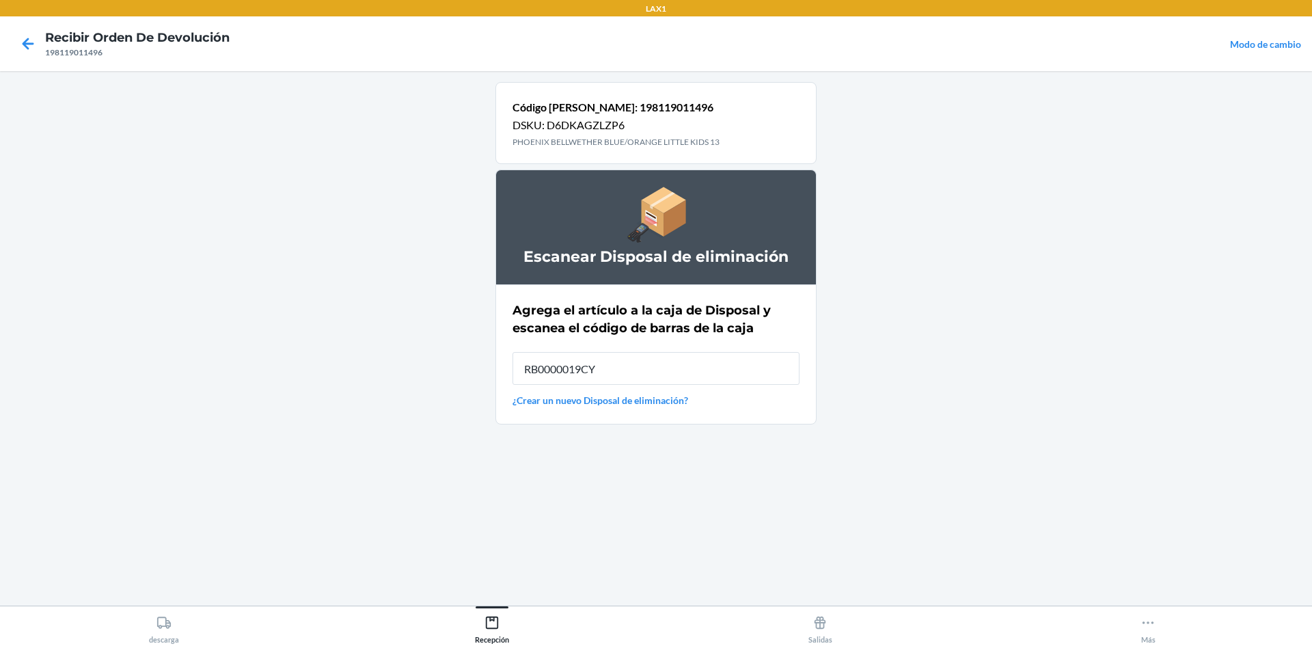
type input "RB0000019CY"
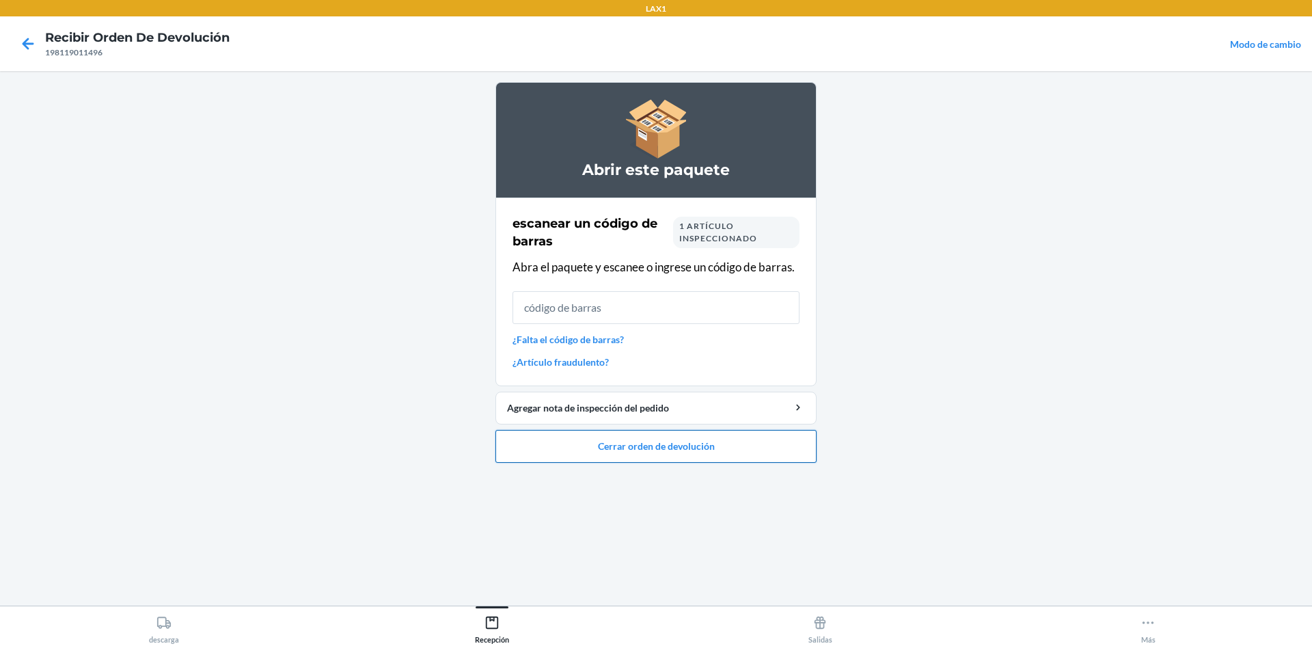
click at [689, 433] on button "Cerrar orden de devolución" at bounding box center [655, 446] width 321 height 33
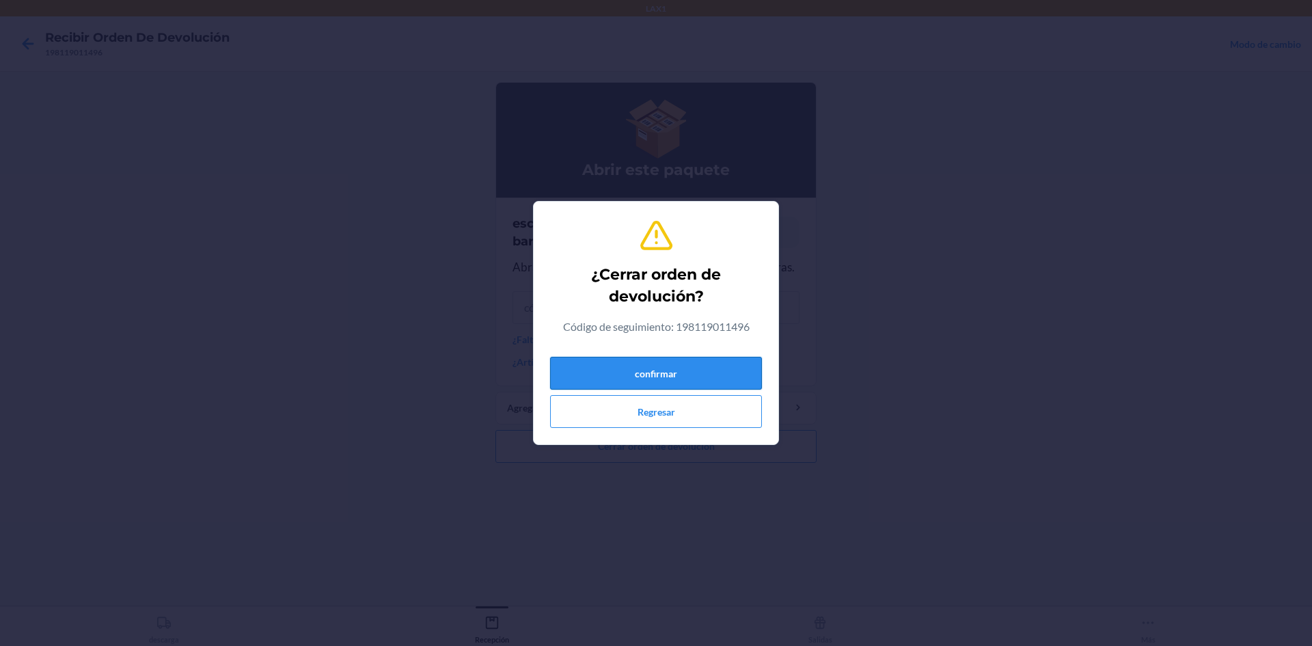
click at [685, 378] on button "confirmar" at bounding box center [656, 373] width 212 height 33
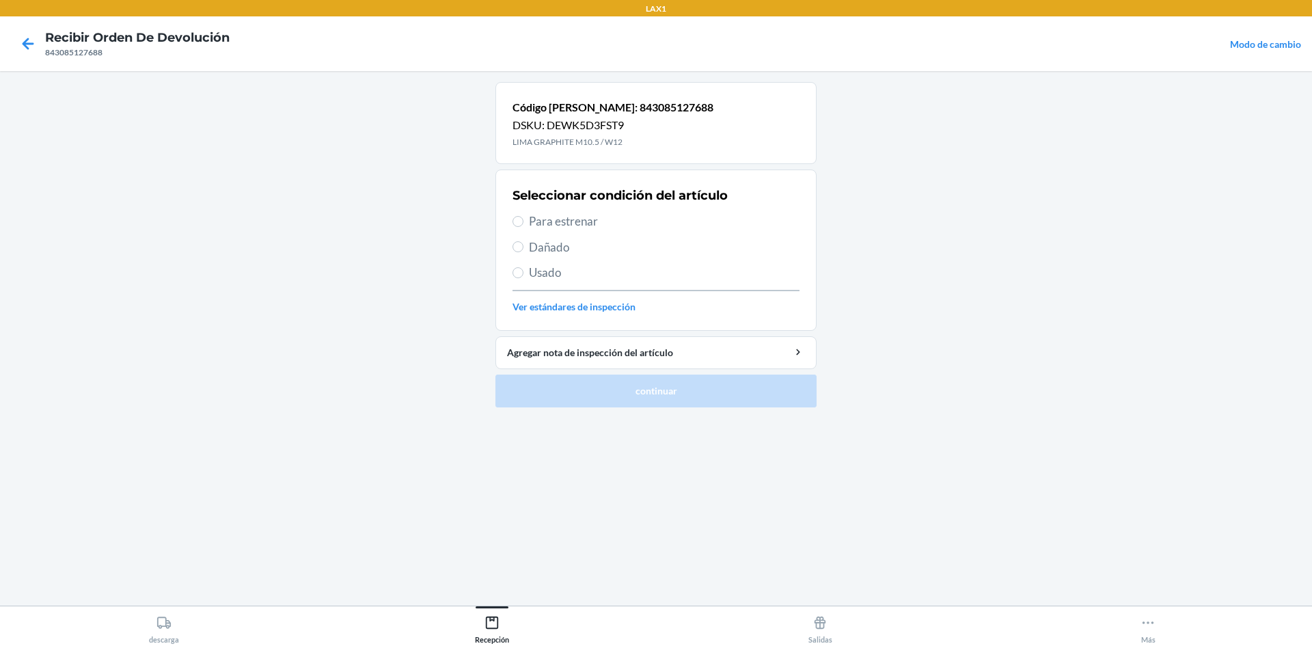
click at [606, 222] on span "Para estrenar" at bounding box center [664, 222] width 271 height 18
click at [524, 222] on input "Para estrenar" at bounding box center [518, 221] width 11 height 11
radio input "true"
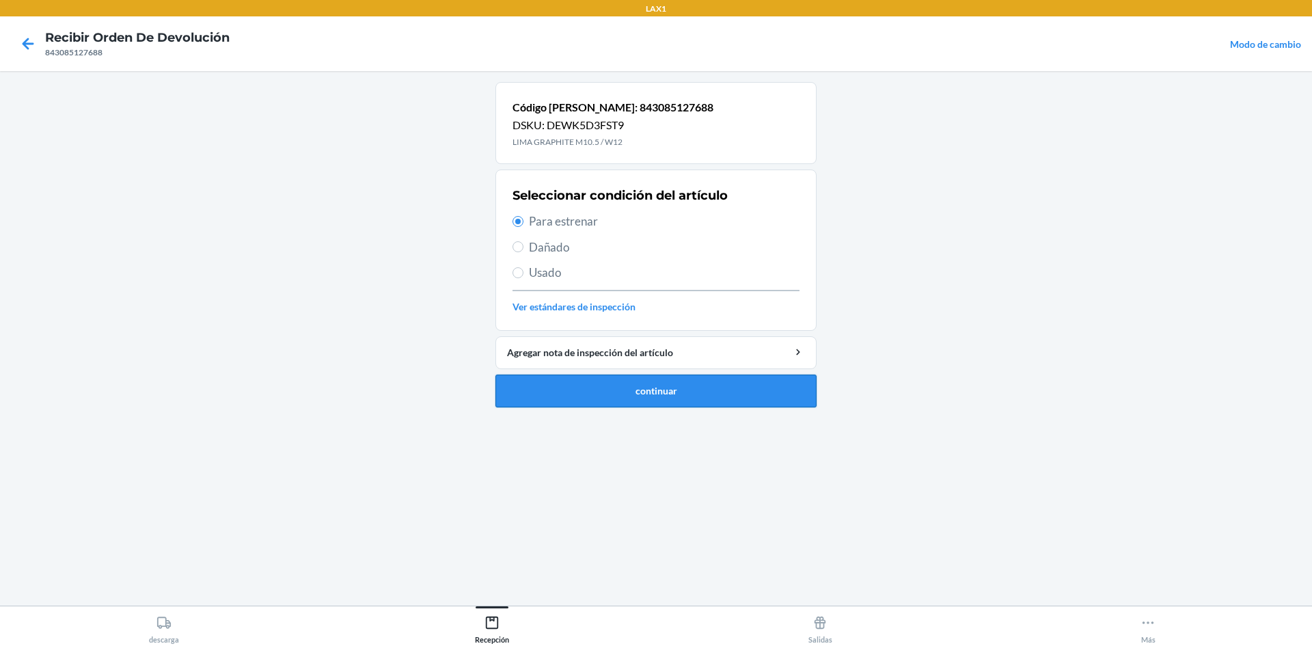
click at [635, 400] on button "continuar" at bounding box center [655, 391] width 321 height 33
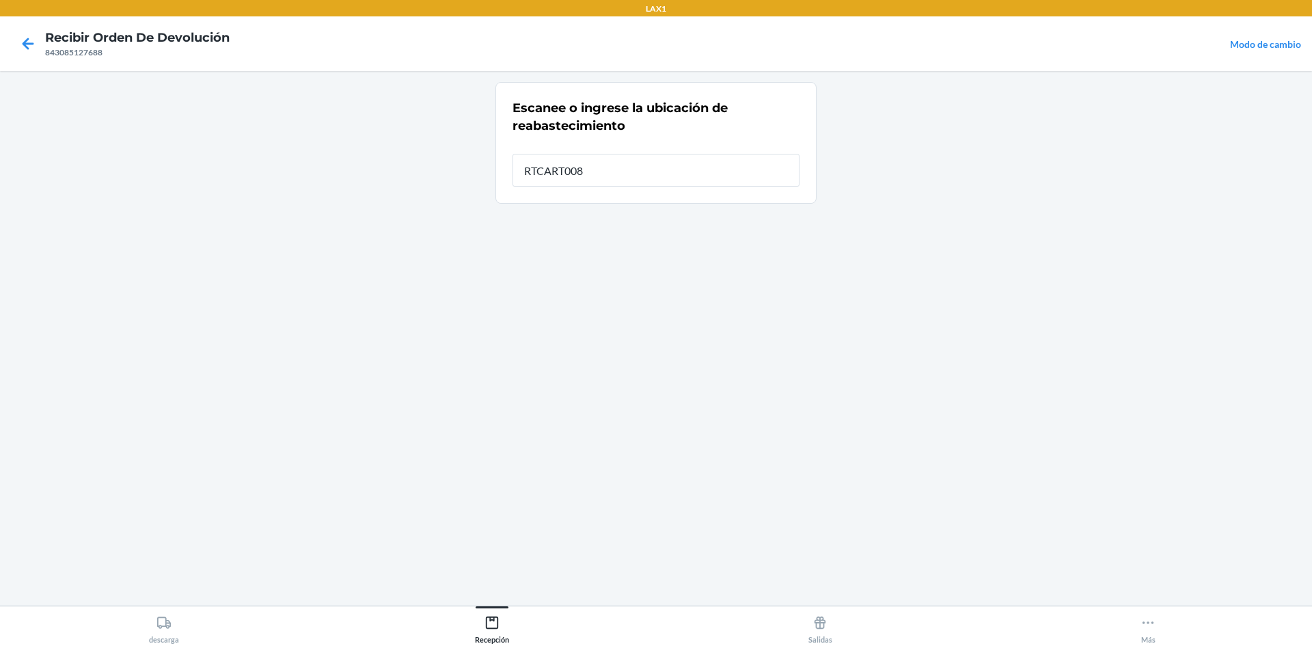
type input "RTCART008"
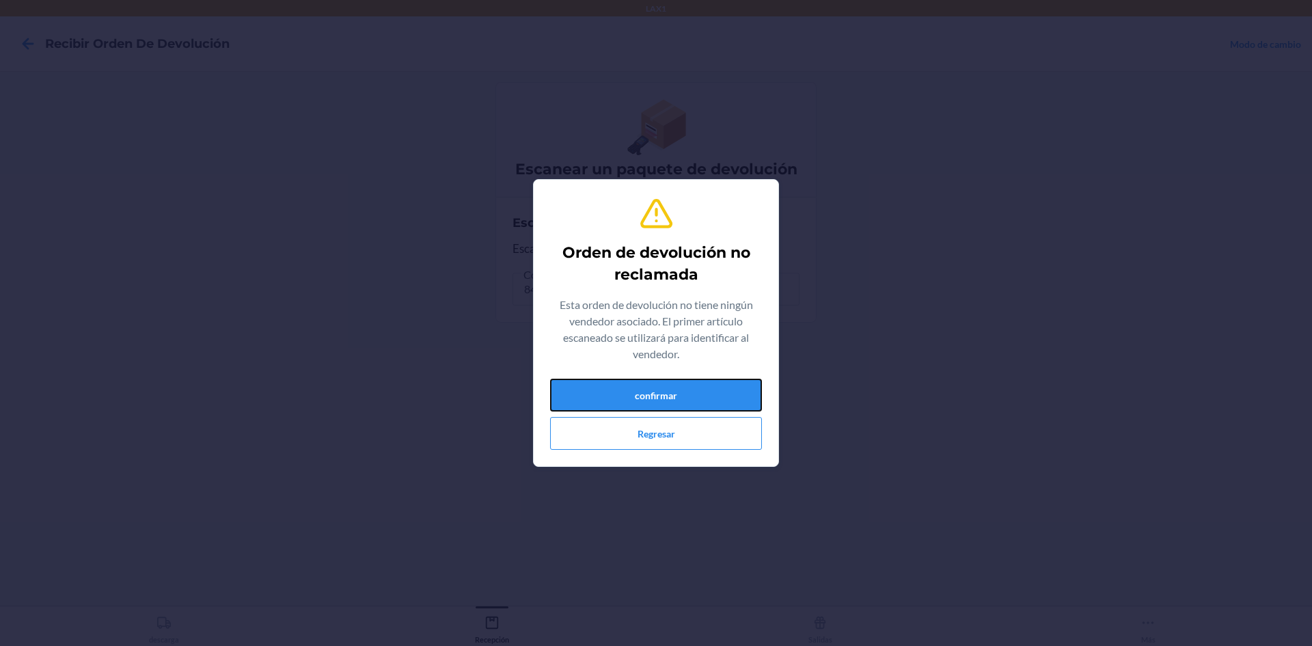
click at [740, 394] on button "confirmar" at bounding box center [656, 395] width 212 height 33
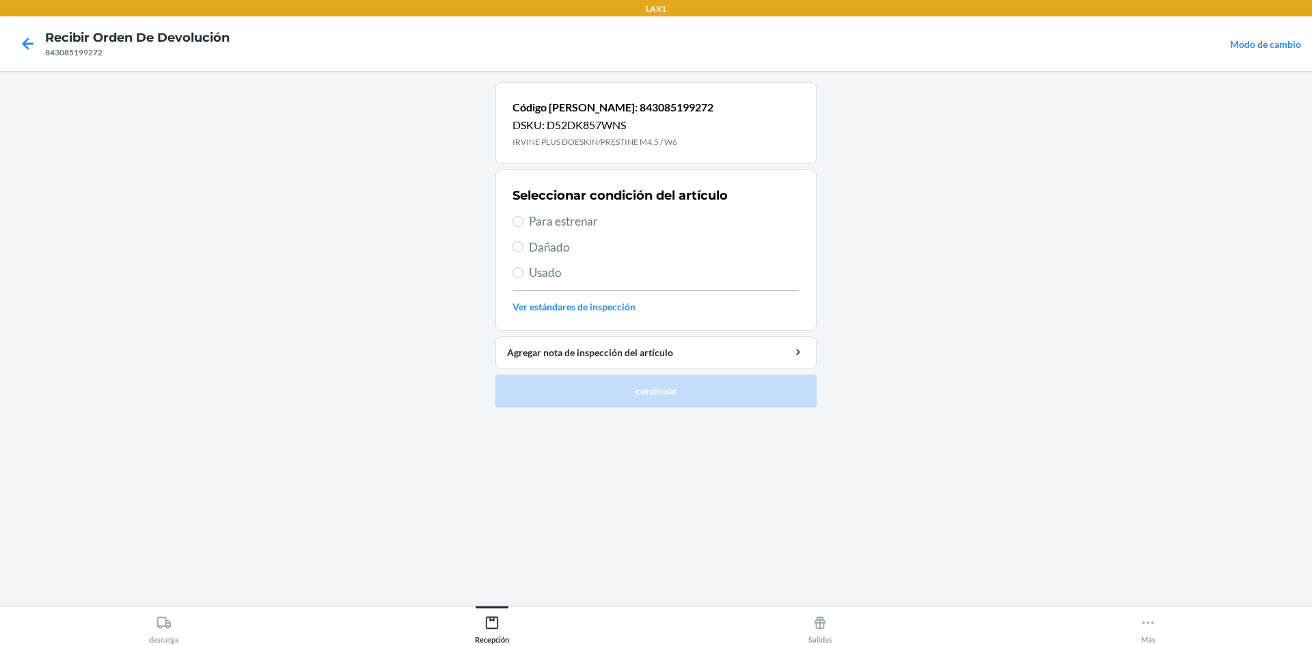
click at [581, 226] on span "Para estrenar" at bounding box center [664, 222] width 271 height 18
click at [524, 226] on input "Para estrenar" at bounding box center [518, 221] width 11 height 11
radio input "true"
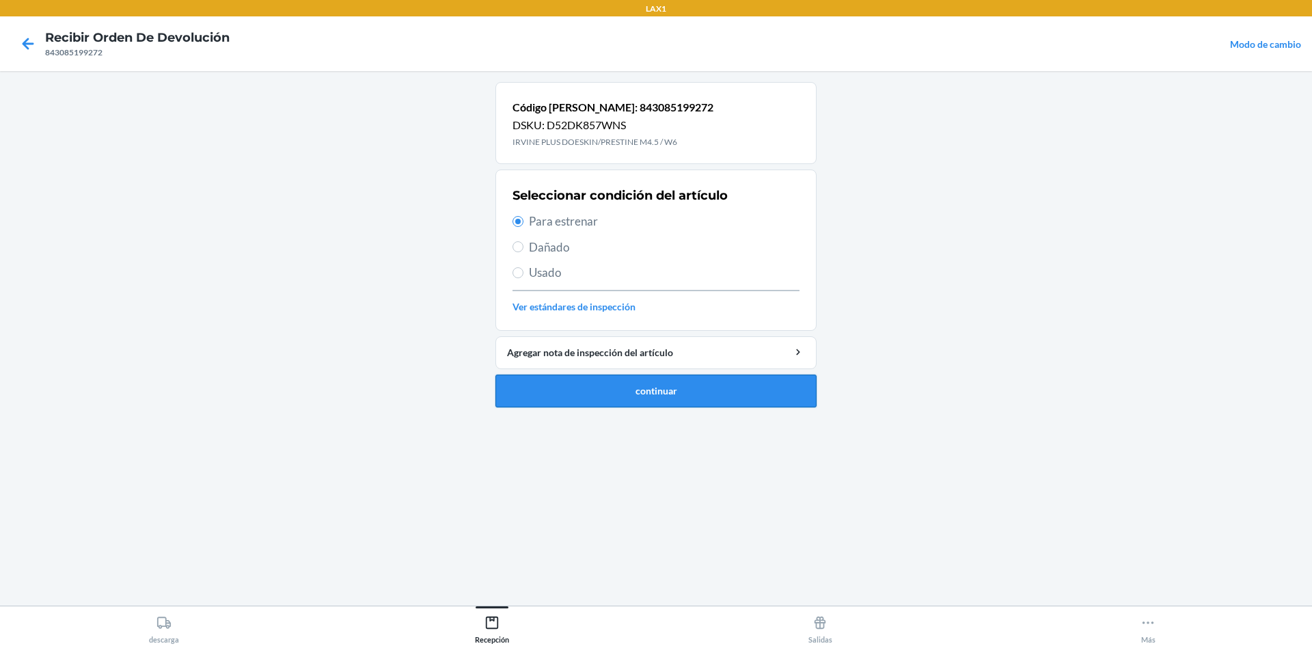
click at [746, 392] on button "continuar" at bounding box center [655, 391] width 321 height 33
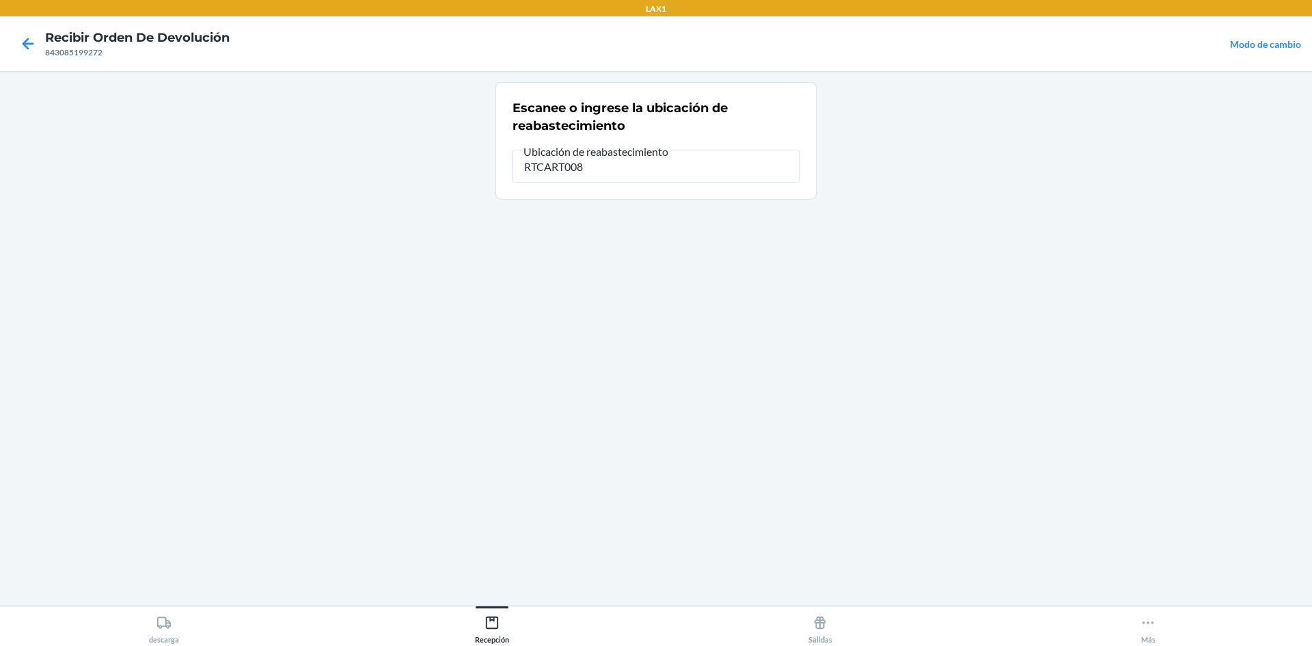
type input "RTCART008"
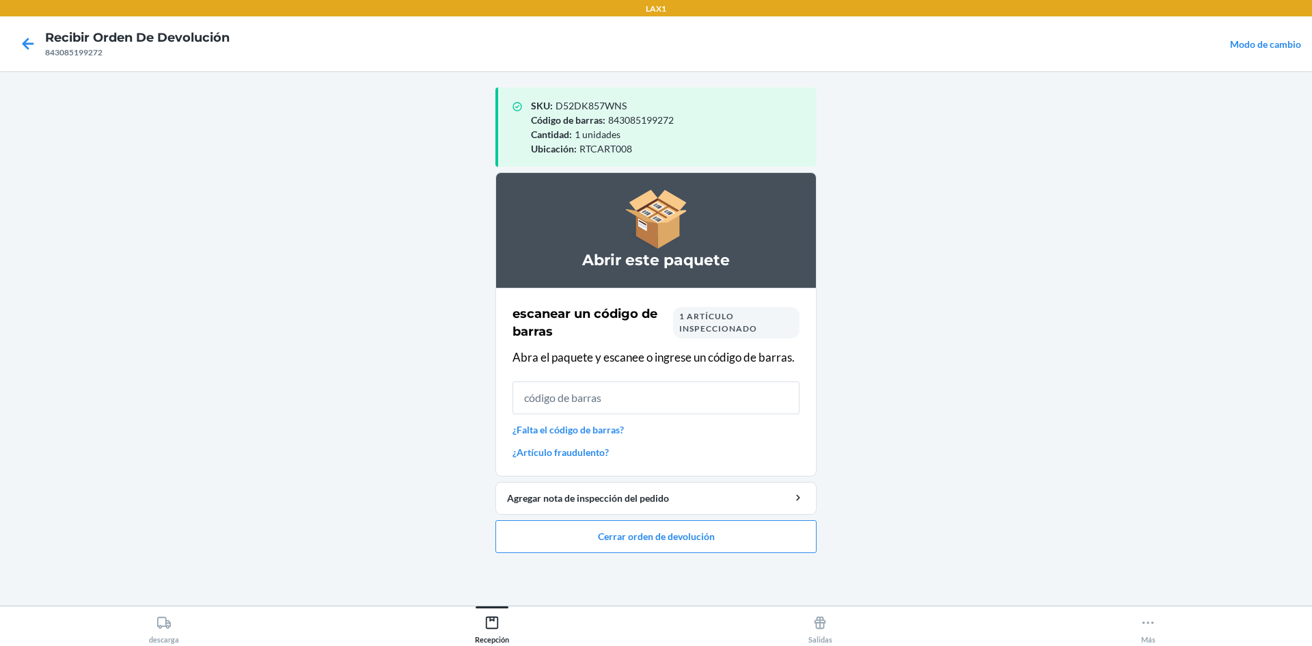
drag, startPoint x: 701, startPoint y: 420, endPoint x: 701, endPoint y: 393, distance: 26.7
click at [701, 407] on div "escanear un código [PERSON_NAME] 1 artículo inspeccionado Abra el paquete y esc…" at bounding box center [656, 382] width 287 height 163
click at [701, 393] on input "text" at bounding box center [656, 397] width 287 height 33
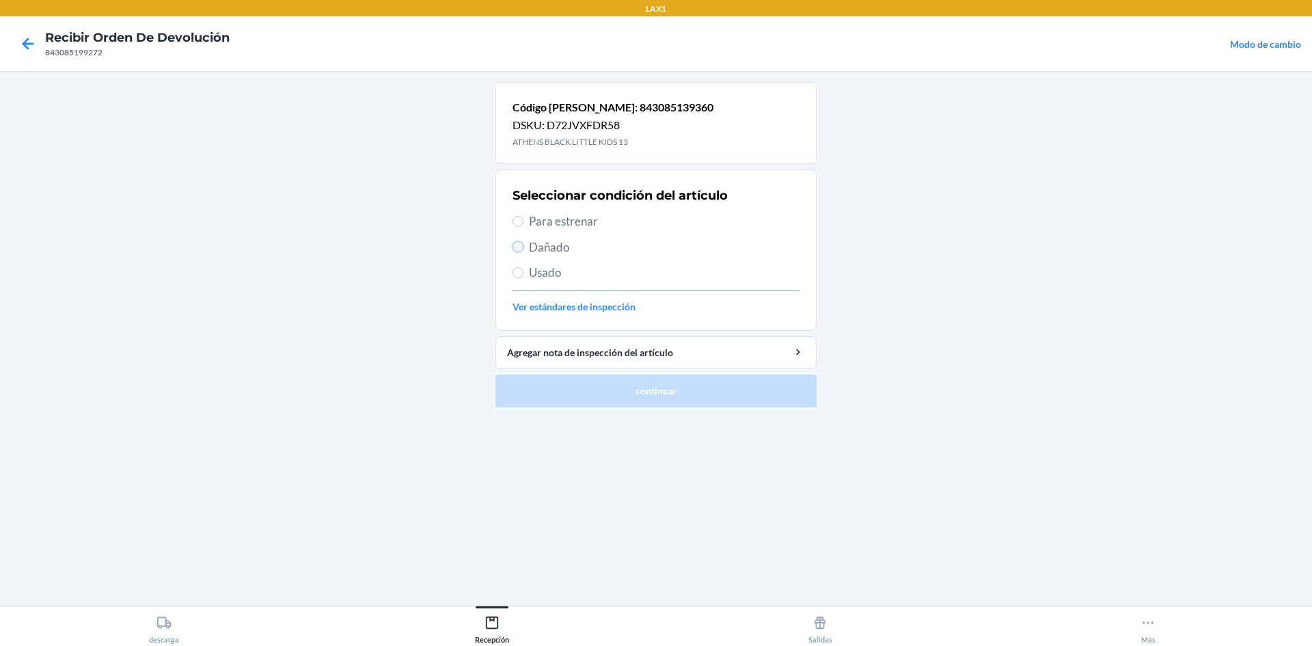
click at [517, 241] on input "Dañado" at bounding box center [518, 246] width 11 height 11
radio input "true"
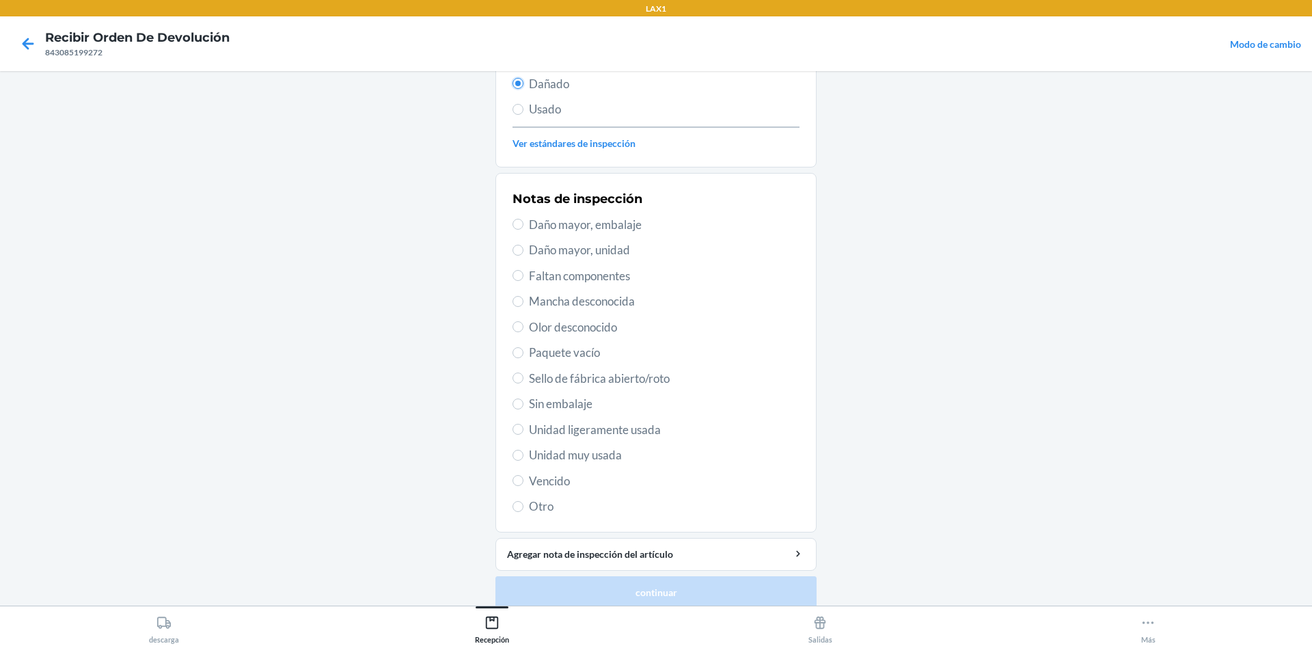
scroll to position [178, 0]
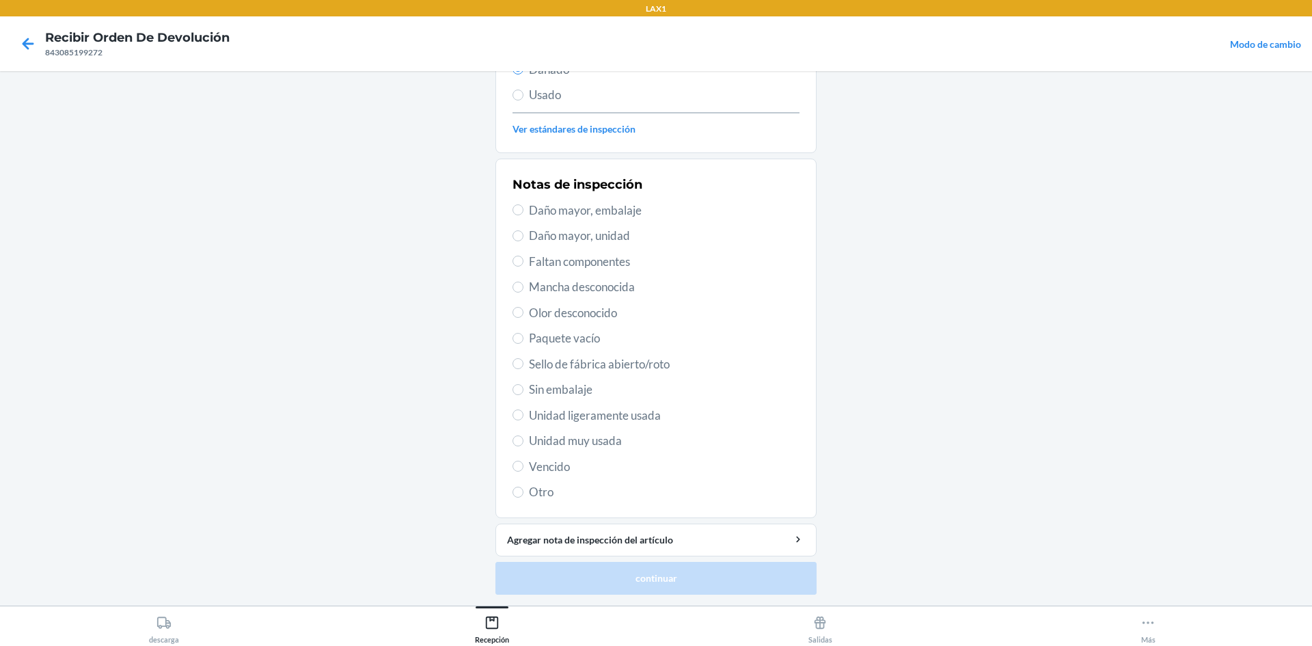
click at [587, 446] on span "Unidad muy usada" at bounding box center [664, 441] width 271 height 18
click at [524, 446] on input "Unidad muy usada" at bounding box center [518, 440] width 11 height 11
radio input "true"
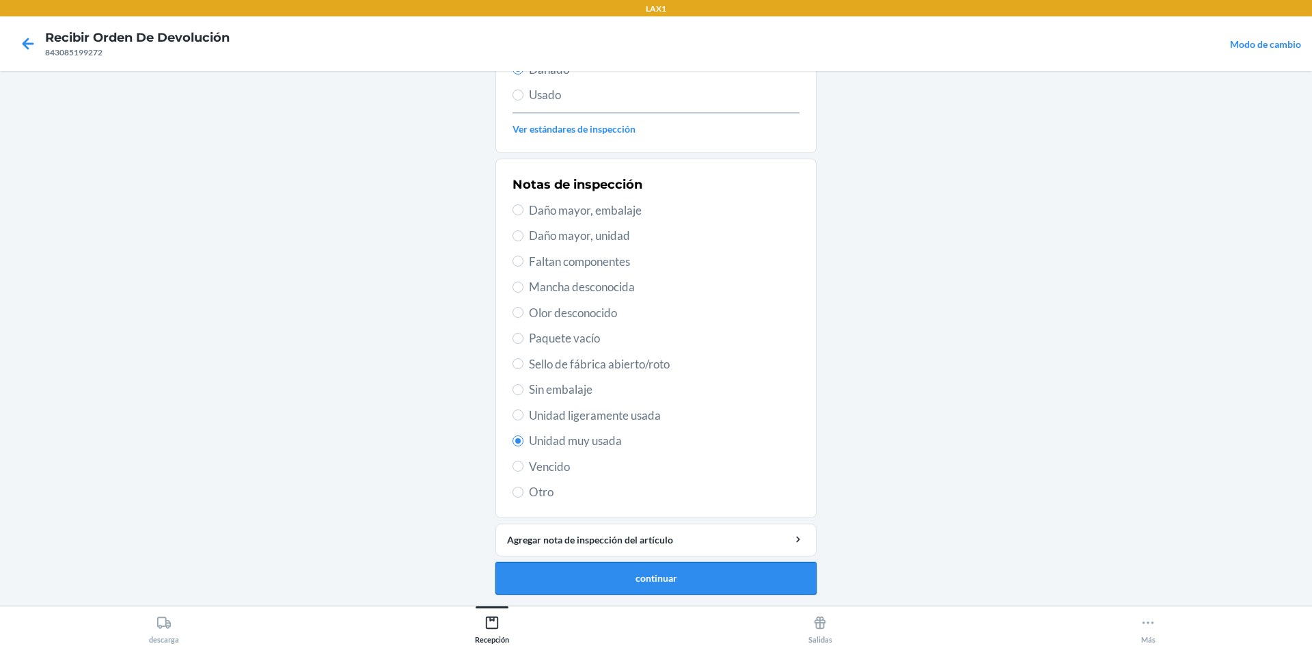
click at [636, 577] on button "continuar" at bounding box center [655, 578] width 321 height 33
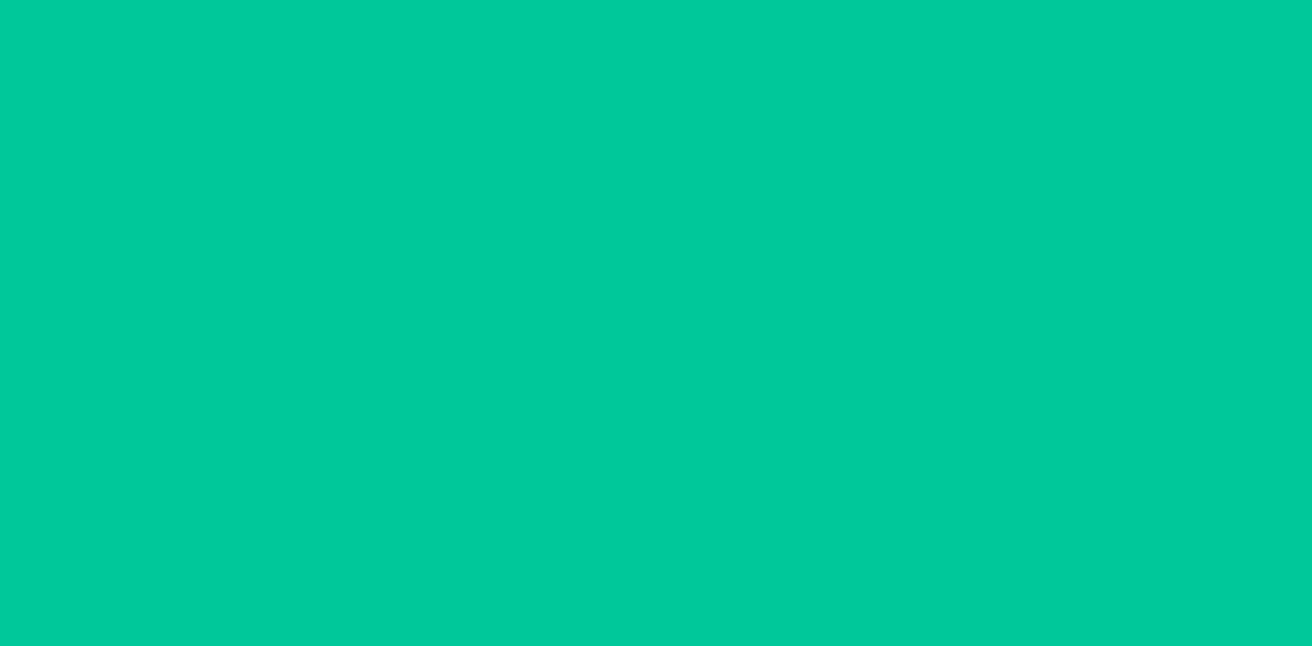
scroll to position [100, 0]
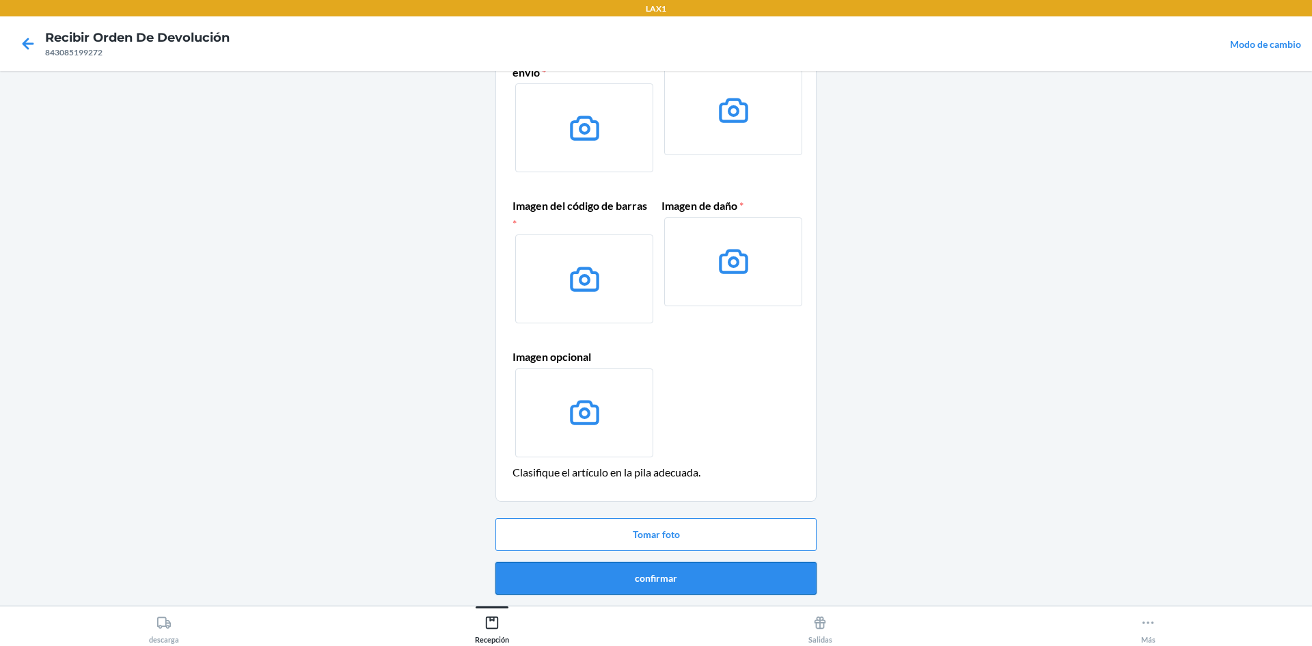
click at [689, 568] on button "confirmar" at bounding box center [655, 578] width 321 height 33
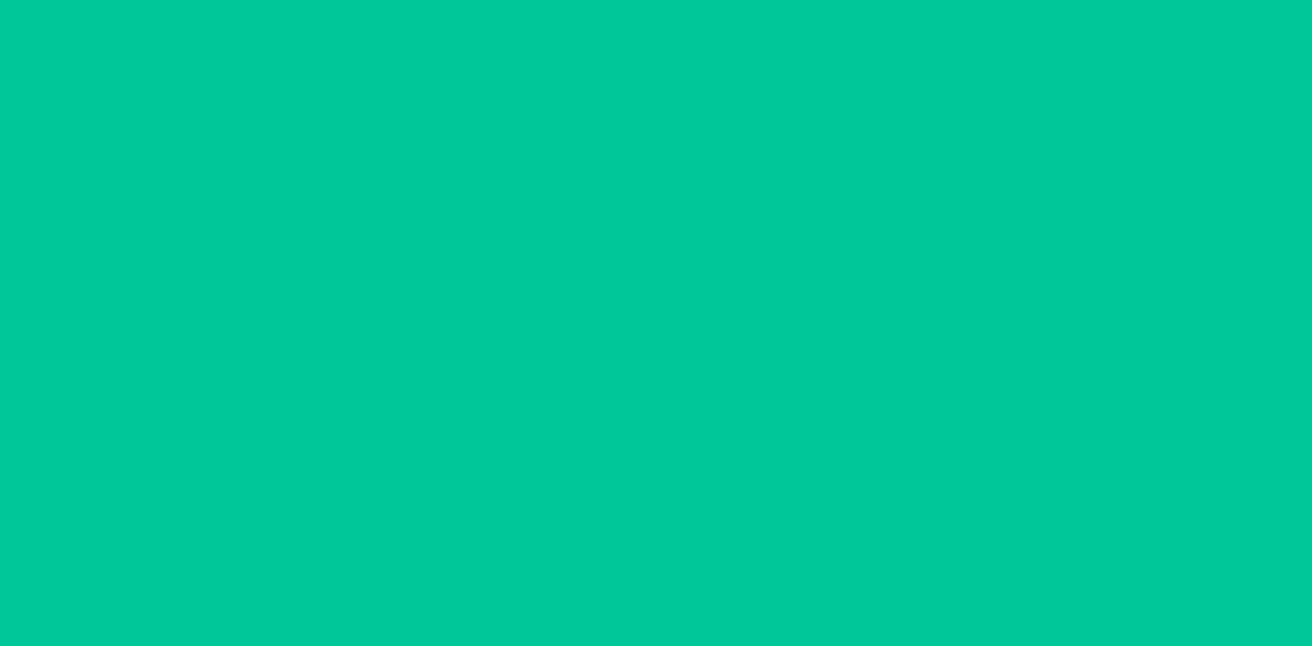
scroll to position [0, 0]
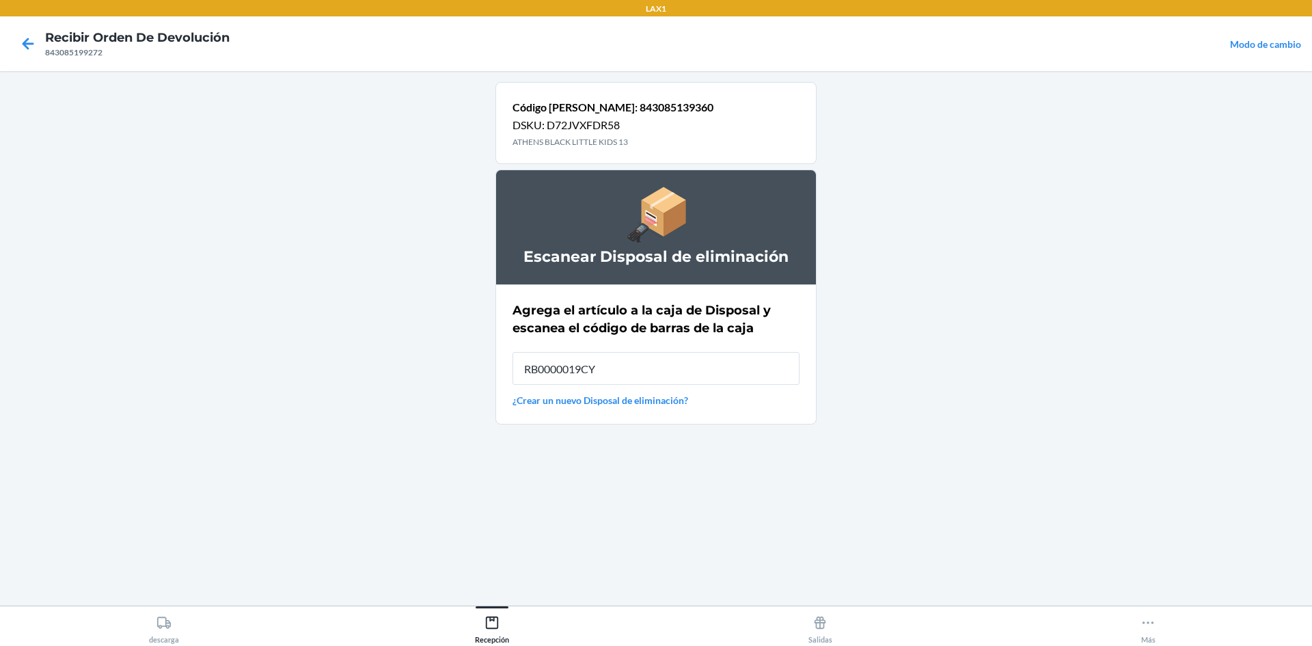
type input "RB0000019CY"
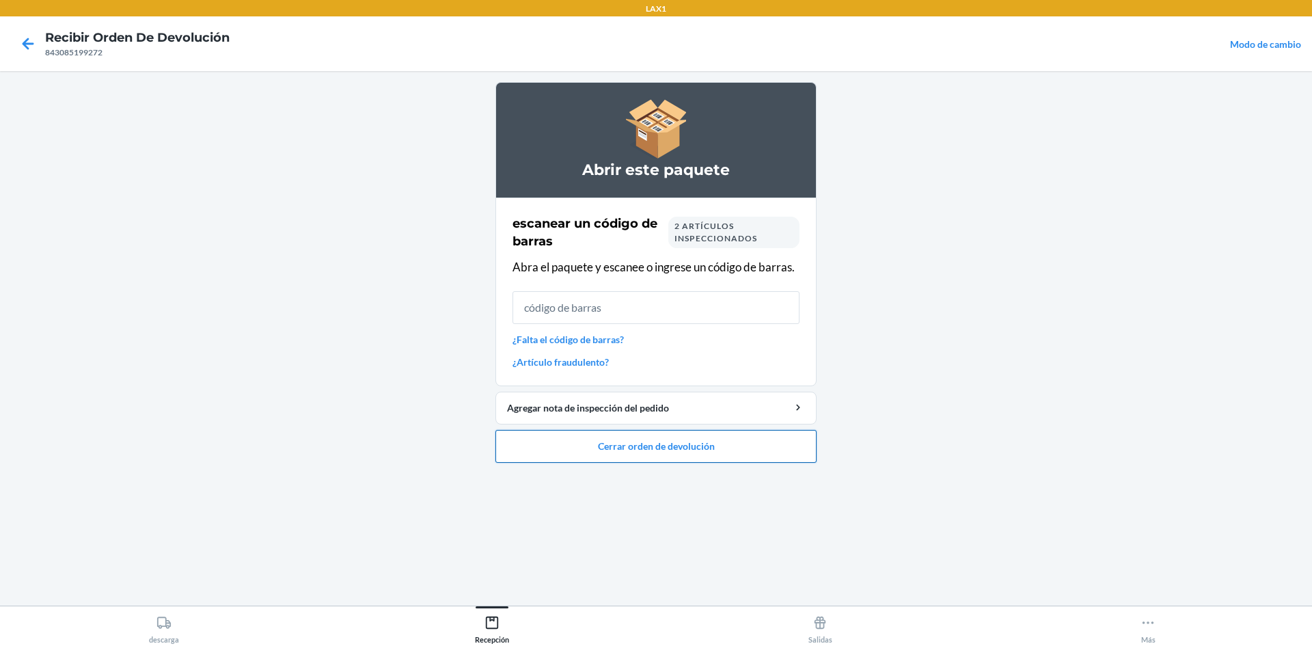
click at [787, 454] on button "Cerrar orden de devolución" at bounding box center [655, 446] width 321 height 33
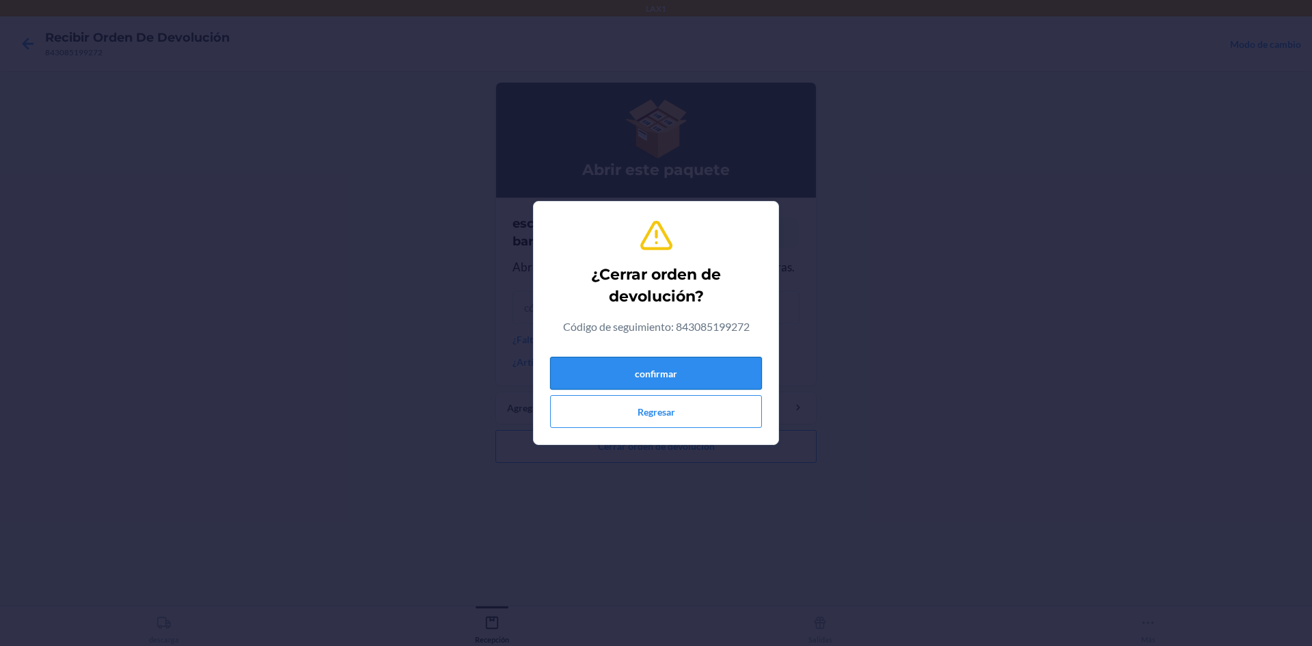
click at [705, 375] on button "confirmar" at bounding box center [656, 373] width 212 height 33
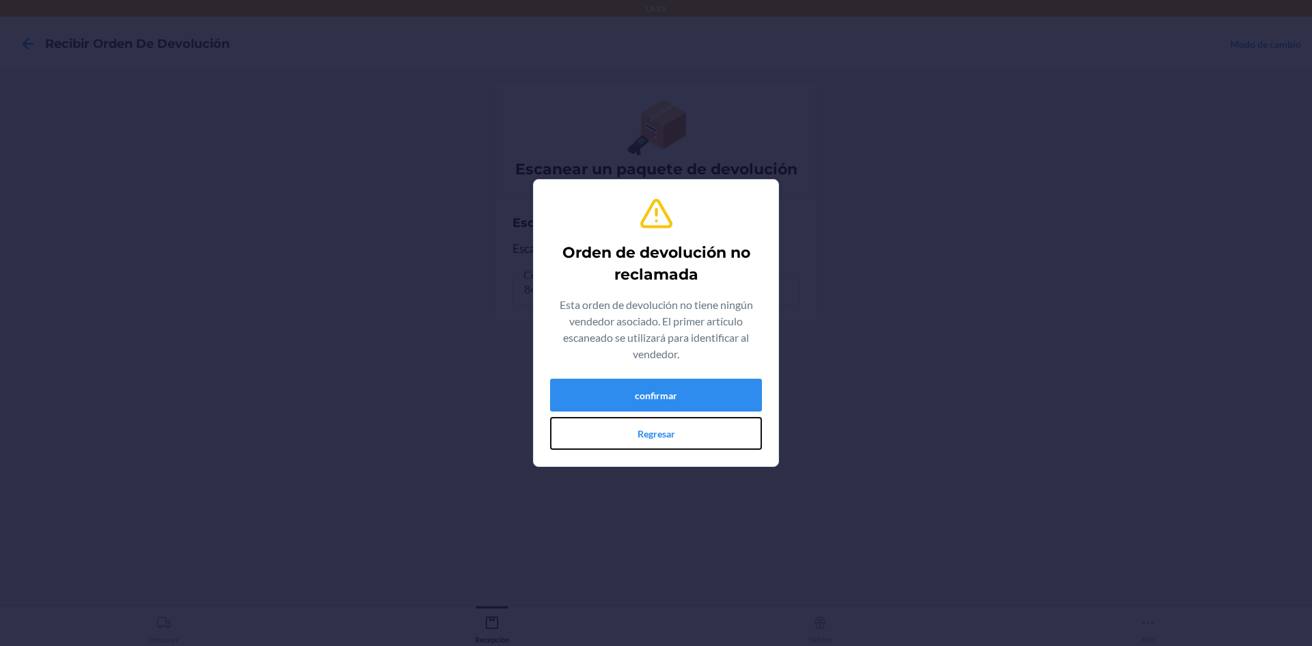
click at [705, 457] on section "Orden de devolución no reclamada Esta orden de devolución no tiene ningún vende…" at bounding box center [656, 323] width 246 height 288
click at [703, 398] on button "confirmar" at bounding box center [656, 395] width 212 height 33
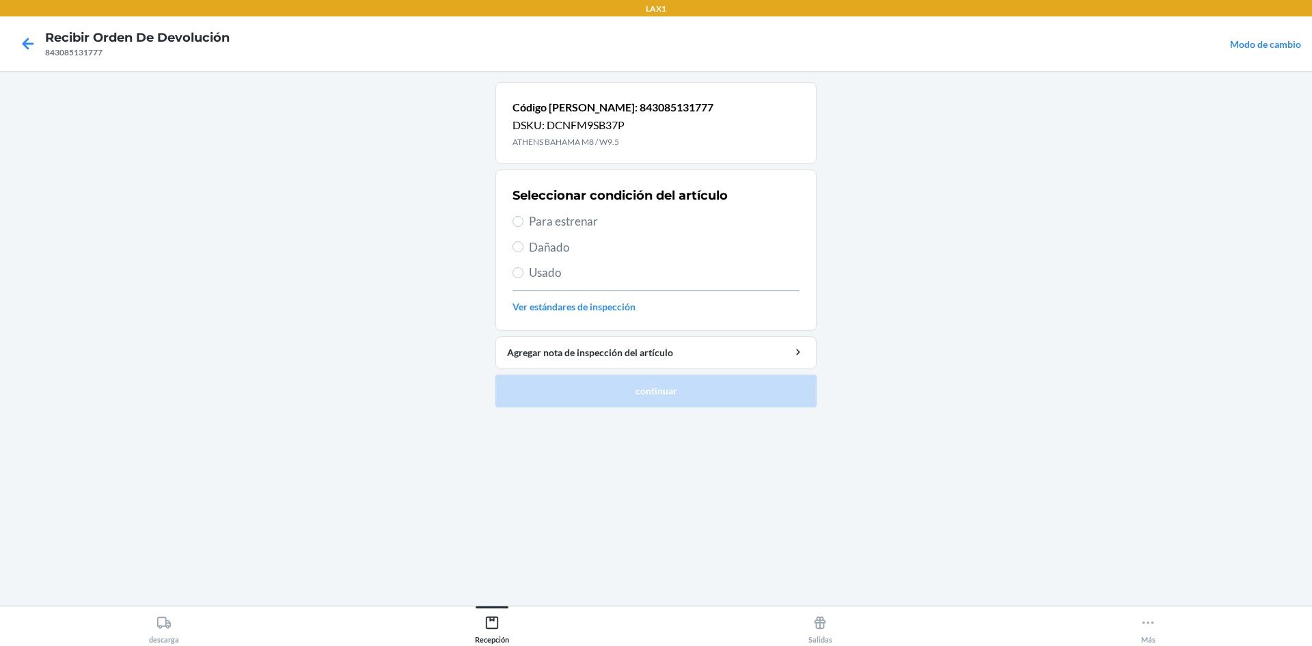
click at [542, 245] on span "Dañado" at bounding box center [664, 248] width 271 height 18
click at [524, 245] on input "Dañado" at bounding box center [518, 246] width 11 height 11
radio input "true"
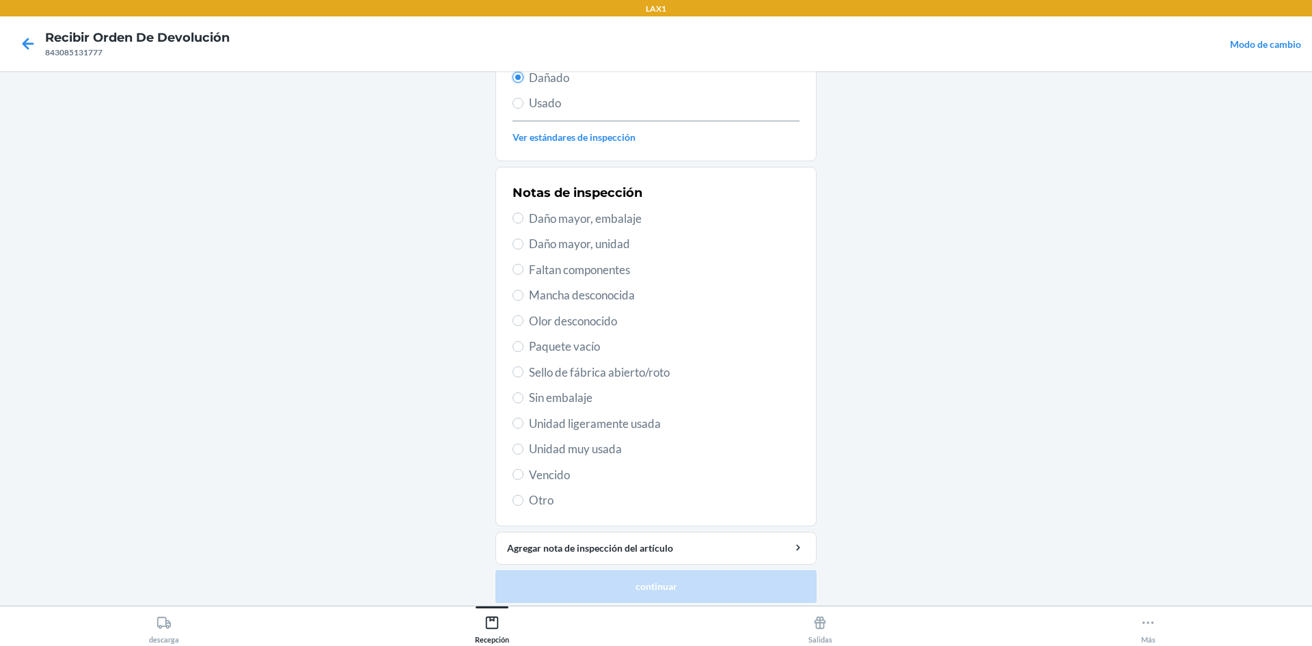
scroll to position [178, 0]
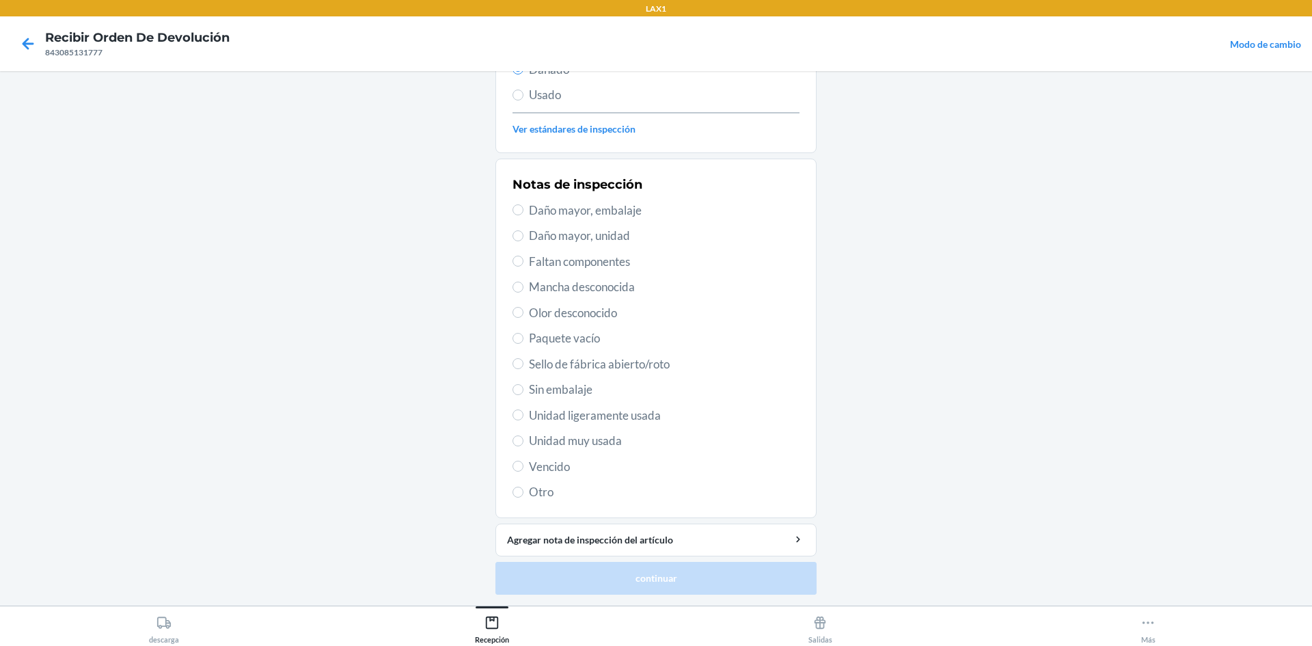
click at [580, 445] on span "Unidad muy usada" at bounding box center [664, 441] width 271 height 18
click at [524, 445] on input "Unidad muy usada" at bounding box center [518, 440] width 11 height 11
radio input "true"
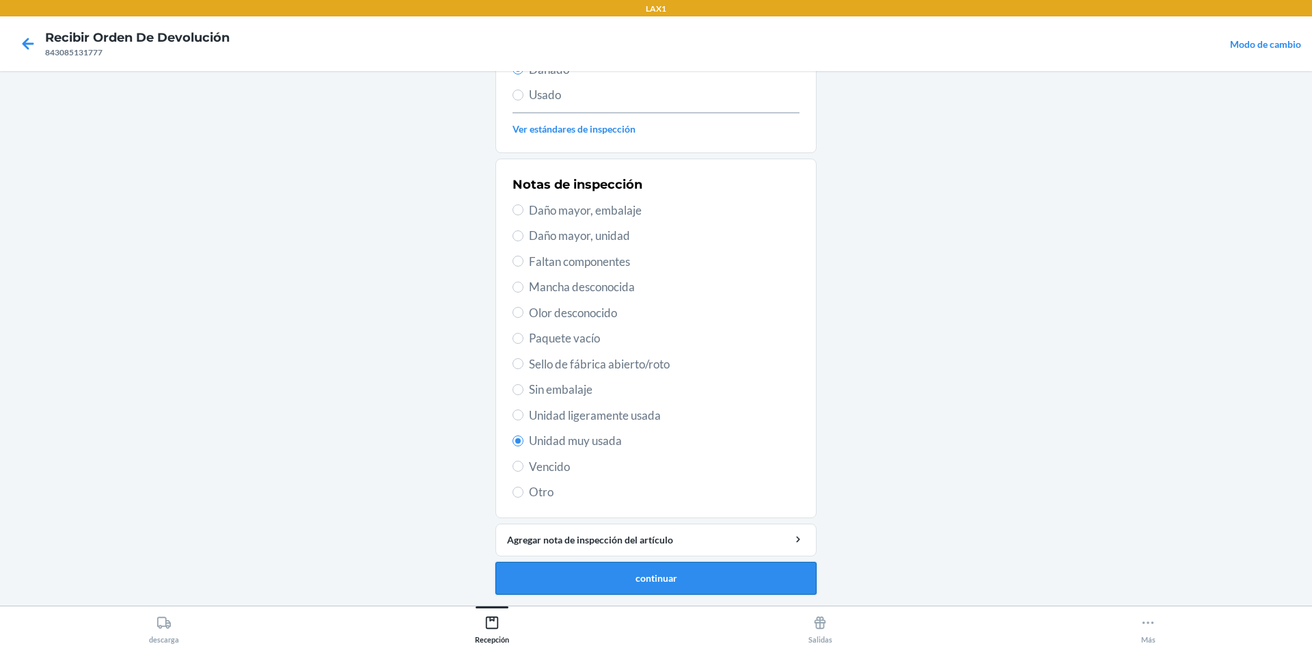
click at [627, 584] on button "continuar" at bounding box center [655, 578] width 321 height 33
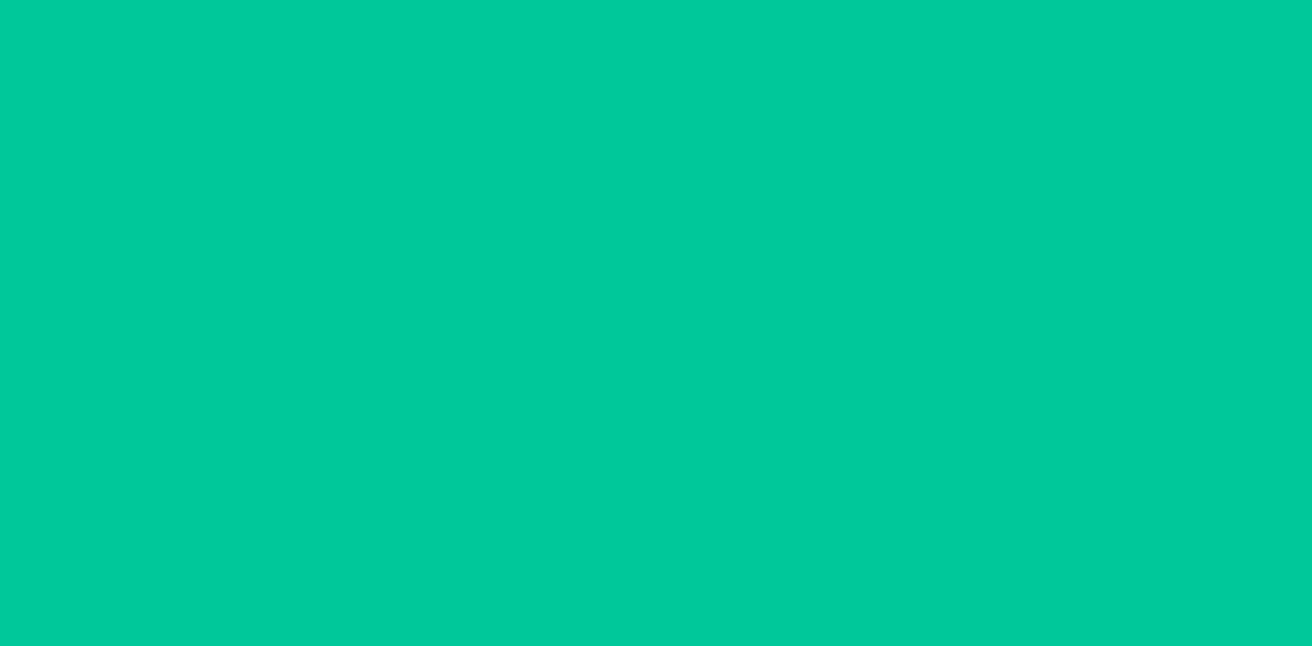
scroll to position [100, 0]
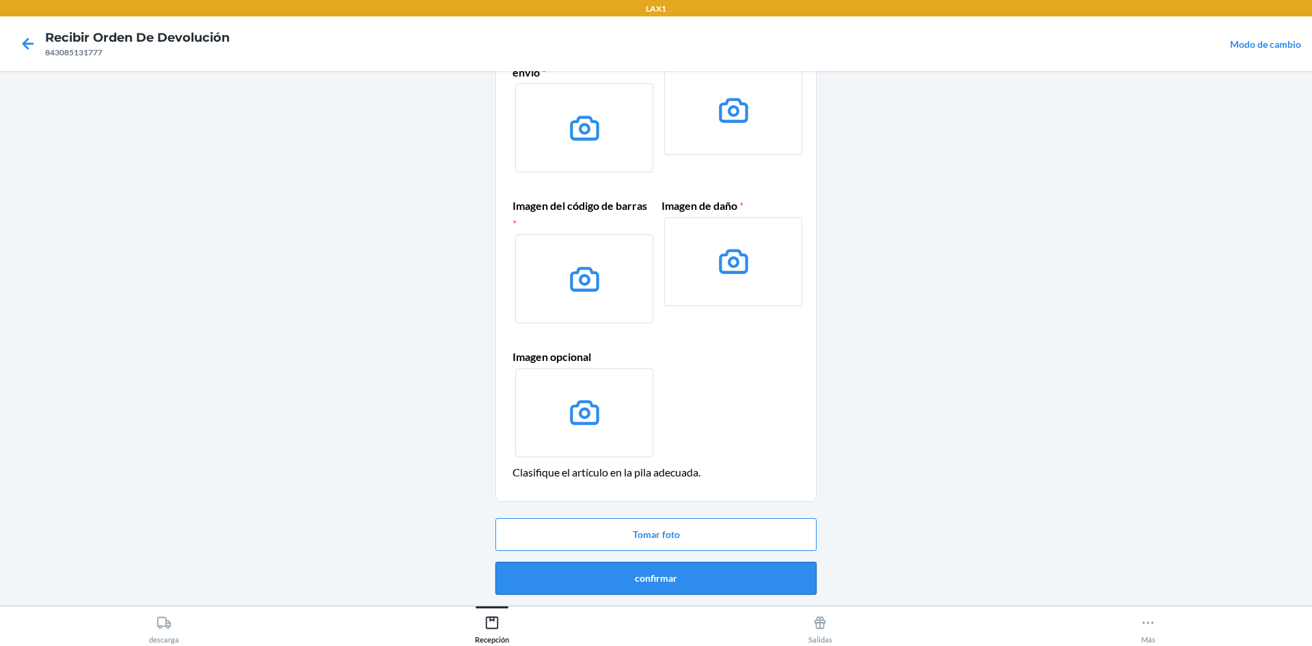
click at [629, 572] on button "confirmar" at bounding box center [655, 578] width 321 height 33
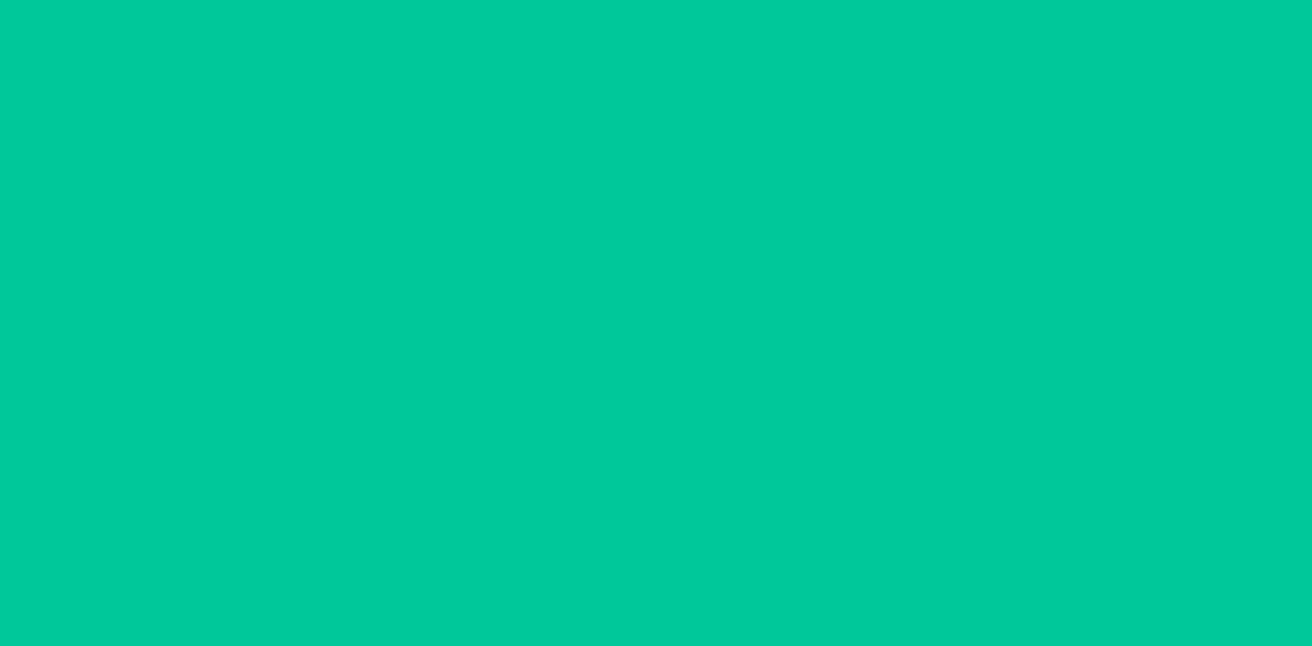
scroll to position [0, 0]
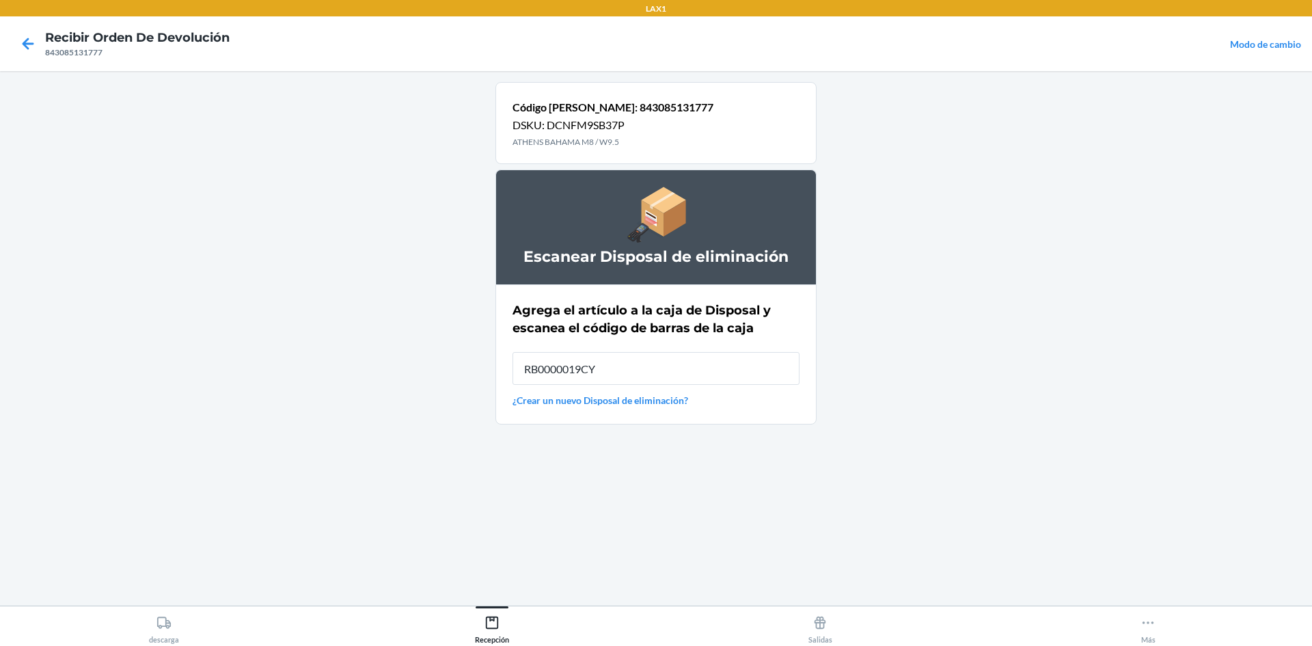
type input "RB0000019CY"
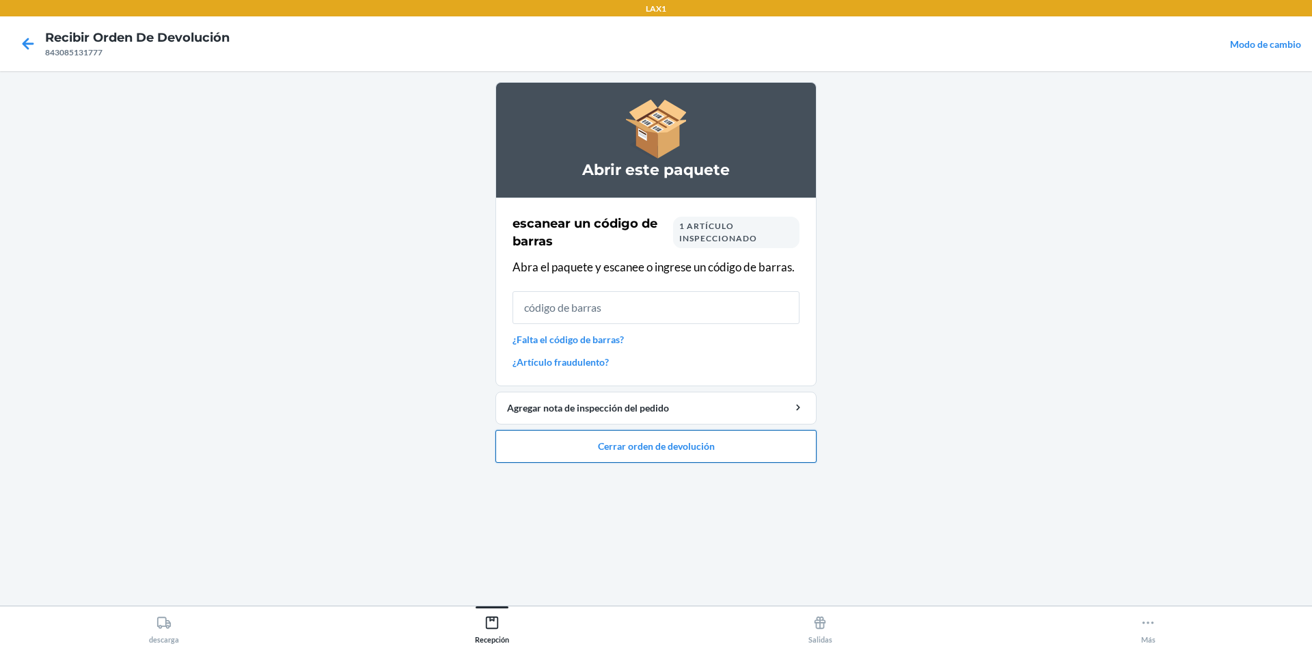
click at [680, 432] on button "Cerrar orden de devolución" at bounding box center [655, 446] width 321 height 33
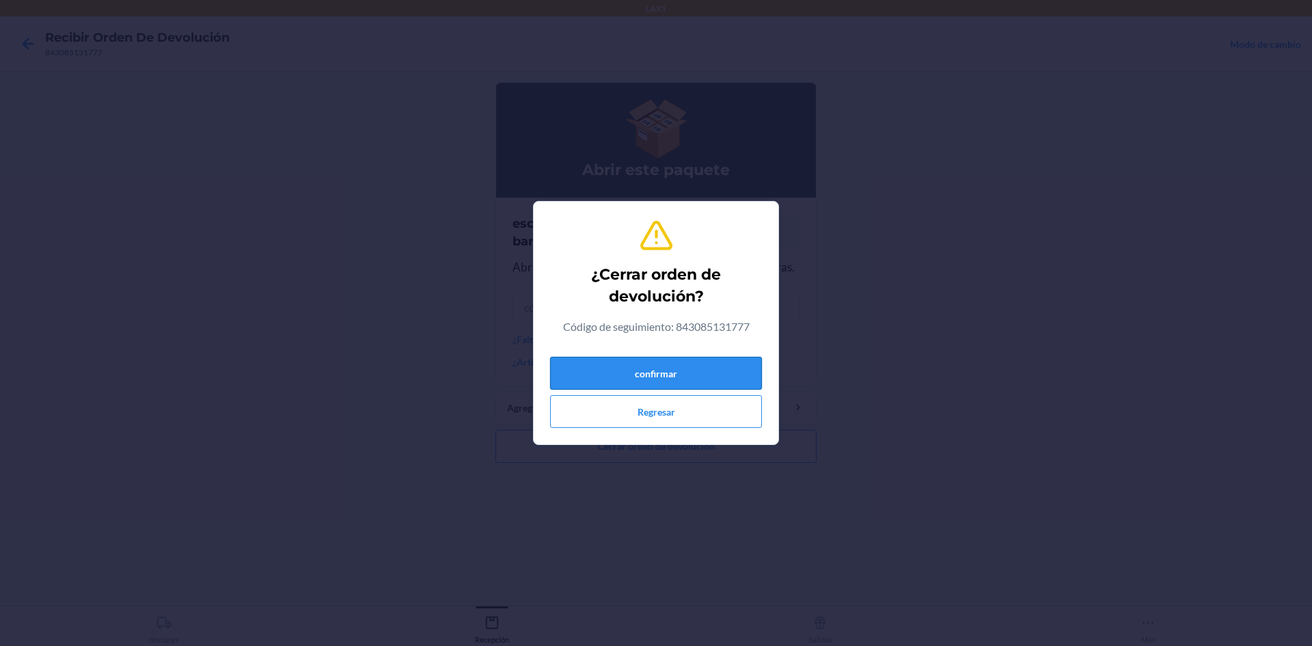
click at [688, 364] on button "confirmar" at bounding box center [656, 373] width 212 height 33
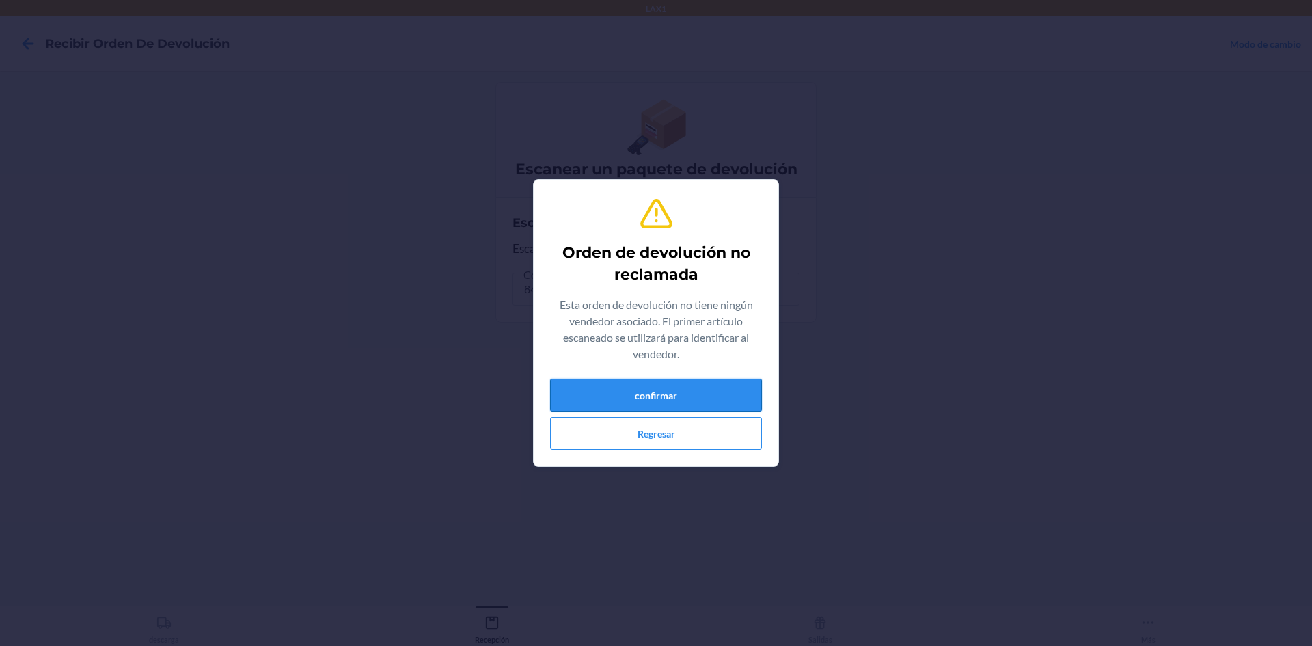
click at [681, 391] on button "confirmar" at bounding box center [656, 395] width 212 height 33
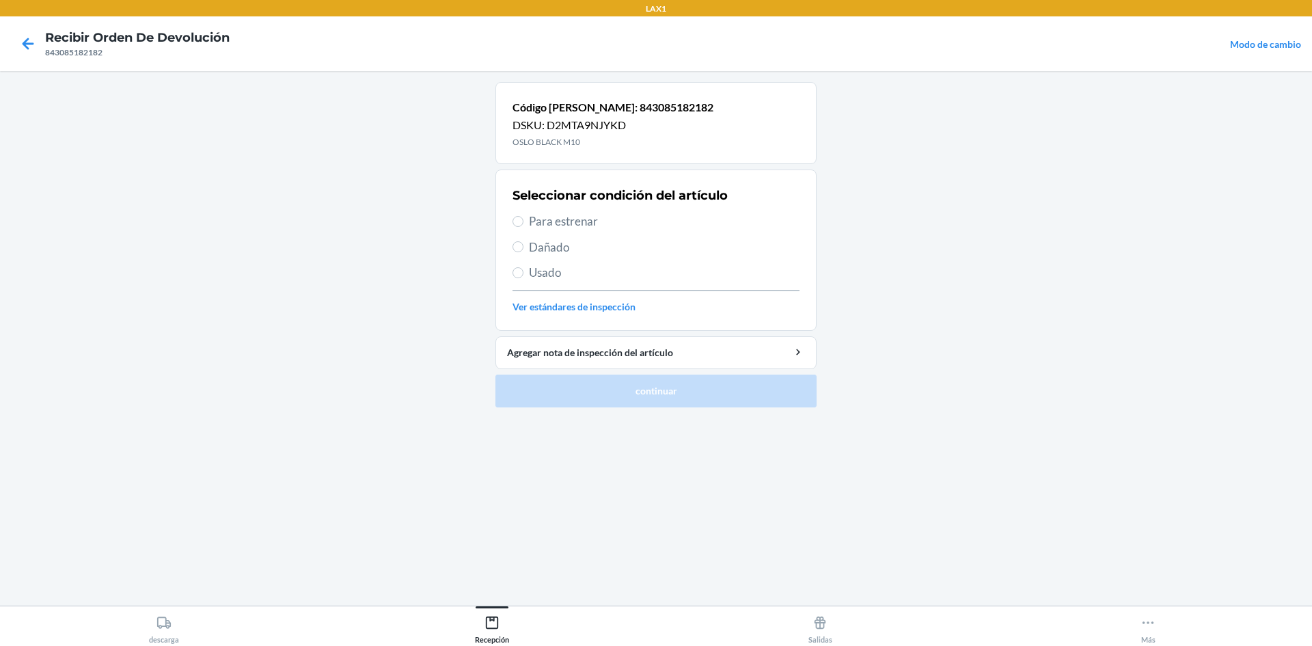
click at [560, 223] on span "Para estrenar" at bounding box center [664, 222] width 271 height 18
click at [524, 223] on input "Para estrenar" at bounding box center [518, 221] width 11 height 11
radio input "true"
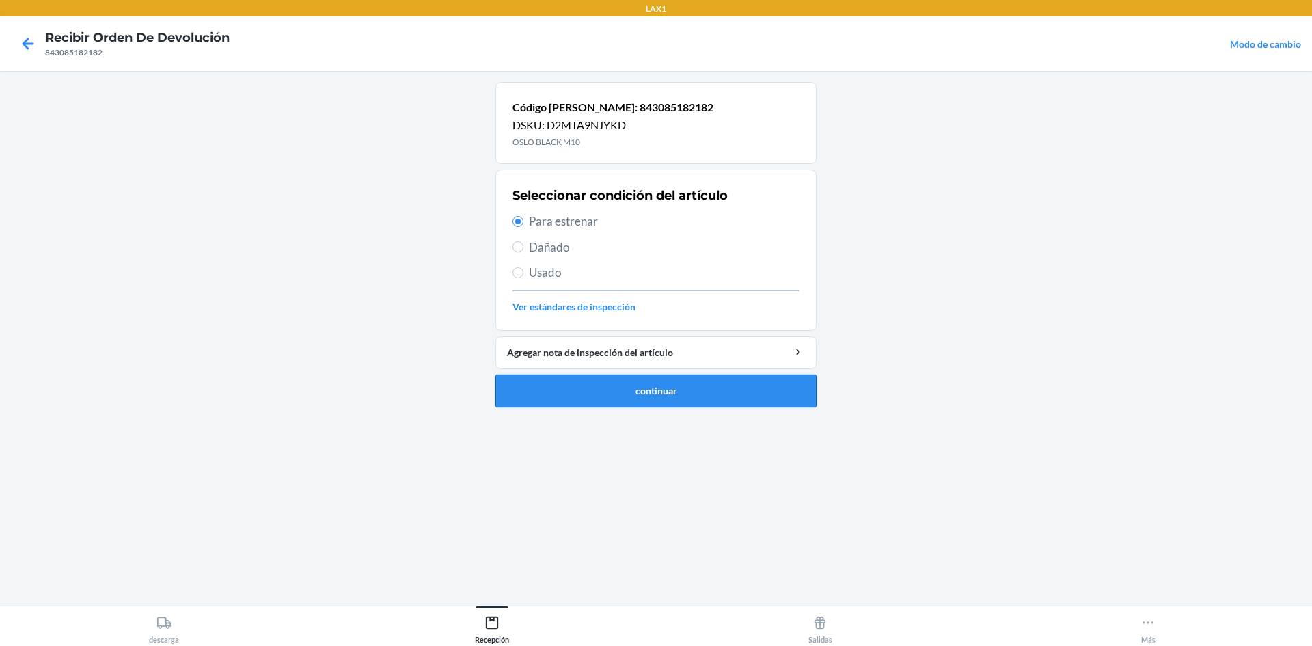
click at [643, 388] on button "continuar" at bounding box center [655, 391] width 321 height 33
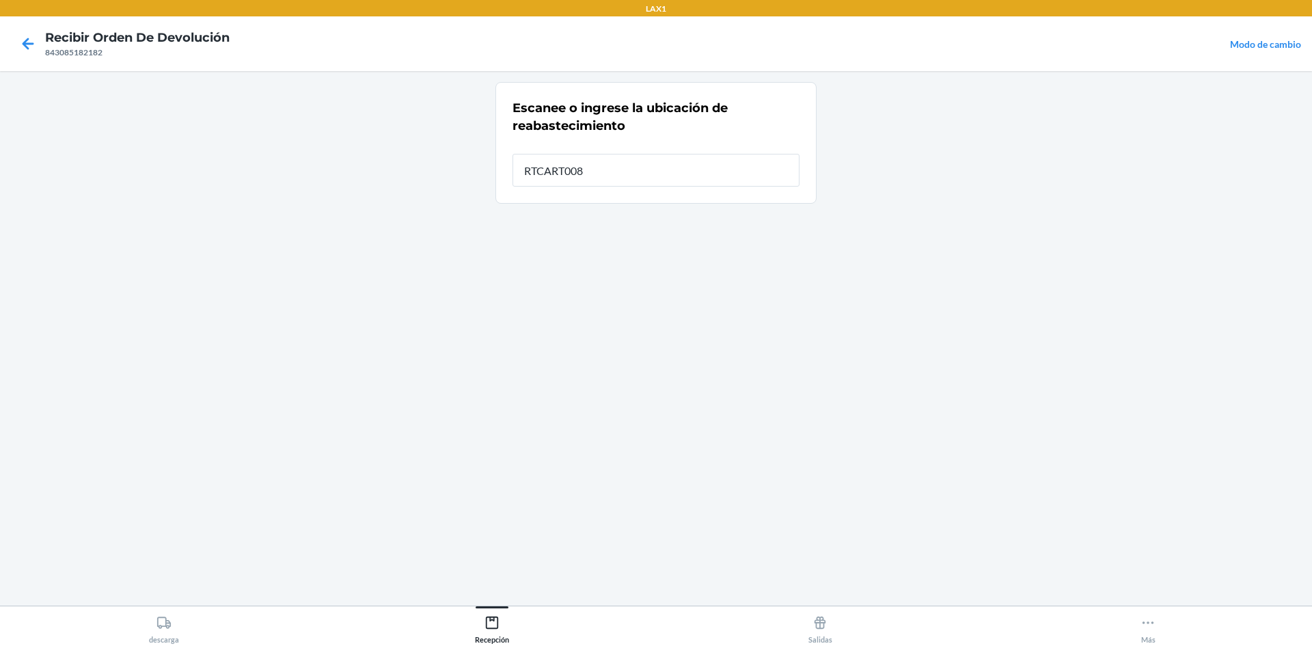
type input "RTCART008"
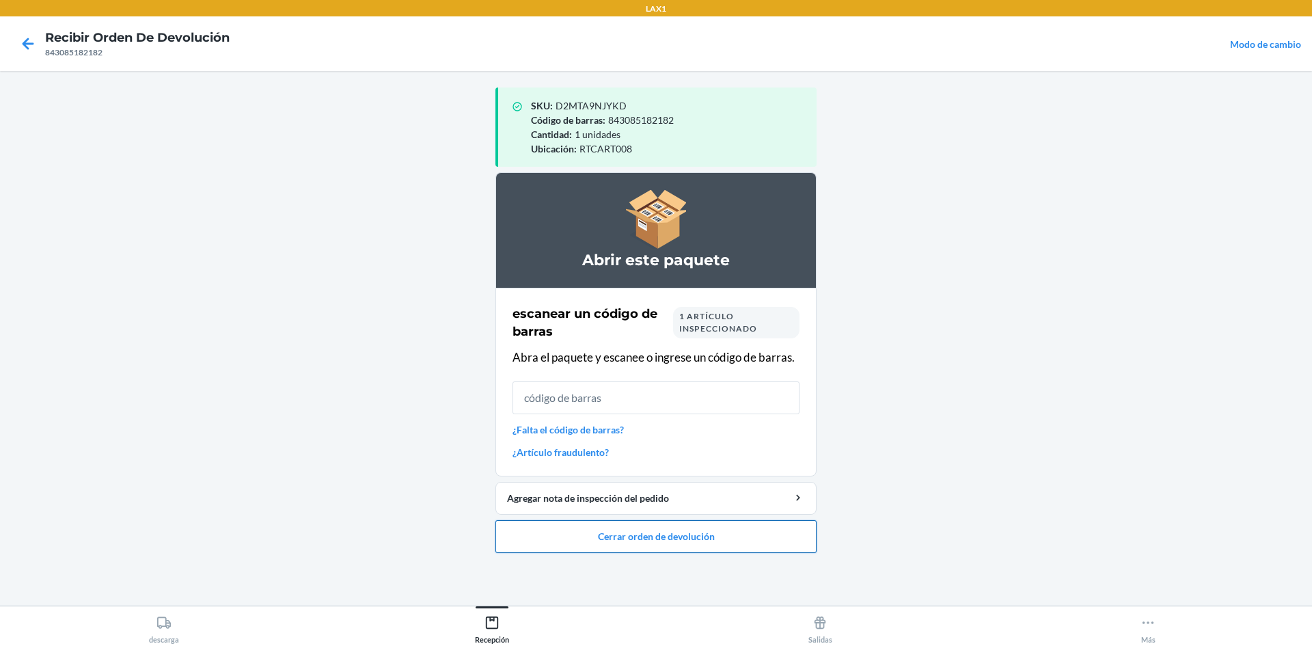
click at [649, 543] on button "Cerrar orden de devolución" at bounding box center [655, 536] width 321 height 33
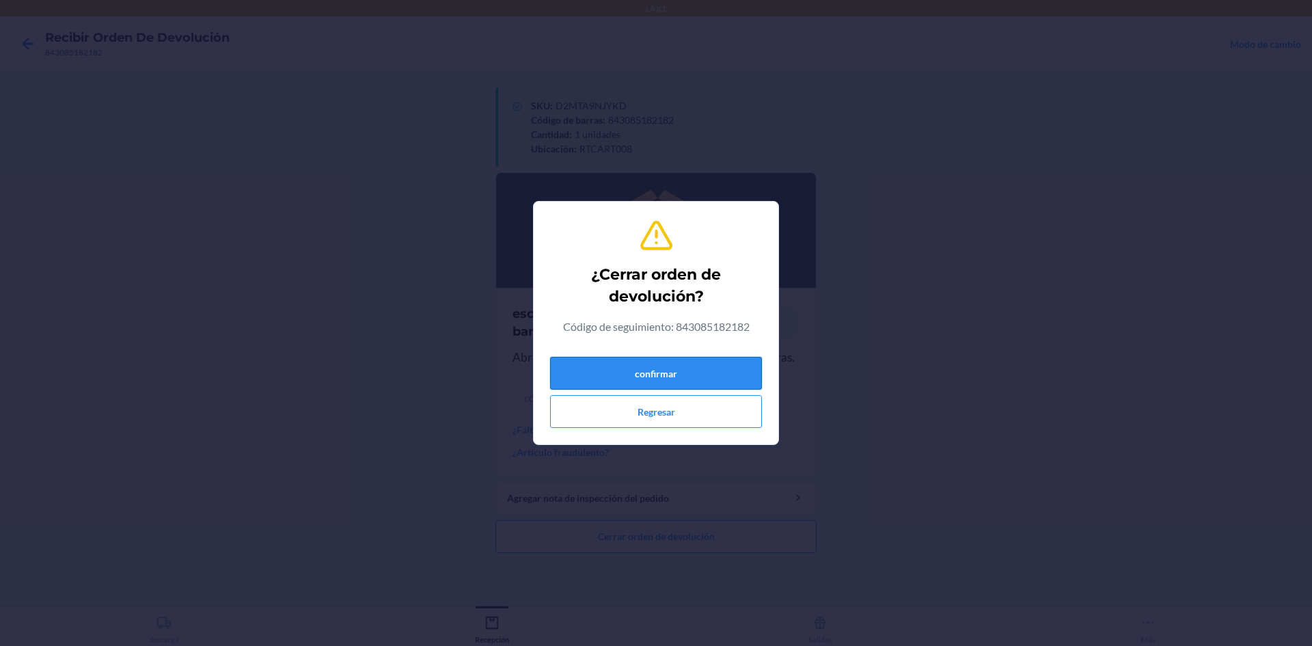
click at [677, 377] on button "confirmar" at bounding box center [656, 373] width 212 height 33
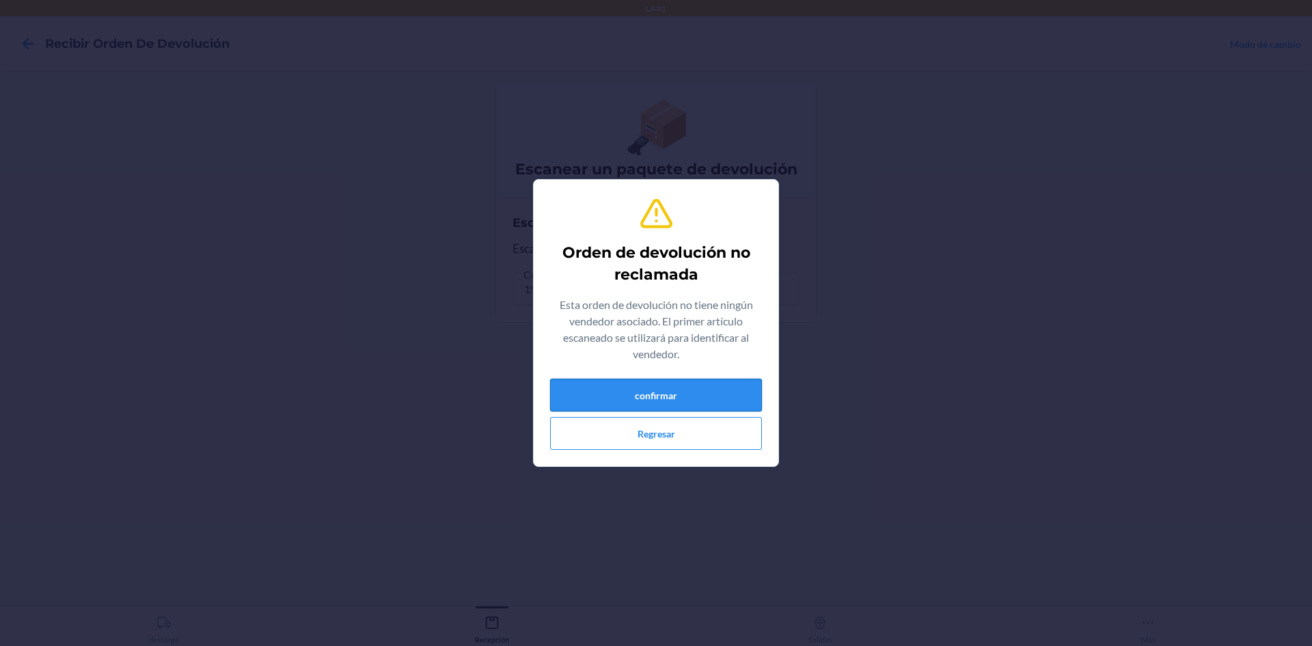
click at [673, 407] on button "confirmar" at bounding box center [656, 395] width 212 height 33
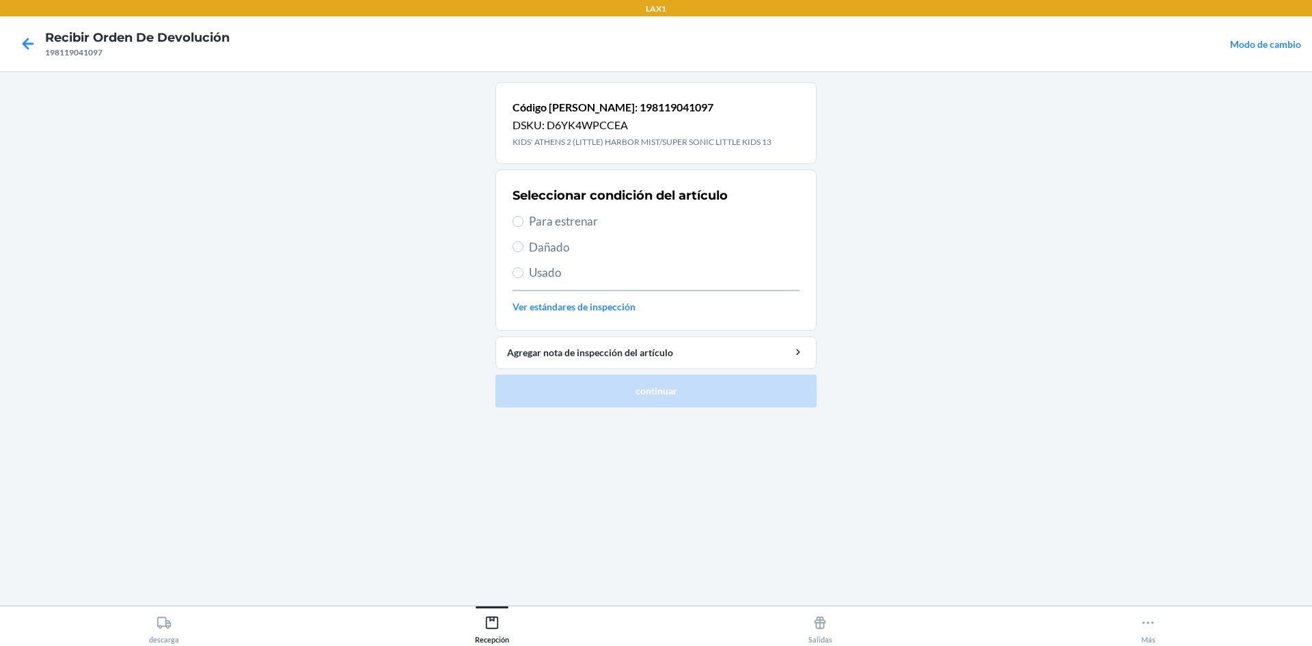
click at [529, 215] on span "Para estrenar" at bounding box center [664, 222] width 271 height 18
click at [524, 216] on input "Para estrenar" at bounding box center [518, 221] width 11 height 11
radio input "true"
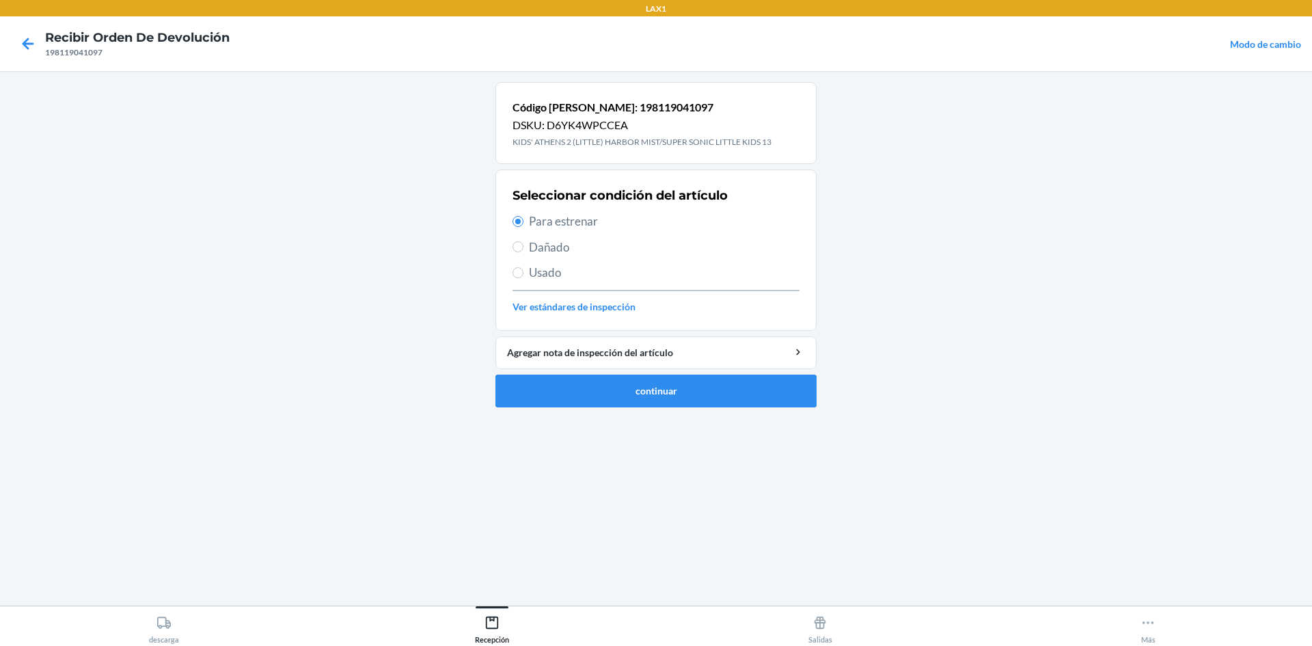
click at [652, 421] on div "Código [PERSON_NAME]: 198119041097 DSKU: D6YK4WPCCEA KIDS' ATHENS 2 (LITTLE) HA…" at bounding box center [655, 338] width 321 height 513
click at [657, 398] on button "continuar" at bounding box center [655, 391] width 321 height 33
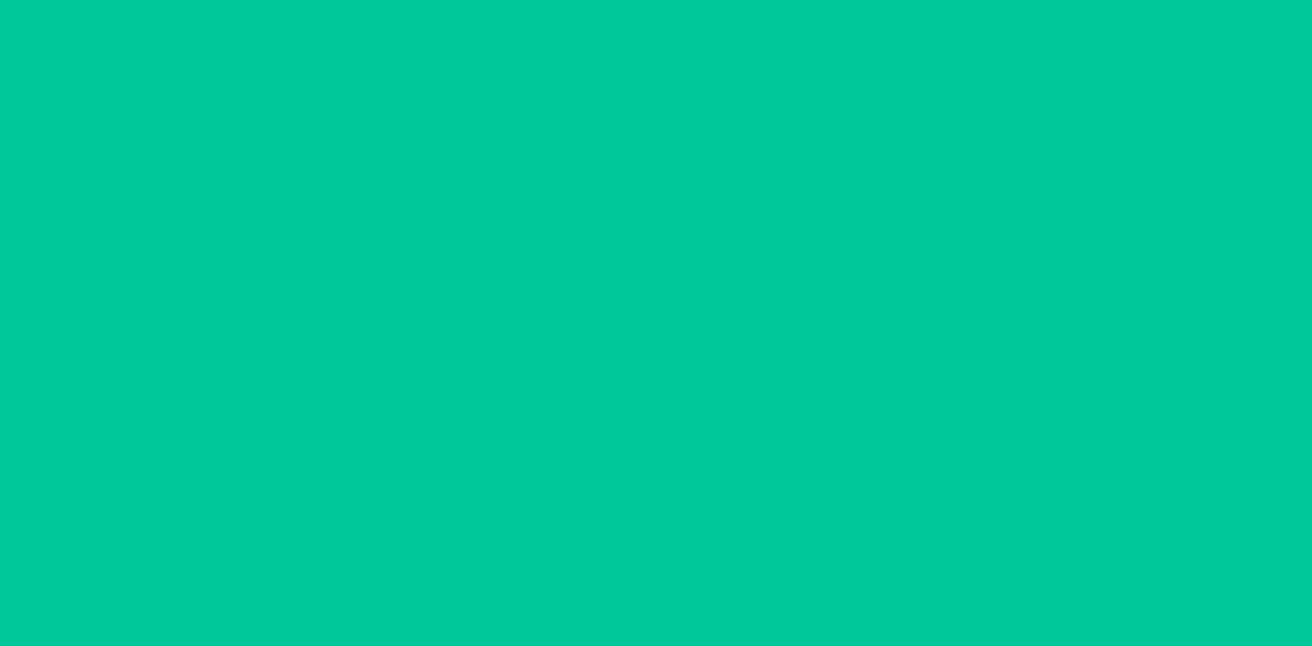
click at [657, 398] on div at bounding box center [655, 338] width 321 height 513
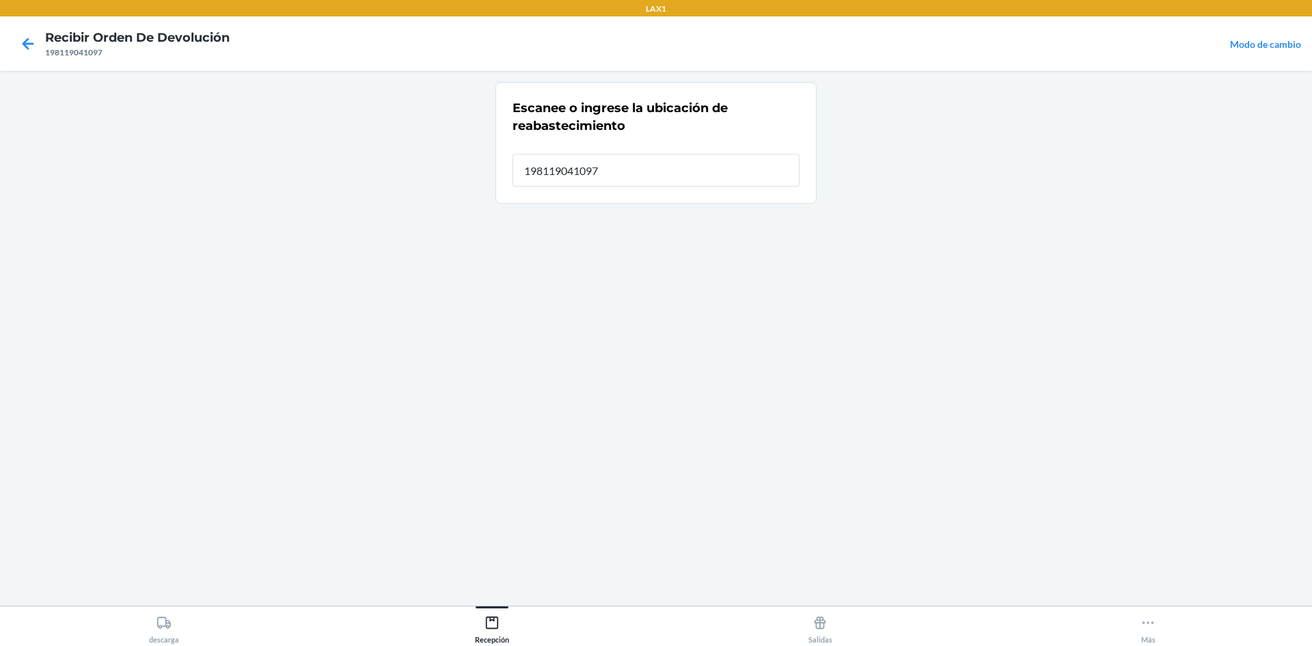
type input "198119041097"
drag, startPoint x: 650, startPoint y: 174, endPoint x: 252, endPoint y: 227, distance: 401.2
click at [252, 227] on main "Escanee o ingrese la ubicación de reabastecimiento Ubicación de reabastecimient…" at bounding box center [656, 338] width 1312 height 534
type input "RTCART008"
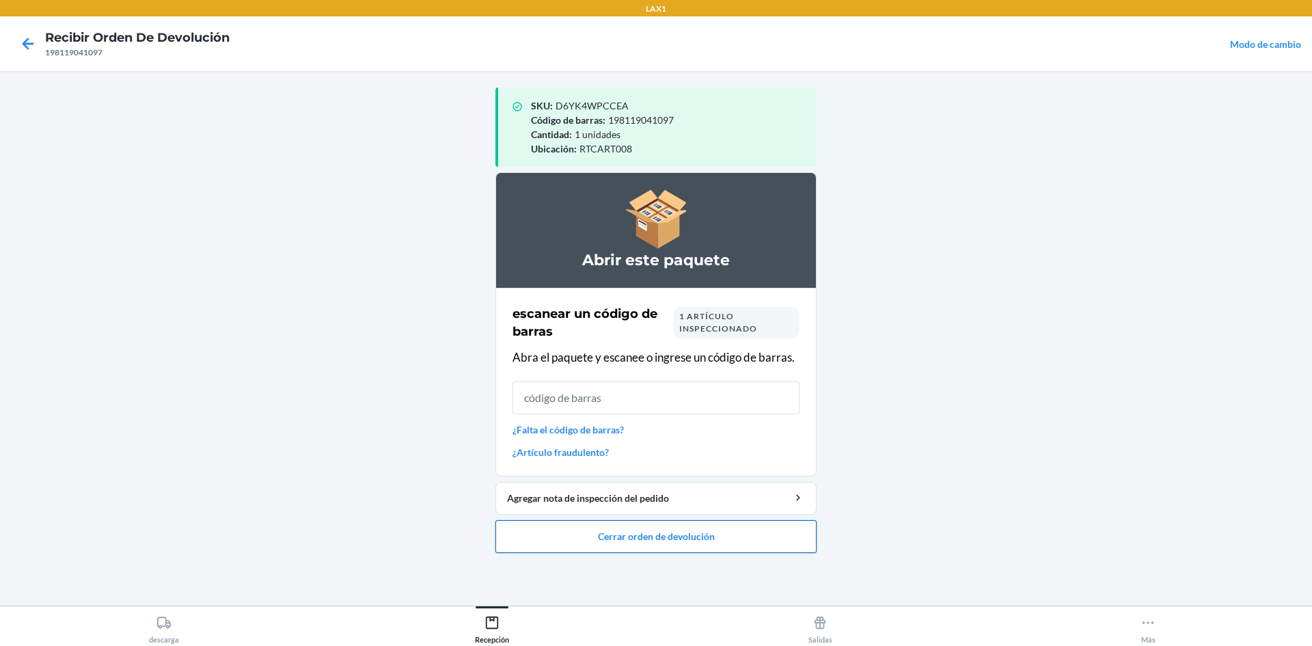
click at [549, 526] on button "Cerrar orden de devolución" at bounding box center [655, 536] width 321 height 33
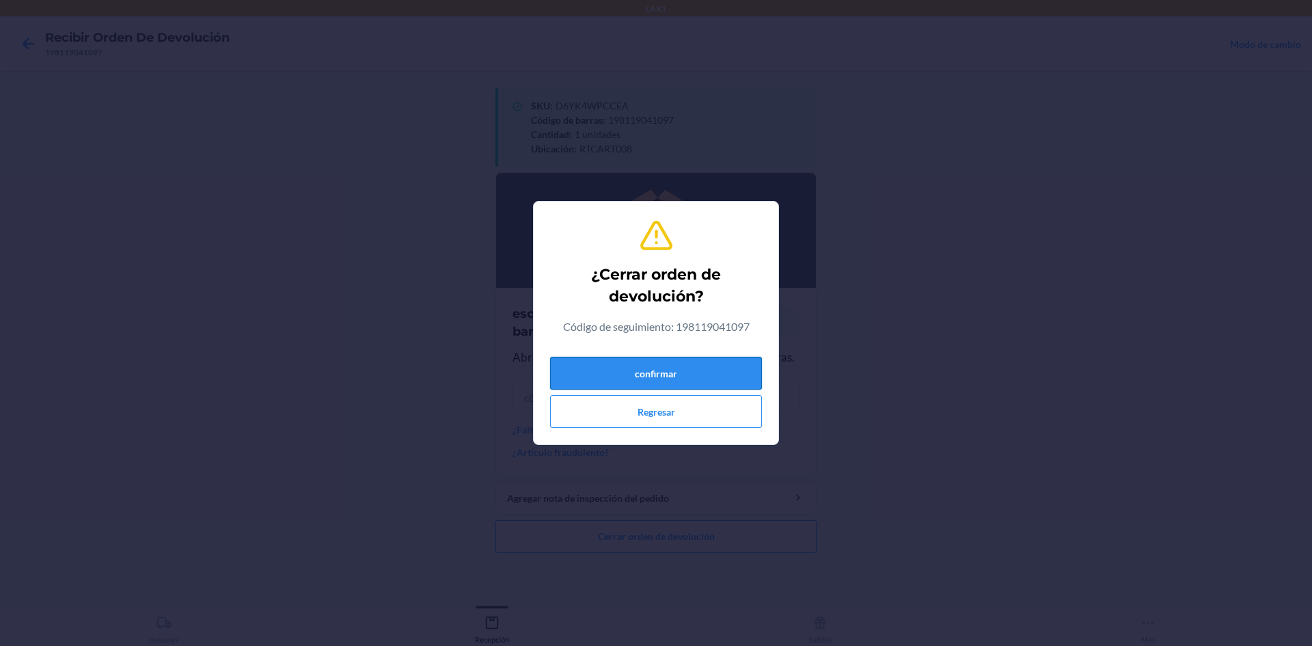
click at [579, 363] on button "confirmar" at bounding box center [656, 373] width 212 height 33
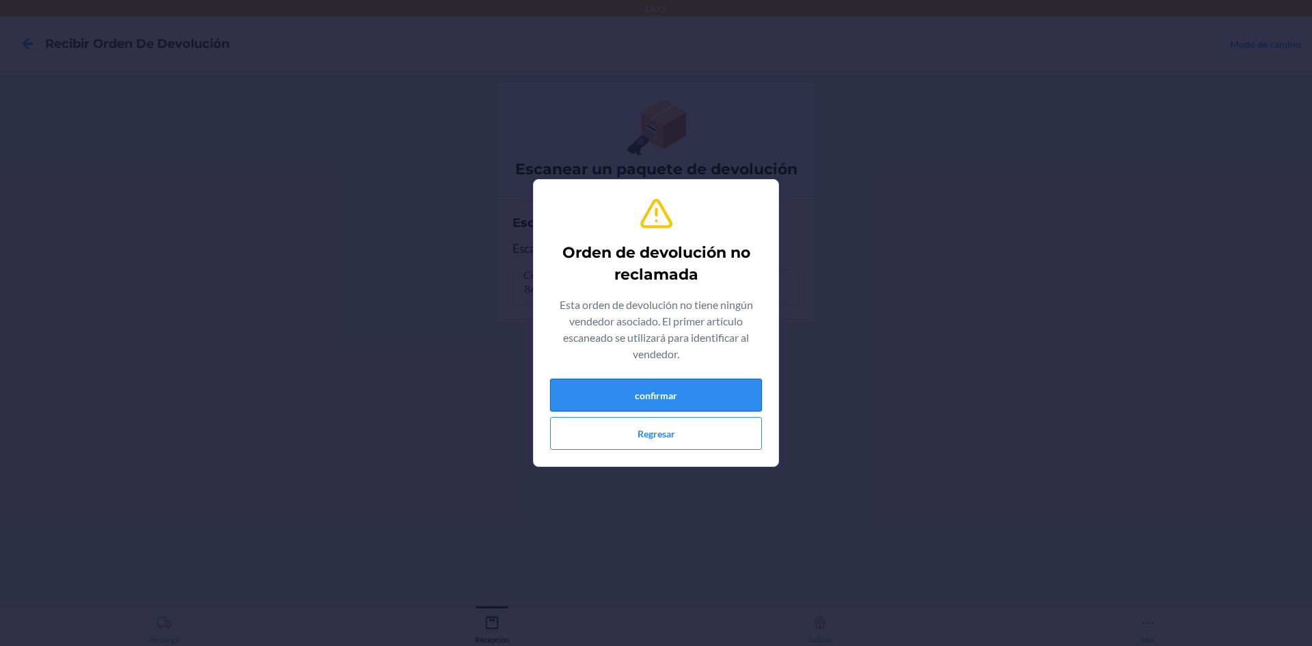
click at [602, 394] on button "confirmar" at bounding box center [656, 395] width 212 height 33
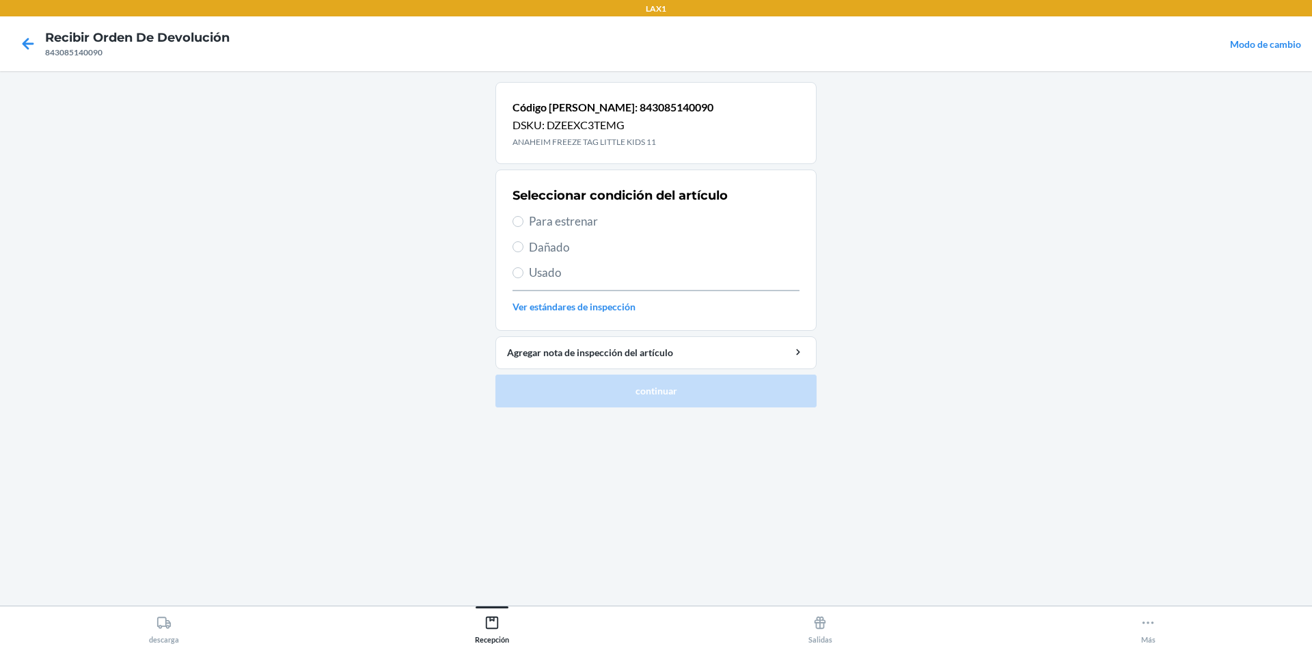
drag, startPoint x: 298, startPoint y: 50, endPoint x: 292, endPoint y: 132, distance: 82.2
drag, startPoint x: 292, startPoint y: 132, endPoint x: 591, endPoint y: 214, distance: 310.4
click at [591, 214] on span "Para estrenar" at bounding box center [664, 222] width 271 height 18
click at [524, 216] on input "Para estrenar" at bounding box center [518, 221] width 11 height 11
radio input "true"
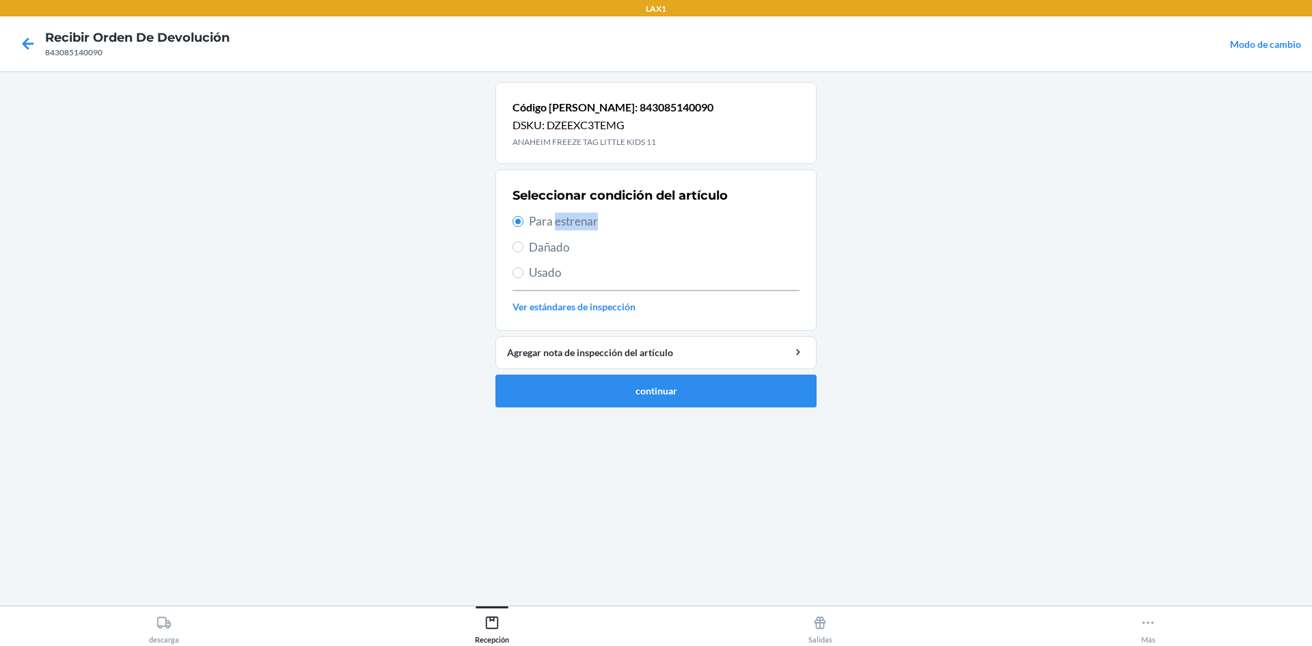
click at [591, 214] on span "Para estrenar" at bounding box center [664, 222] width 271 height 18
click at [524, 216] on input "Para estrenar" at bounding box center [518, 221] width 11 height 11
click at [653, 379] on button "continuar" at bounding box center [655, 391] width 321 height 33
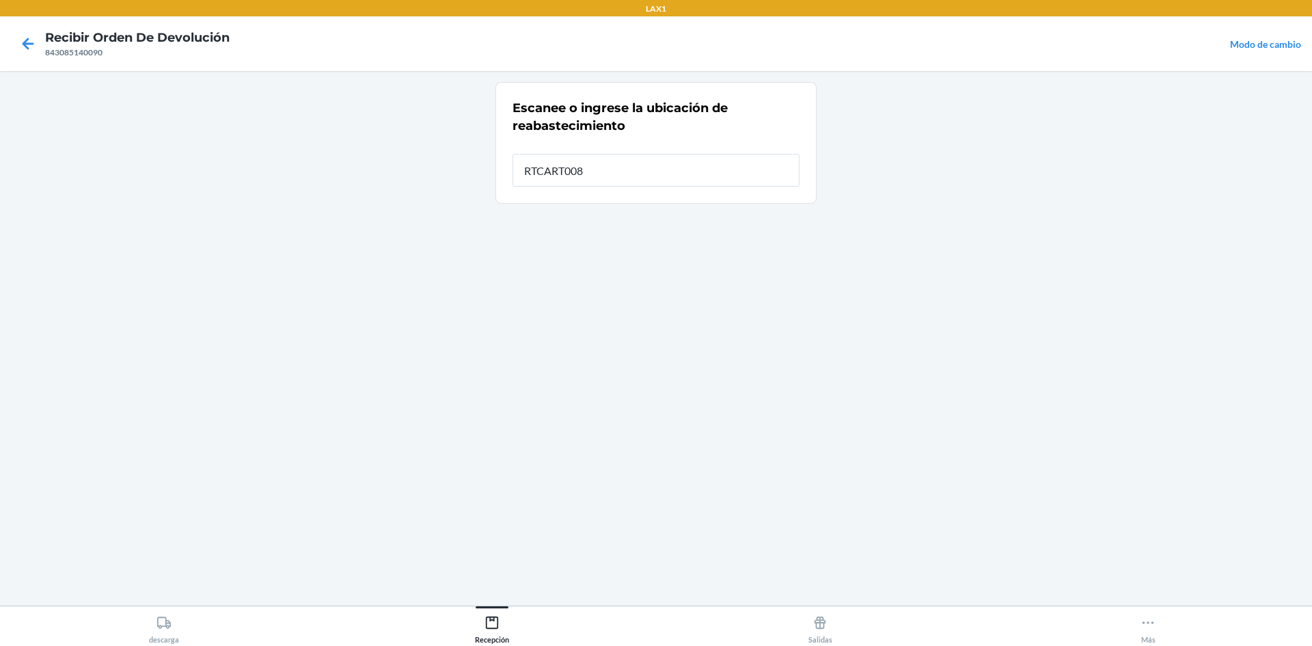
type input "RTCART008"
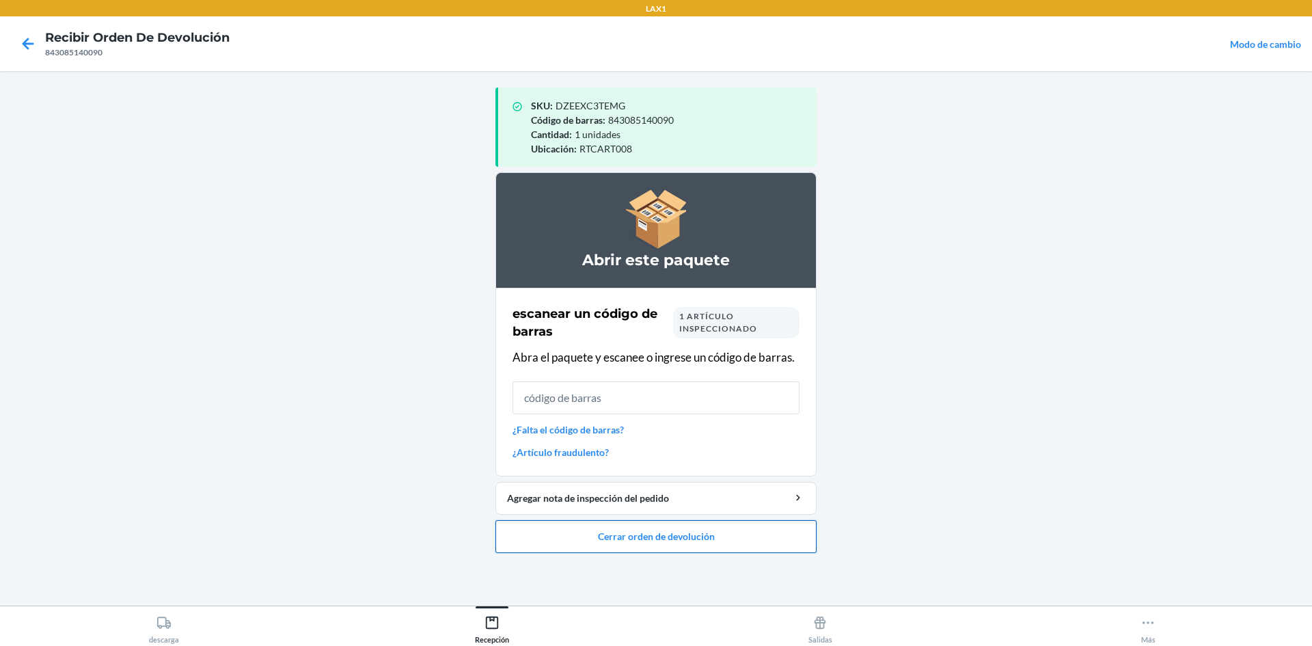
click at [639, 538] on button "Cerrar orden de devolución" at bounding box center [655, 536] width 321 height 33
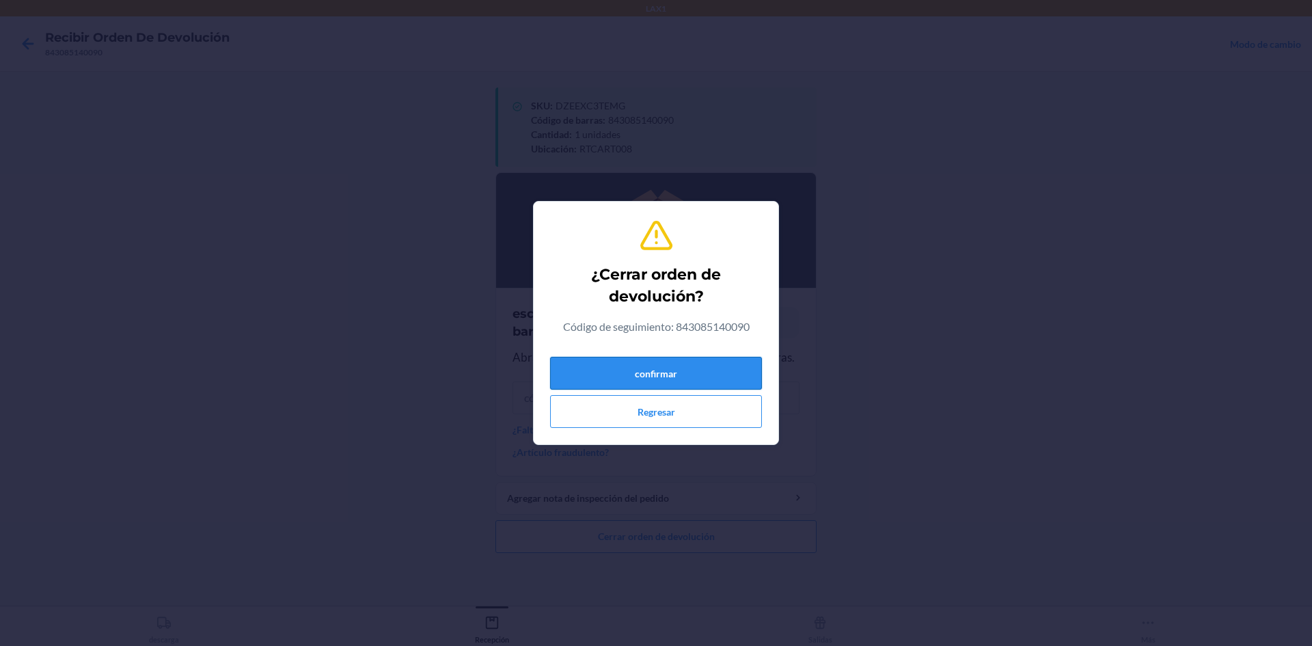
click at [657, 375] on button "confirmar" at bounding box center [656, 373] width 212 height 33
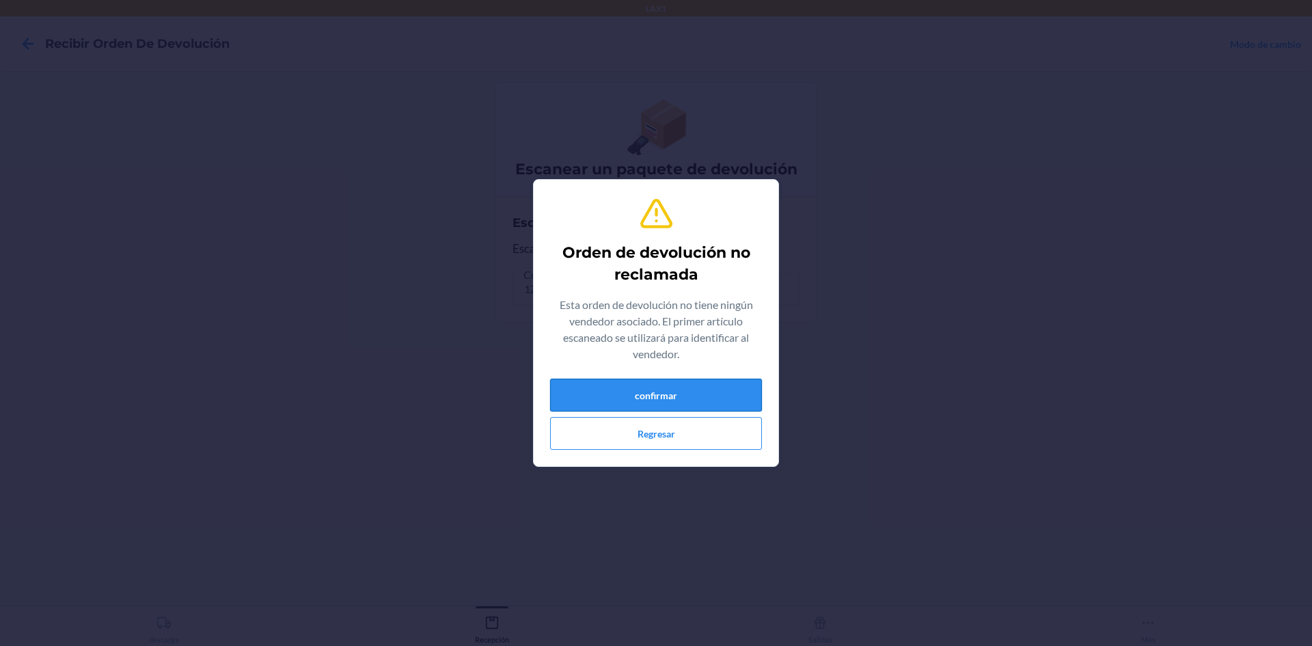
click at [716, 401] on button "confirmar" at bounding box center [656, 395] width 212 height 33
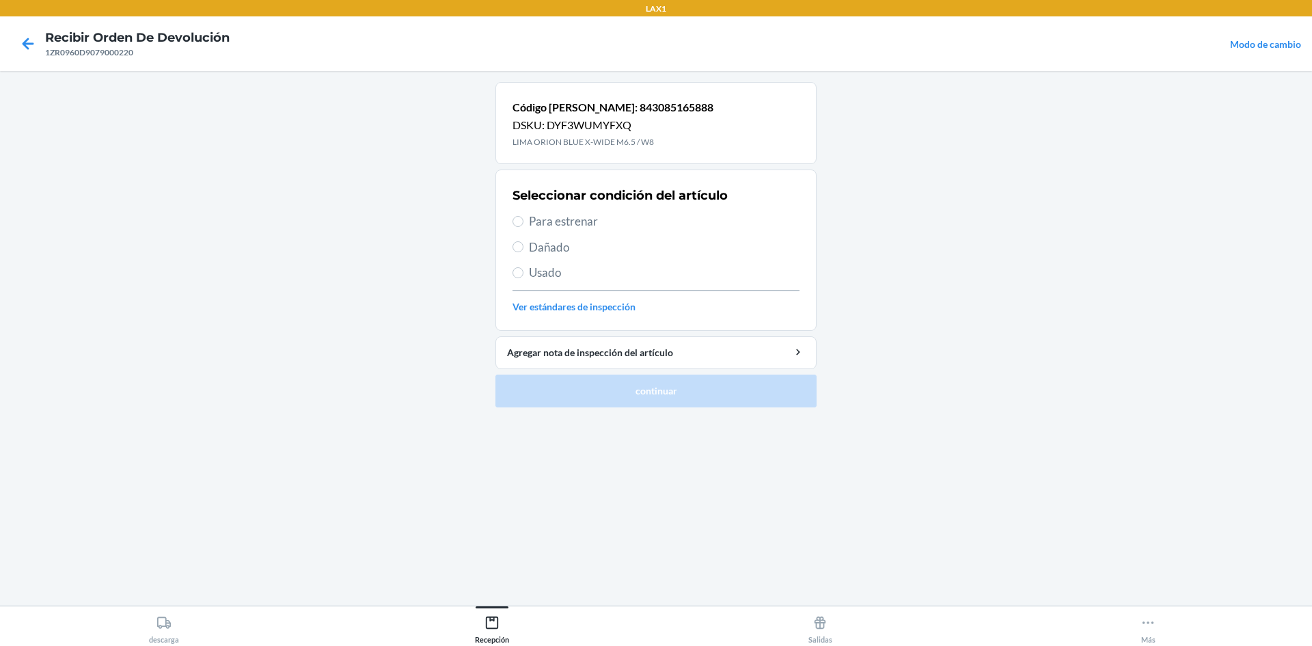
click at [559, 221] on span "Para estrenar" at bounding box center [664, 222] width 271 height 18
click at [524, 221] on input "Para estrenar" at bounding box center [518, 221] width 11 height 11
radio input "true"
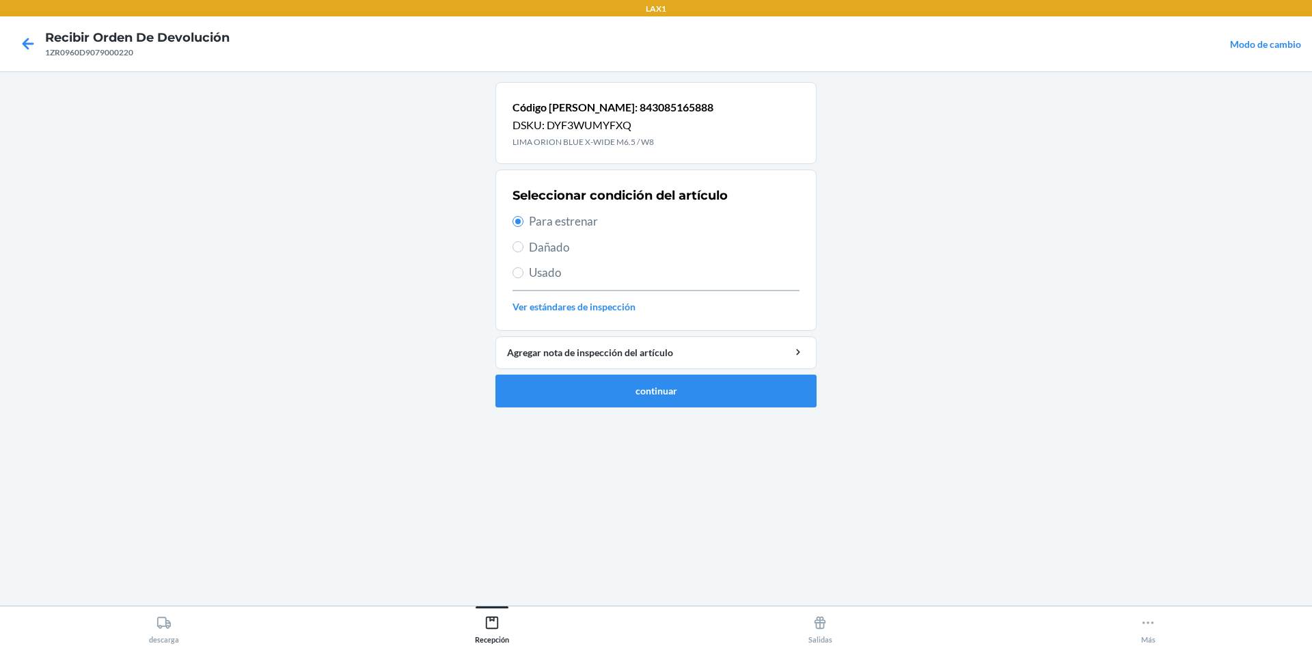
click at [686, 371] on li "Código [PERSON_NAME]: 843085165888 DSKU: DYF3WUMYFXQ LIMA ORION BLUE X-WIDE M6.…" at bounding box center [655, 244] width 321 height 325
click at [686, 382] on button "continuar" at bounding box center [655, 391] width 321 height 33
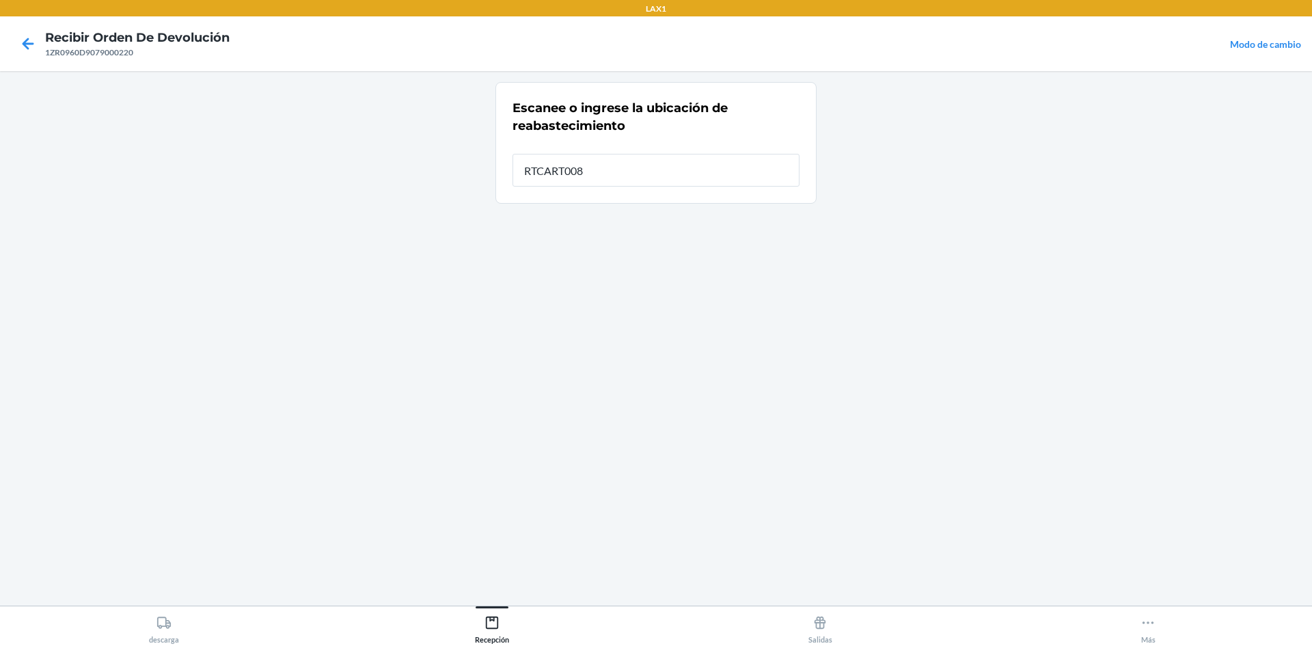
type input "RTCART008"
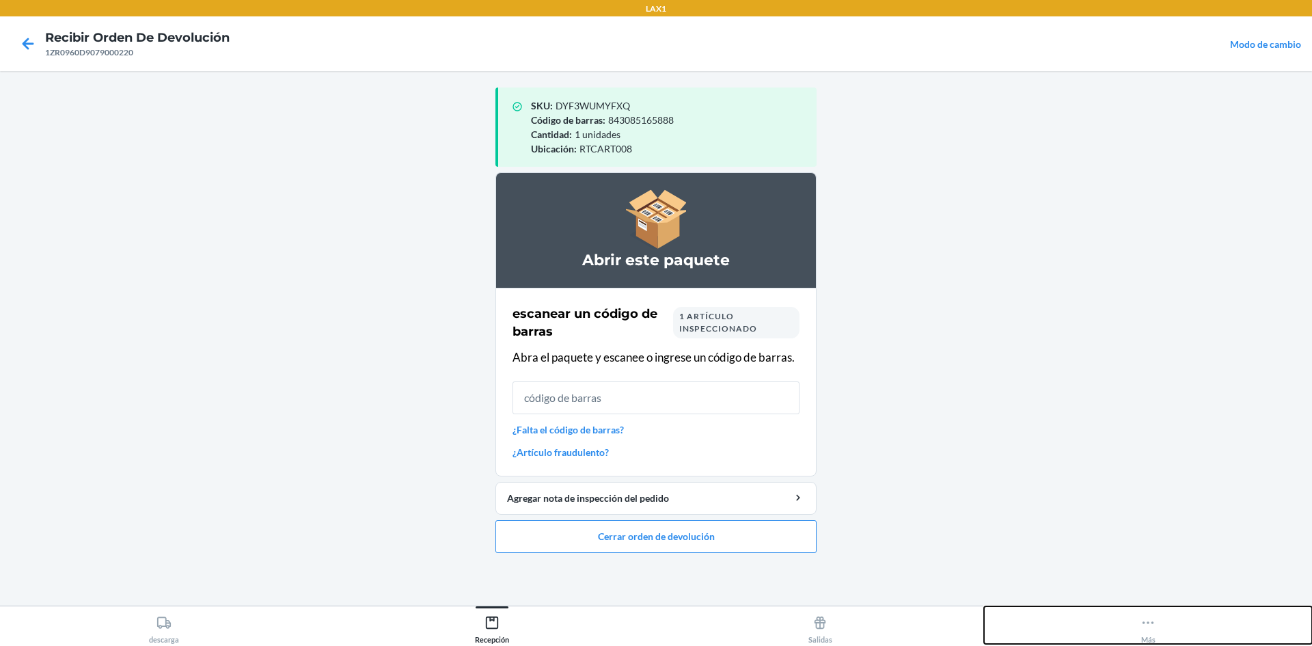
click at [1150, 637] on div "Más" at bounding box center [1148, 627] width 15 height 34
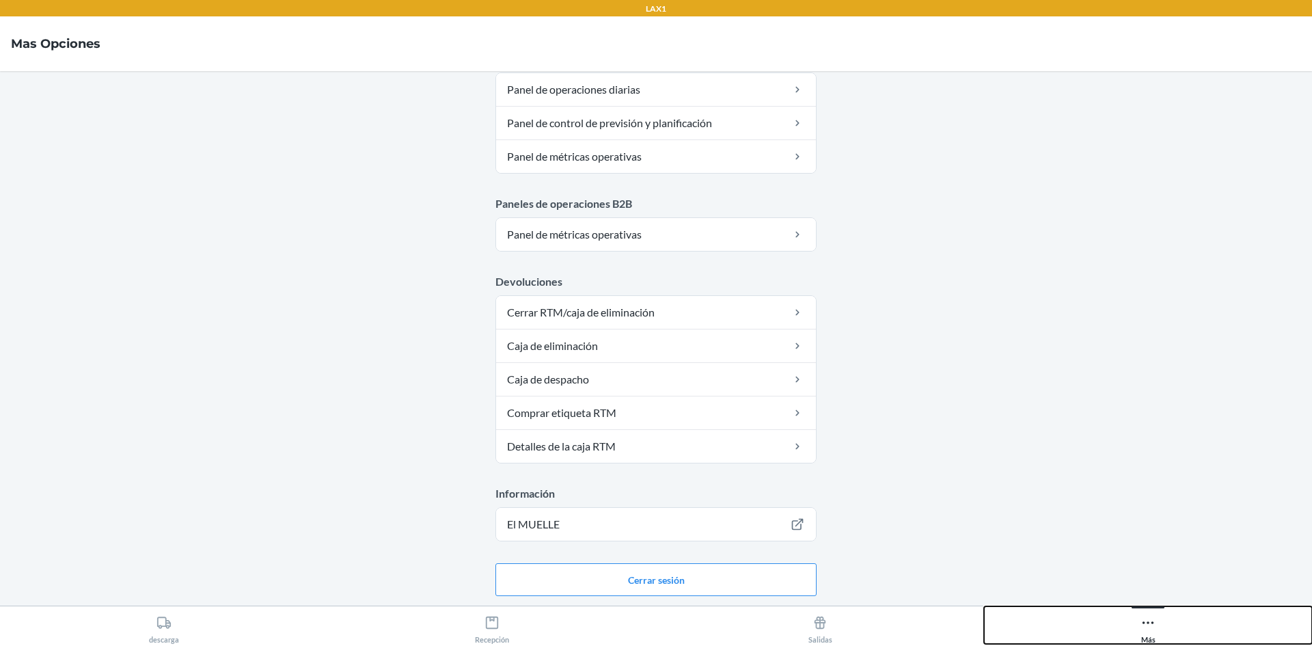
scroll to position [634, 0]
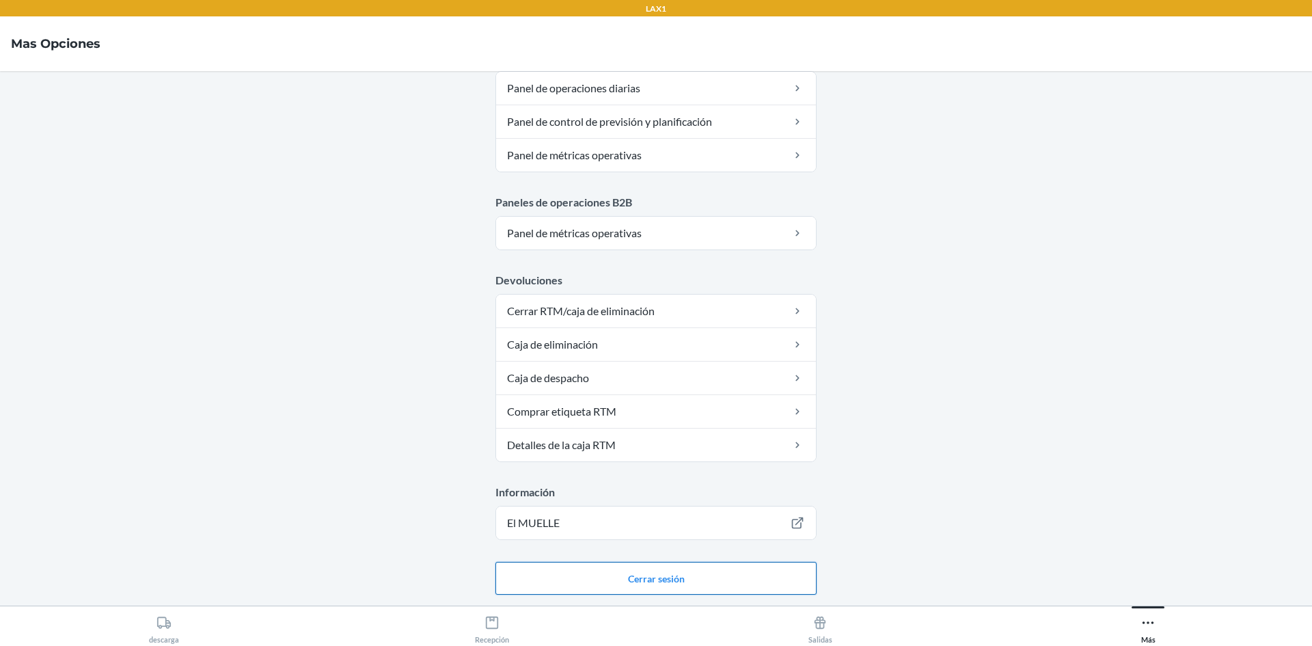
click at [703, 578] on button "Cerrar sesión" at bounding box center [655, 578] width 321 height 33
